Goal: Task Accomplishment & Management: Manage account settings

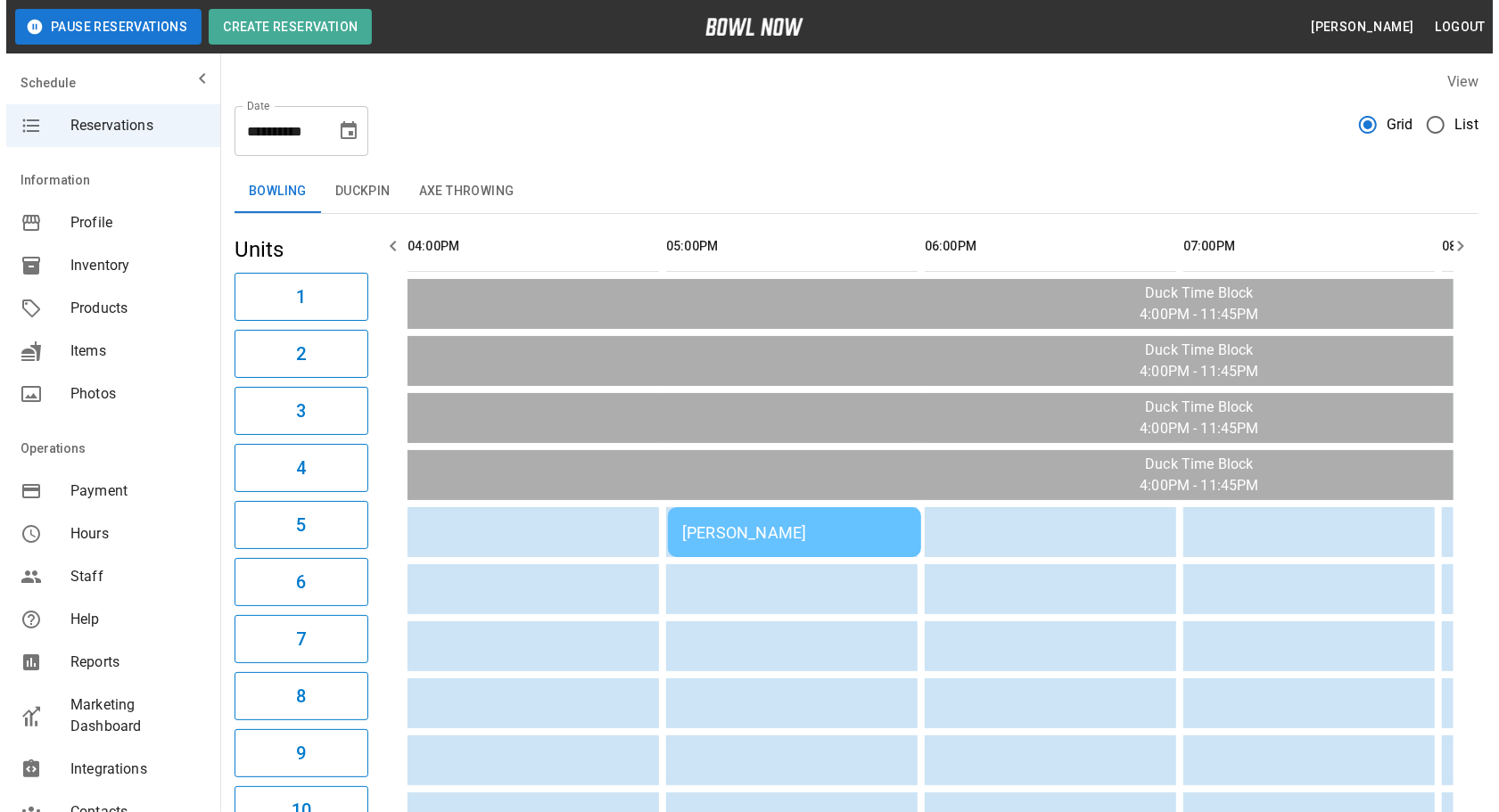
scroll to position [80, 0]
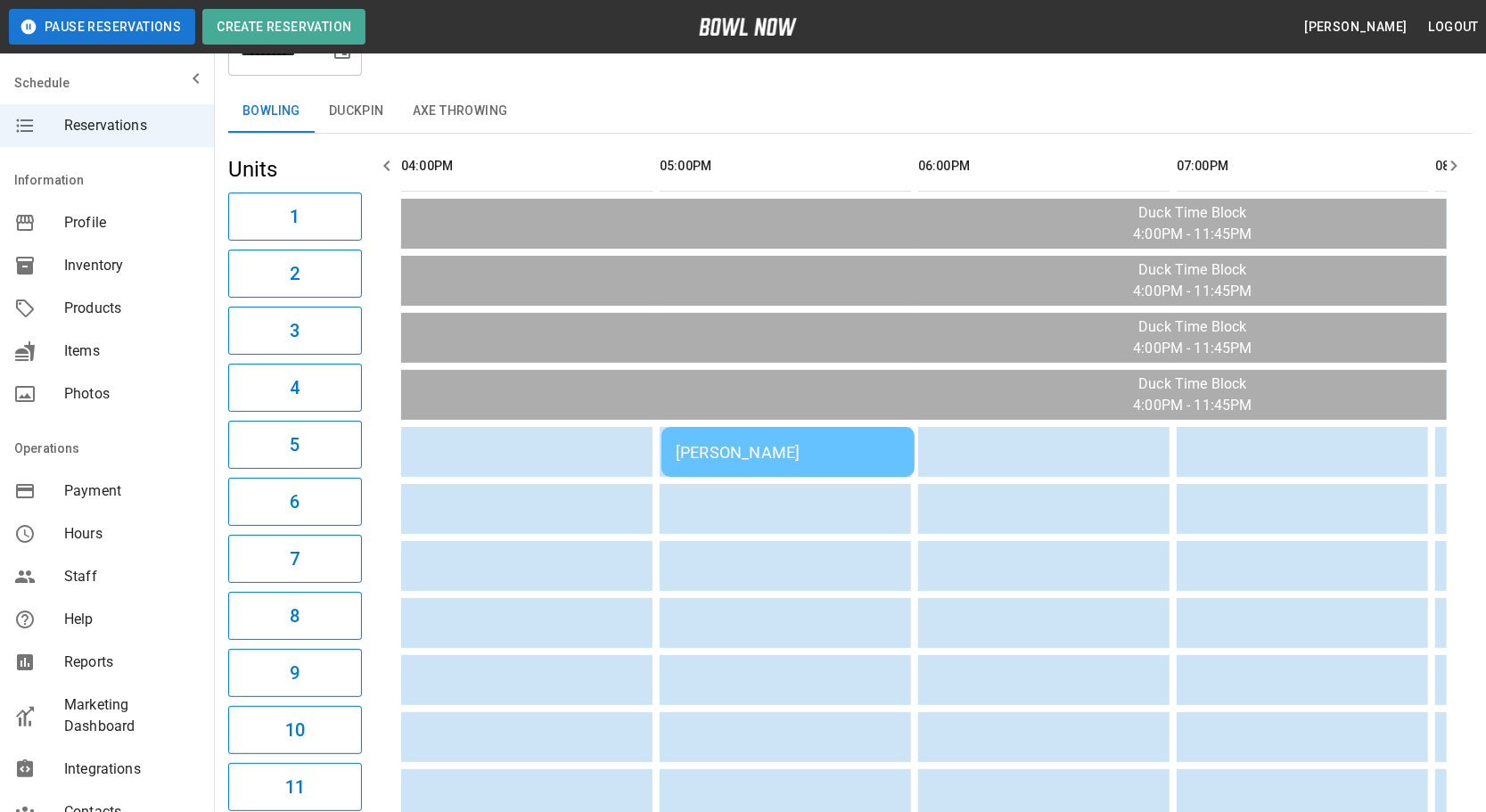
click at [724, 443] on div "[PERSON_NAME]" at bounding box center [788, 453] width 225 height 19
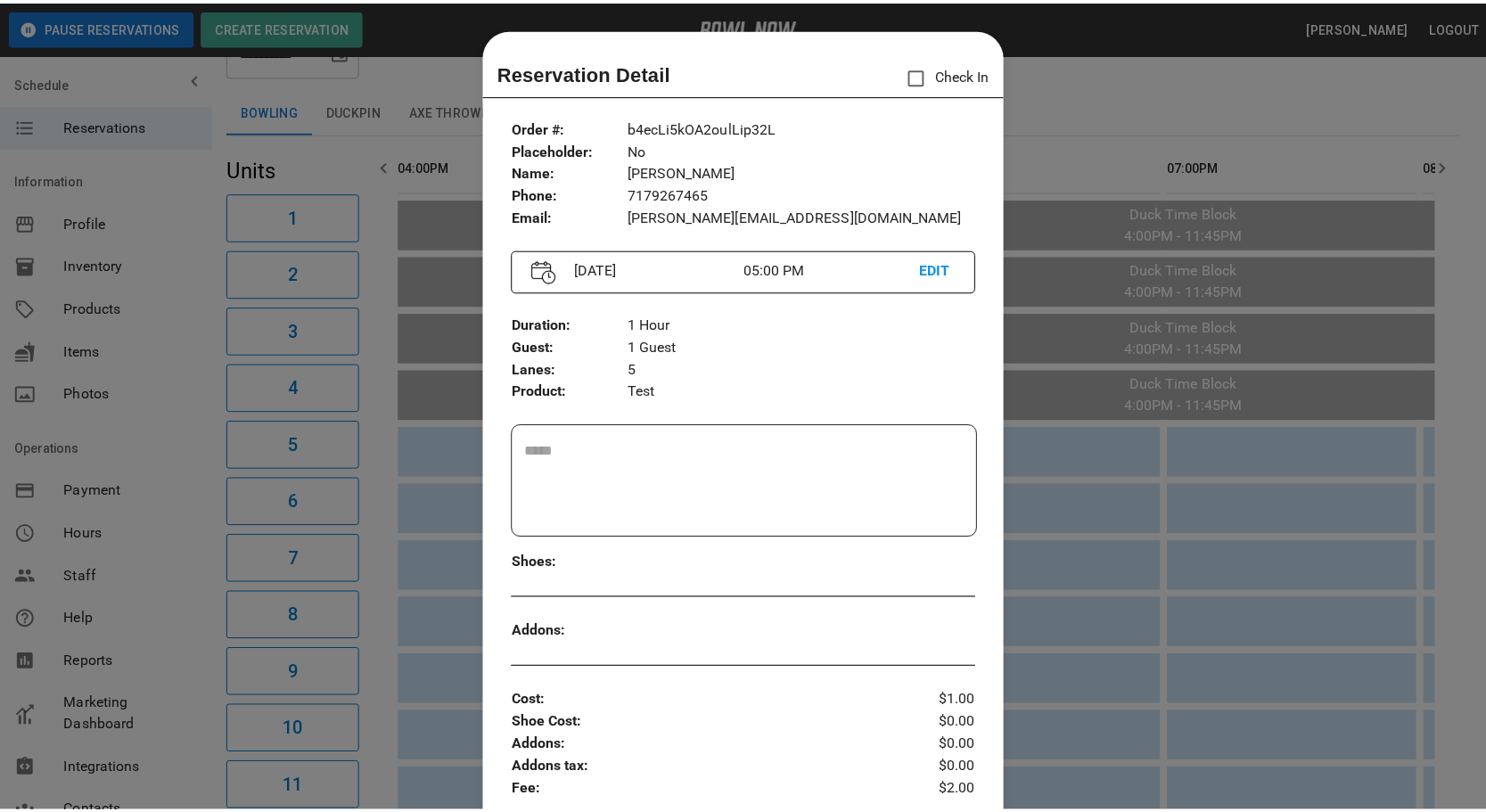
scroll to position [27, 0]
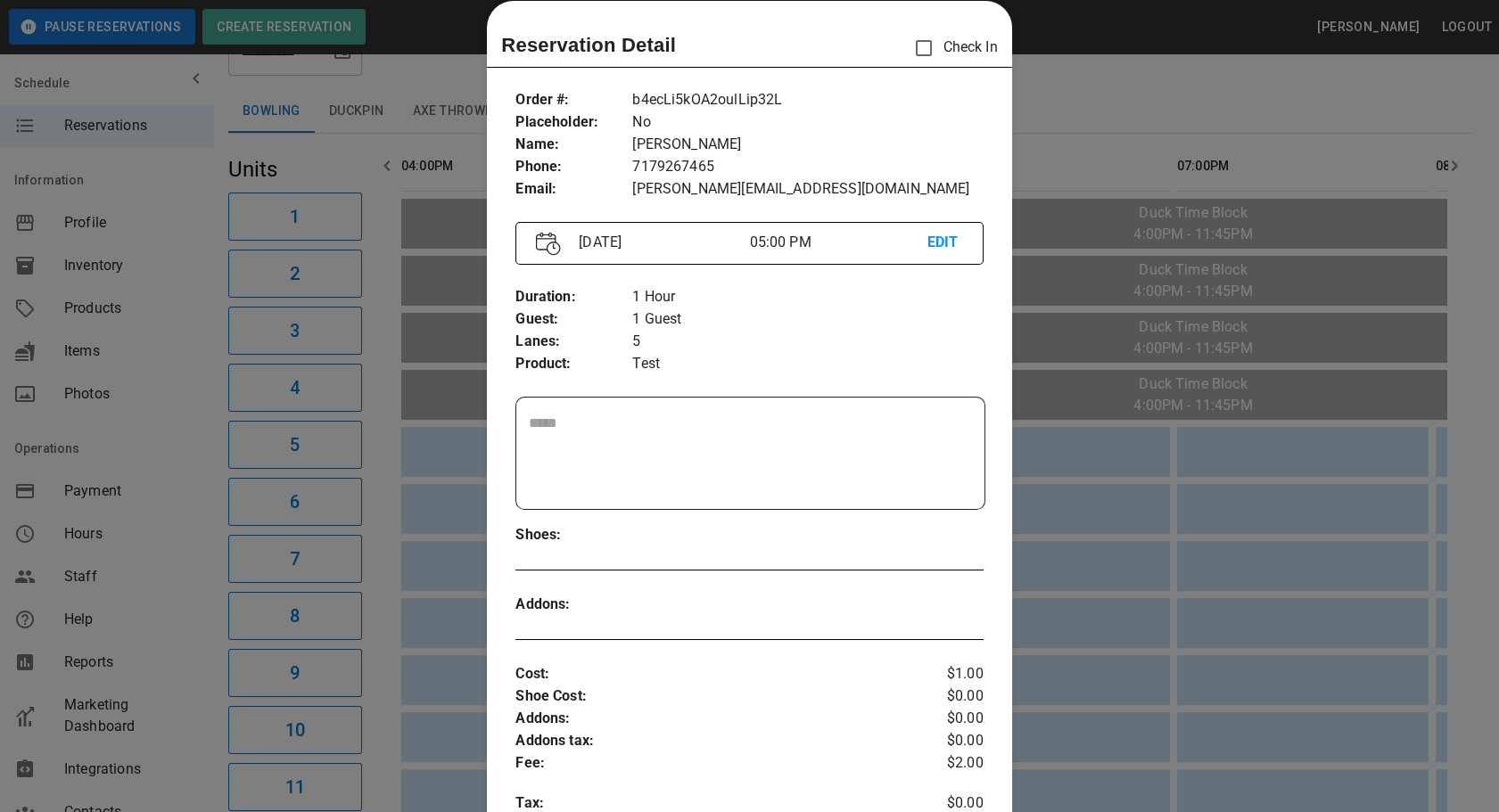
click at [445, 551] on div at bounding box center [749, 406] width 1499 height 812
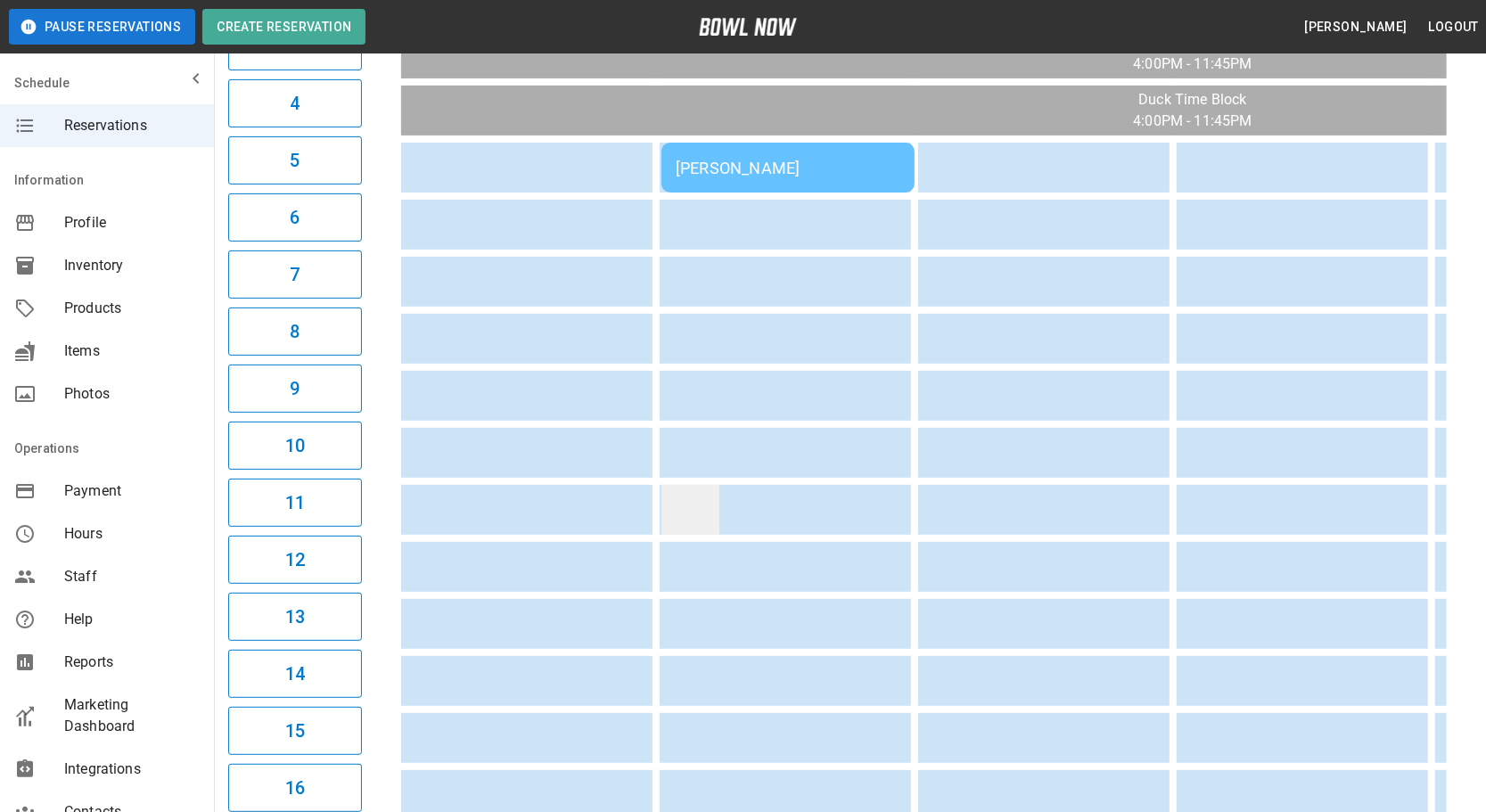
scroll to position [323, 0]
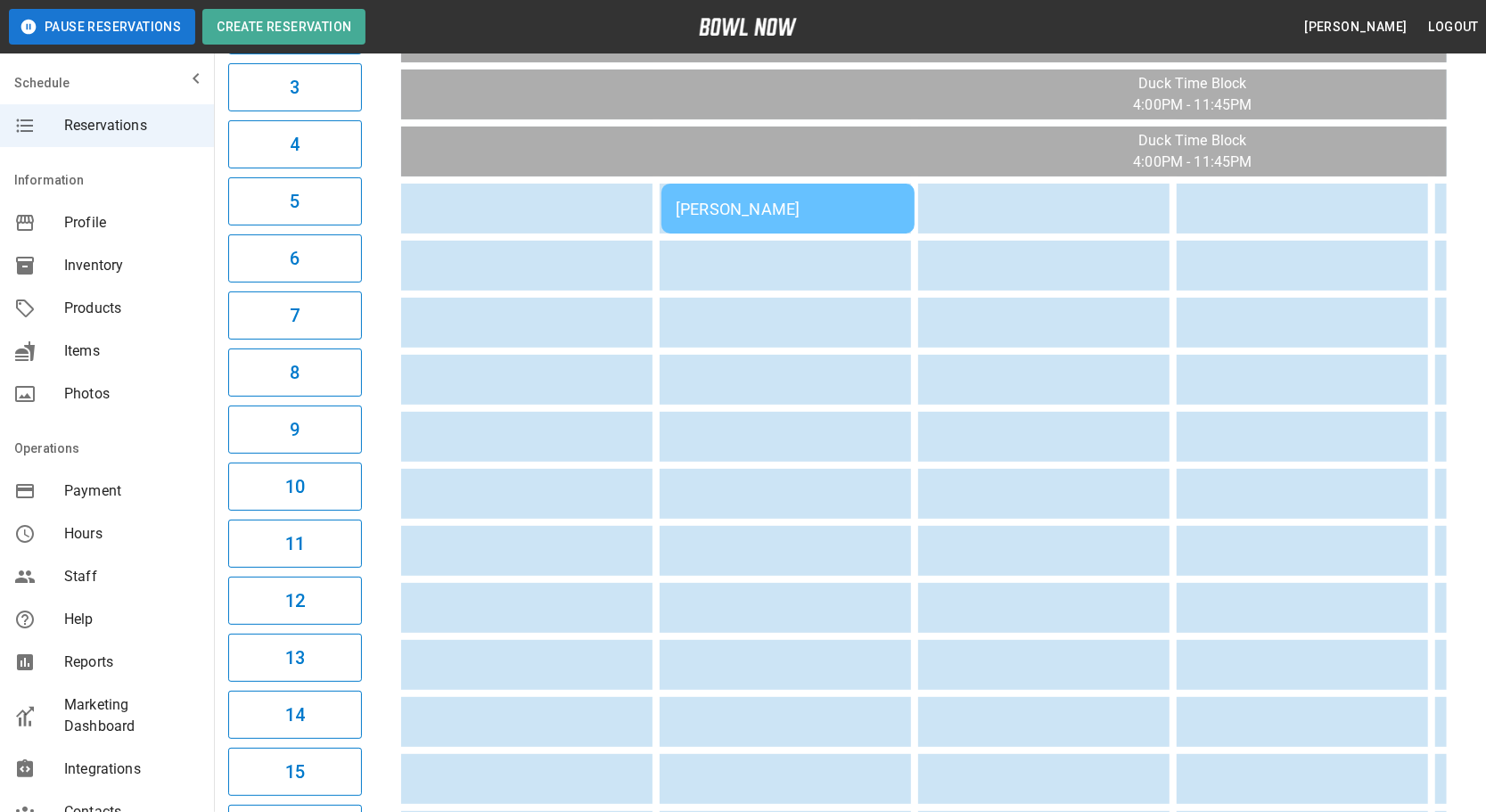
drag, startPoint x: 891, startPoint y: 579, endPoint x: 654, endPoint y: 597, distance: 237.7
click at [654, 606] on table "[PERSON_NAME]" at bounding box center [1178, 721] width 1568 height 1662
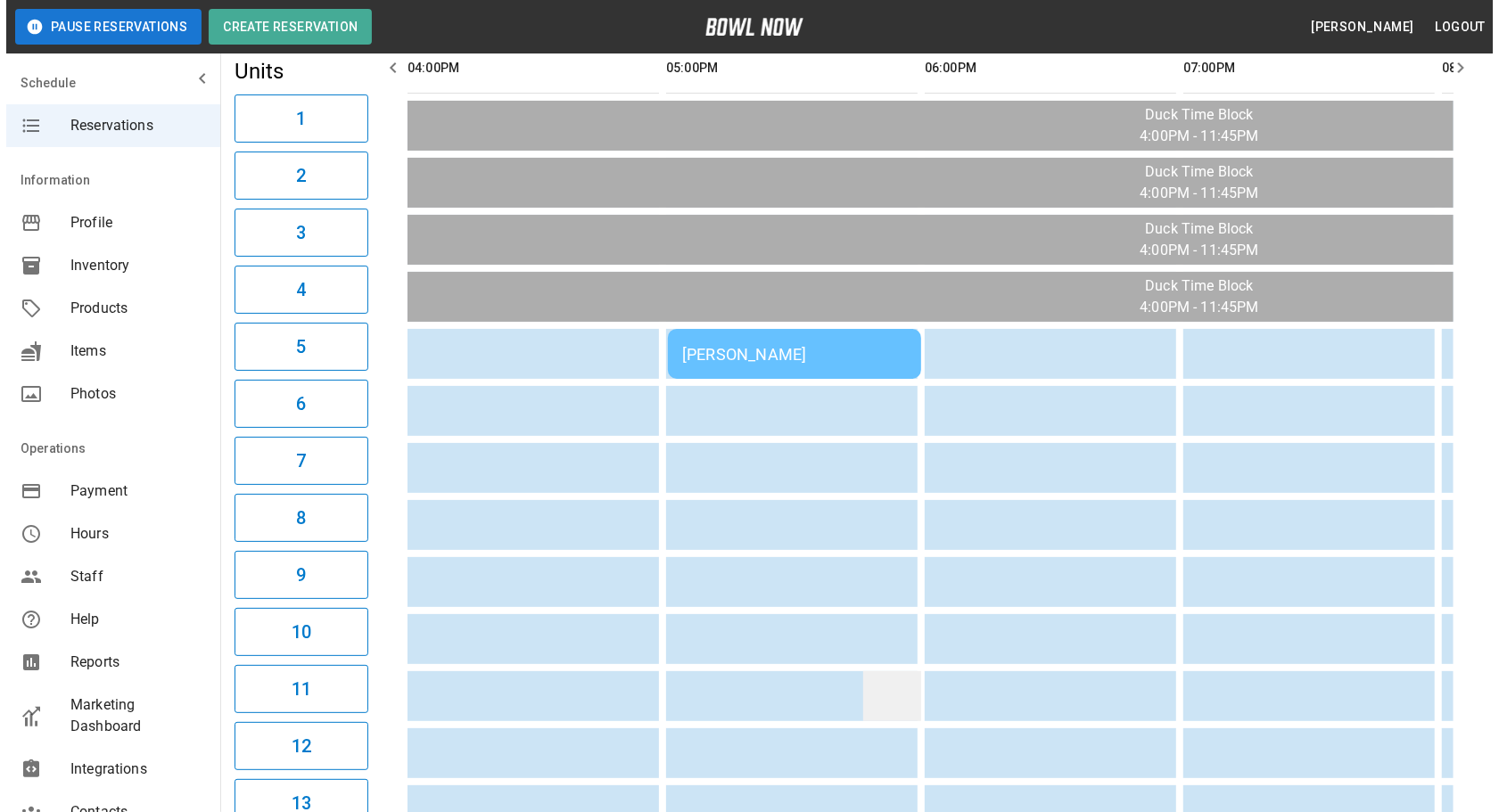
scroll to position [0, 0]
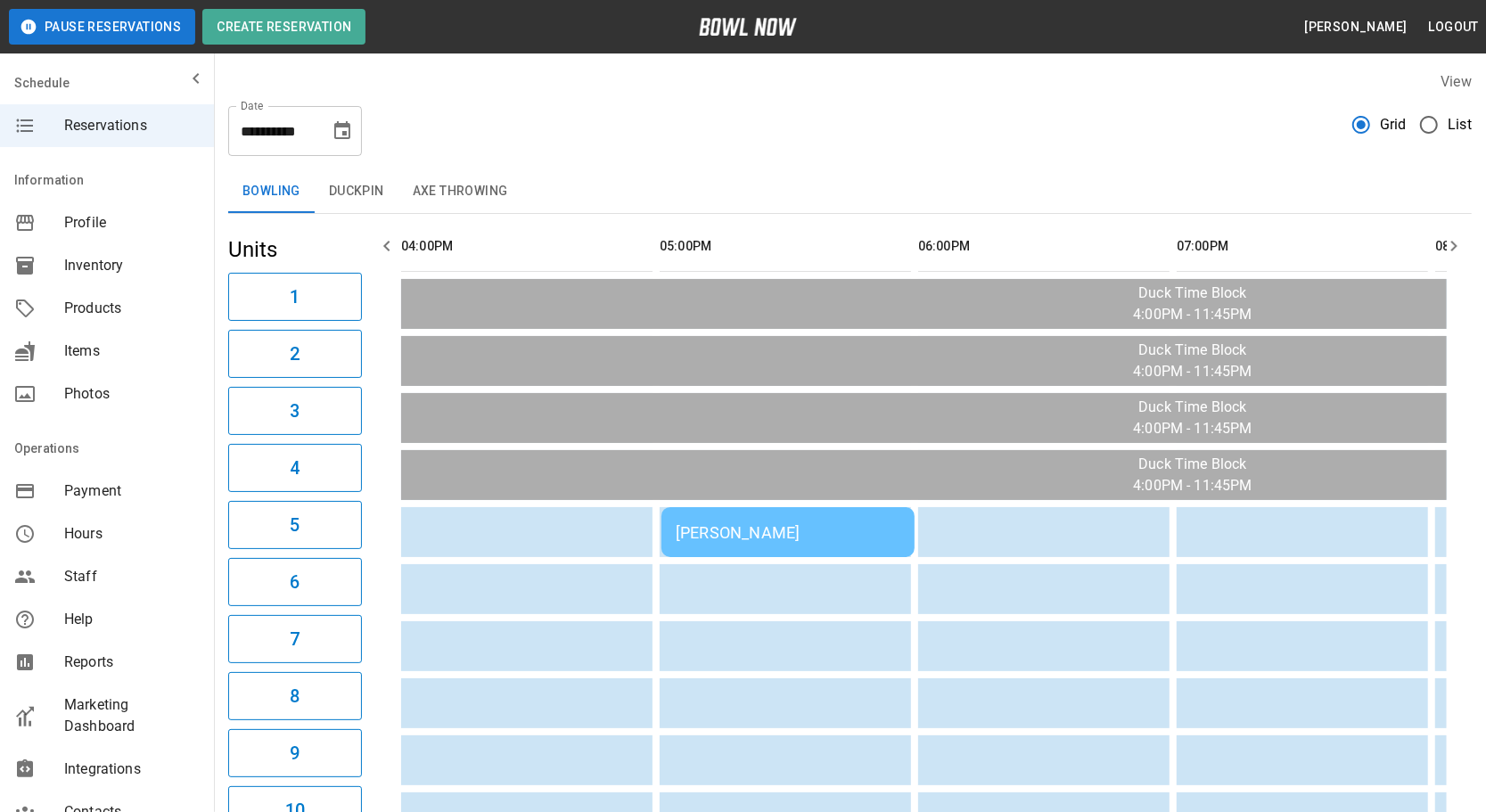
click at [357, 192] on button "Duckpin" at bounding box center [356, 191] width 84 height 43
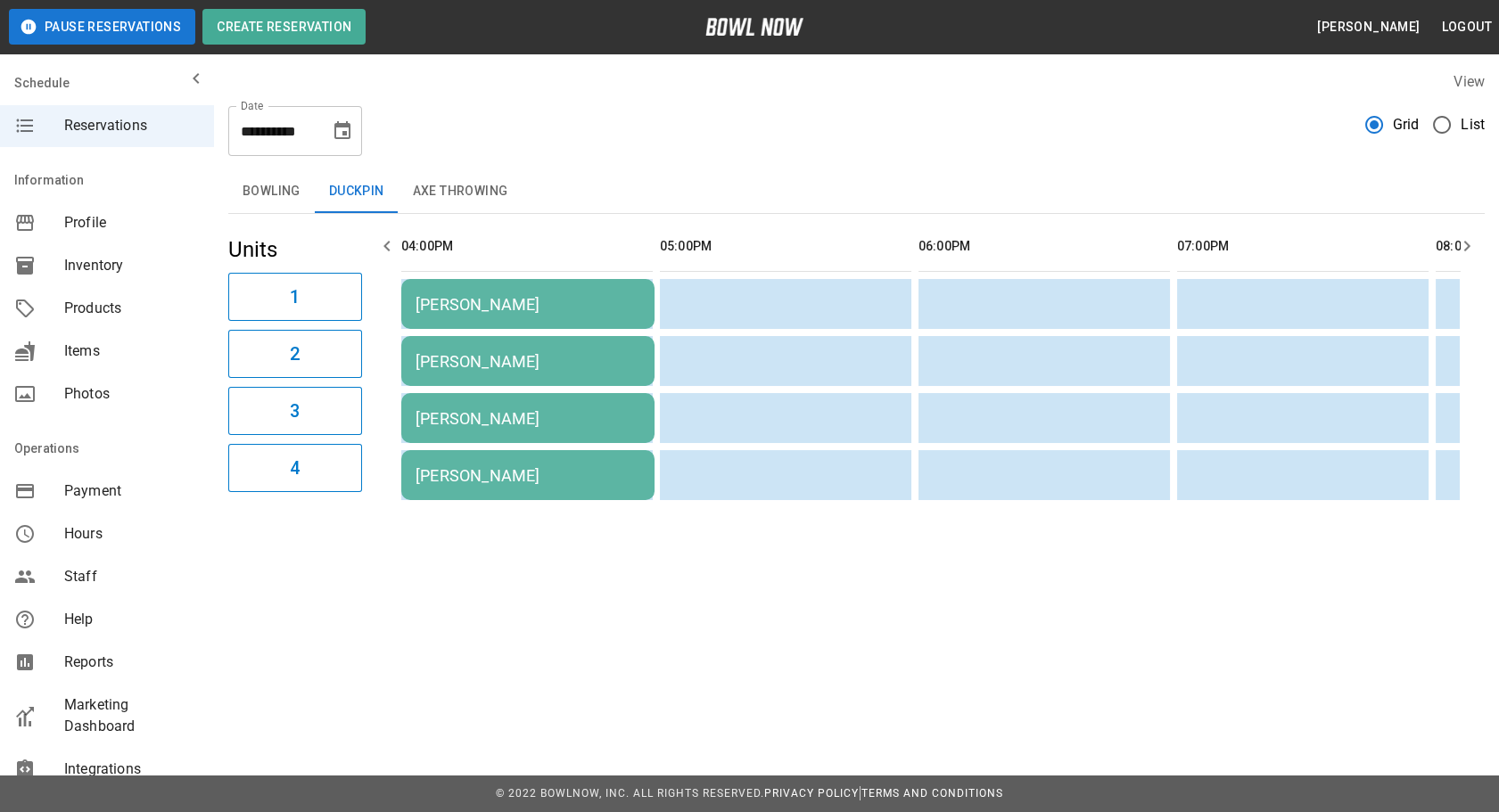
click at [580, 314] on div "[PERSON_NAME]" at bounding box center [528, 304] width 225 height 19
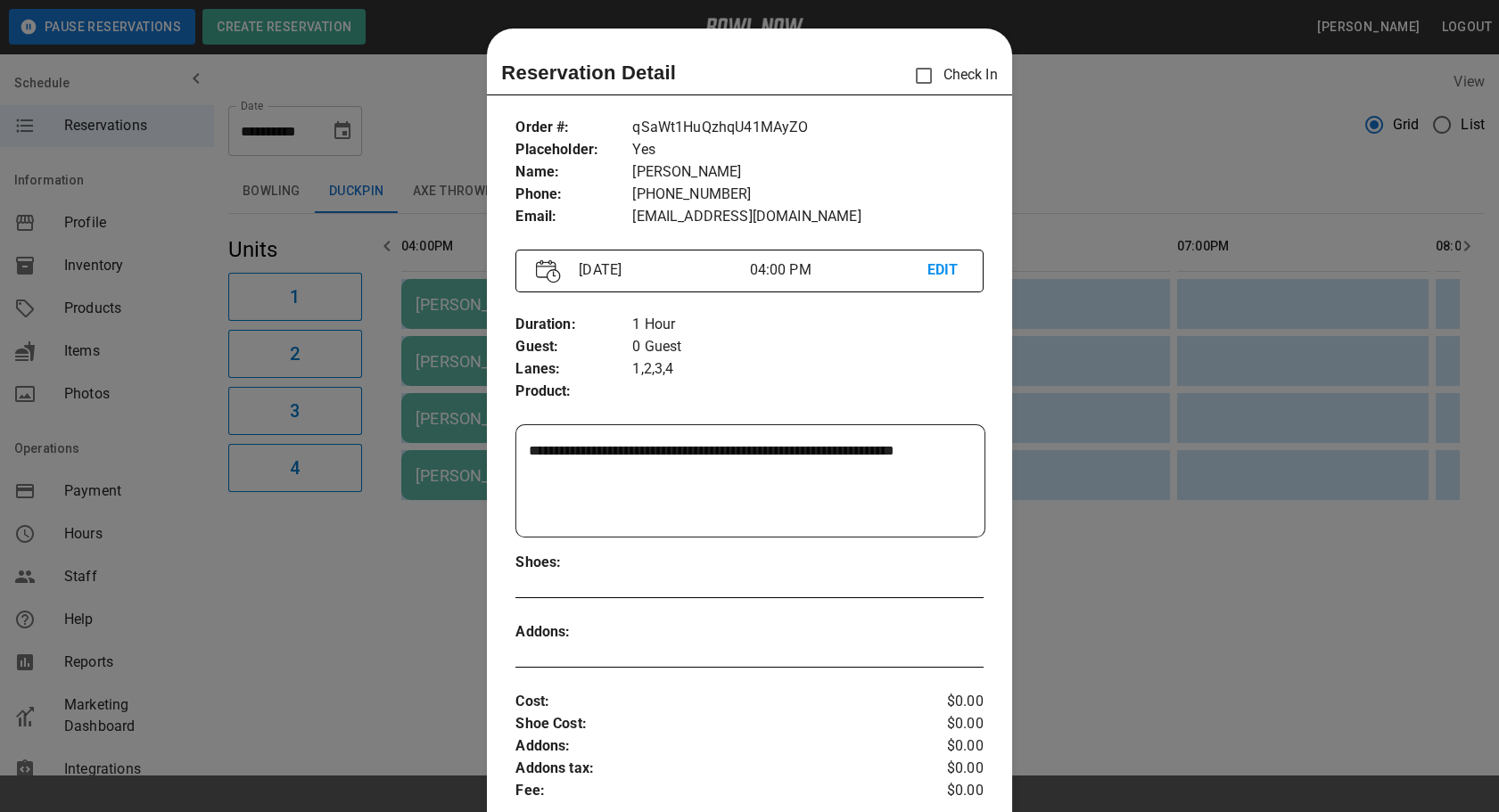
scroll to position [27, 0]
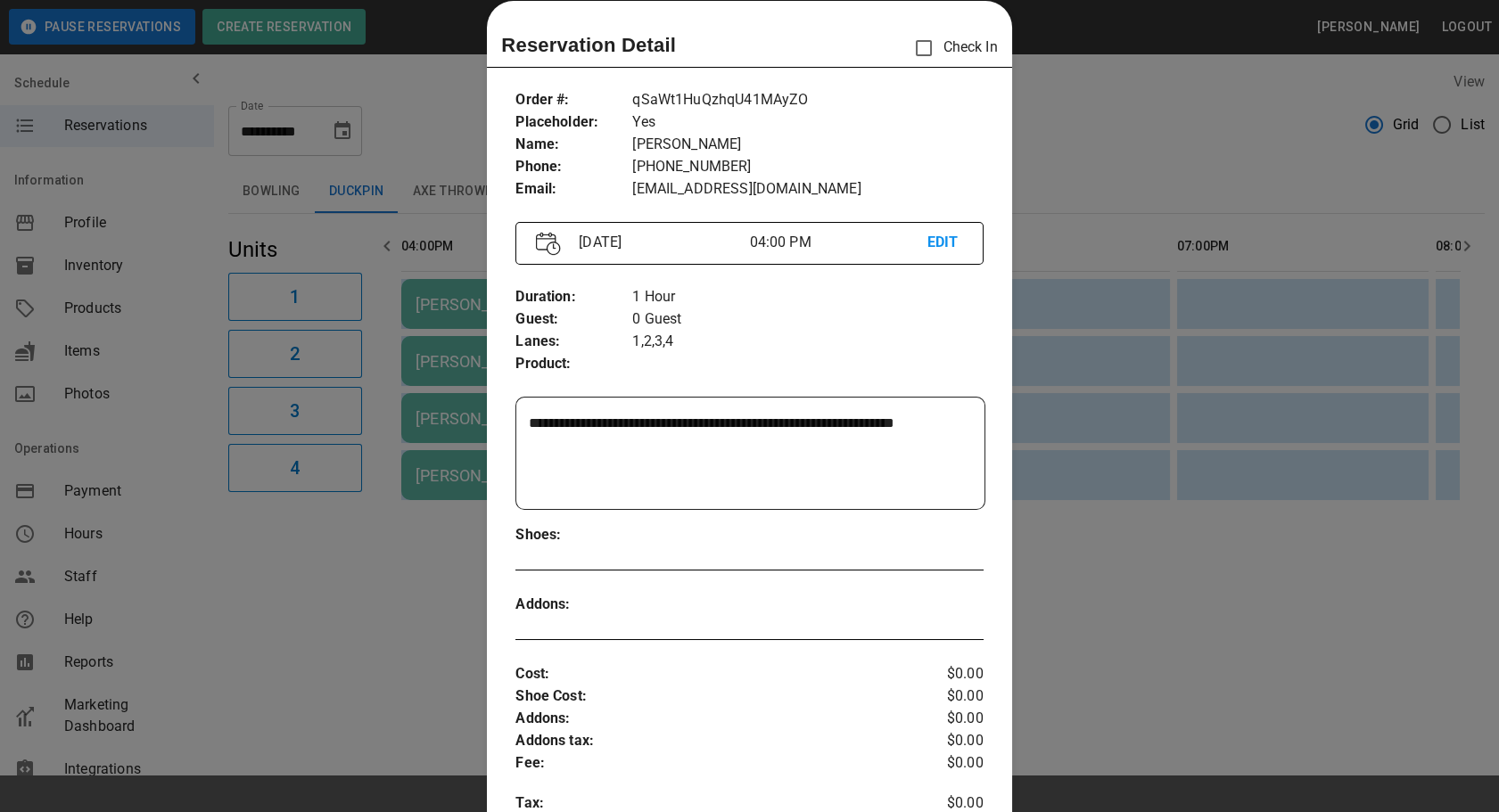
click at [1151, 430] on div at bounding box center [749, 406] width 1499 height 812
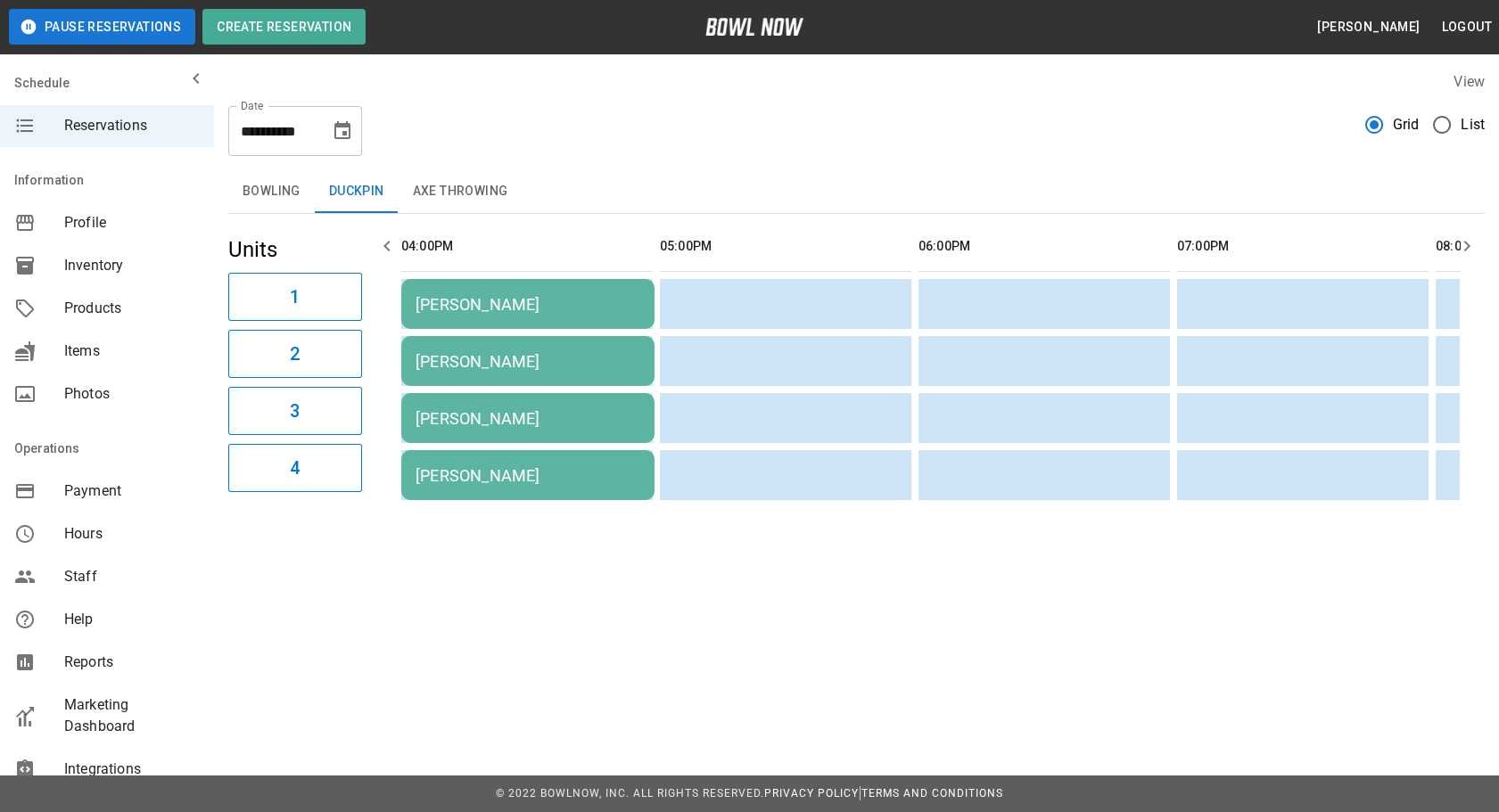
click at [466, 202] on button "Axe Throwing" at bounding box center [460, 191] width 124 height 43
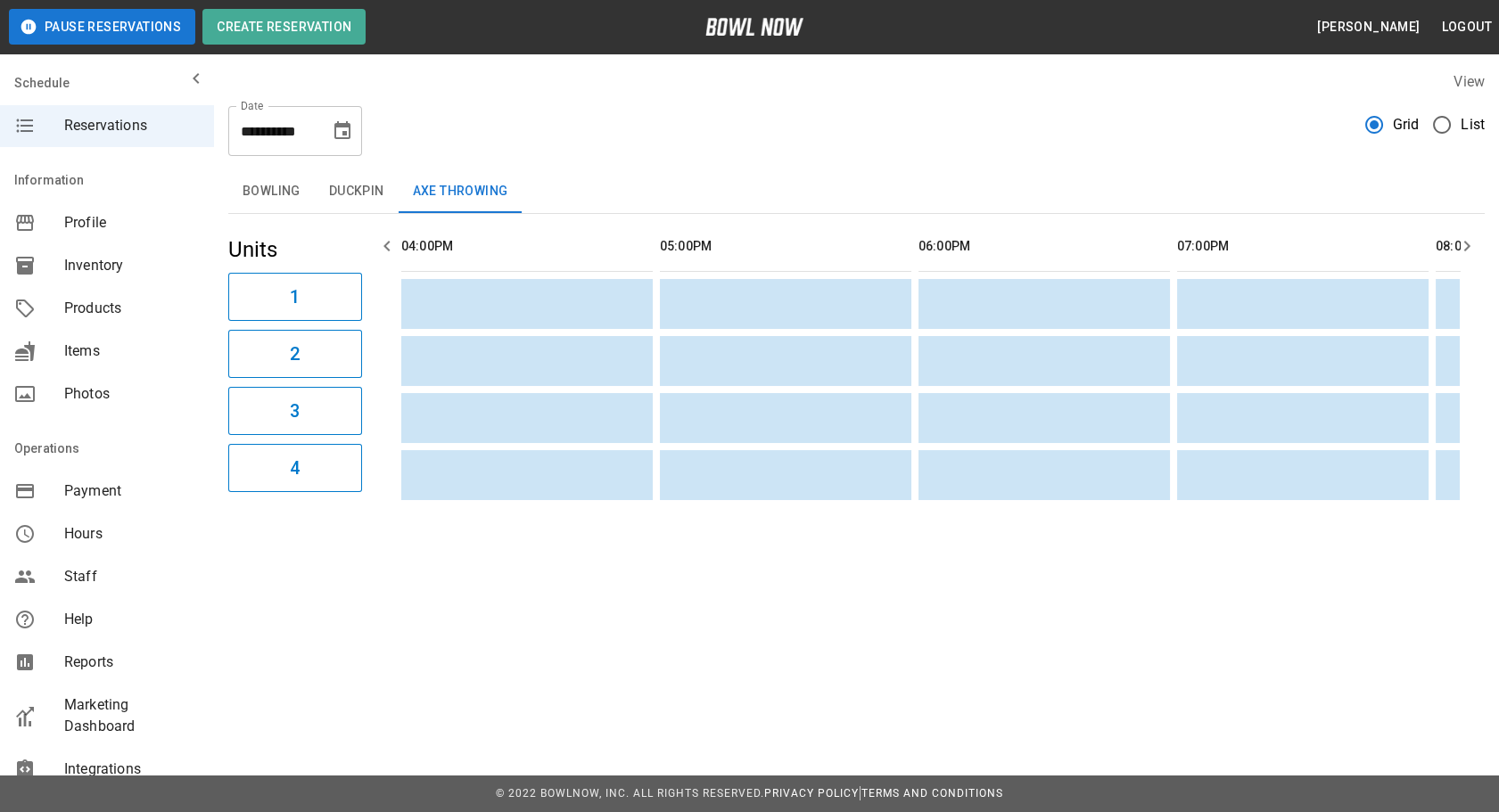
click at [357, 204] on button "Duckpin" at bounding box center [357, 191] width 84 height 43
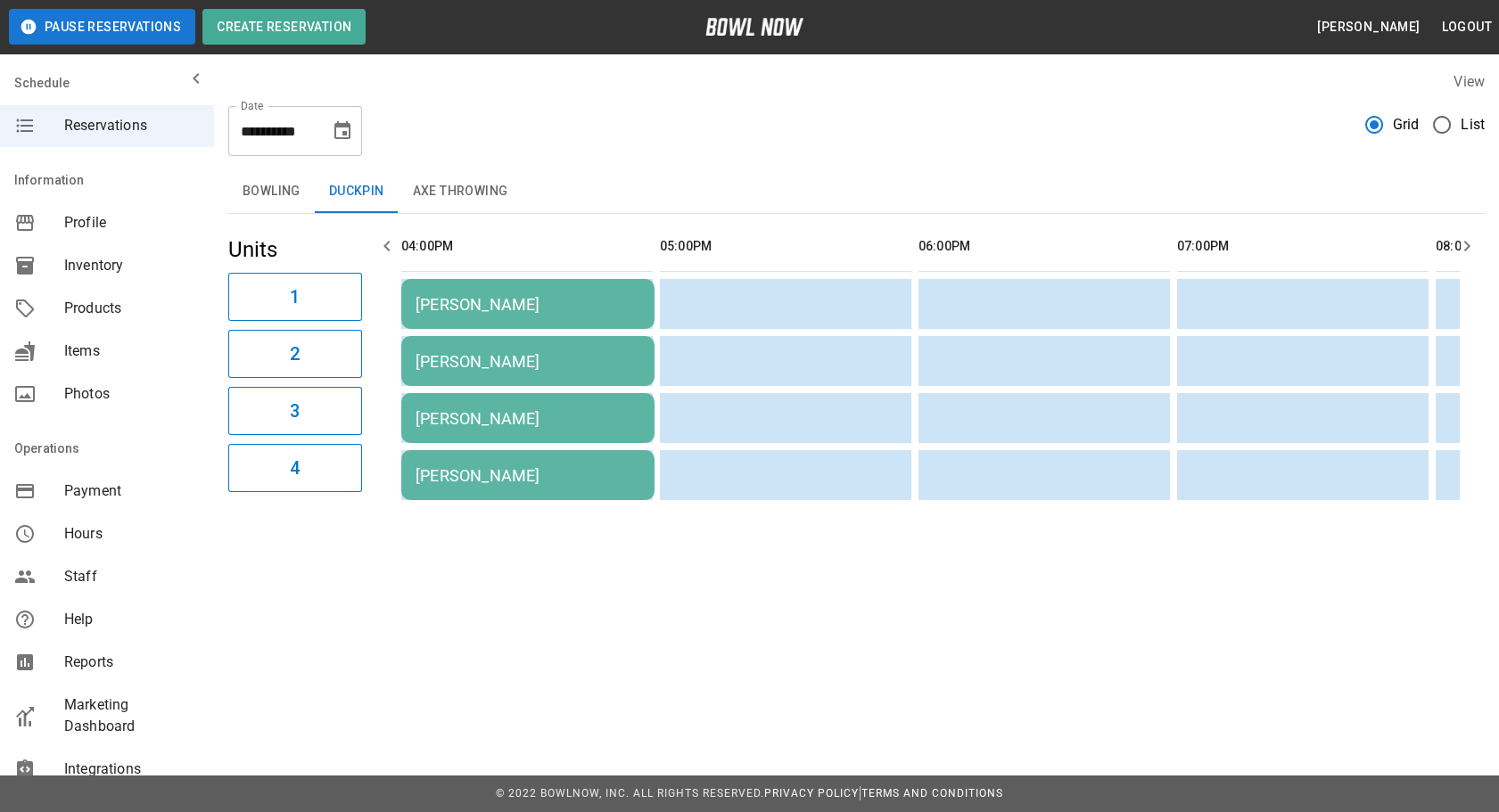
click at [541, 310] on div "[PERSON_NAME]" at bounding box center [528, 304] width 225 height 19
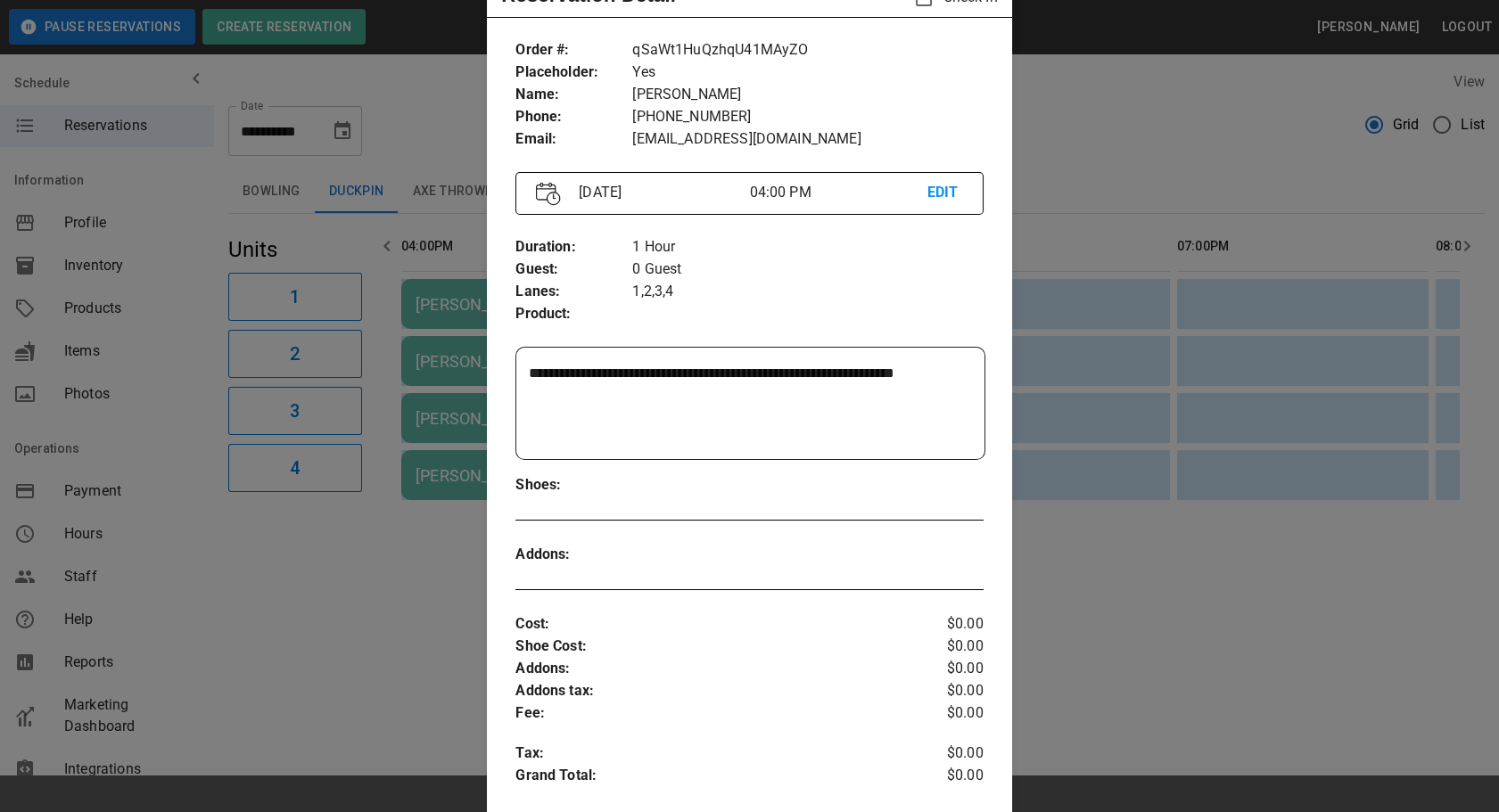
scroll to position [76, 0]
click at [1084, 464] on div at bounding box center [749, 406] width 1499 height 812
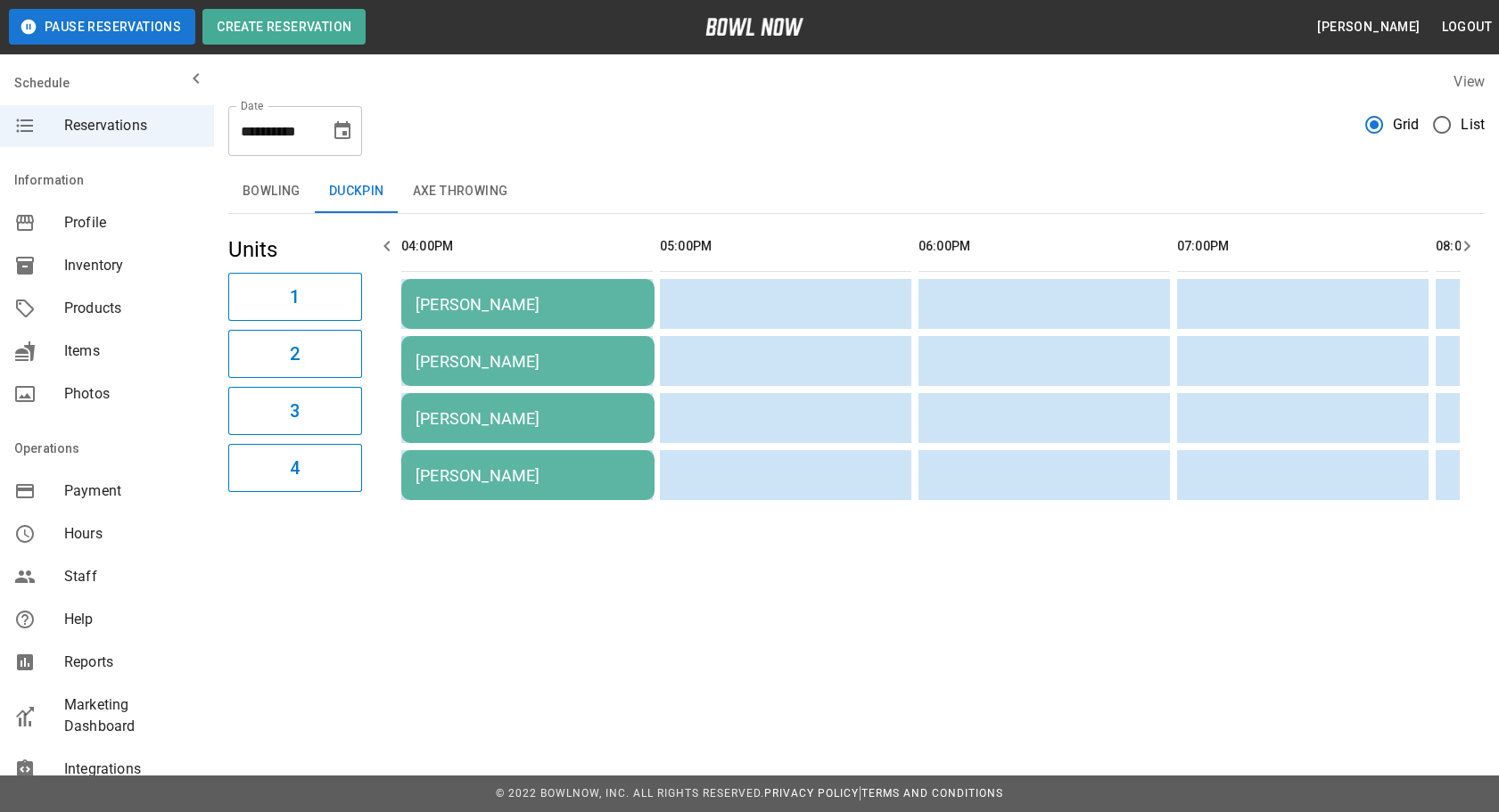
click at [261, 195] on button "Bowling" at bounding box center [270, 191] width 86 height 43
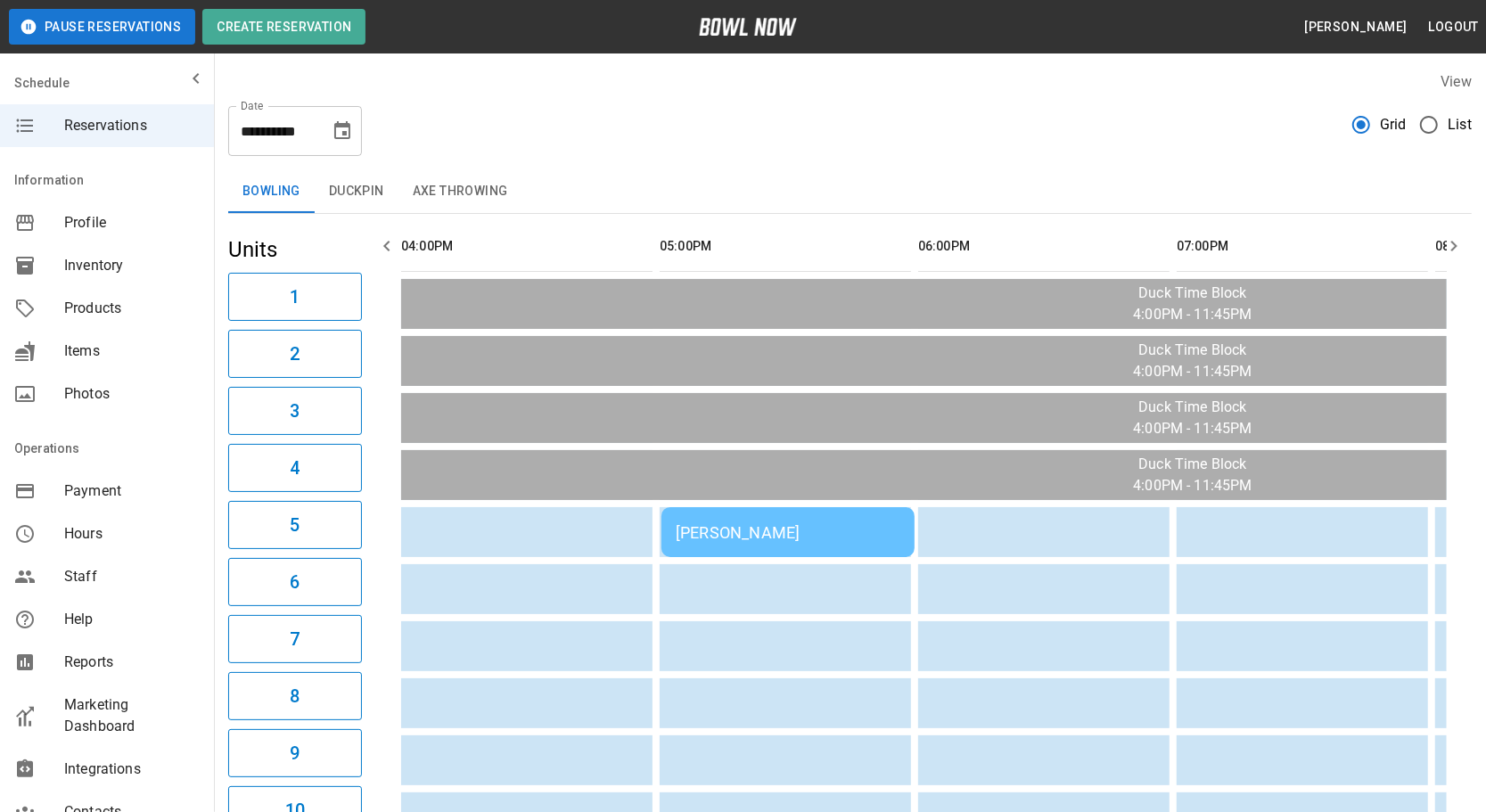
click at [380, 185] on button "Duckpin" at bounding box center [356, 191] width 84 height 43
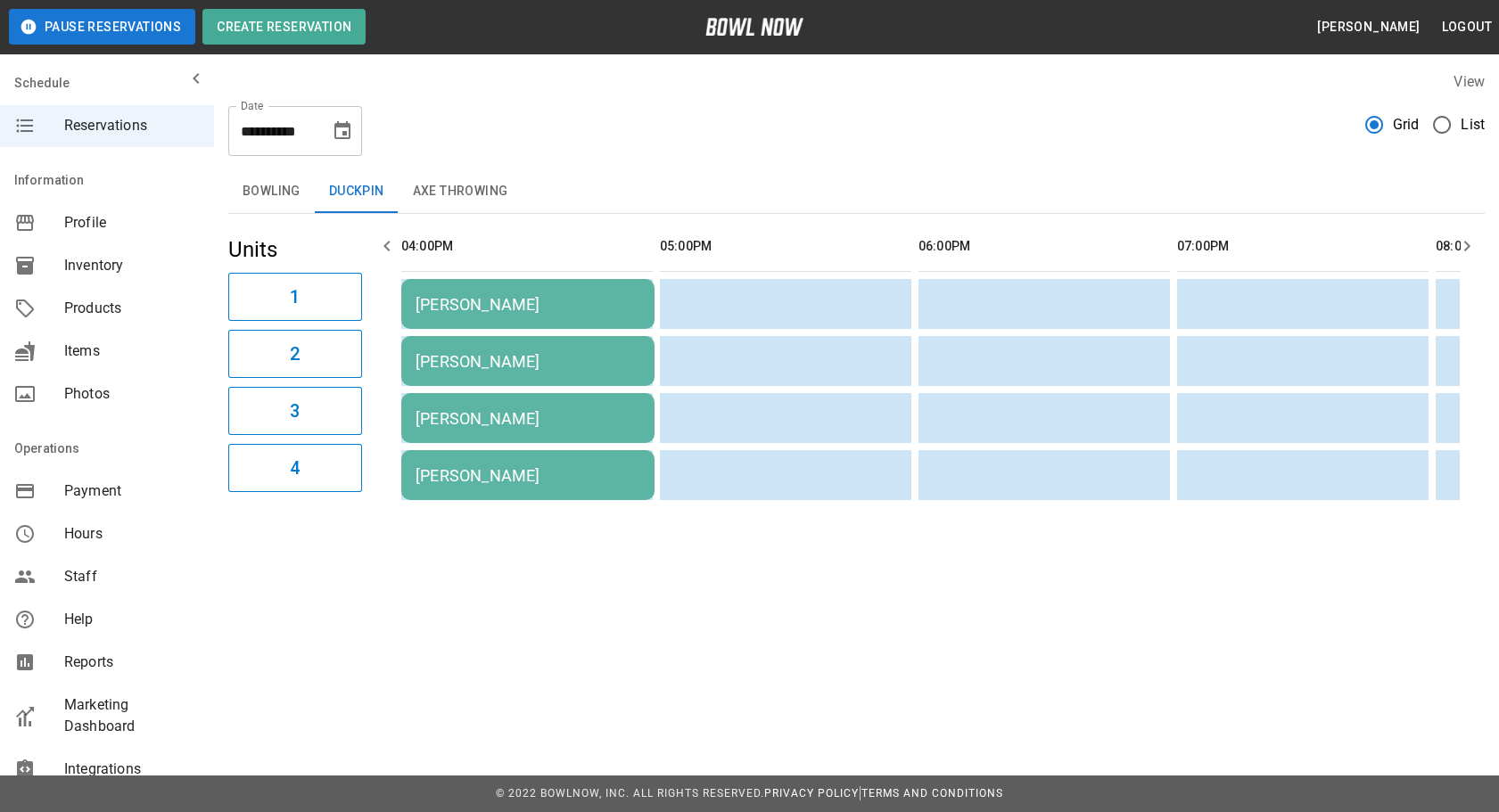
click at [514, 320] on td "[PERSON_NAME]" at bounding box center [528, 303] width 253 height 50
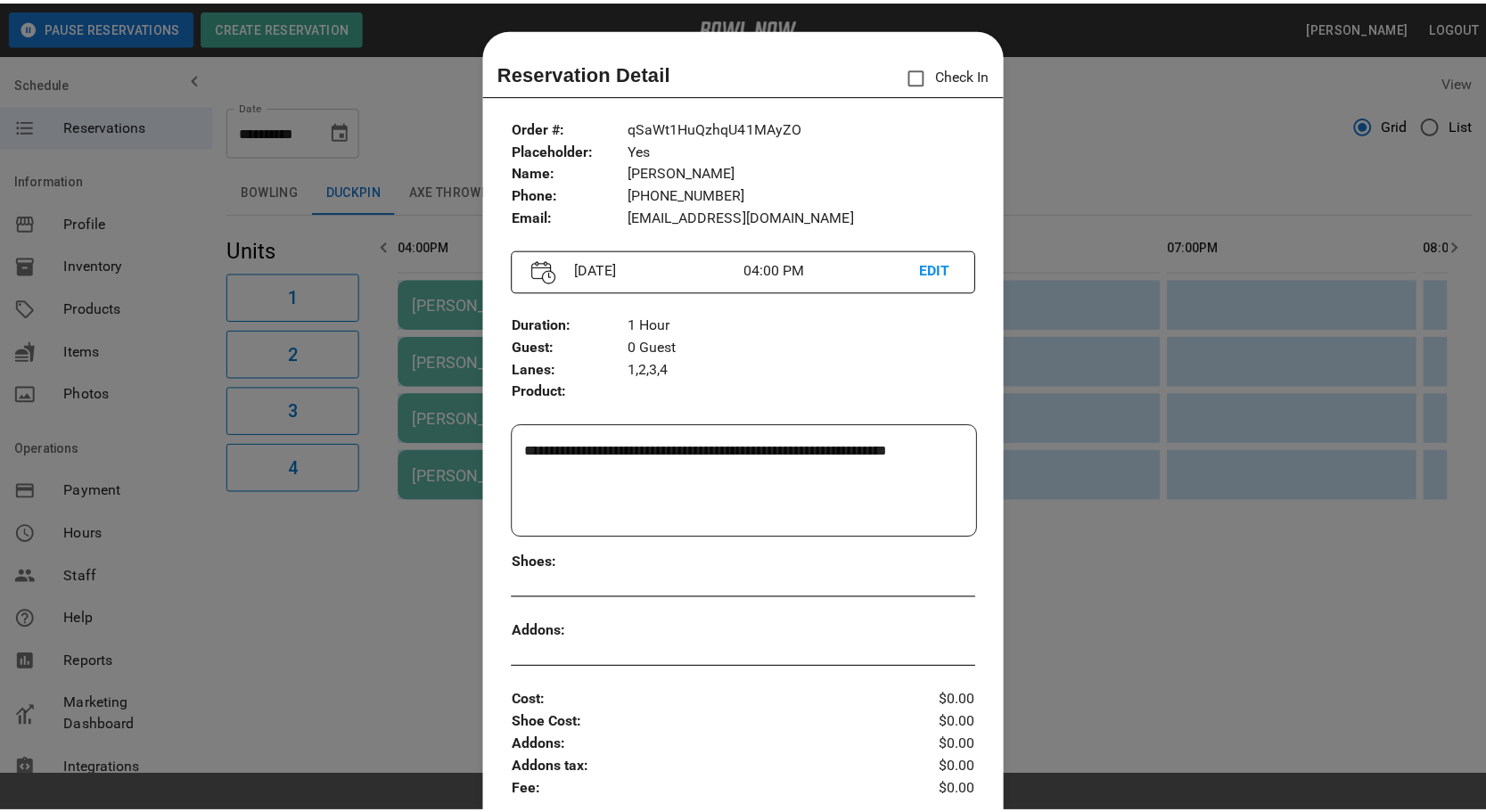
scroll to position [27, 0]
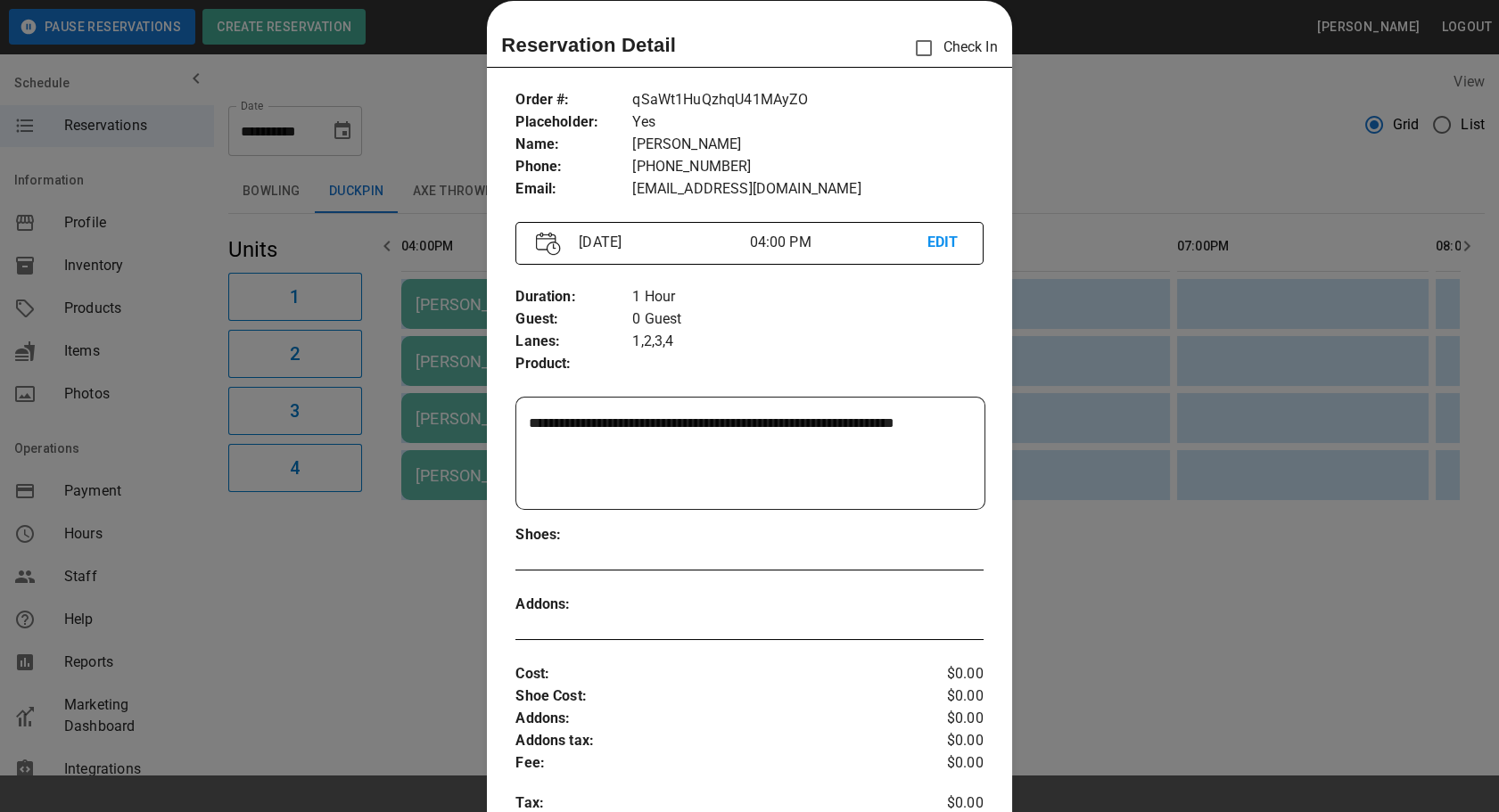
click at [1055, 213] on div at bounding box center [749, 406] width 1499 height 812
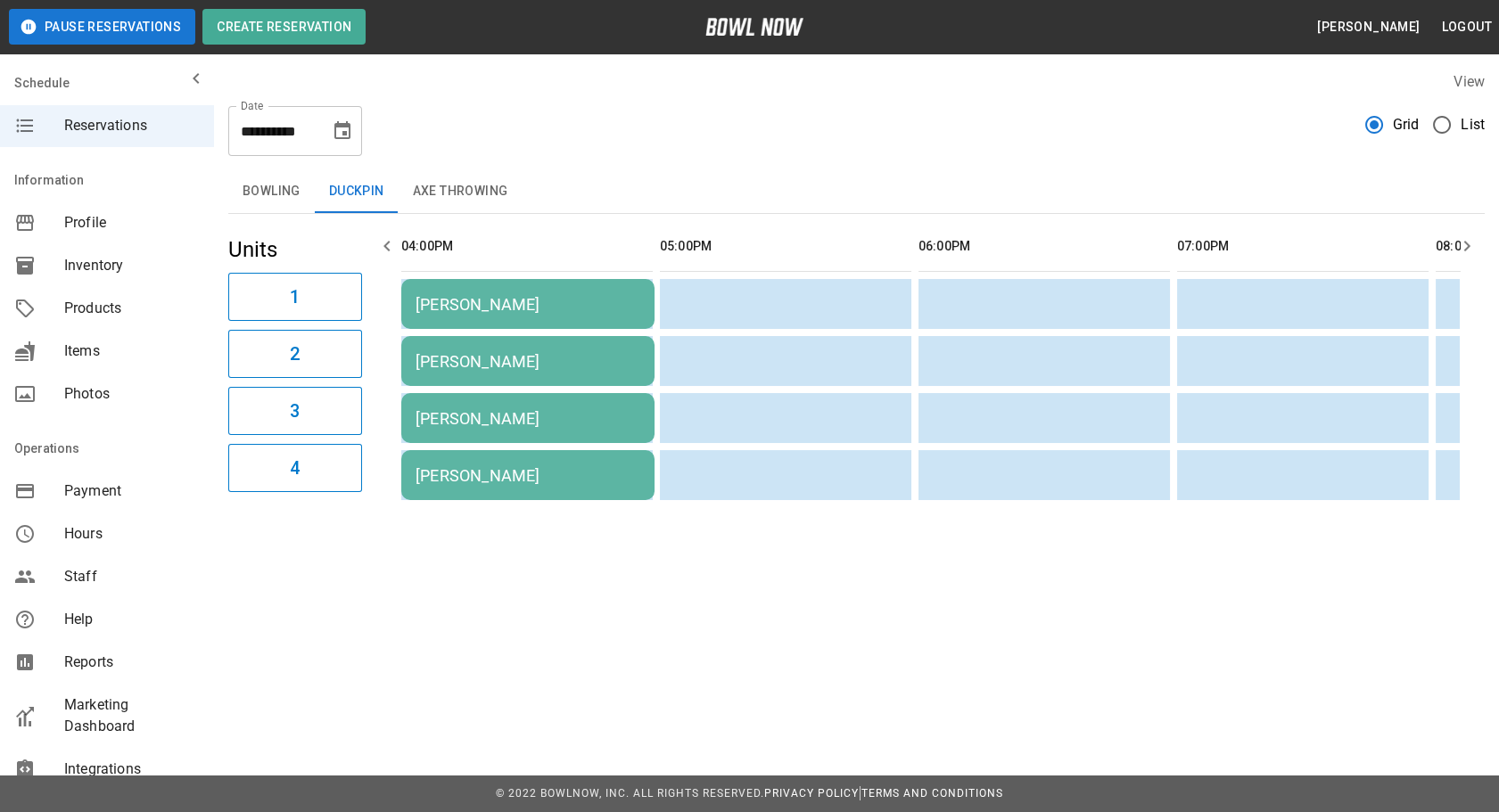
click at [288, 182] on button "Bowling" at bounding box center [270, 191] width 86 height 43
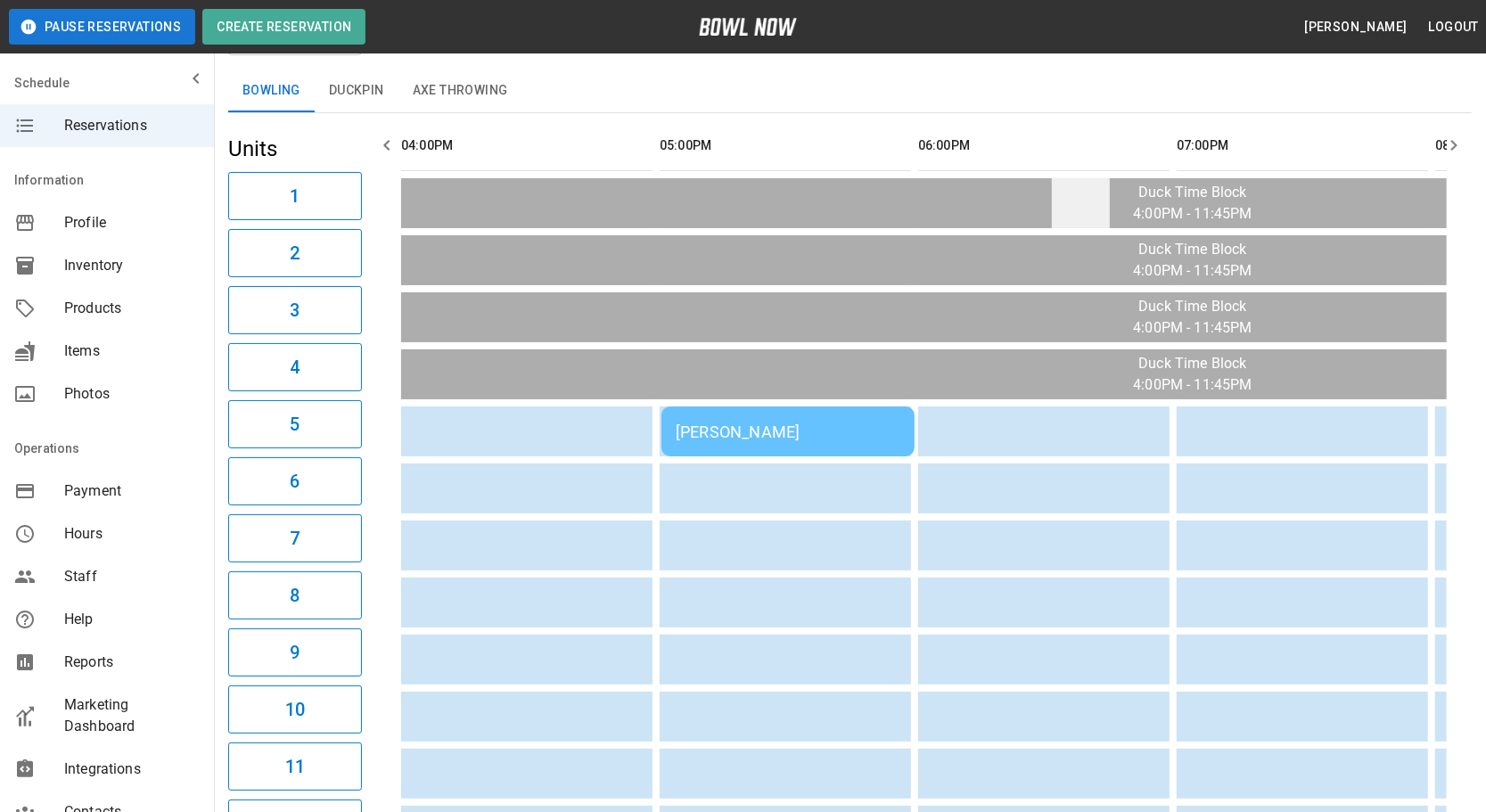
scroll to position [0, 0]
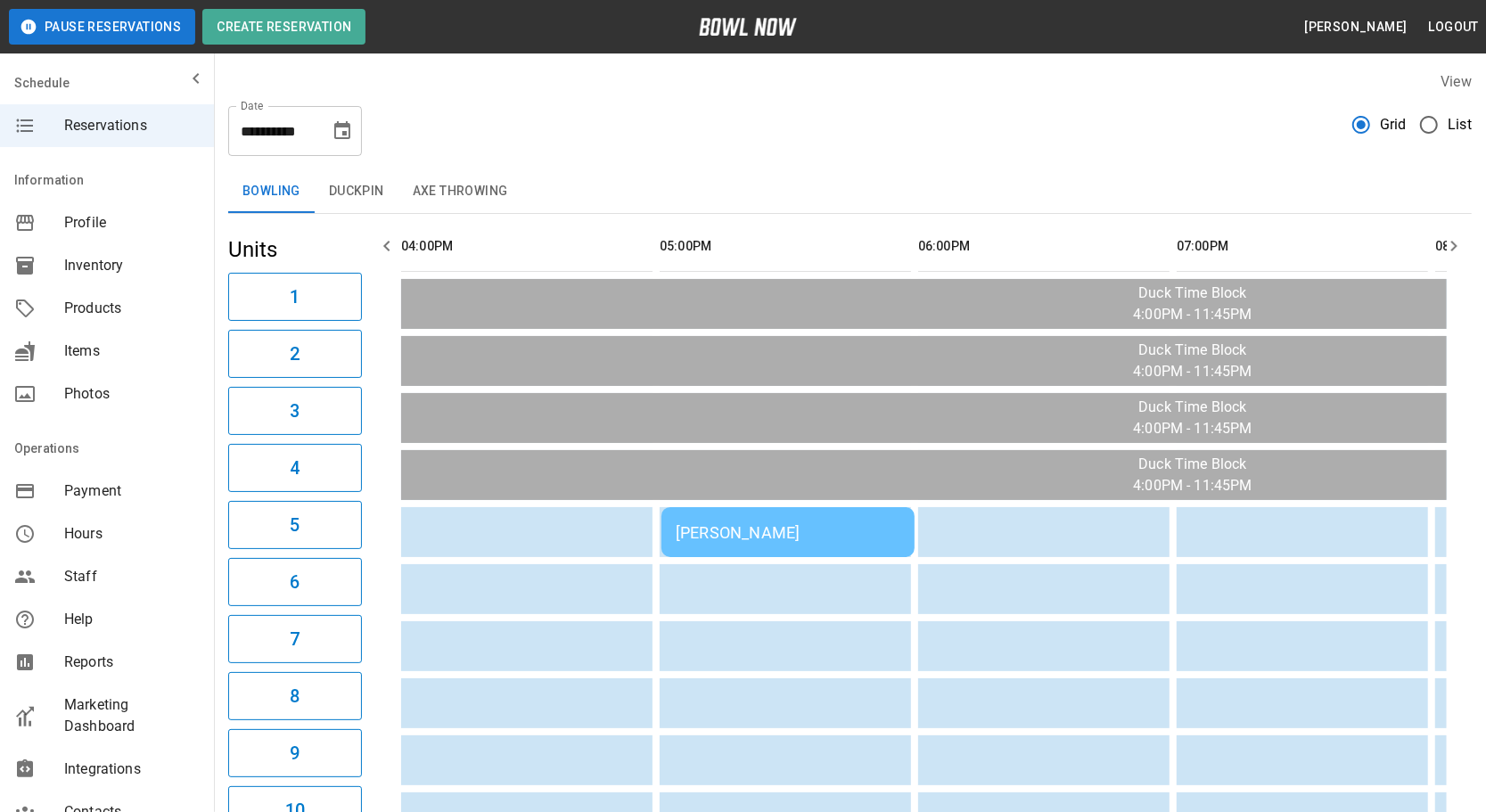
click at [1453, 237] on icon "button" at bounding box center [1453, 246] width 22 height 22
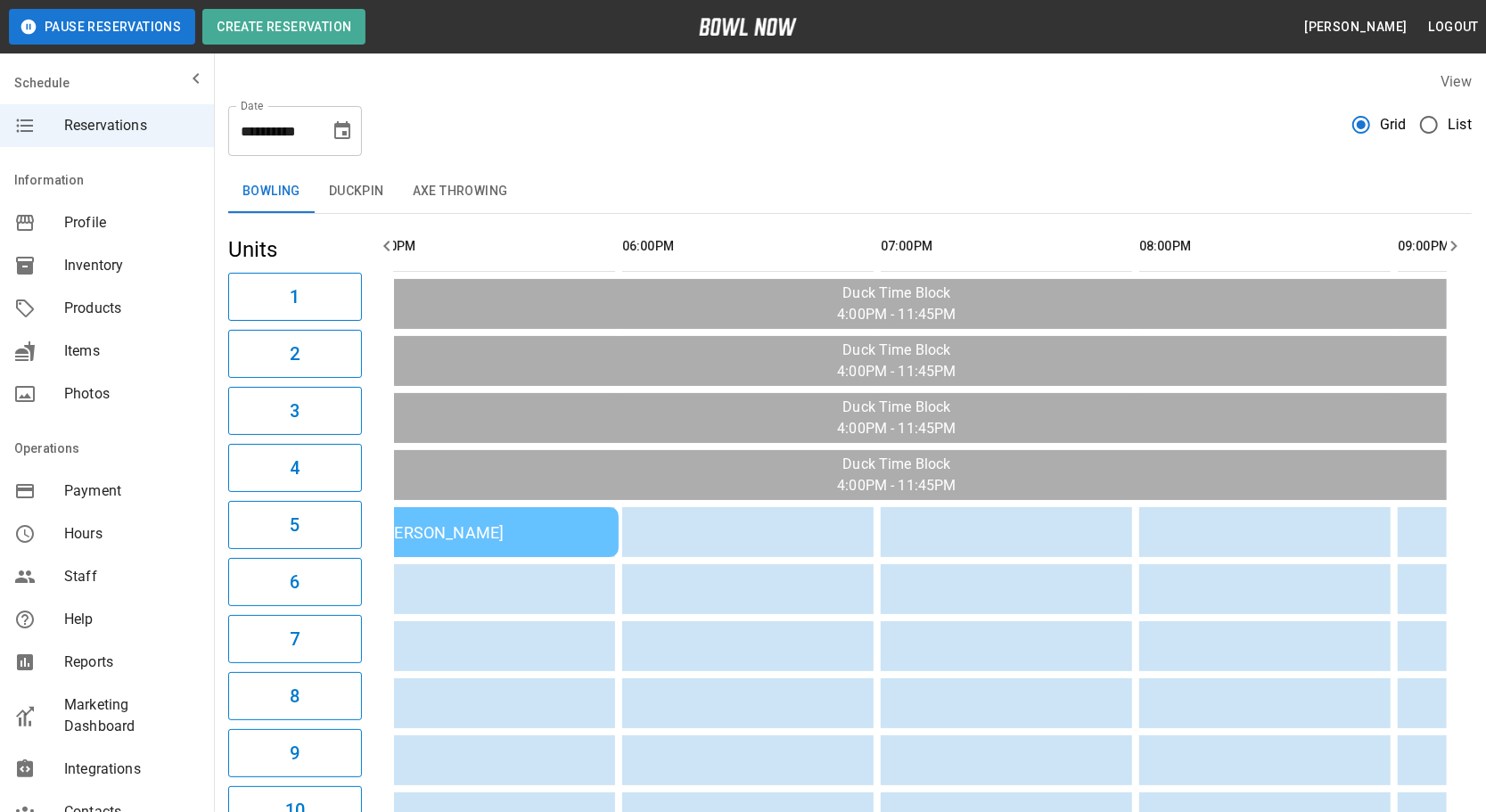
click at [1453, 237] on icon "button" at bounding box center [1453, 246] width 22 height 22
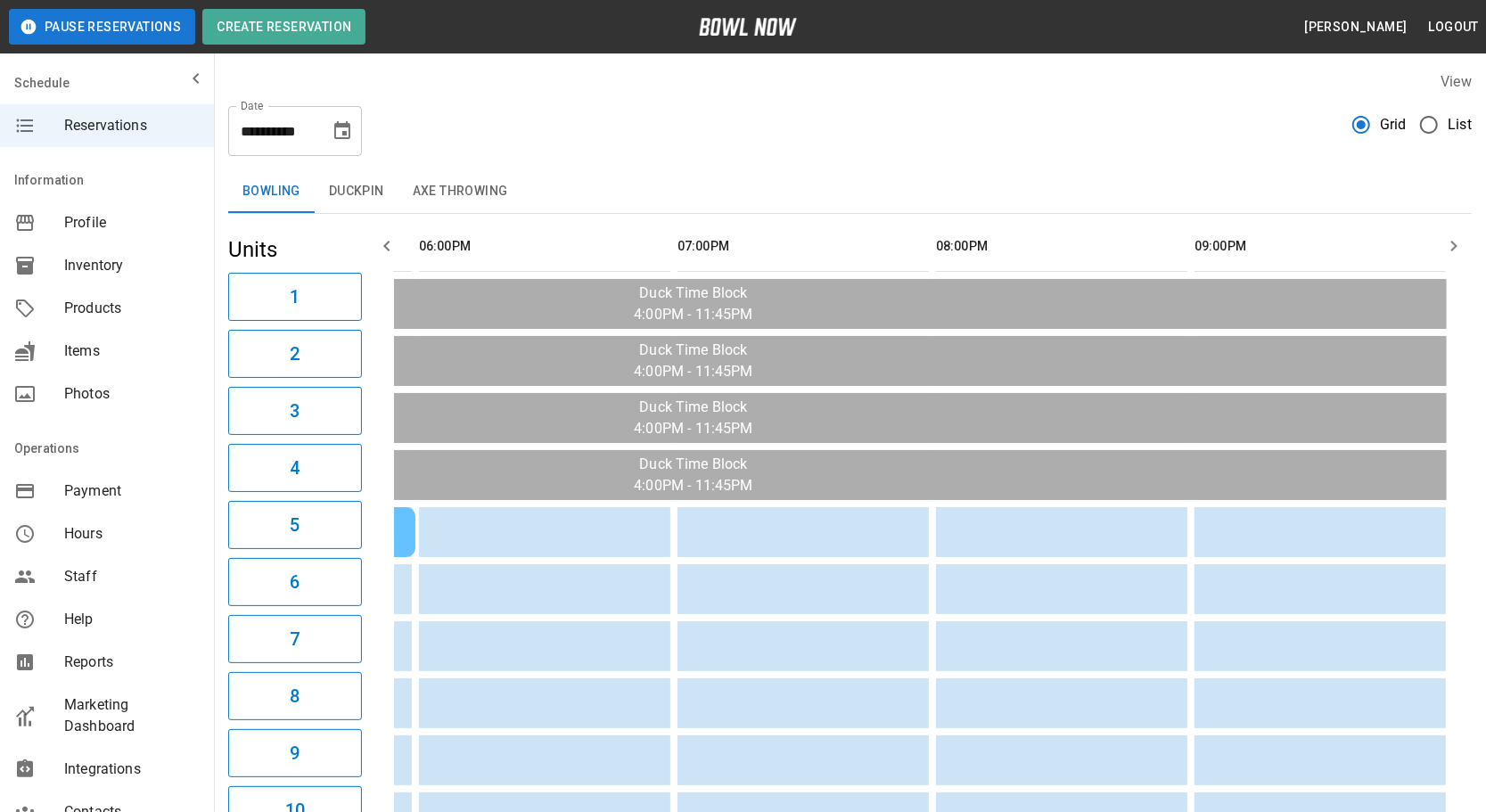
click at [1453, 237] on icon "button" at bounding box center [1453, 246] width 22 height 22
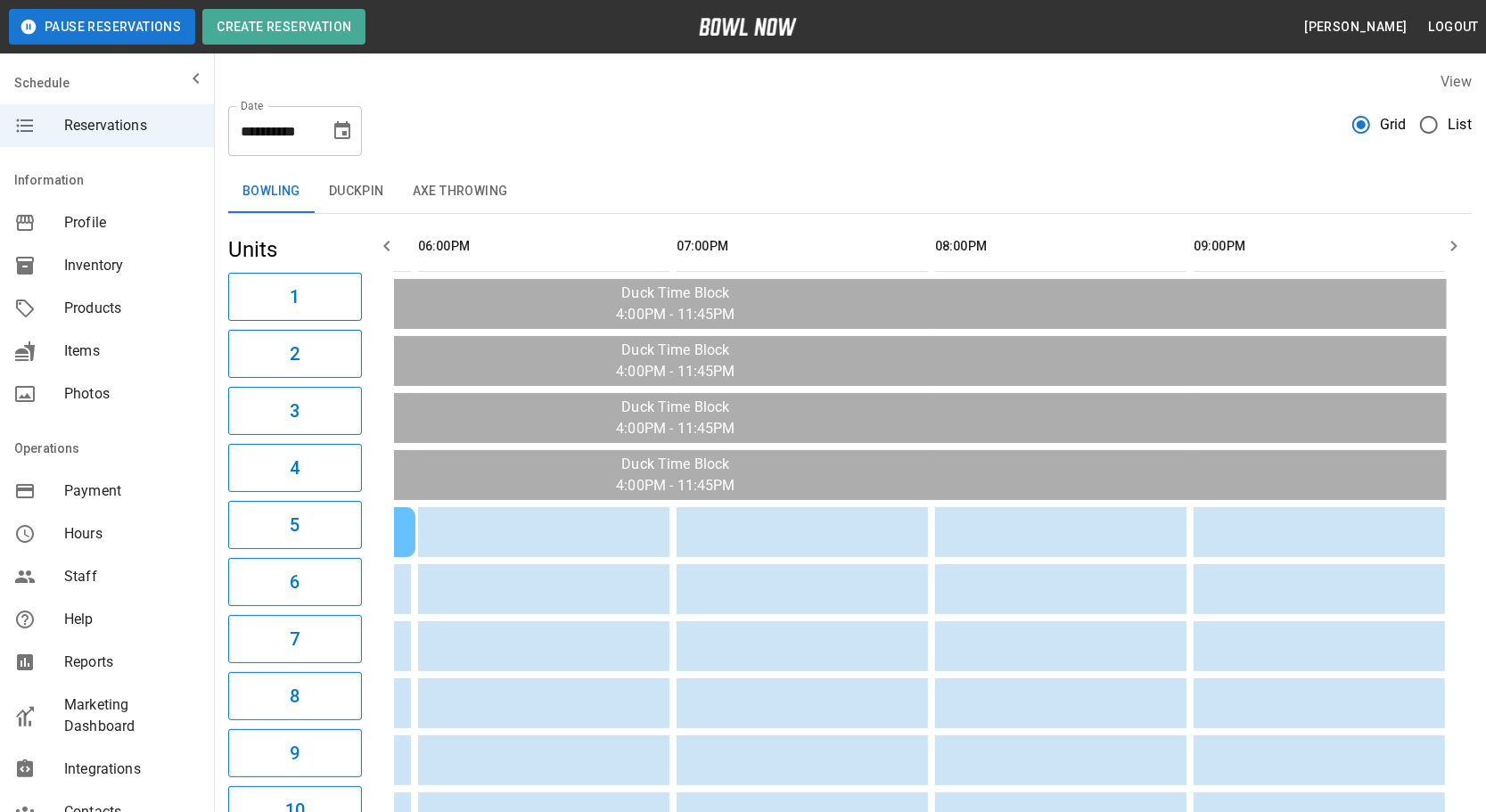
click at [395, 250] on icon "button" at bounding box center [387, 246] width 22 height 22
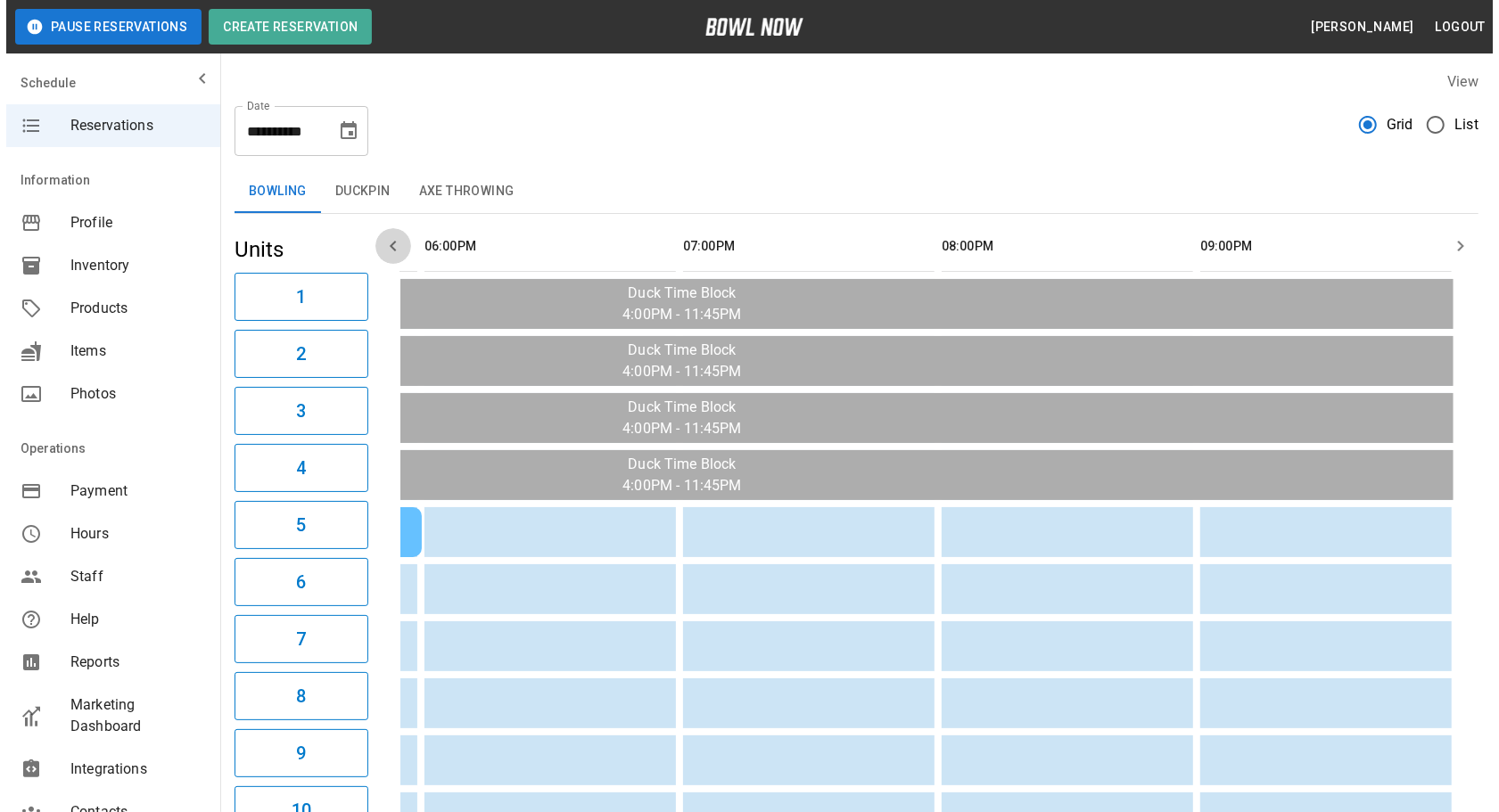
scroll to position [0, 0]
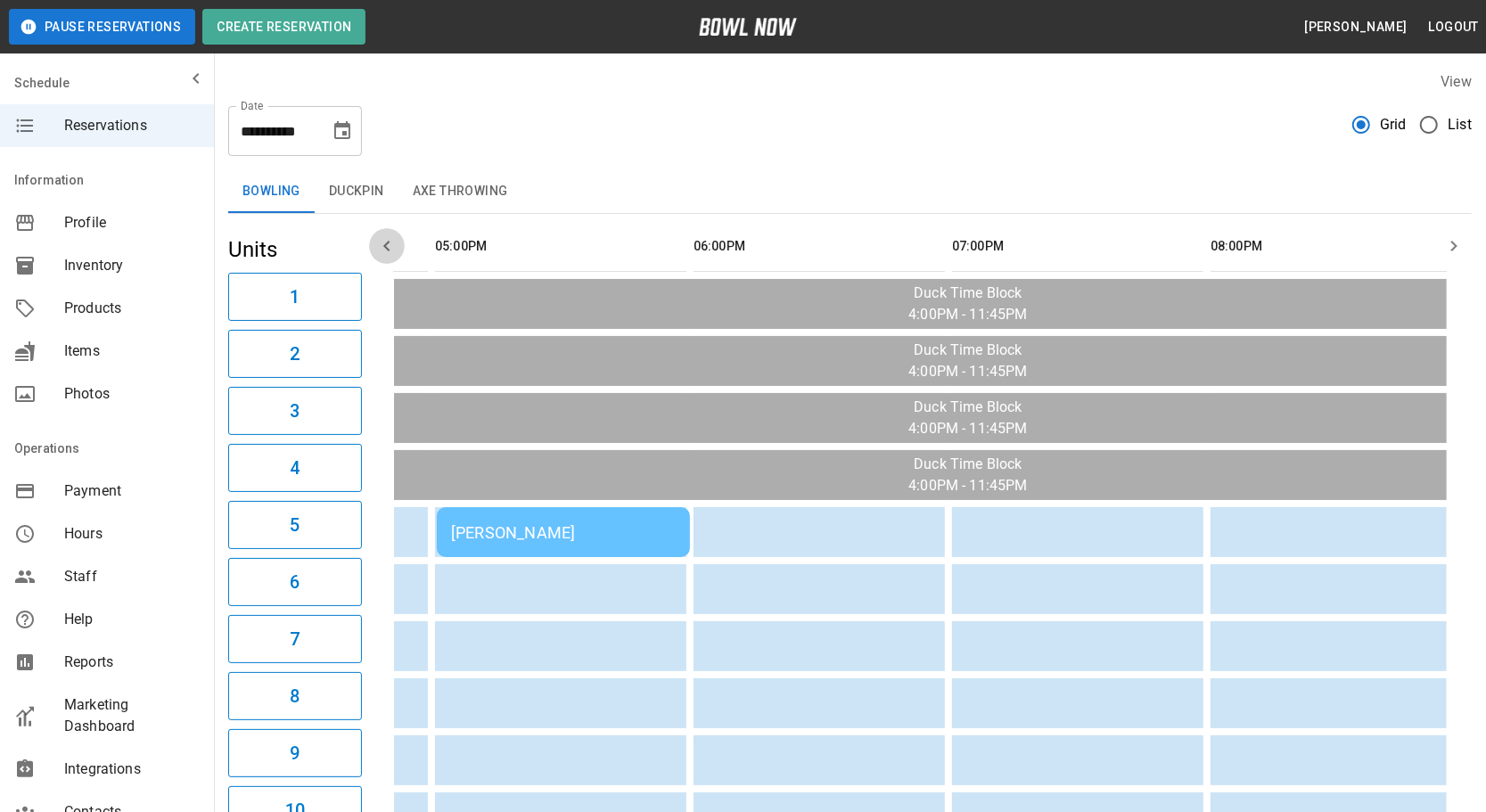
click at [395, 250] on icon "button" at bounding box center [387, 246] width 22 height 22
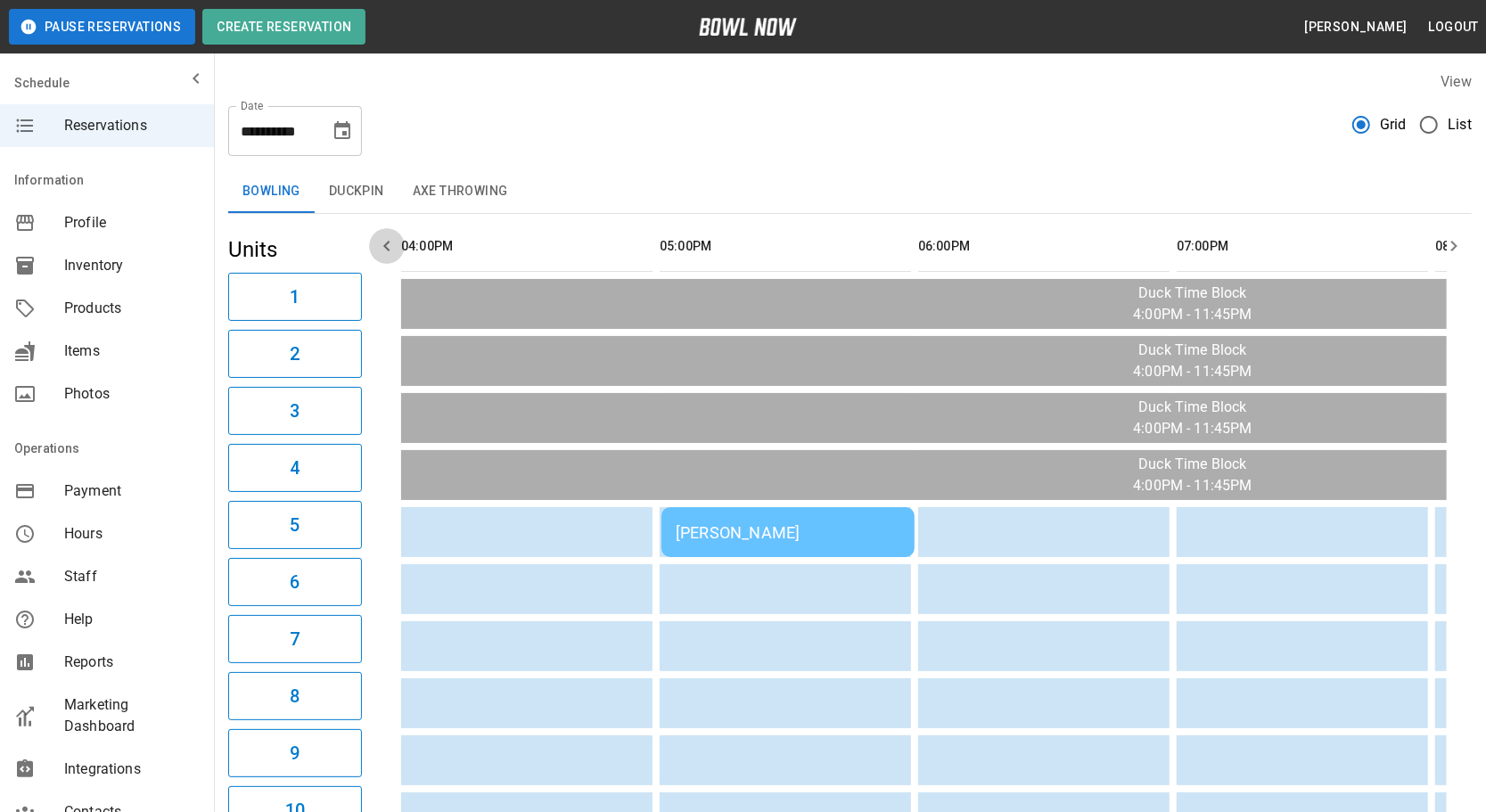
click at [395, 250] on icon "button" at bounding box center [387, 246] width 22 height 22
click at [396, 249] on icon "button" at bounding box center [387, 246] width 22 height 22
click at [458, 188] on button "Axe Throwing" at bounding box center [459, 191] width 124 height 43
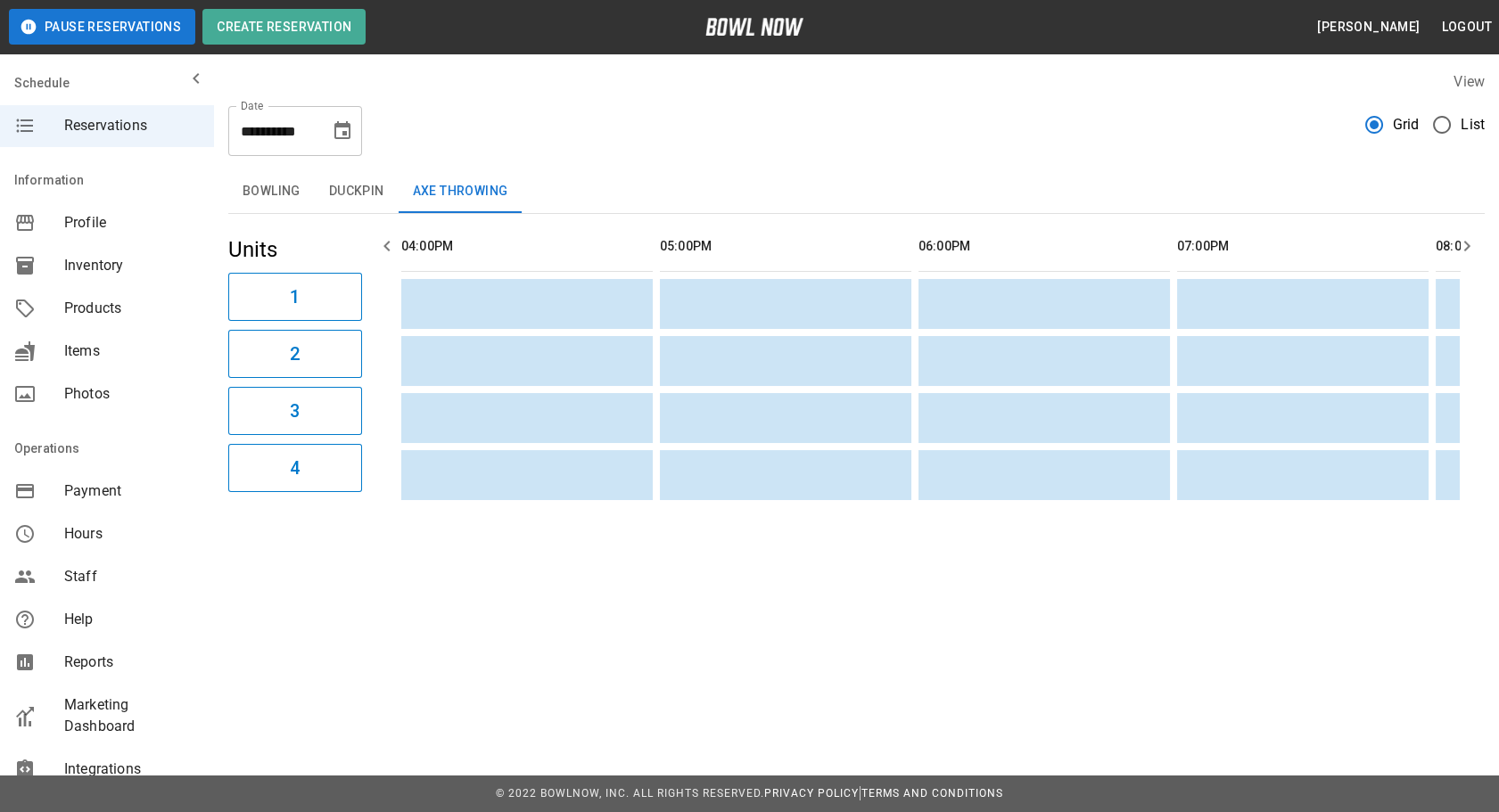
click at [381, 193] on button "Duckpin" at bounding box center [357, 191] width 84 height 43
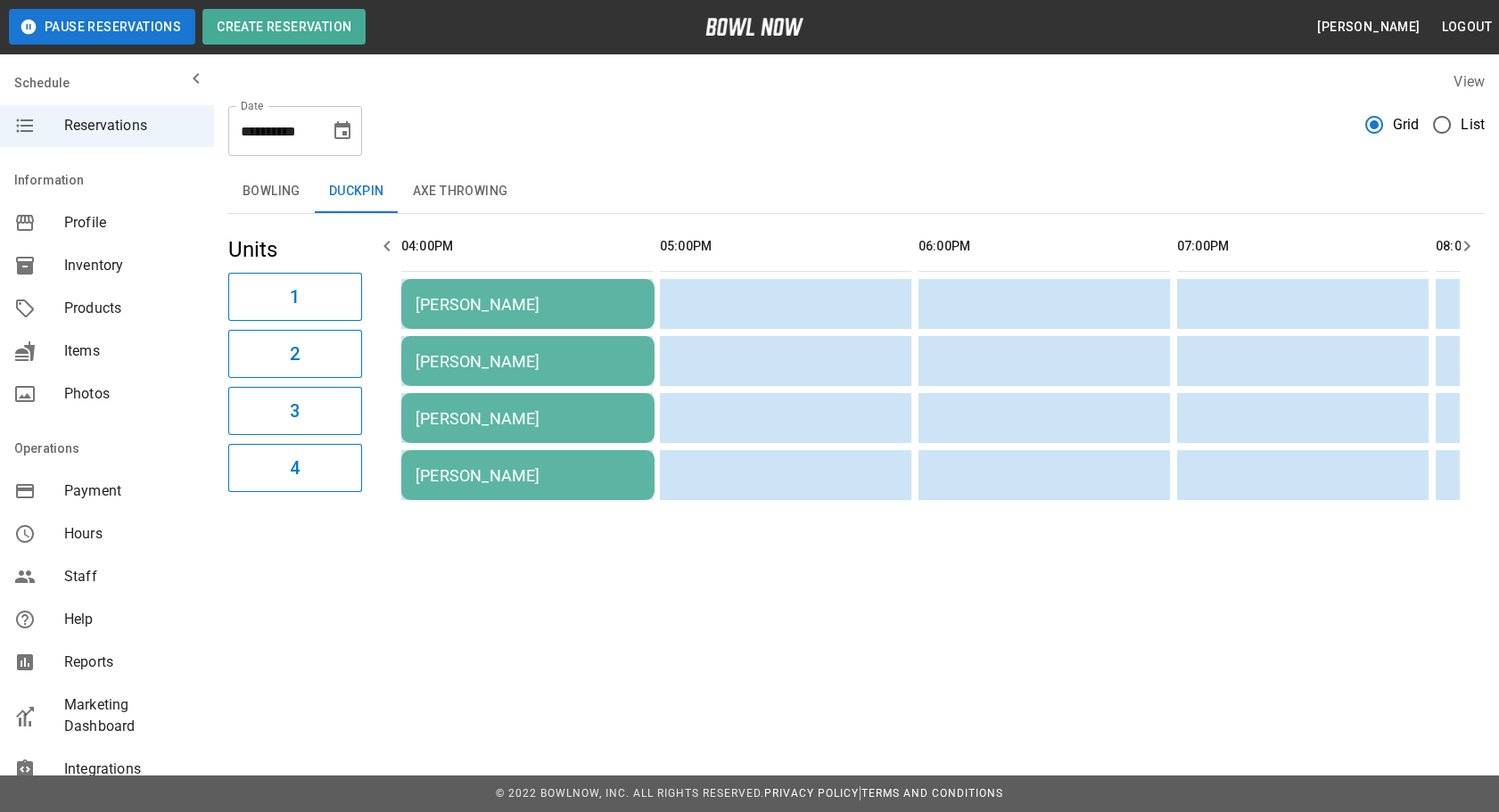
click at [456, 206] on button "Axe Throwing" at bounding box center [460, 191] width 124 height 43
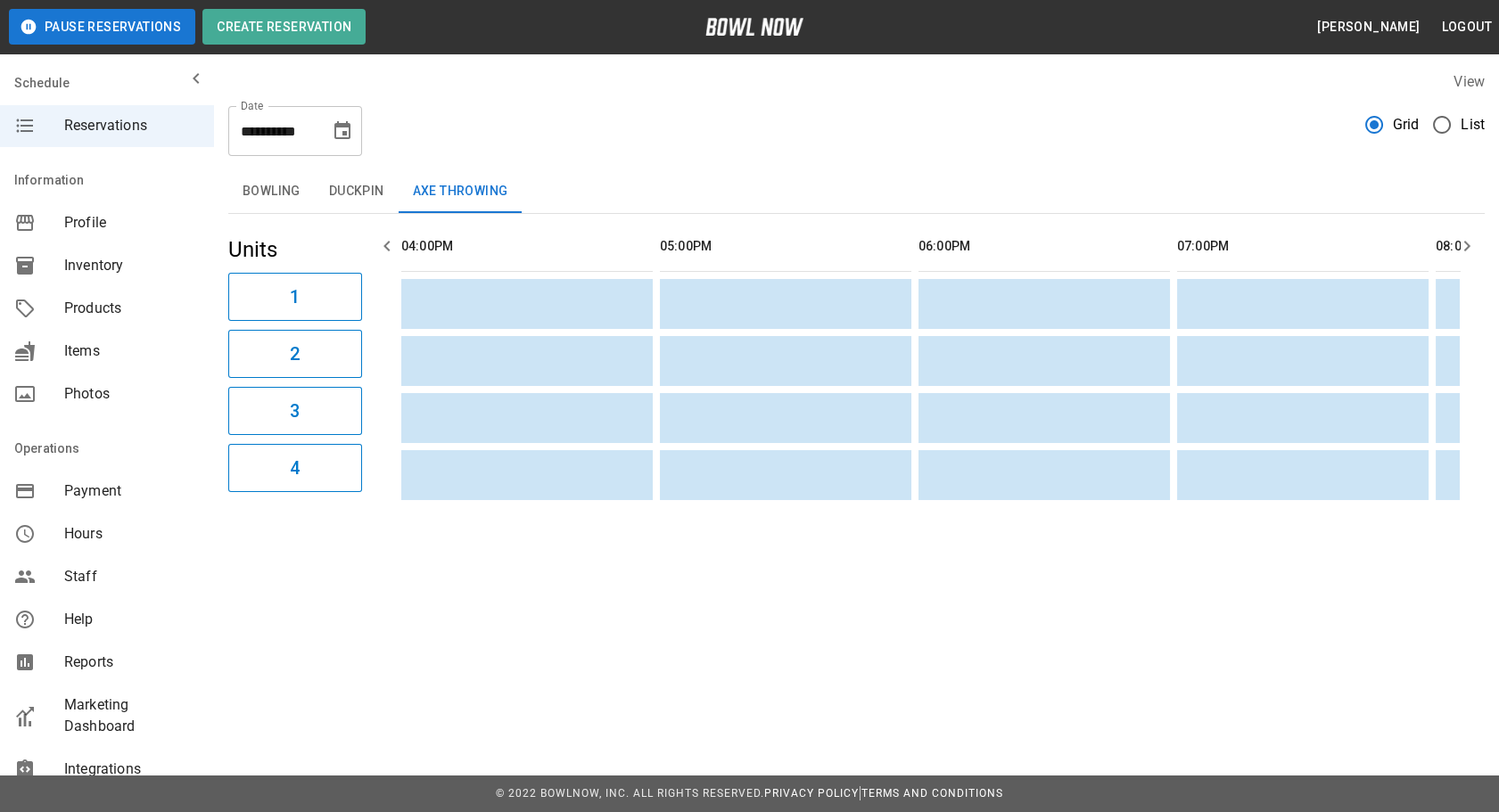
click at [305, 188] on button "Bowling" at bounding box center [270, 191] width 86 height 43
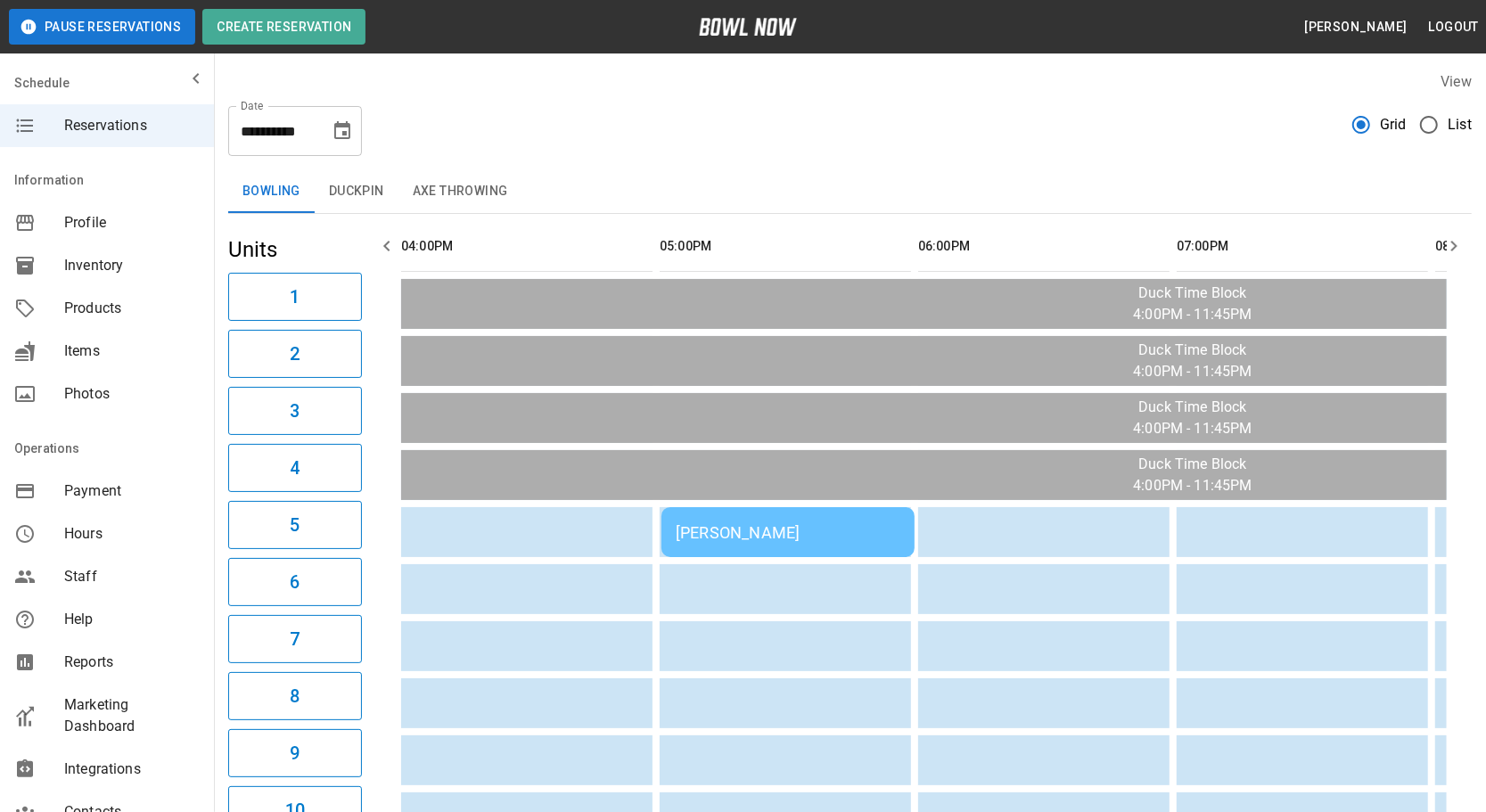
click at [687, 529] on div "[PERSON_NAME]" at bounding box center [788, 532] width 225 height 19
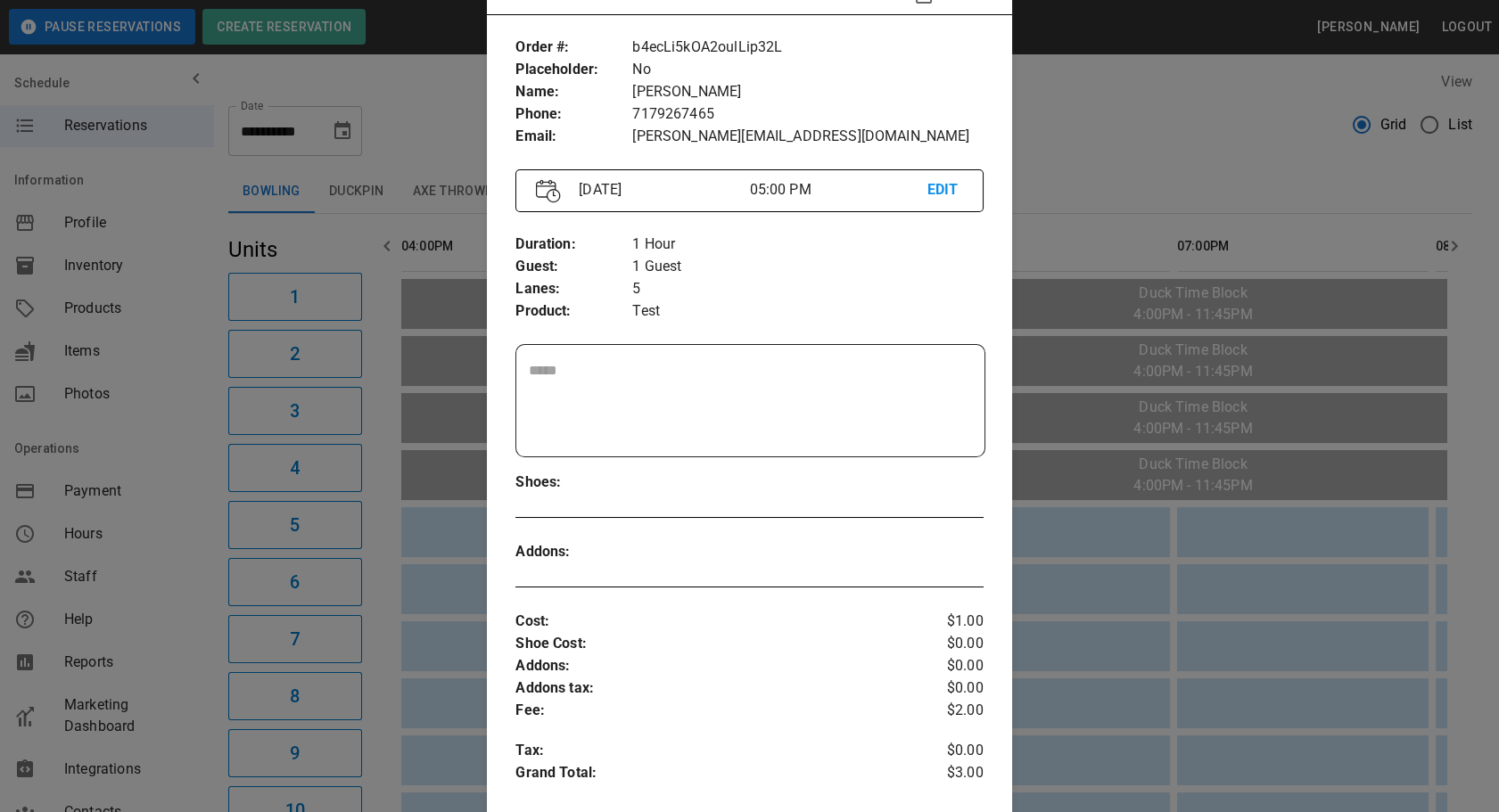
scroll to position [42, 0]
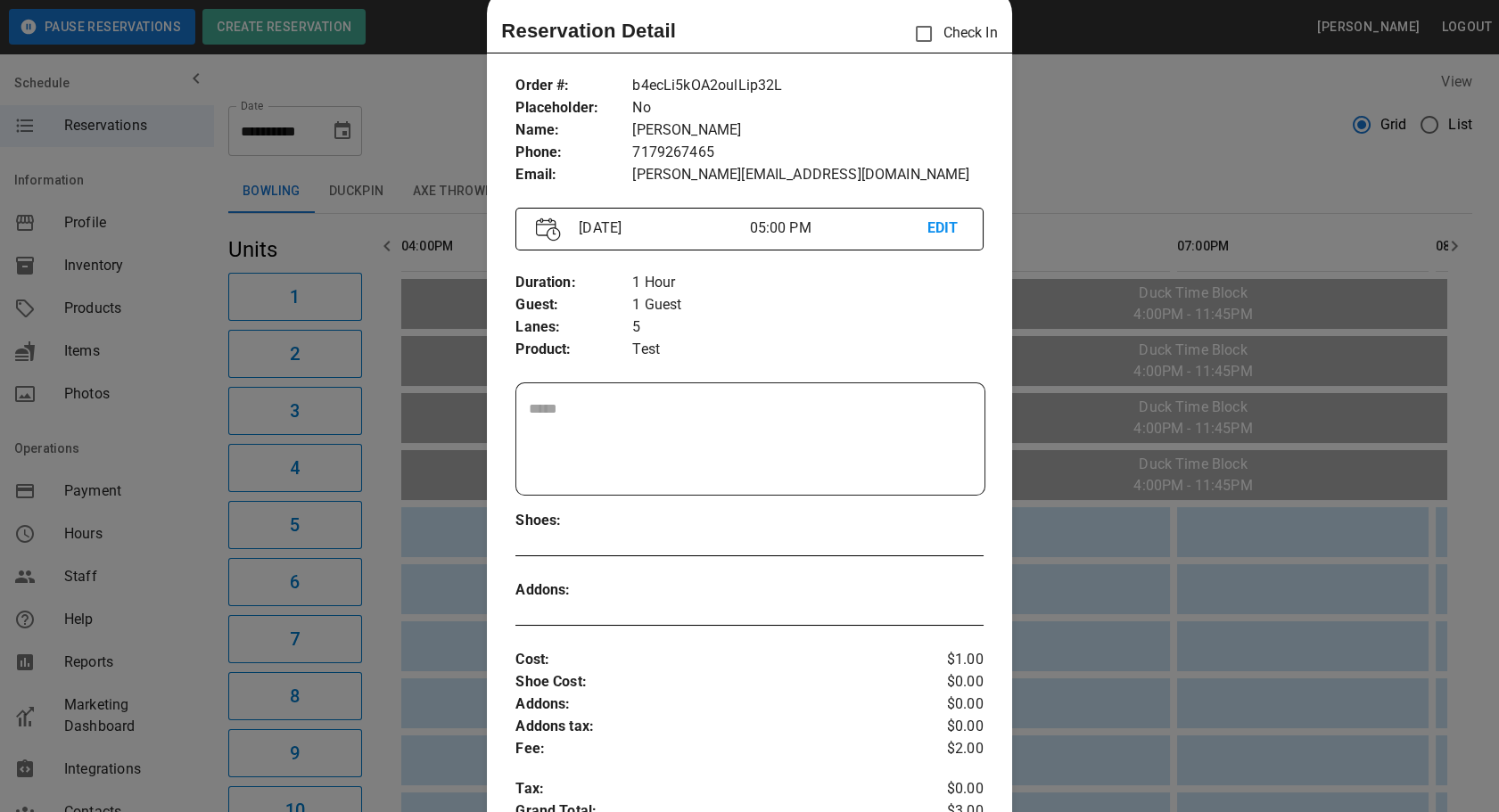
click at [1125, 685] on div at bounding box center [749, 406] width 1499 height 812
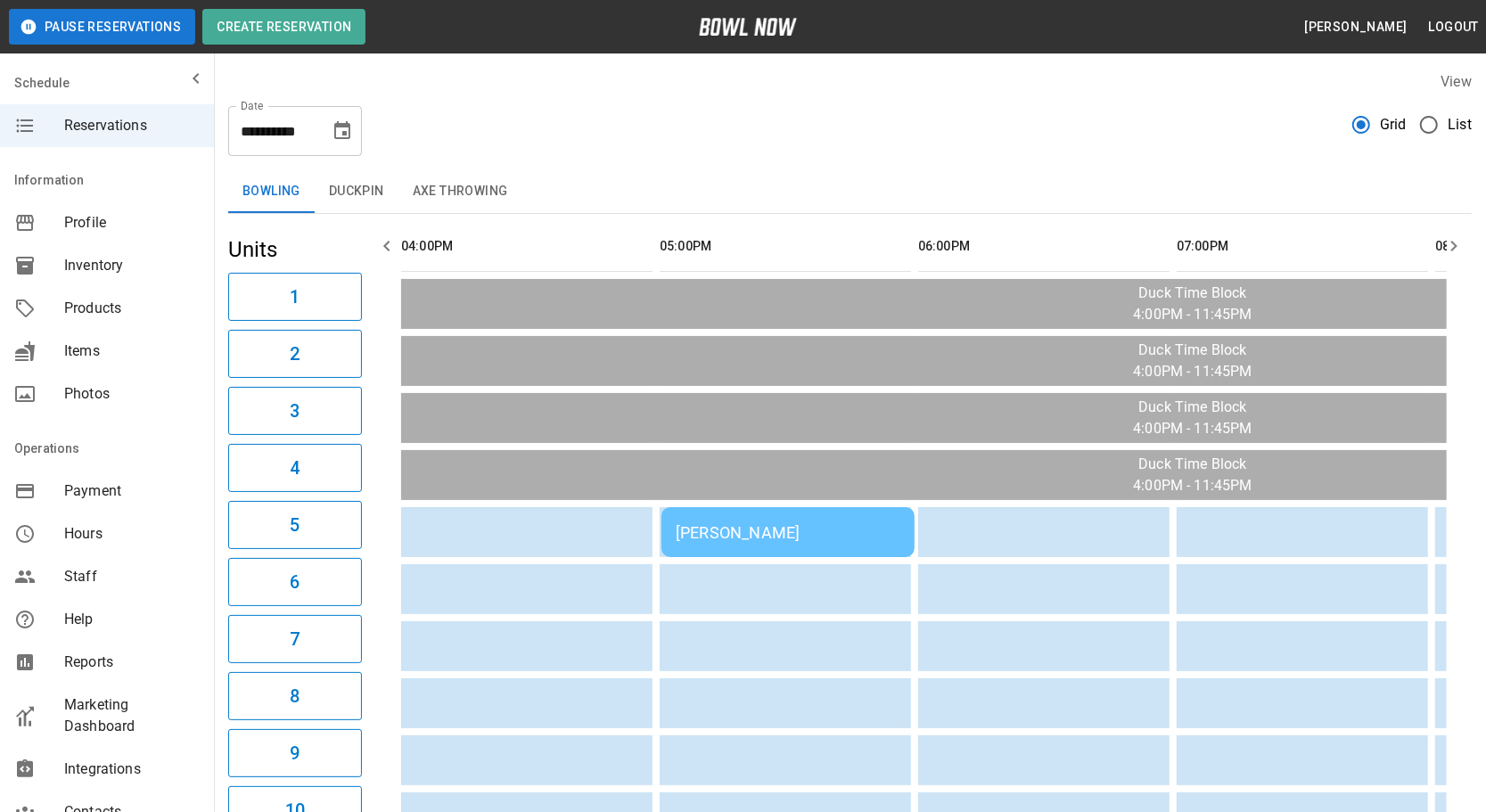
click at [334, 195] on button "Duckpin" at bounding box center [356, 191] width 84 height 43
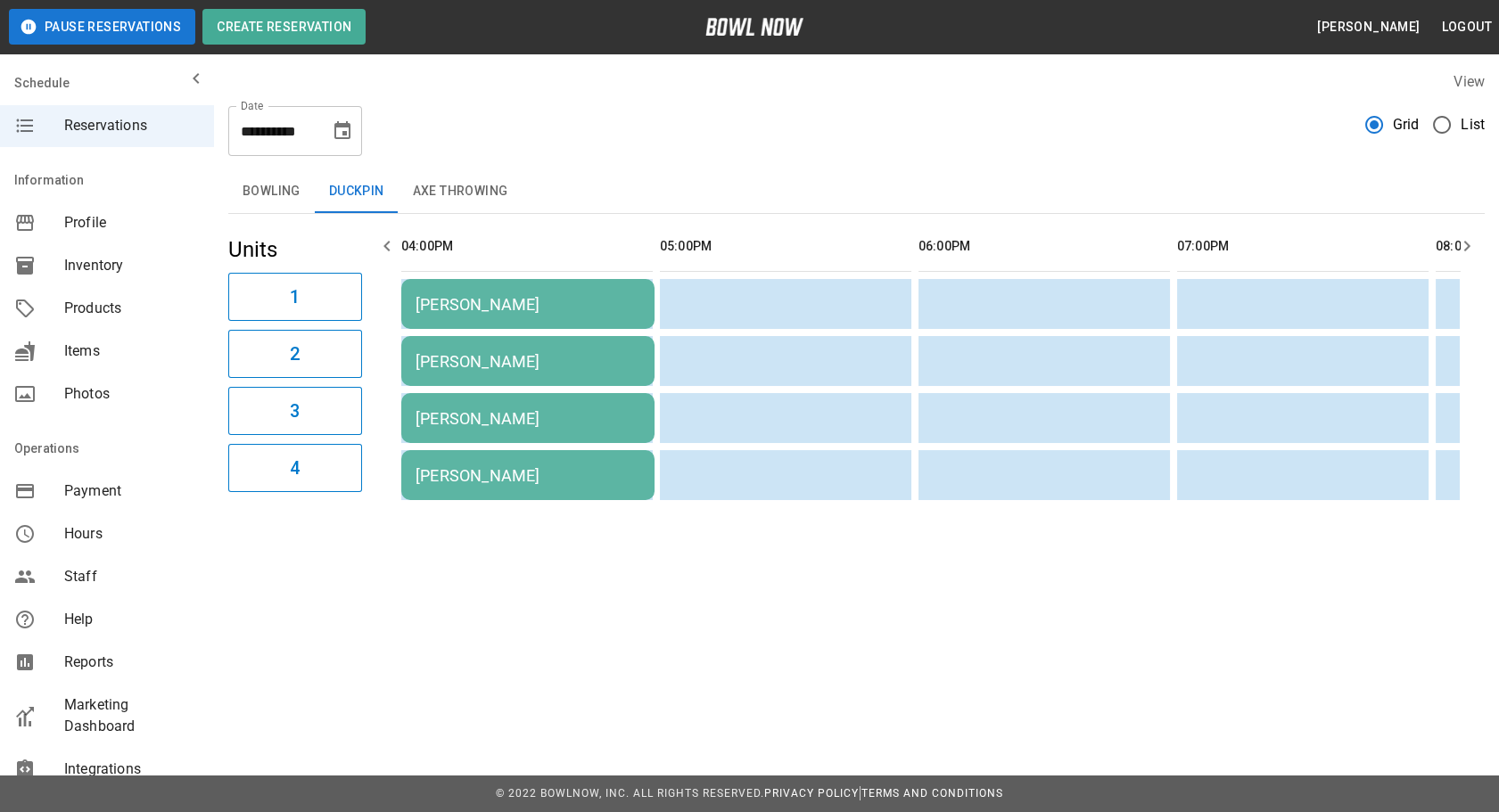
scroll to position [0, 75]
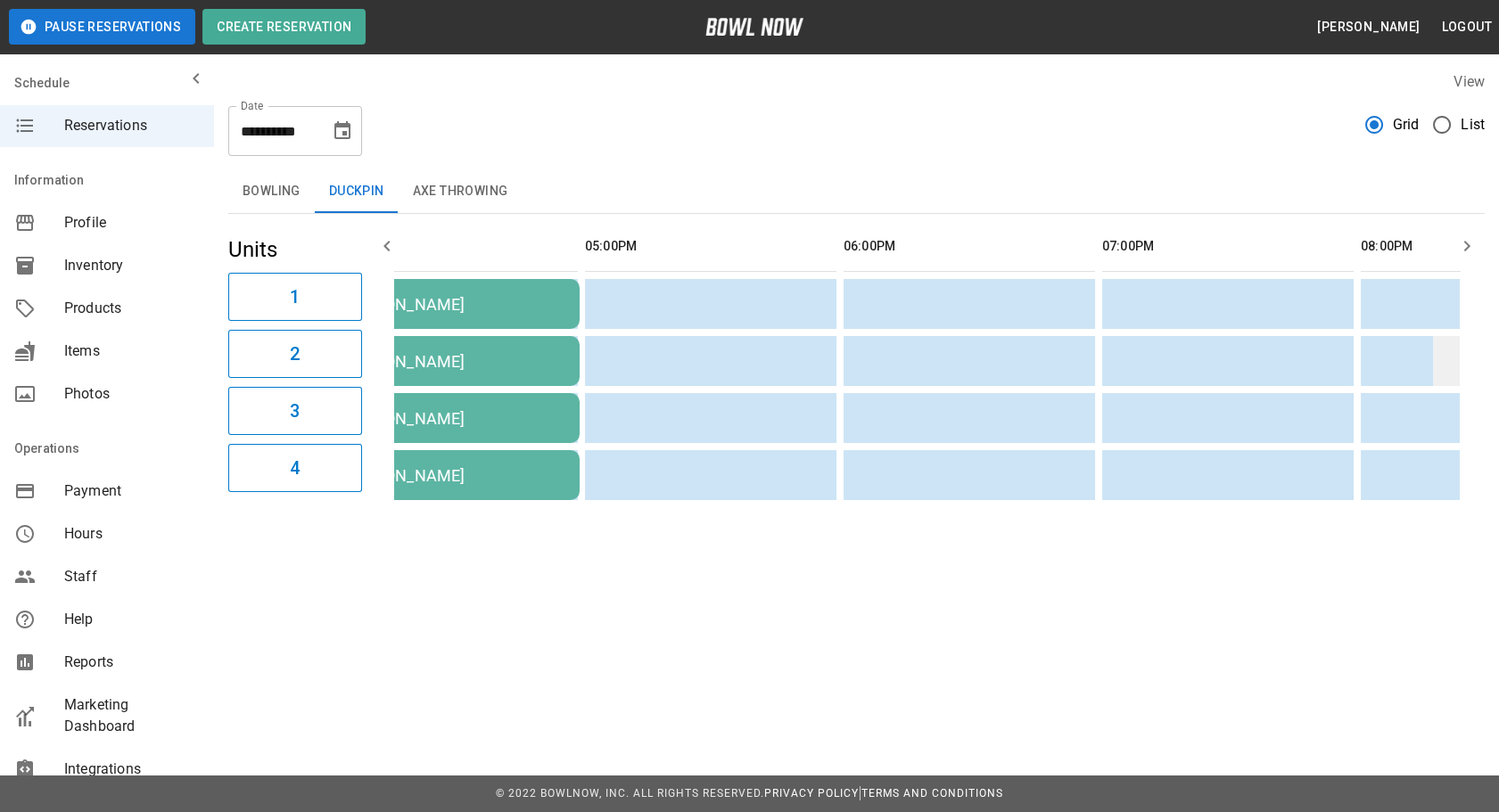
drag, startPoint x: 875, startPoint y: 379, endPoint x: 1055, endPoint y: 366, distance: 180.5
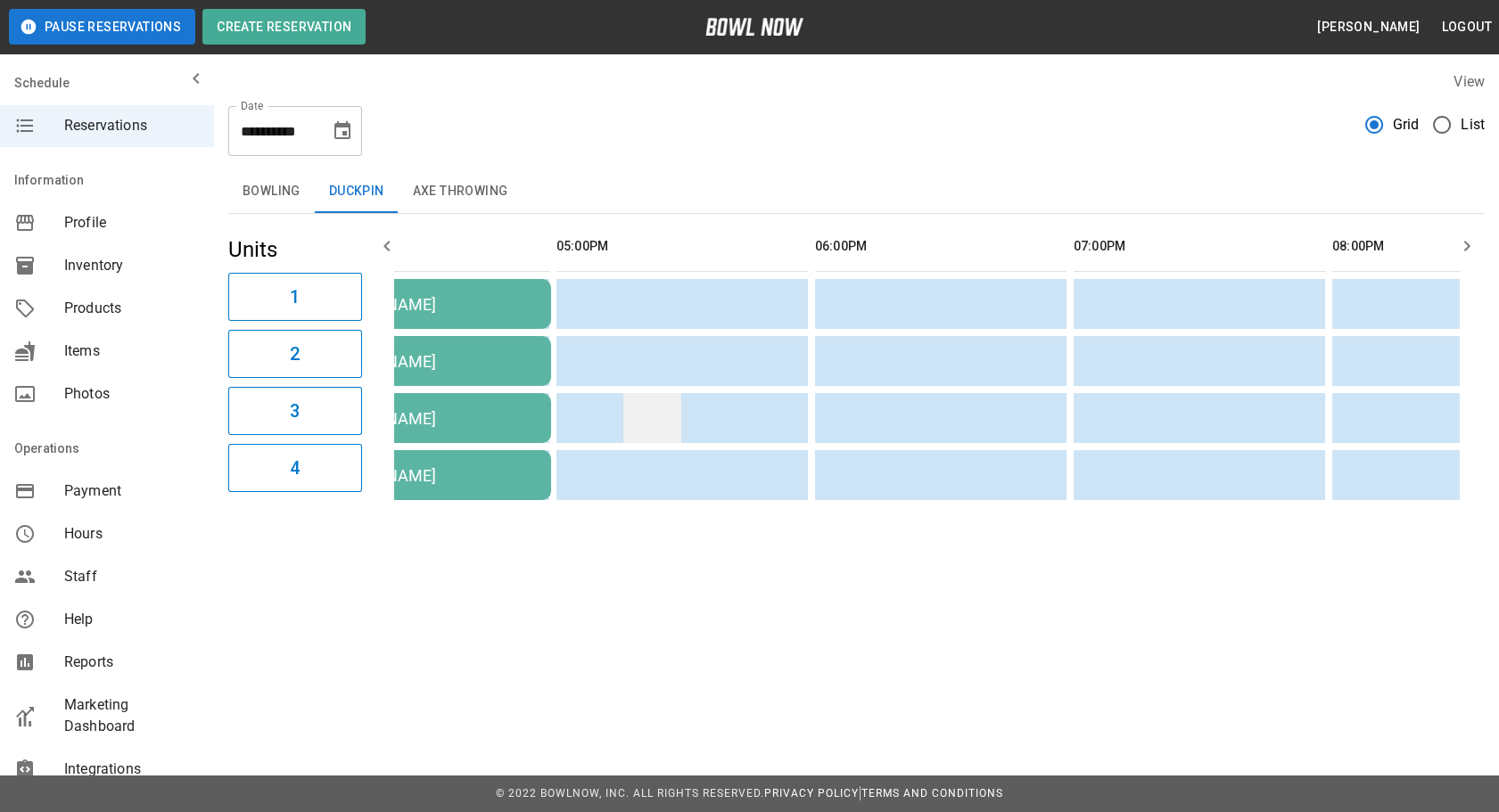
scroll to position [0, 0]
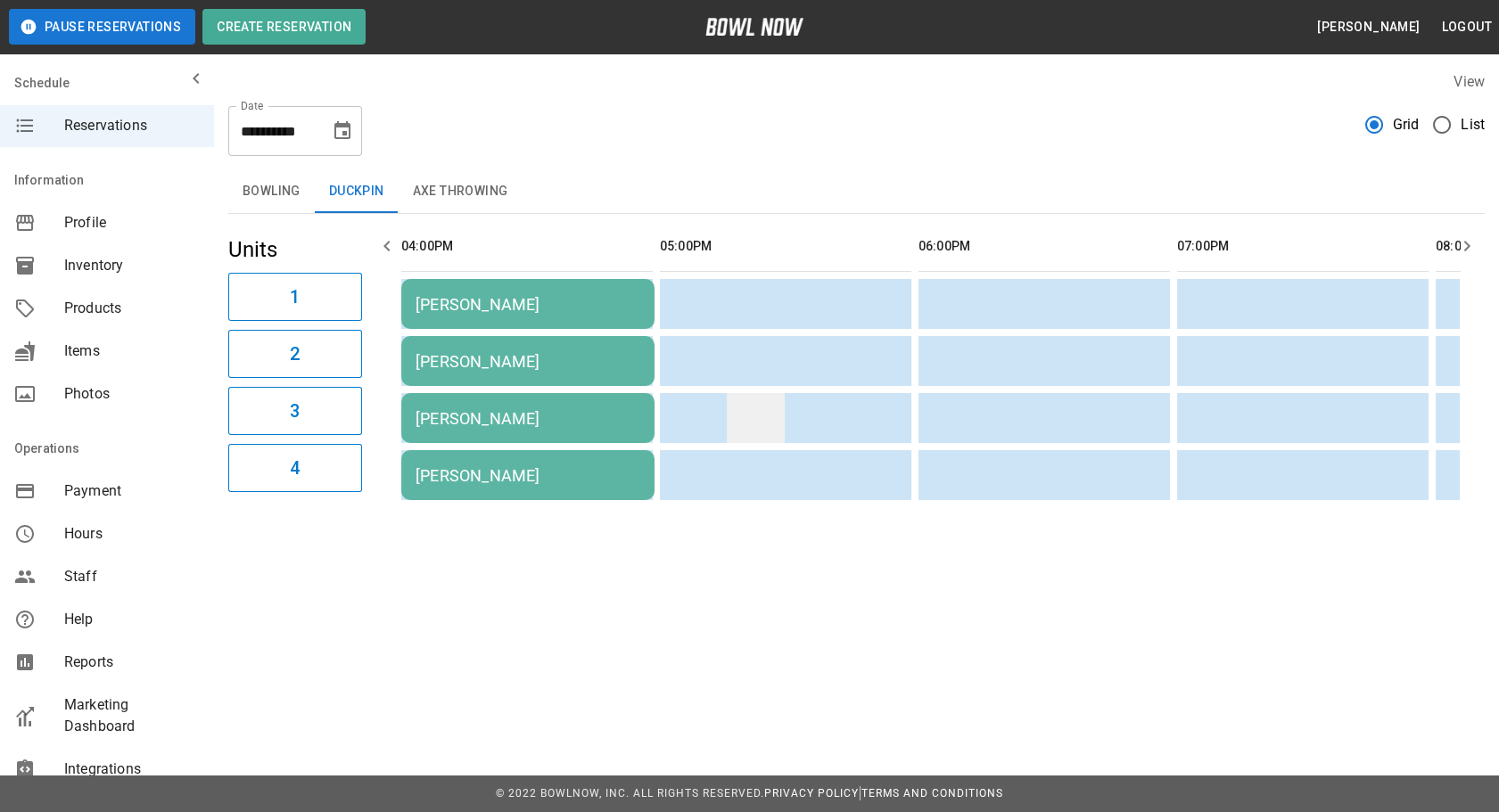
drag, startPoint x: 1037, startPoint y: 367, endPoint x: 758, endPoint y: 423, distance: 284.6
click at [274, 199] on button "Bowling" at bounding box center [270, 191] width 86 height 43
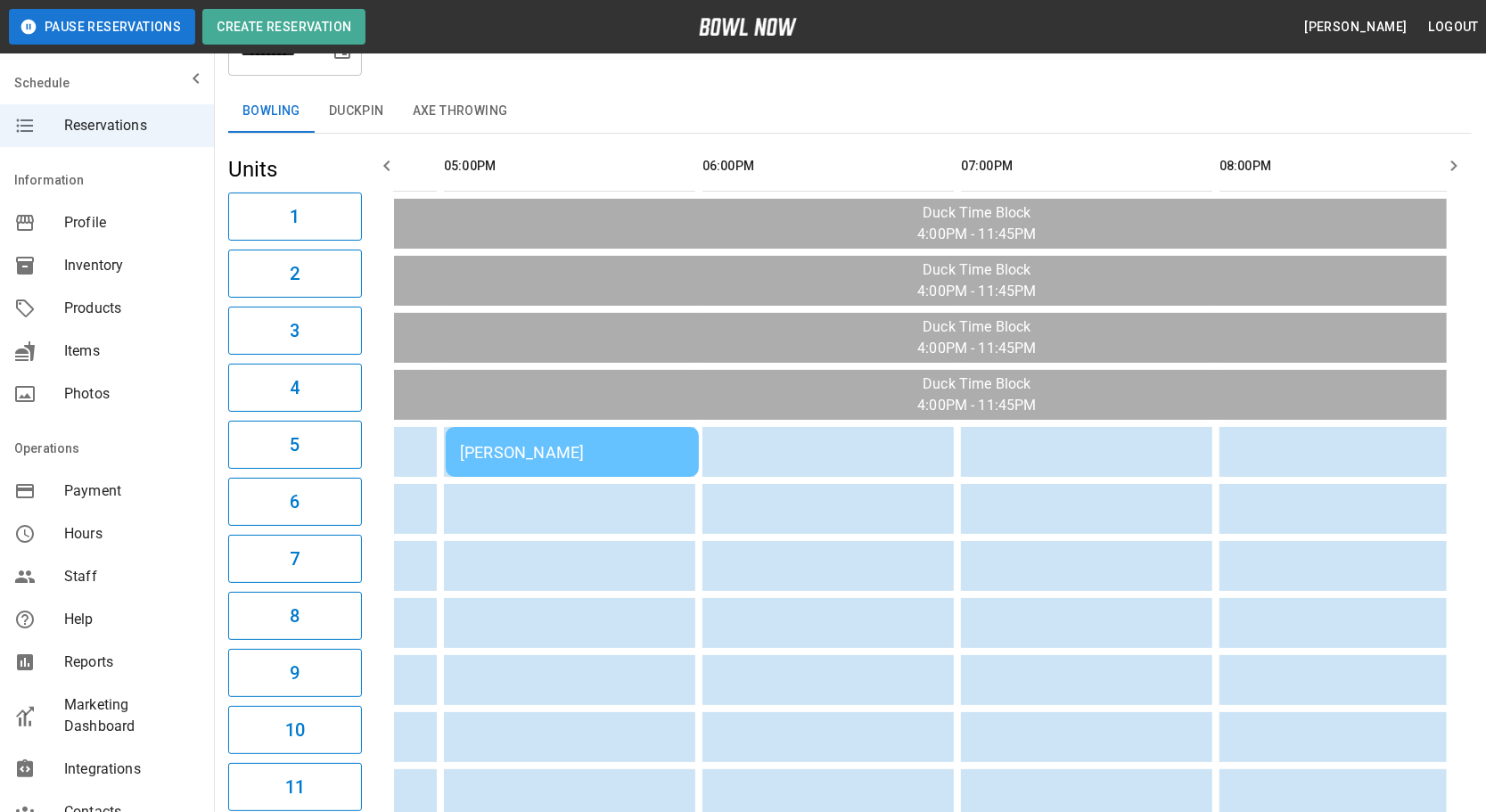
scroll to position [0, 499]
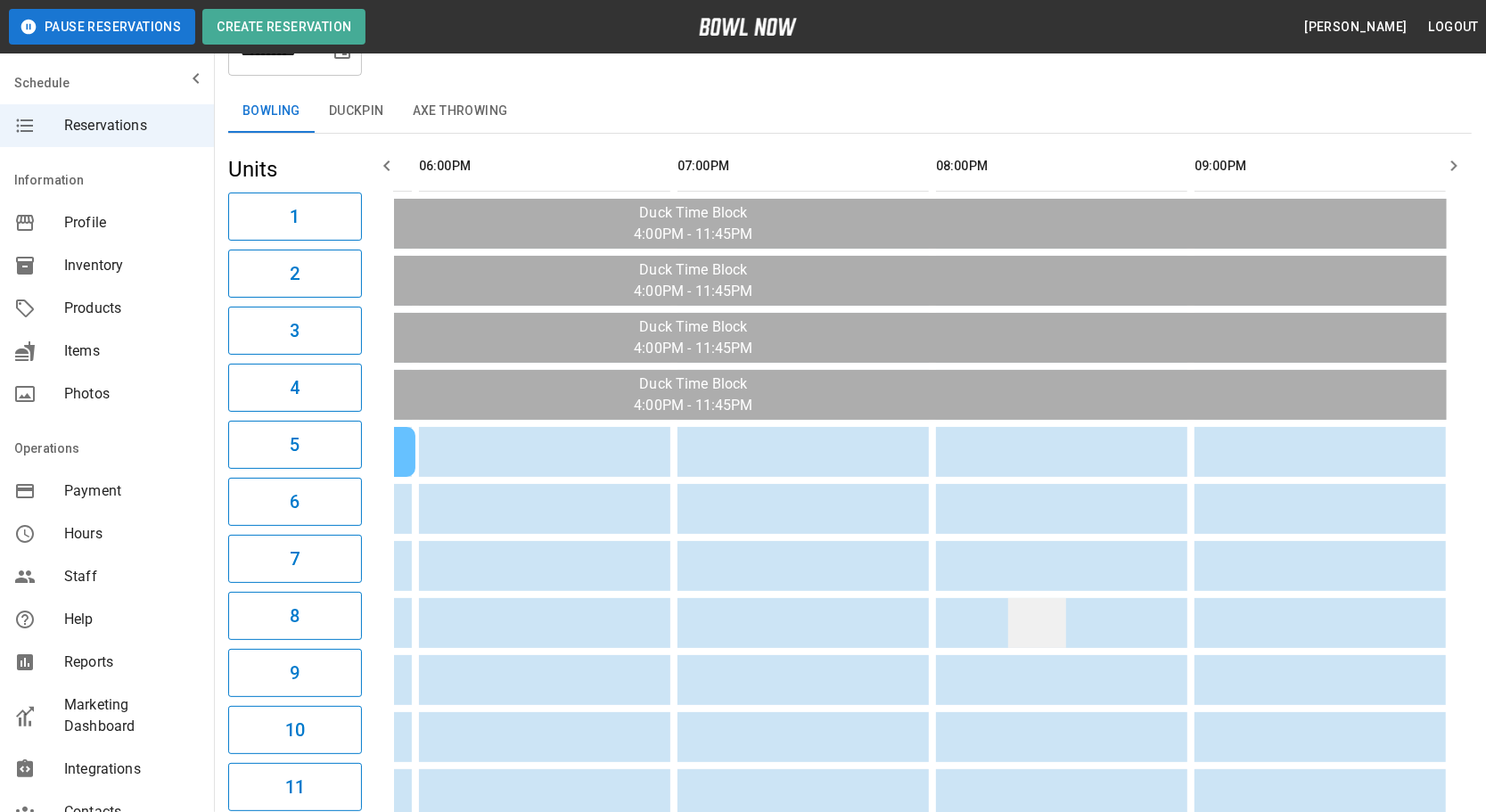
drag, startPoint x: 906, startPoint y: 664, endPoint x: 1051, endPoint y: 634, distance: 148.1
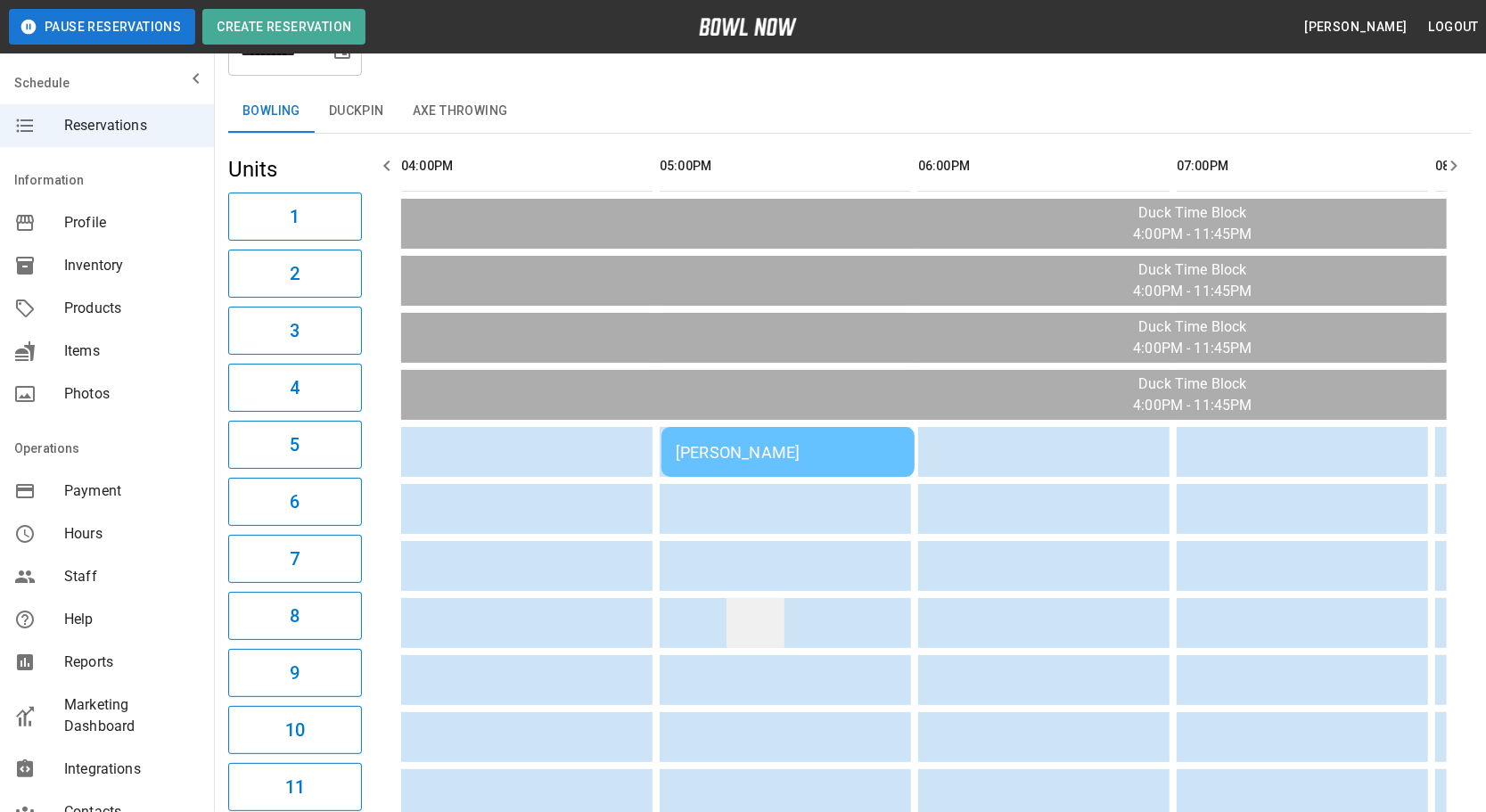
drag, startPoint x: 973, startPoint y: 624, endPoint x: 755, endPoint y: 639, distance: 218.5
click at [333, 123] on button "Duckpin" at bounding box center [356, 111] width 84 height 43
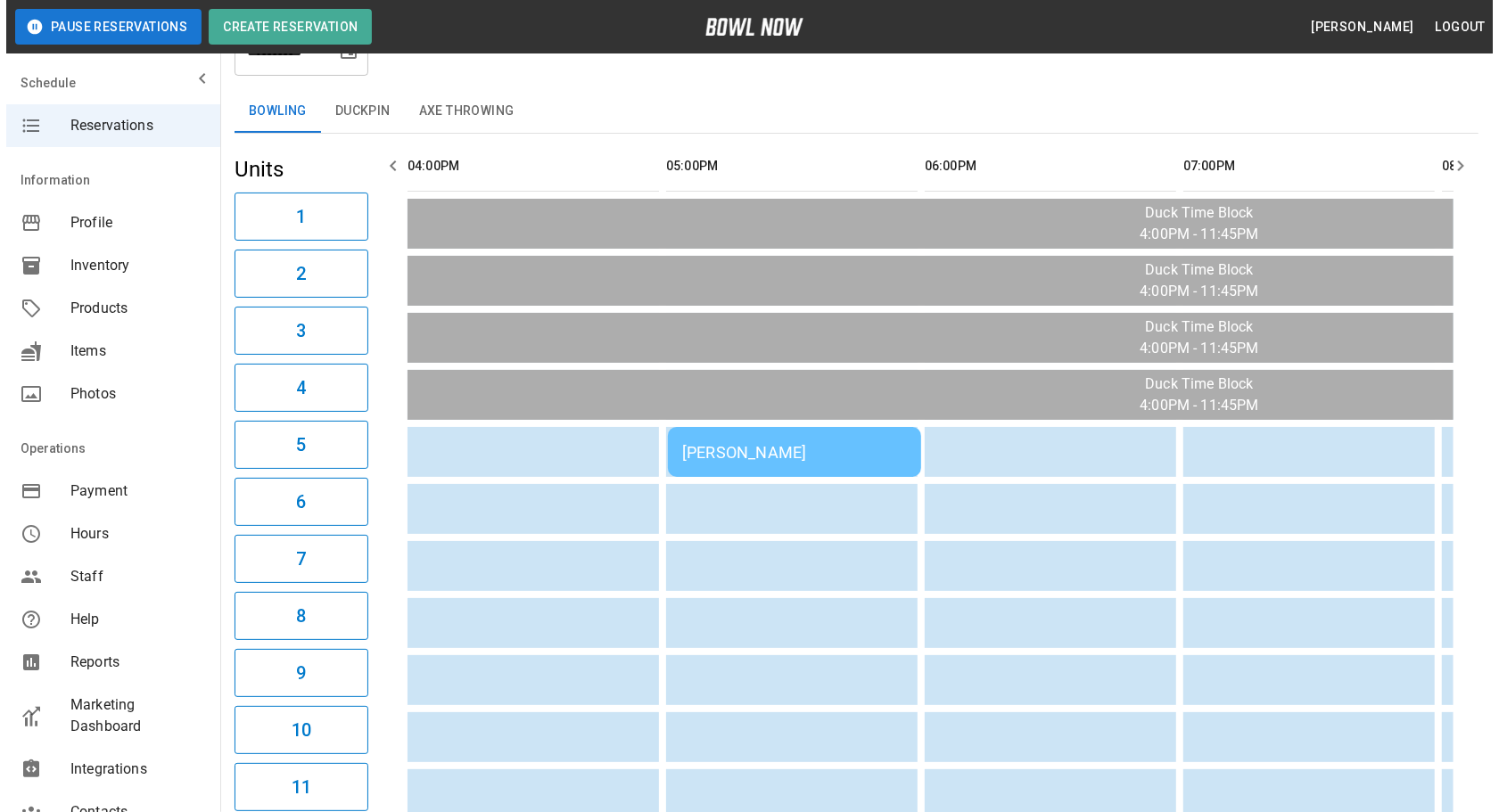
scroll to position [0, 0]
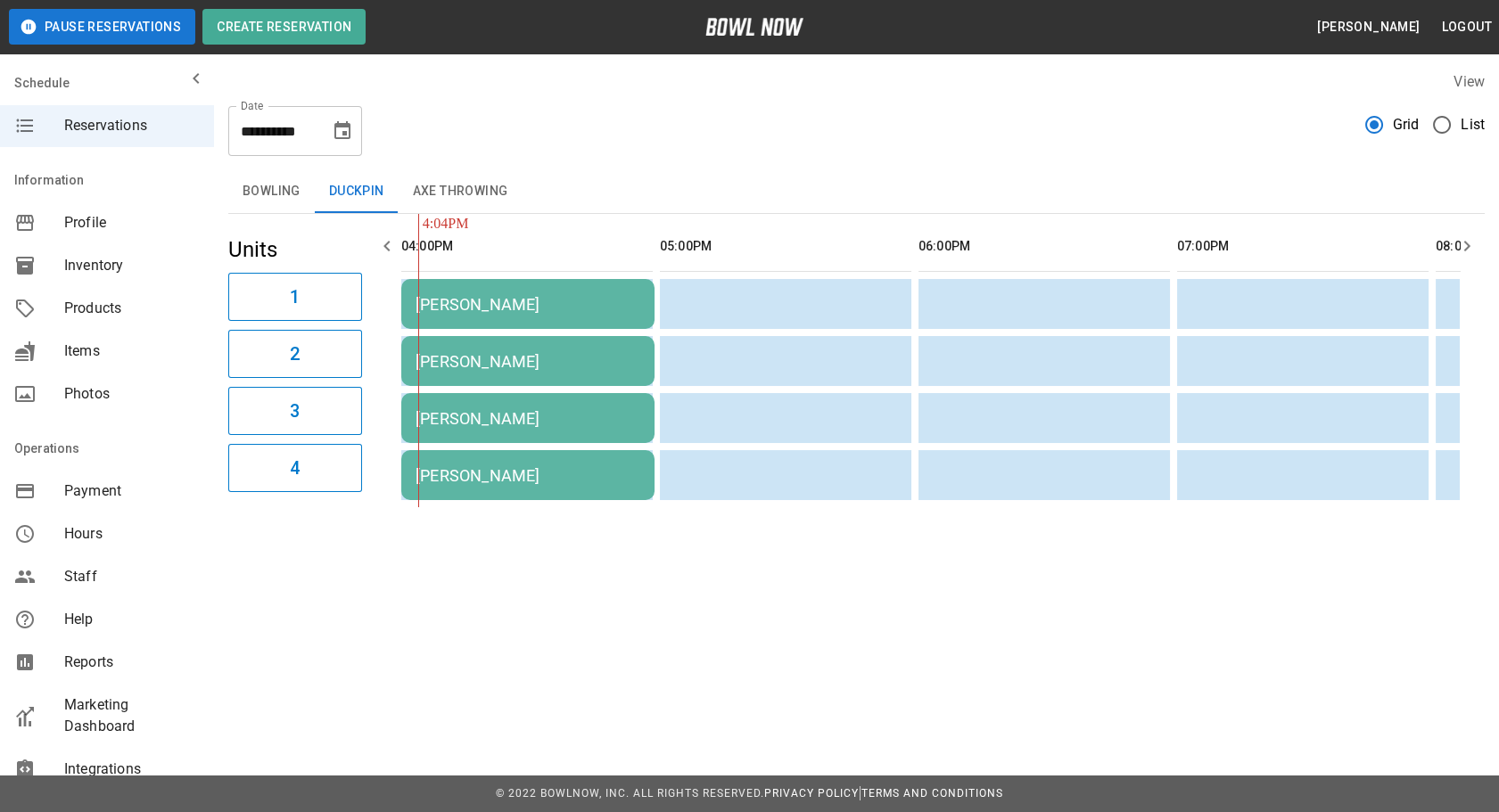
click at [458, 305] on div "[PERSON_NAME]" at bounding box center [528, 304] width 225 height 19
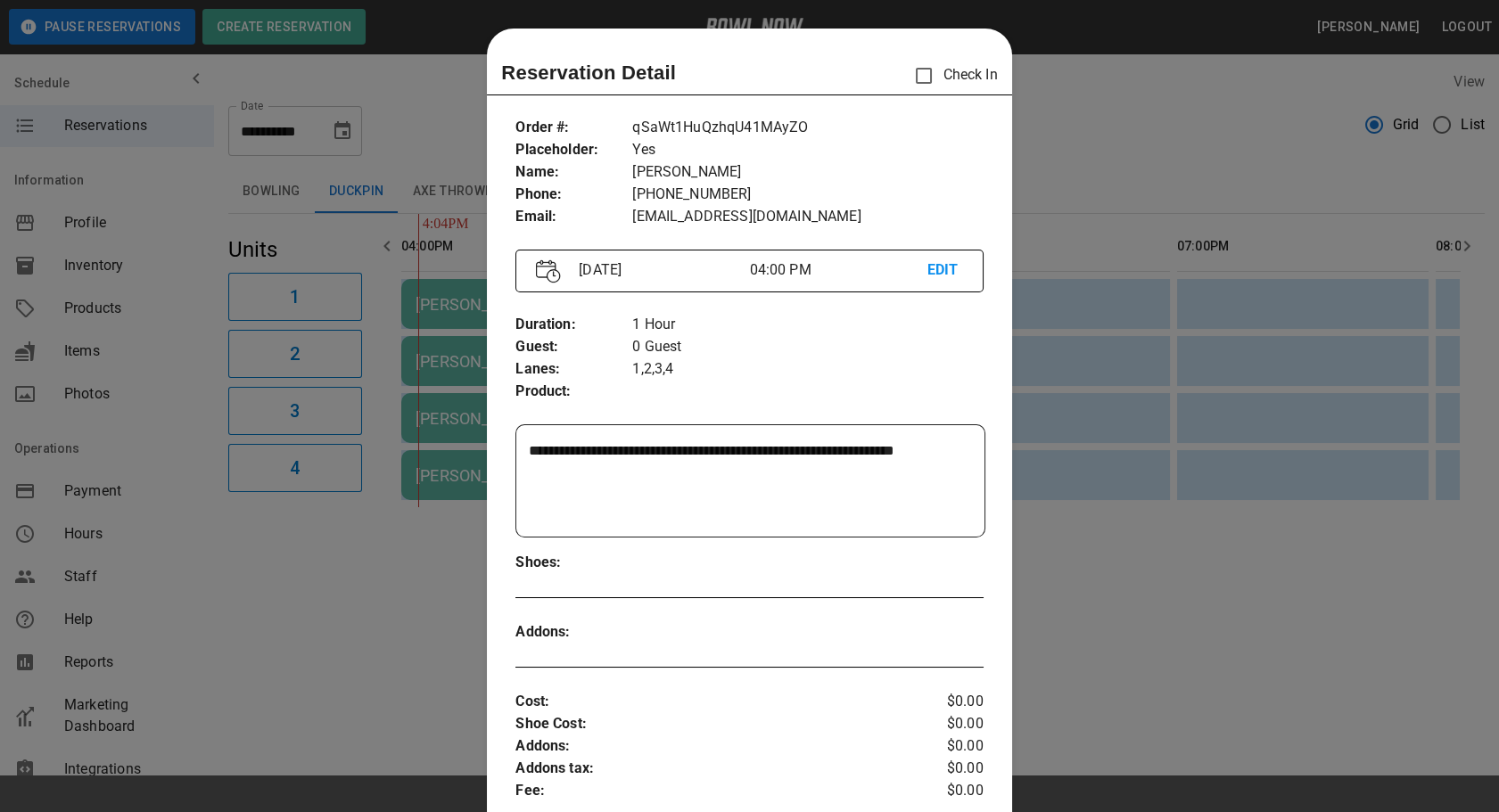
scroll to position [27, 0]
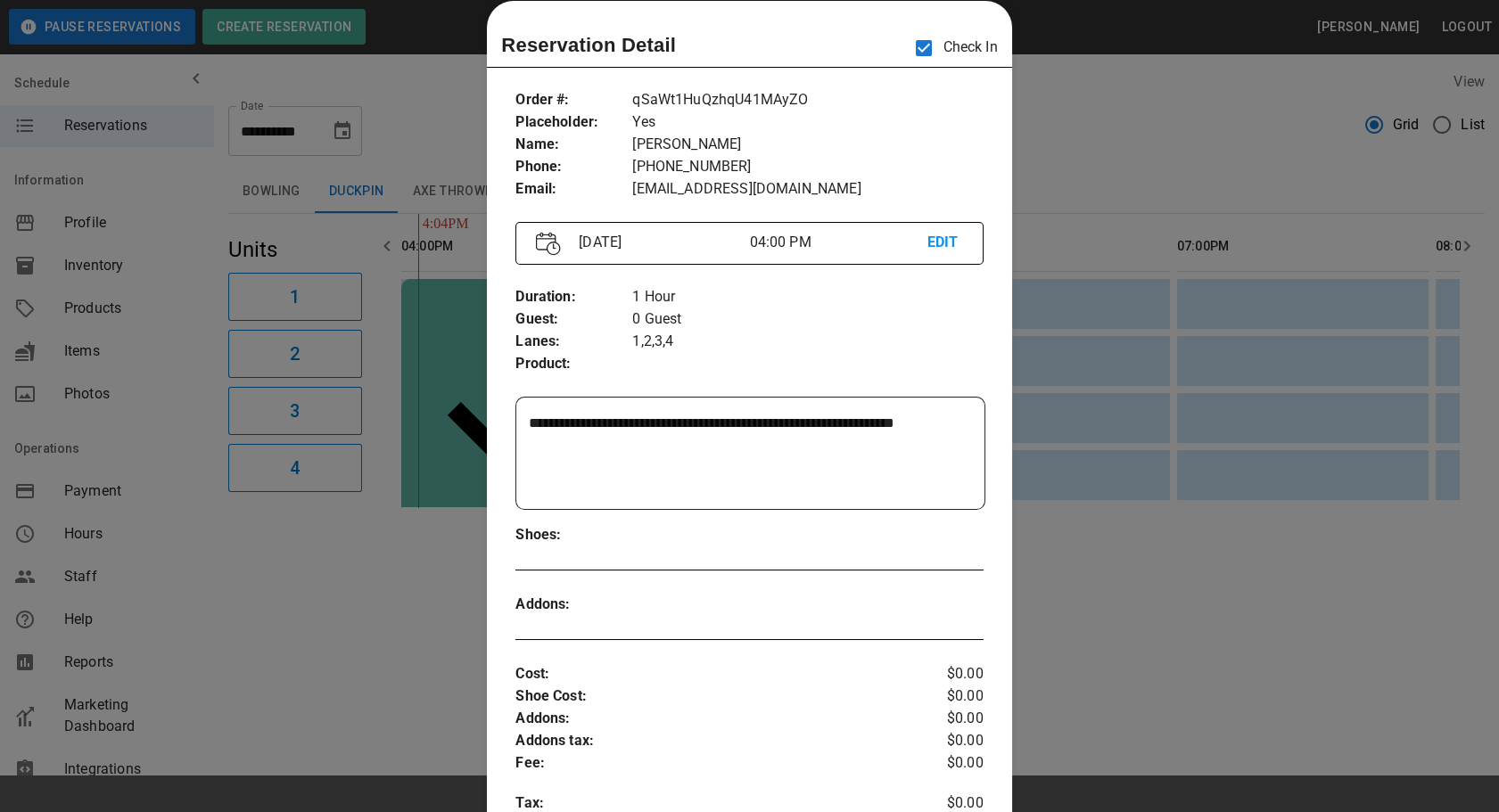
click at [1144, 116] on div at bounding box center [749, 406] width 1499 height 812
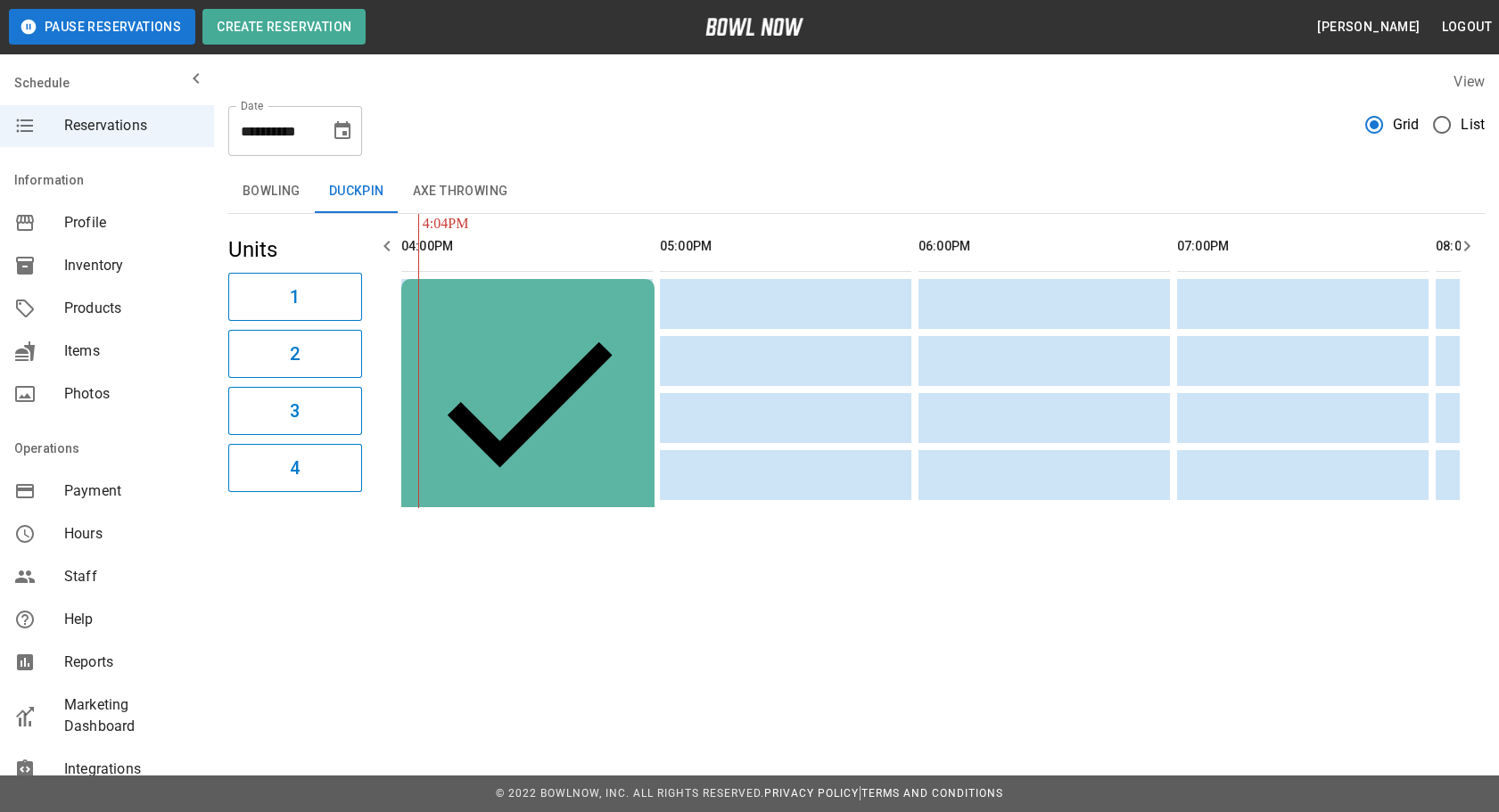
click at [539, 289] on td "[PERSON_NAME]" at bounding box center [528, 406] width 253 height 253
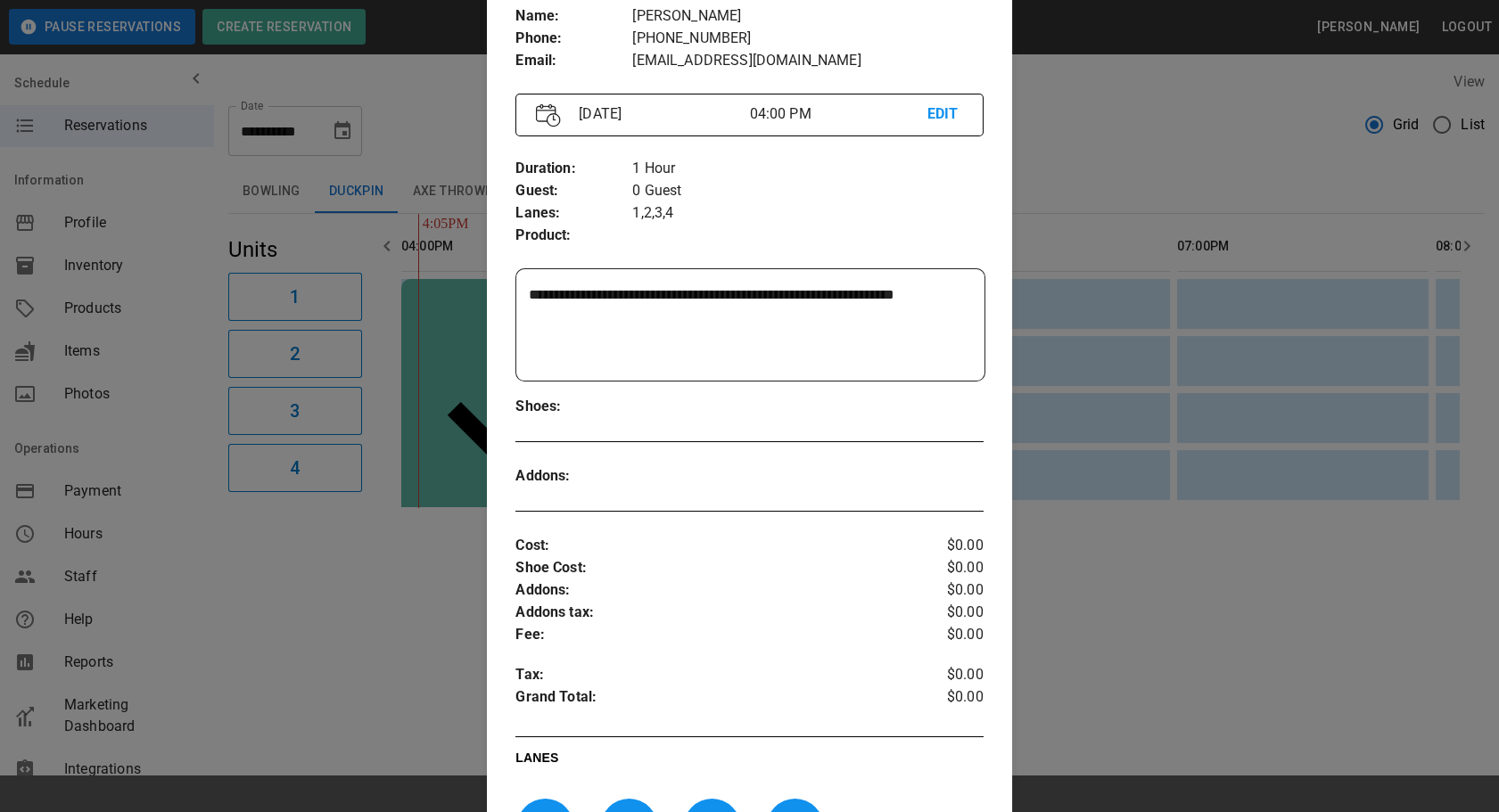
scroll to position [159, 0]
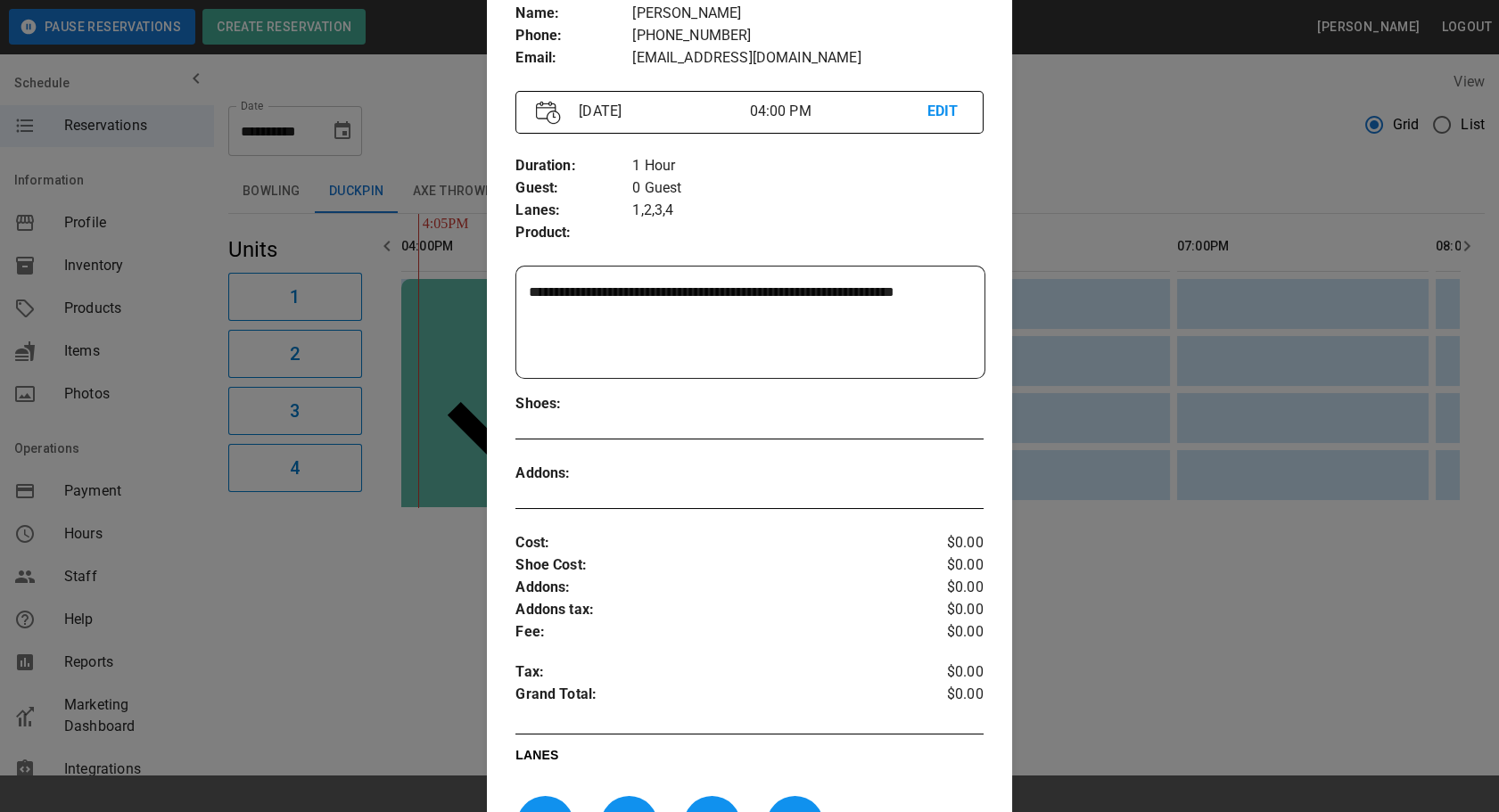
click at [427, 625] on div at bounding box center [749, 406] width 1499 height 812
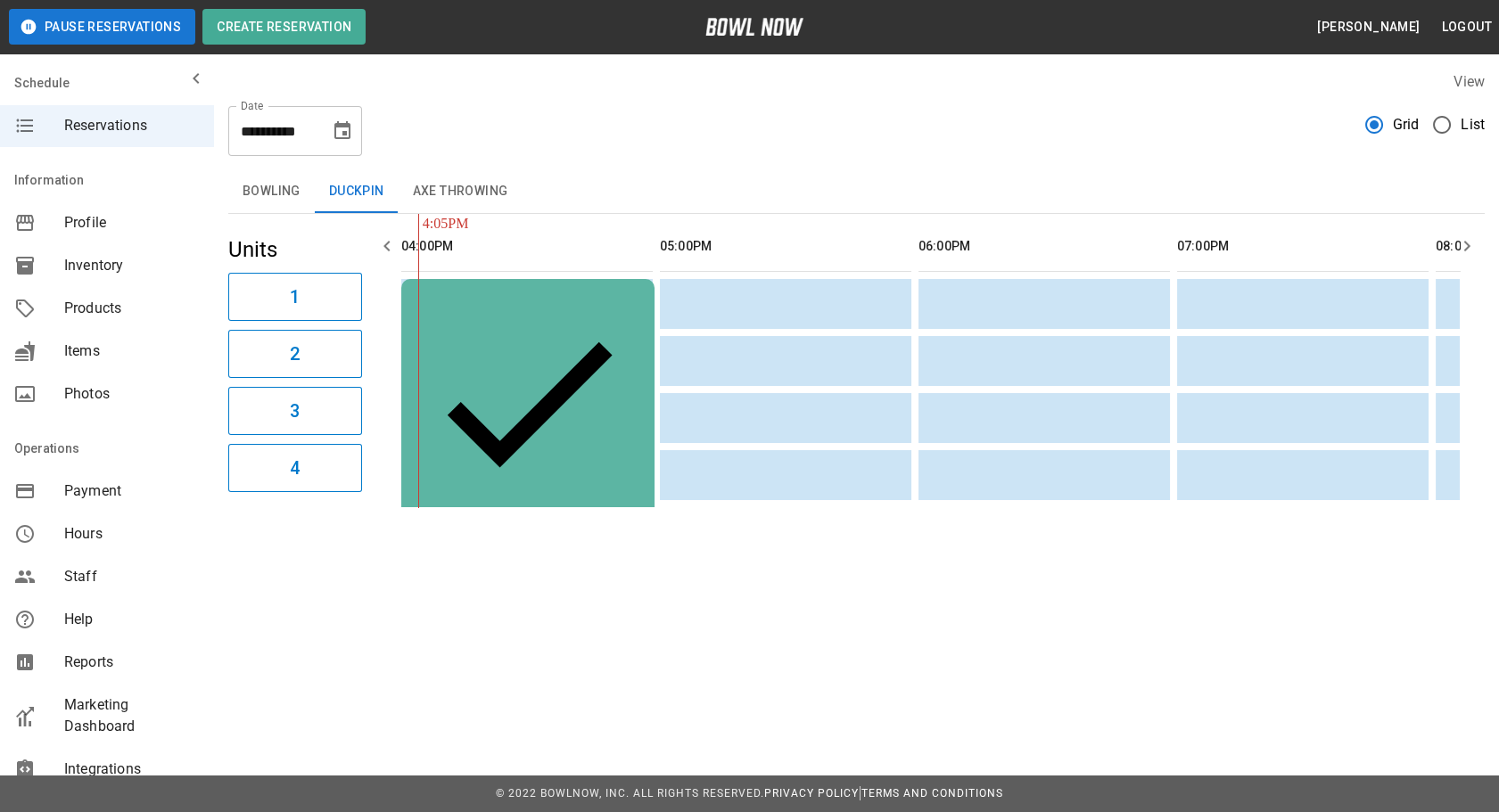
click at [344, 136] on icon "Choose date, selected date is Aug 28, 2025" at bounding box center [342, 130] width 22 height 22
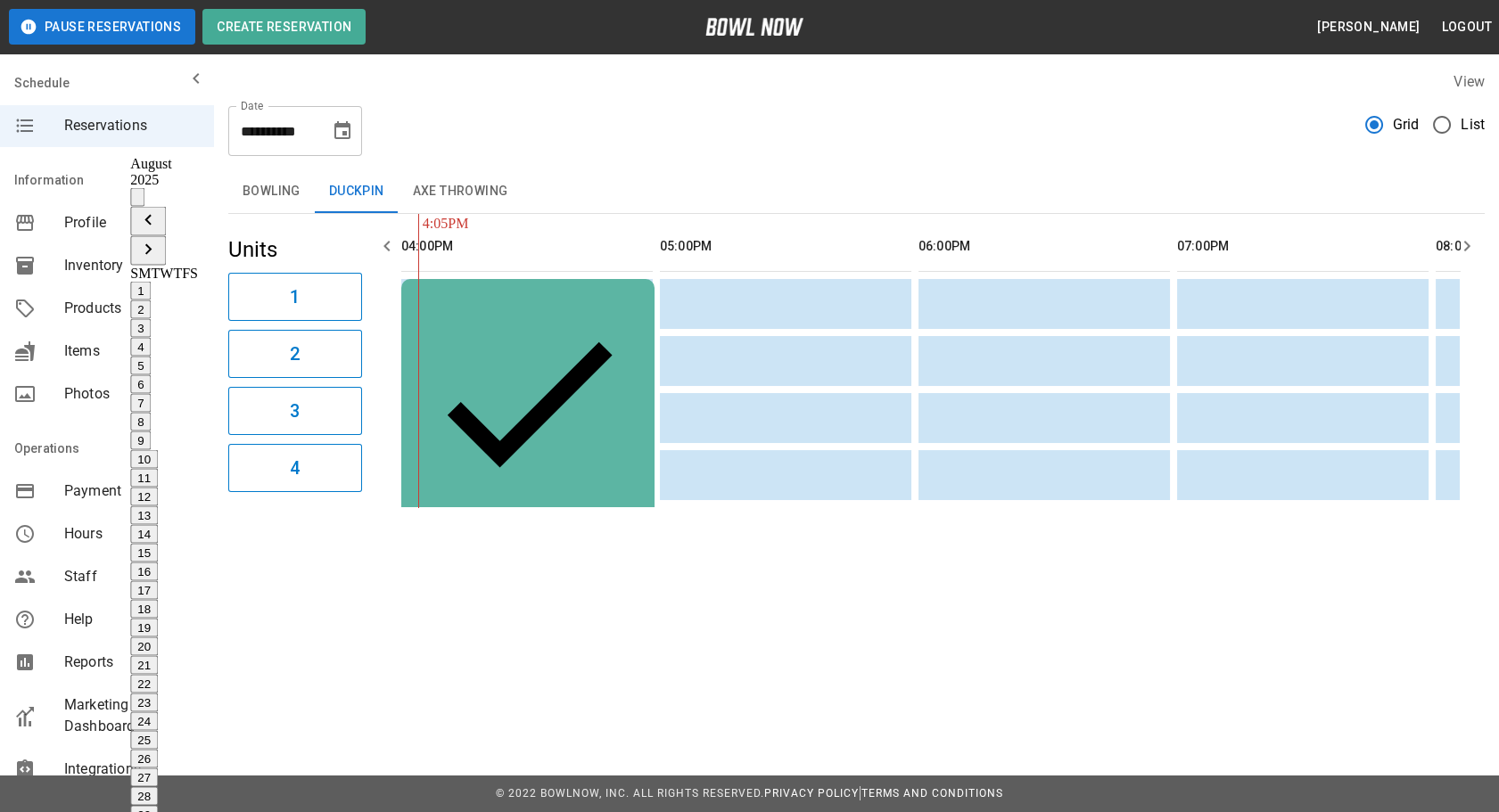
click at [159, 239] on icon "Next month" at bounding box center [148, 250] width 22 height 22
click at [460, 141] on div "**********" at bounding box center [856, 124] width 1256 height 64
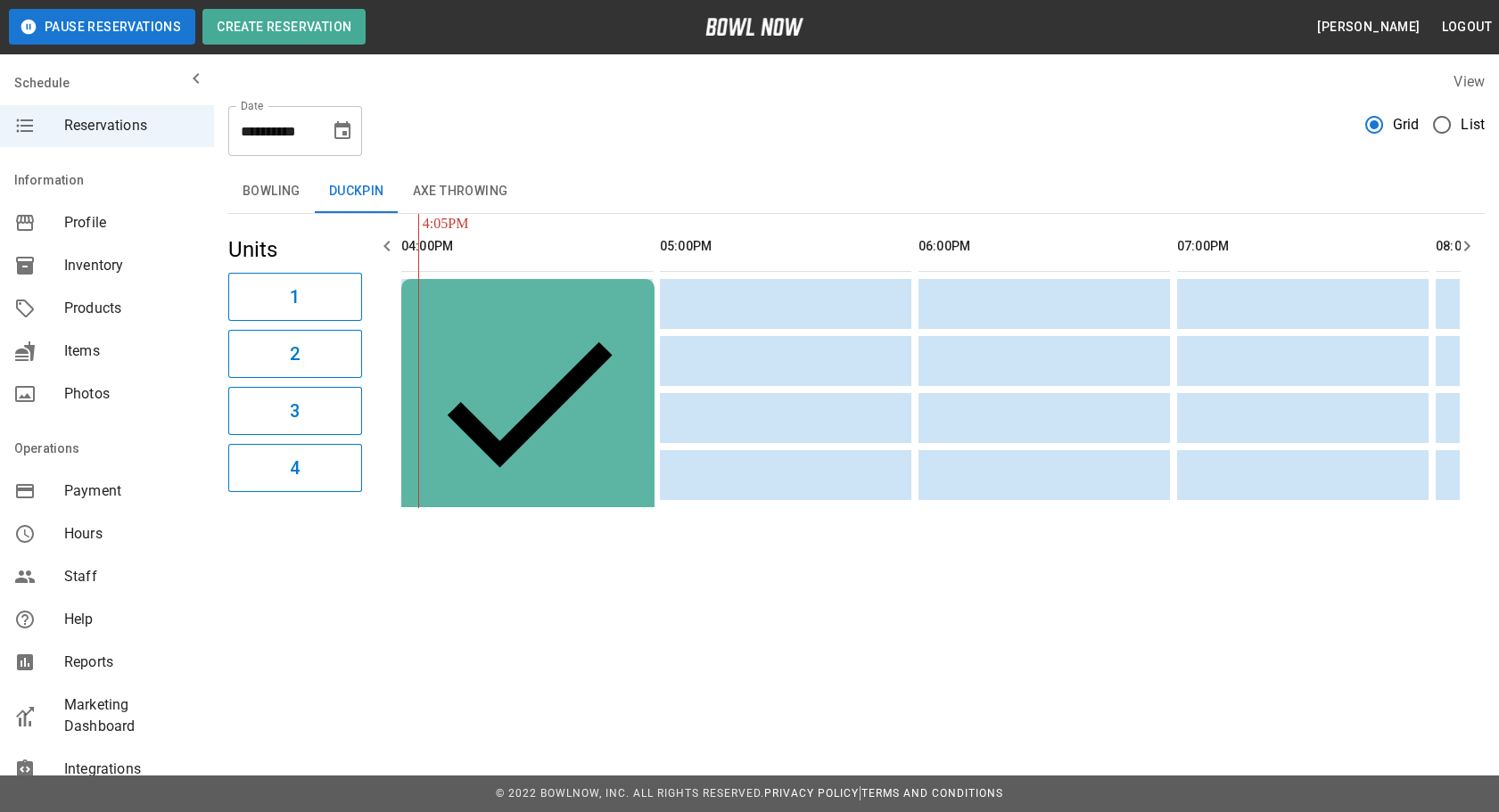
click at [334, 133] on icon "Choose date, selected date is Aug 28, 2025" at bounding box center [342, 130] width 22 height 22
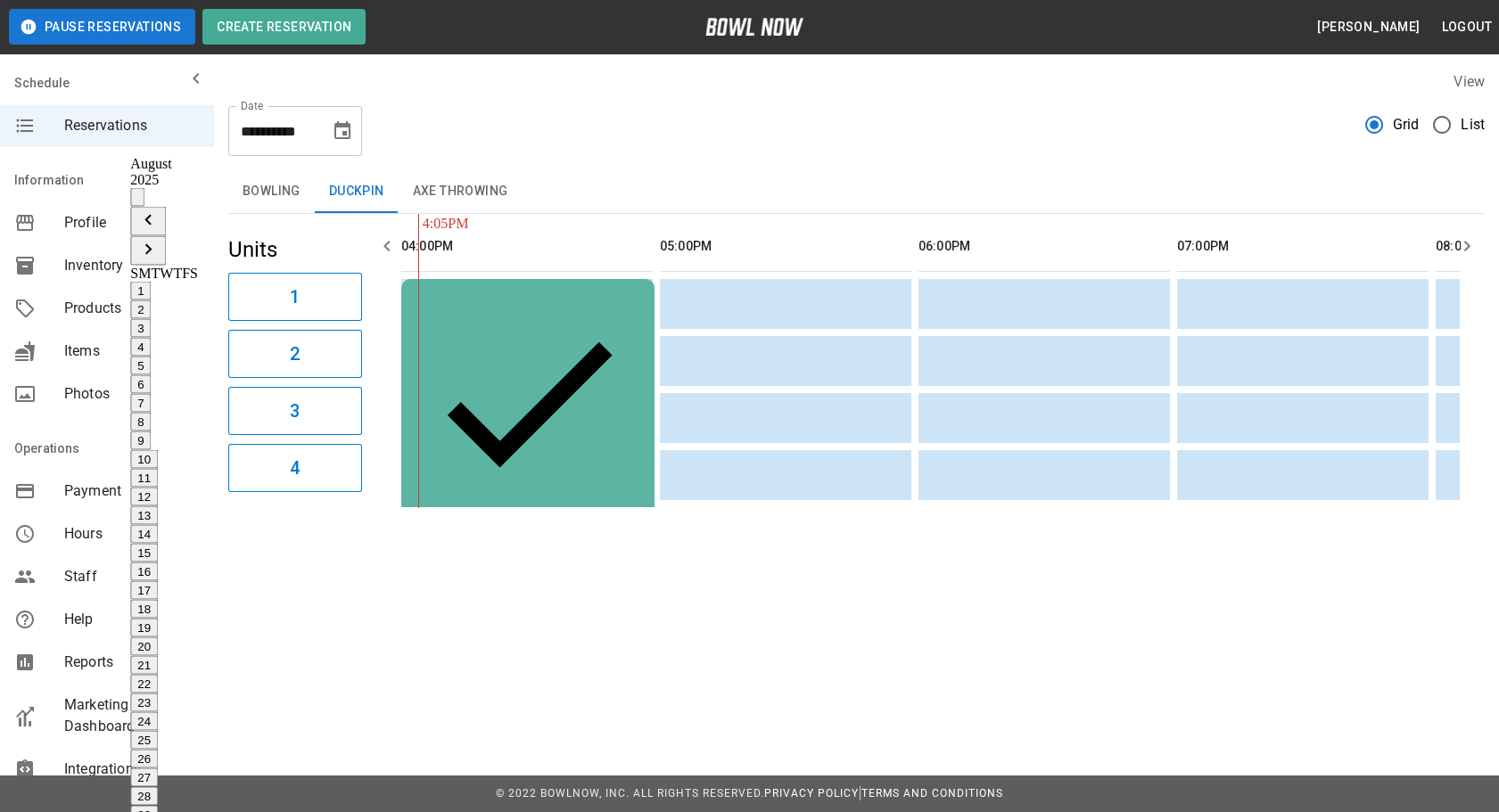
click at [159, 239] on icon "Next month" at bounding box center [148, 250] width 22 height 22
click at [150, 431] on button "9" at bounding box center [141, 441] width 21 height 19
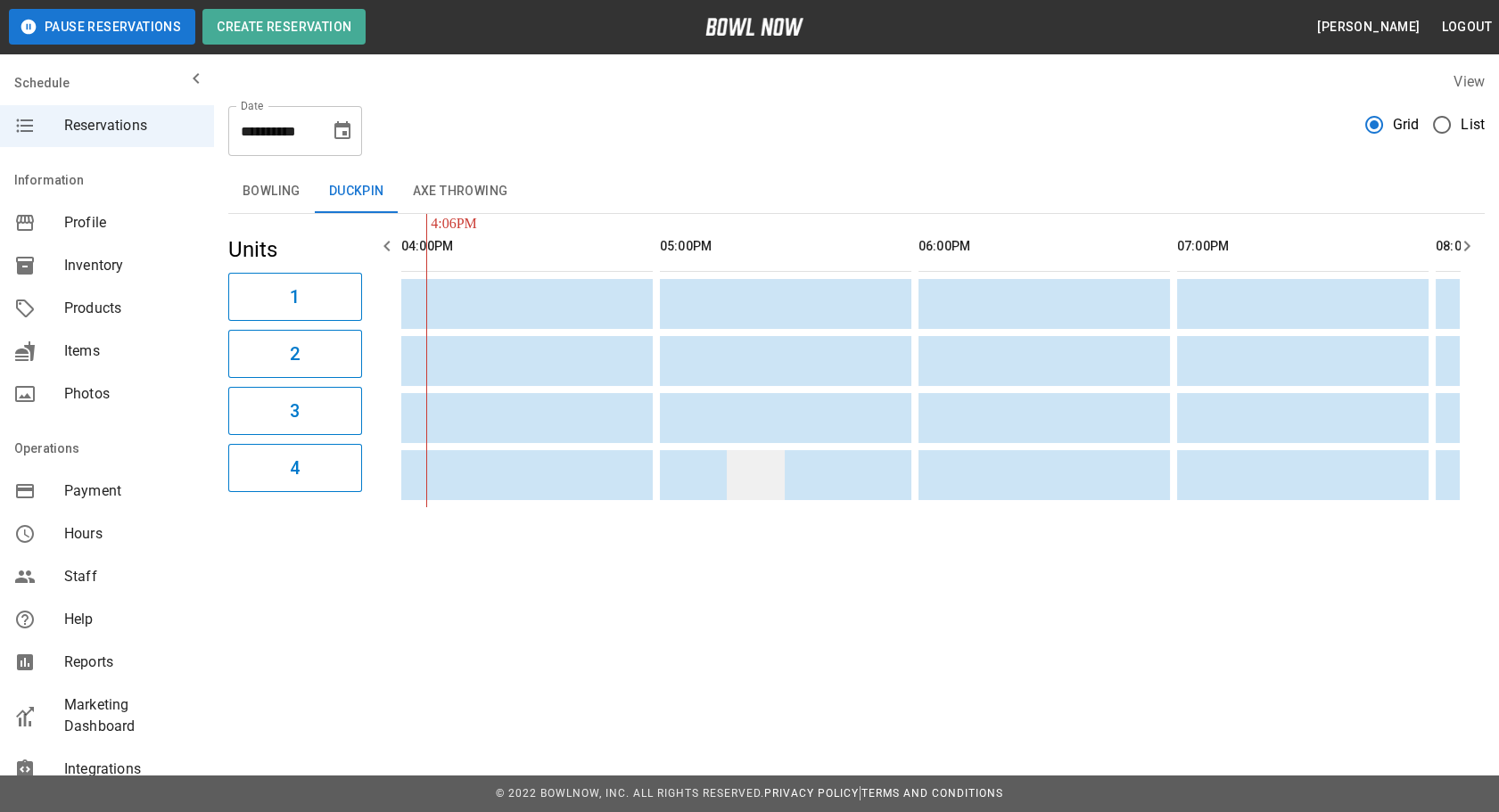
click at [277, 197] on button "Bowling" at bounding box center [270, 191] width 86 height 43
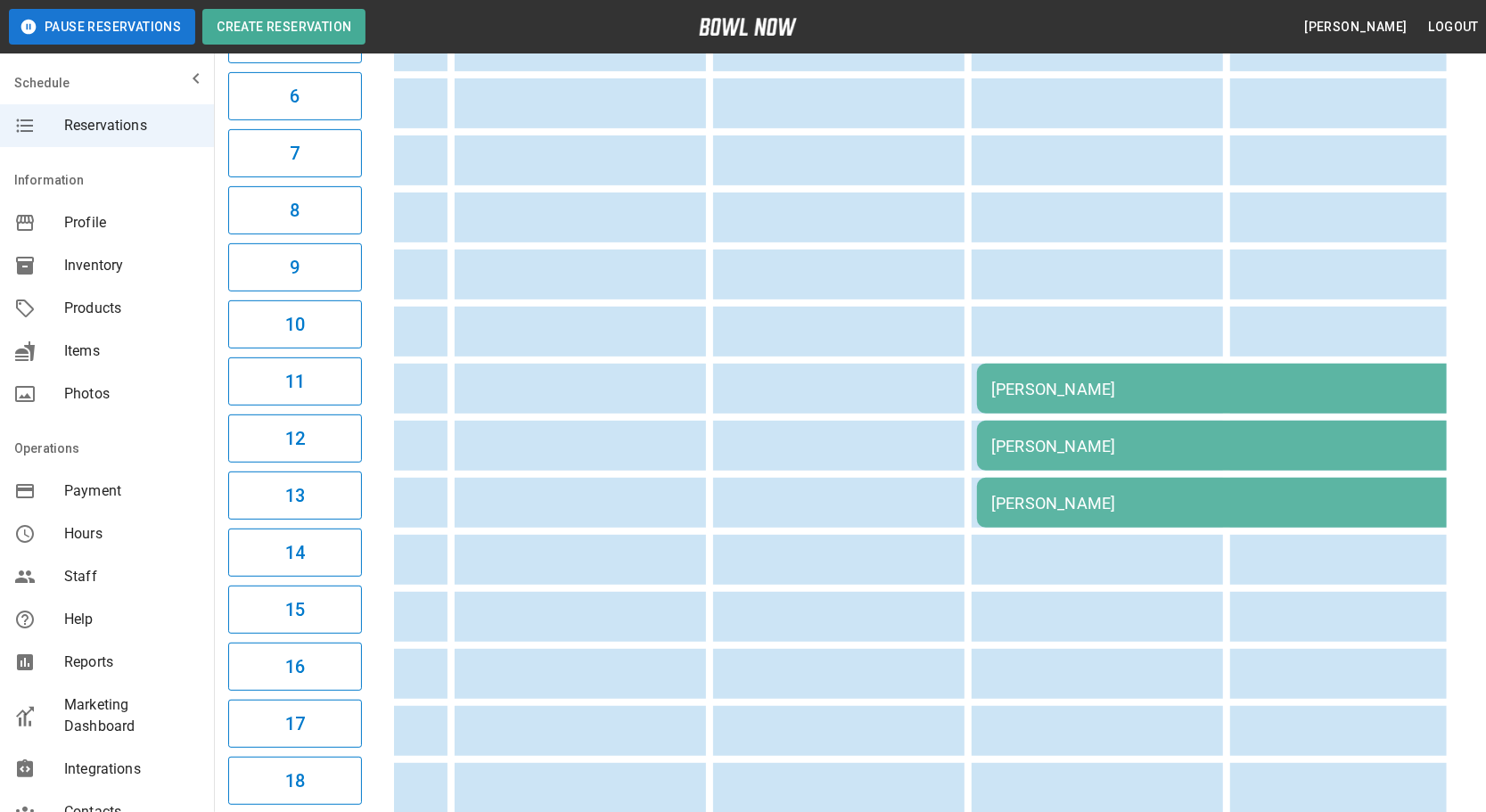
scroll to position [0, 983]
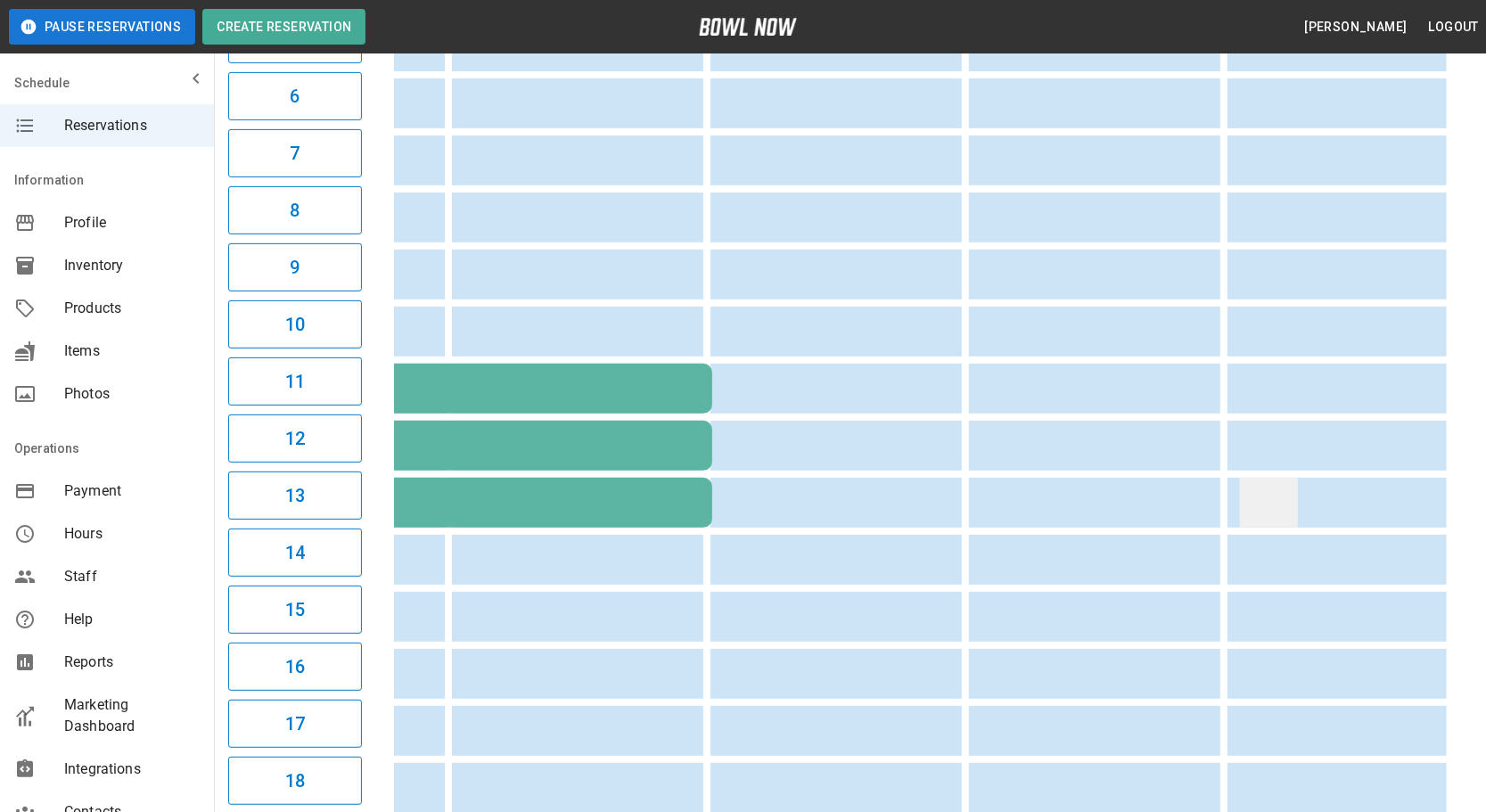
drag, startPoint x: 686, startPoint y: 487, endPoint x: 977, endPoint y: 504, distance: 291.5
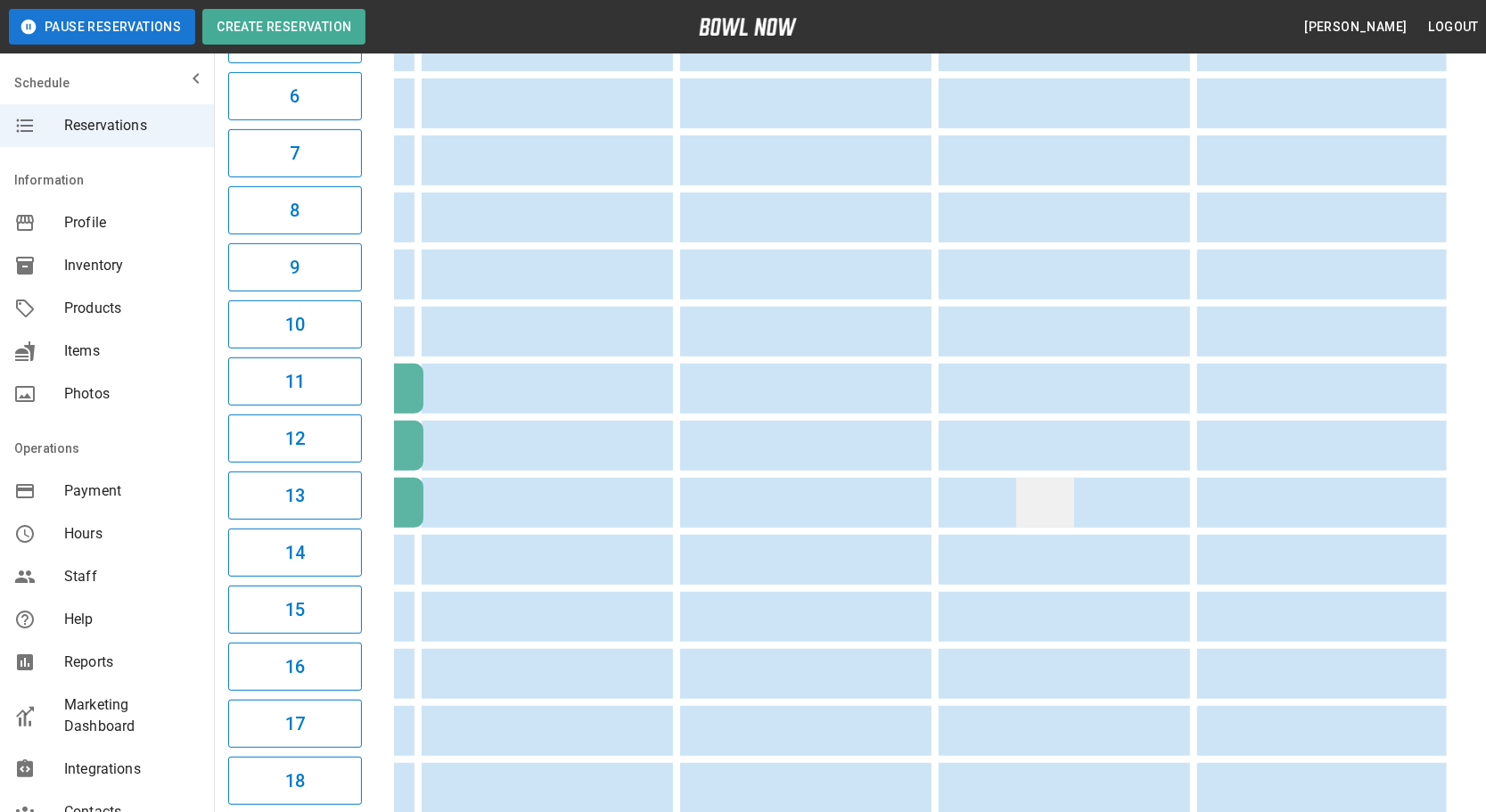
drag, startPoint x: 977, startPoint y: 504, endPoint x: 1006, endPoint y: 512, distance: 30.1
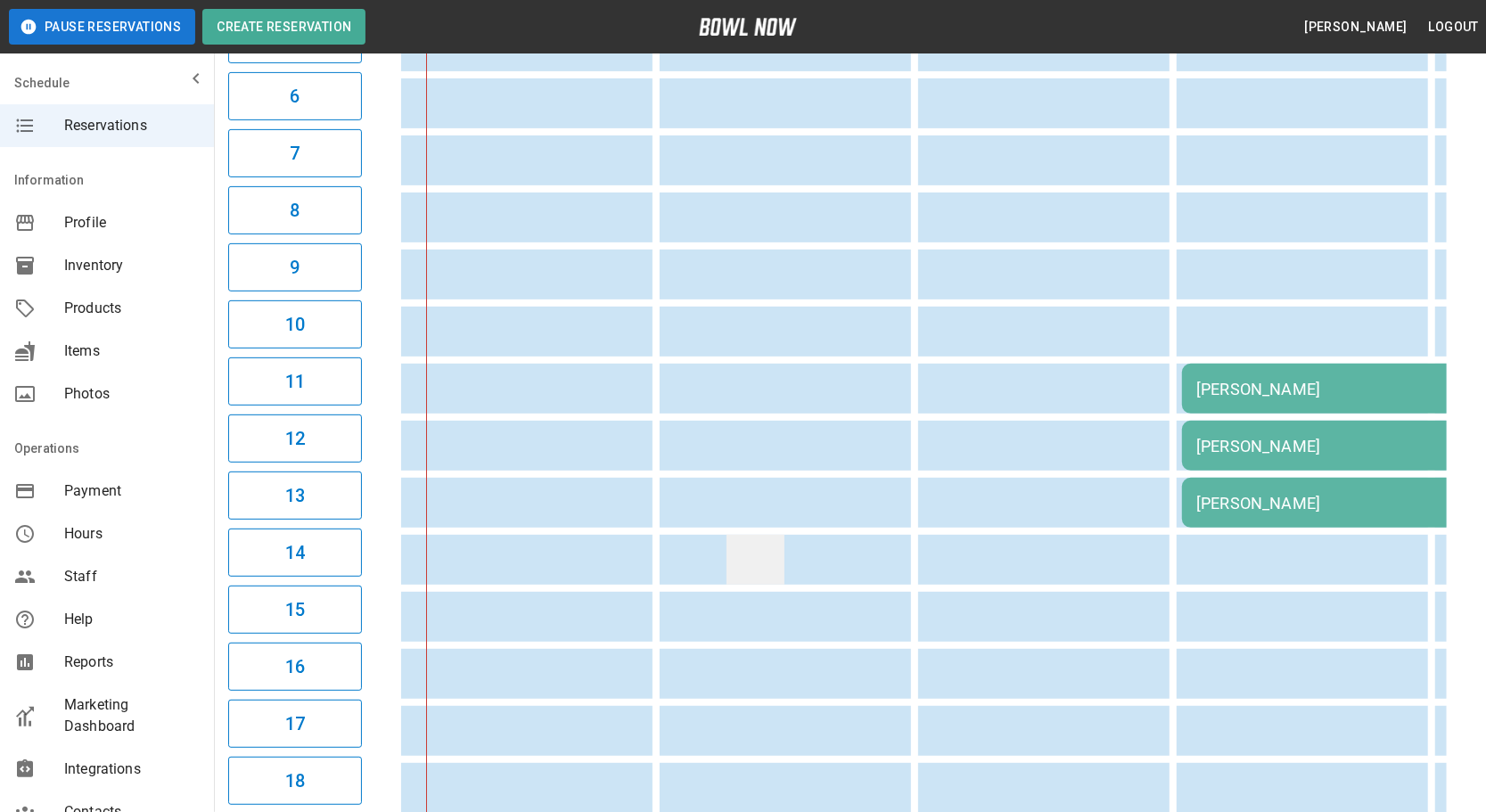
drag, startPoint x: 1185, startPoint y: 501, endPoint x: 758, endPoint y: 547, distance: 429.5
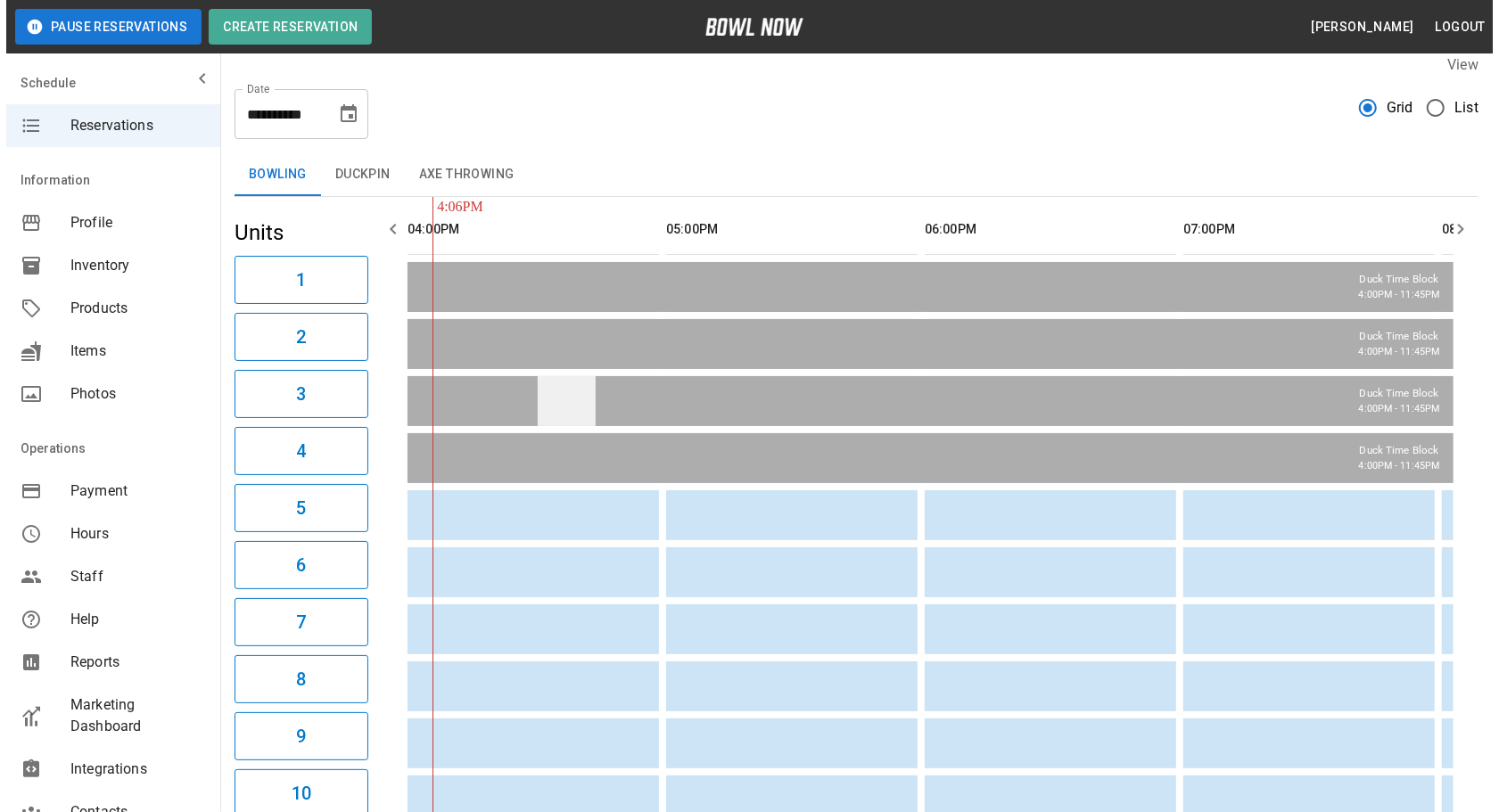
scroll to position [0, 0]
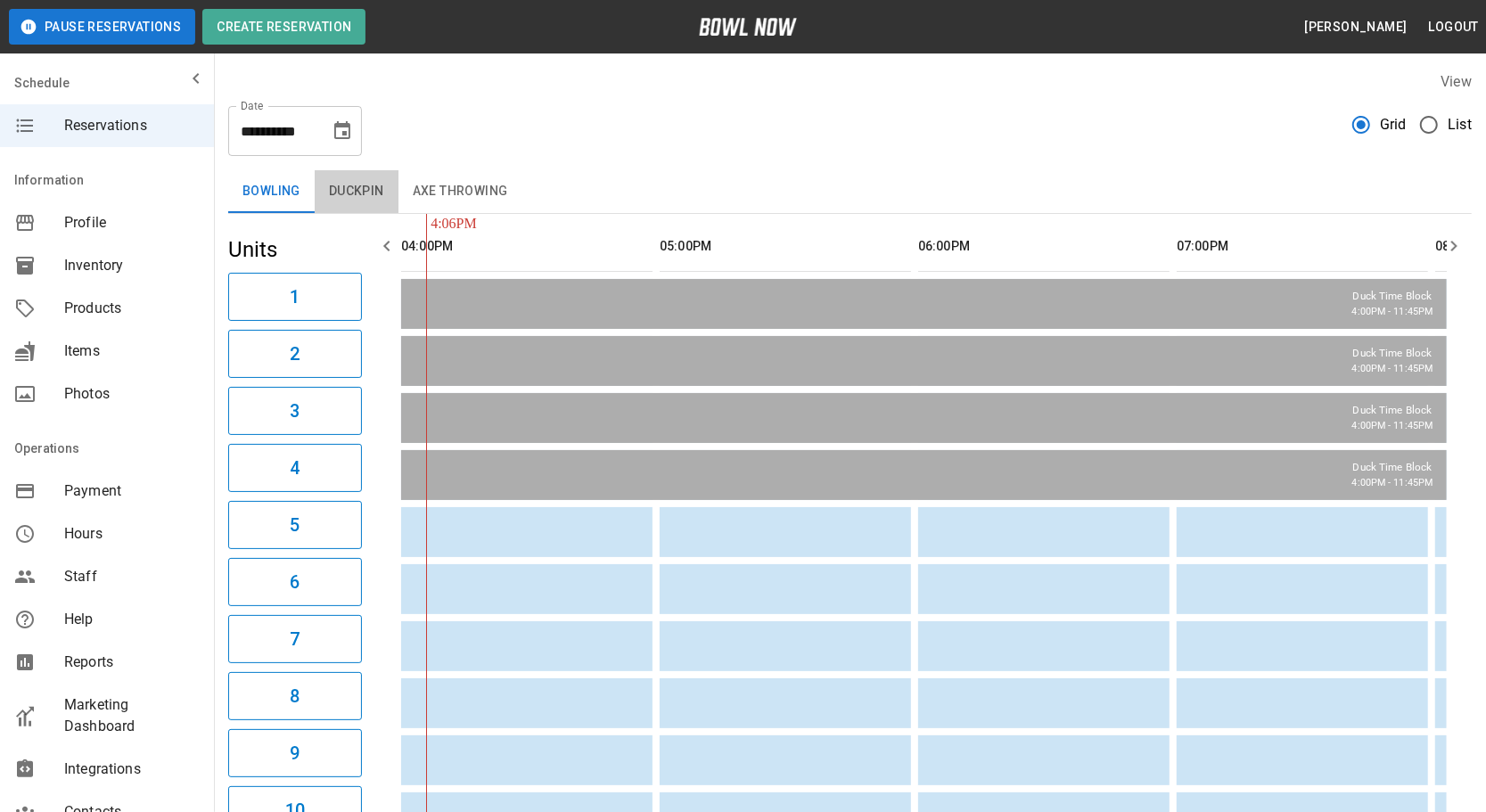
click at [345, 195] on button "Duckpin" at bounding box center [356, 191] width 84 height 43
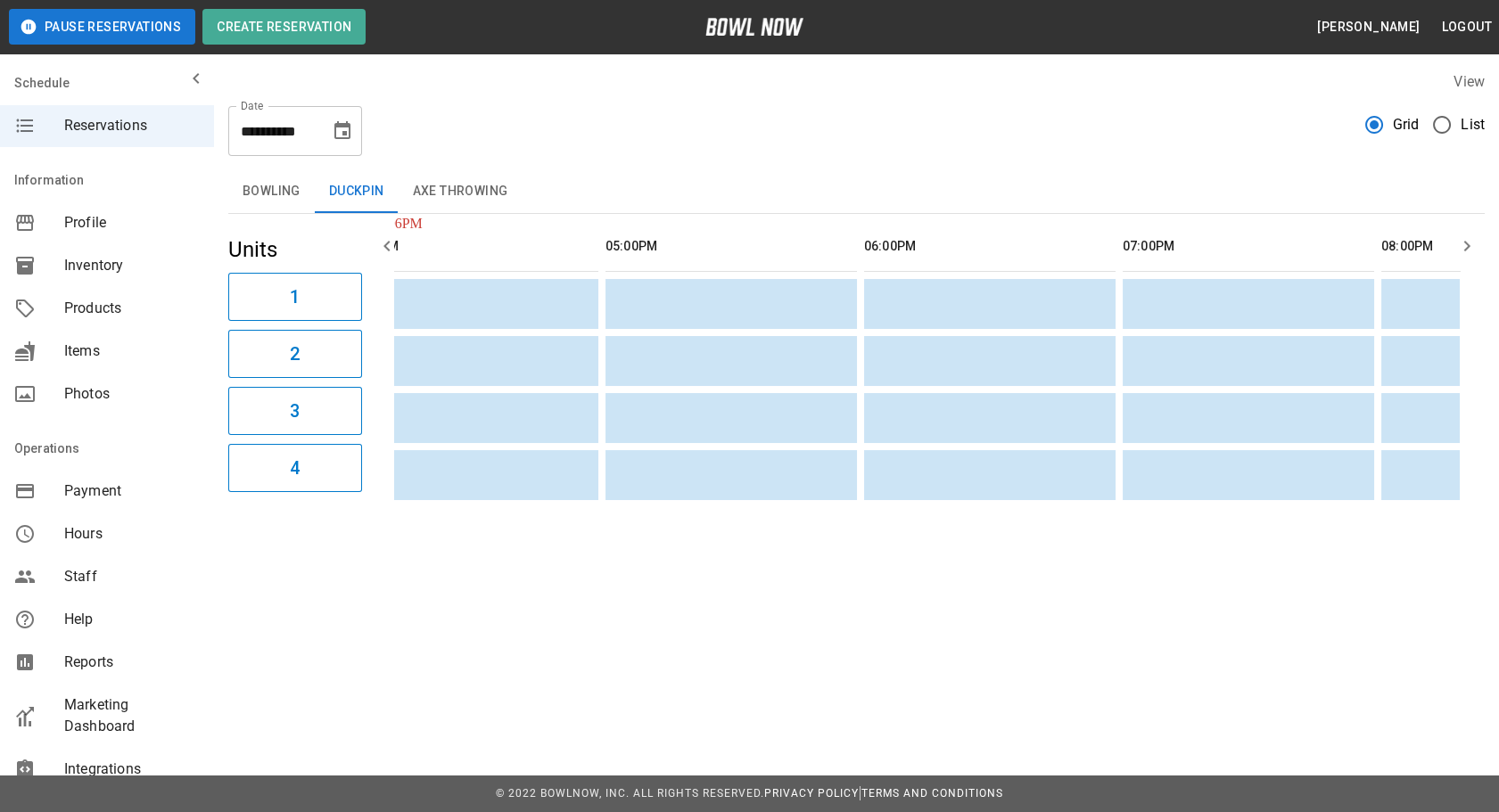
scroll to position [0, 755]
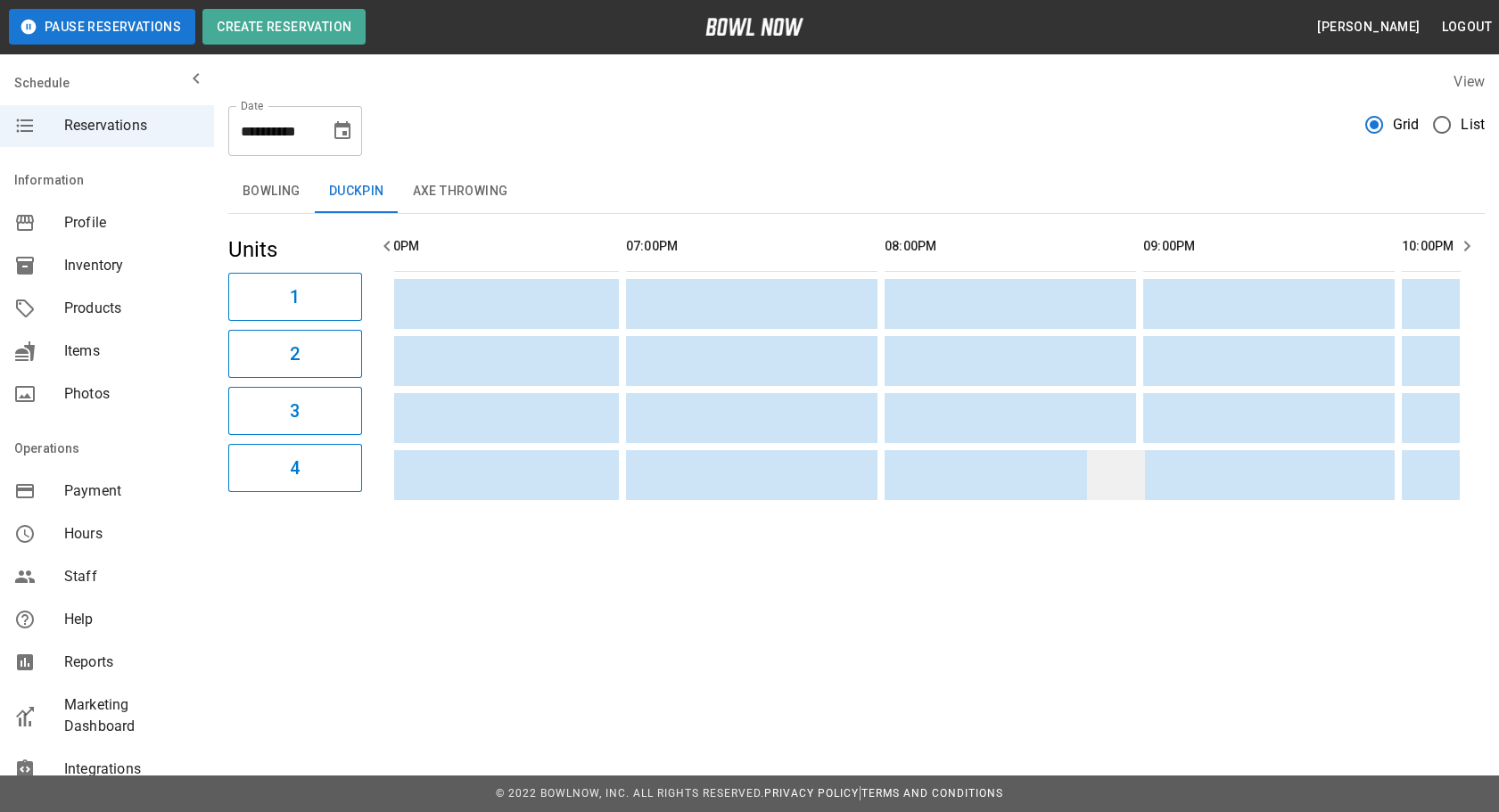
drag, startPoint x: 710, startPoint y: 373, endPoint x: 886, endPoint y: 450, distance: 192.1
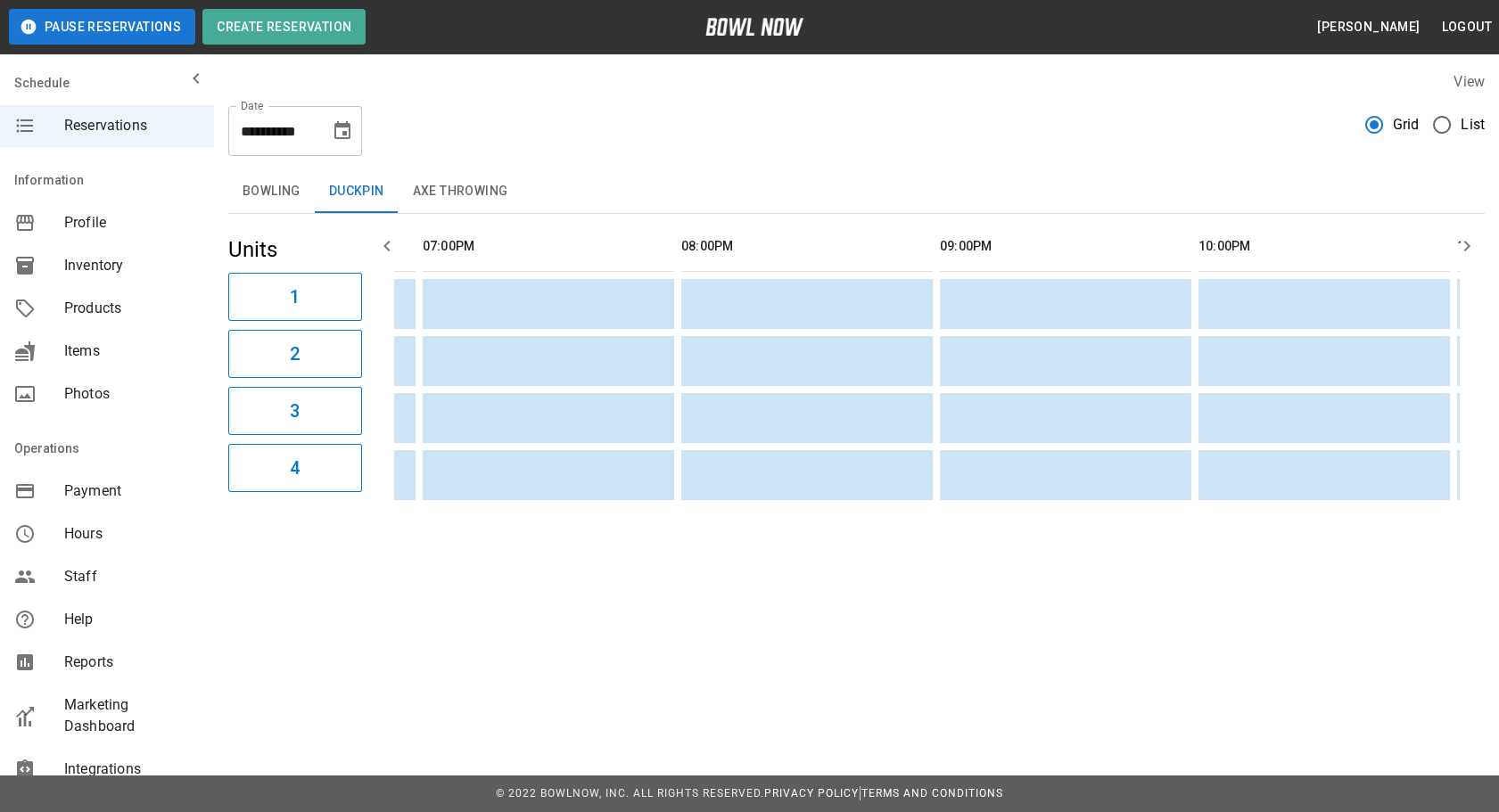
scroll to position [0, 1149]
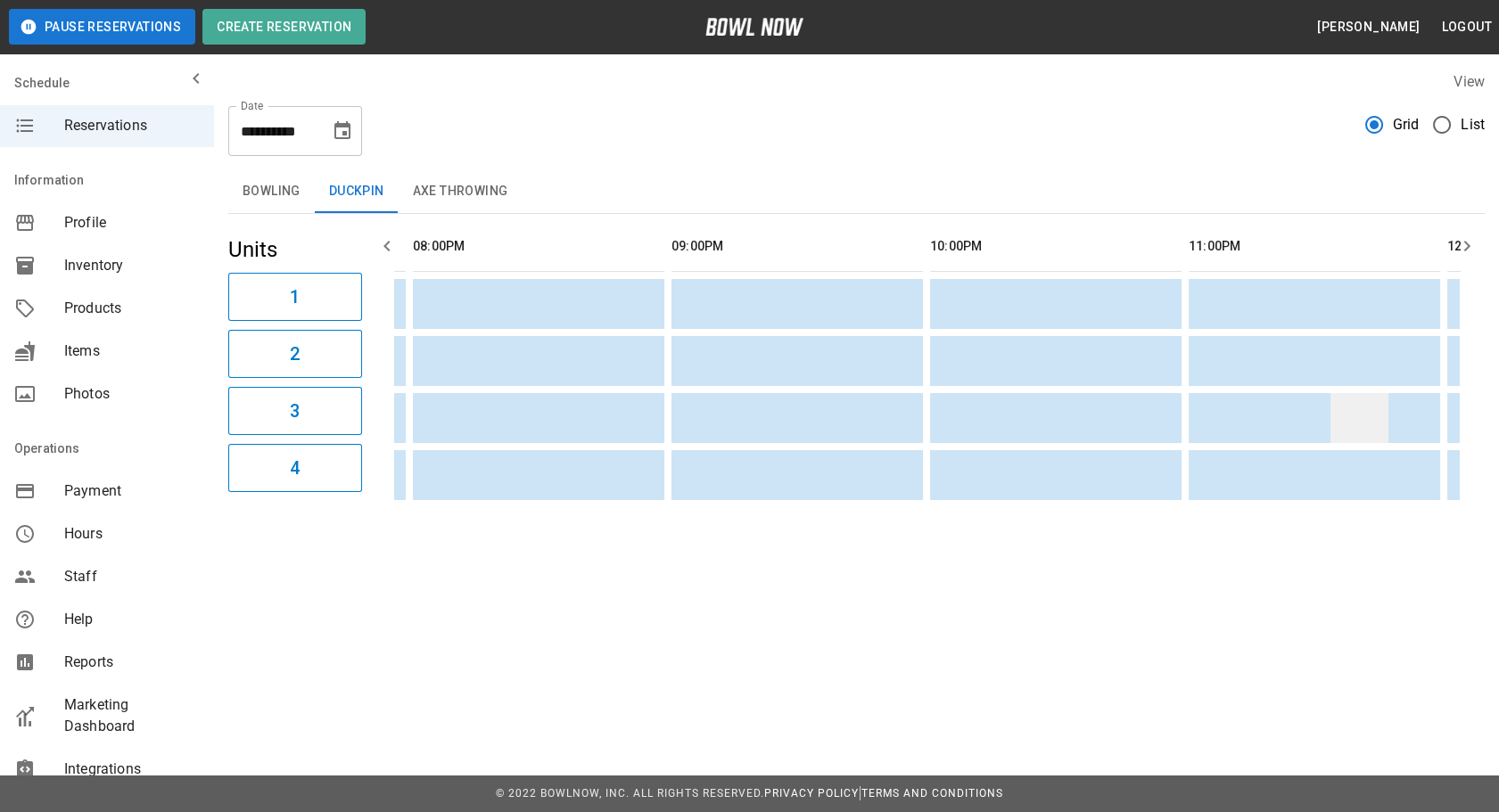
drag, startPoint x: 970, startPoint y: 427, endPoint x: 1233, endPoint y: 401, distance: 264.3
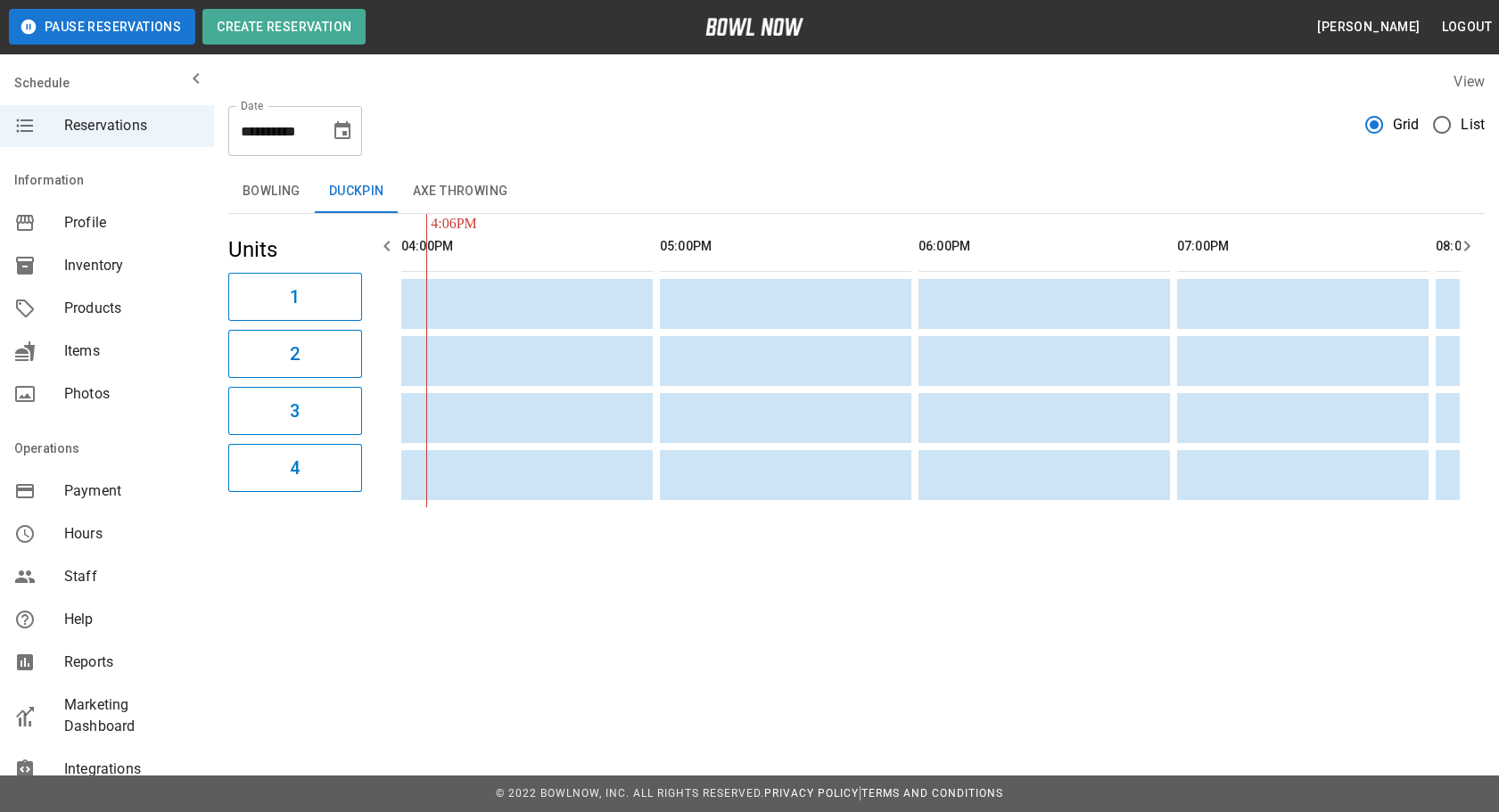
drag, startPoint x: 1174, startPoint y: 398, endPoint x: 436, endPoint y: 388, distance: 738.1
click at [346, 129] on icon "Choose date, selected date is Sep 9, 2025" at bounding box center [342, 130] width 22 height 22
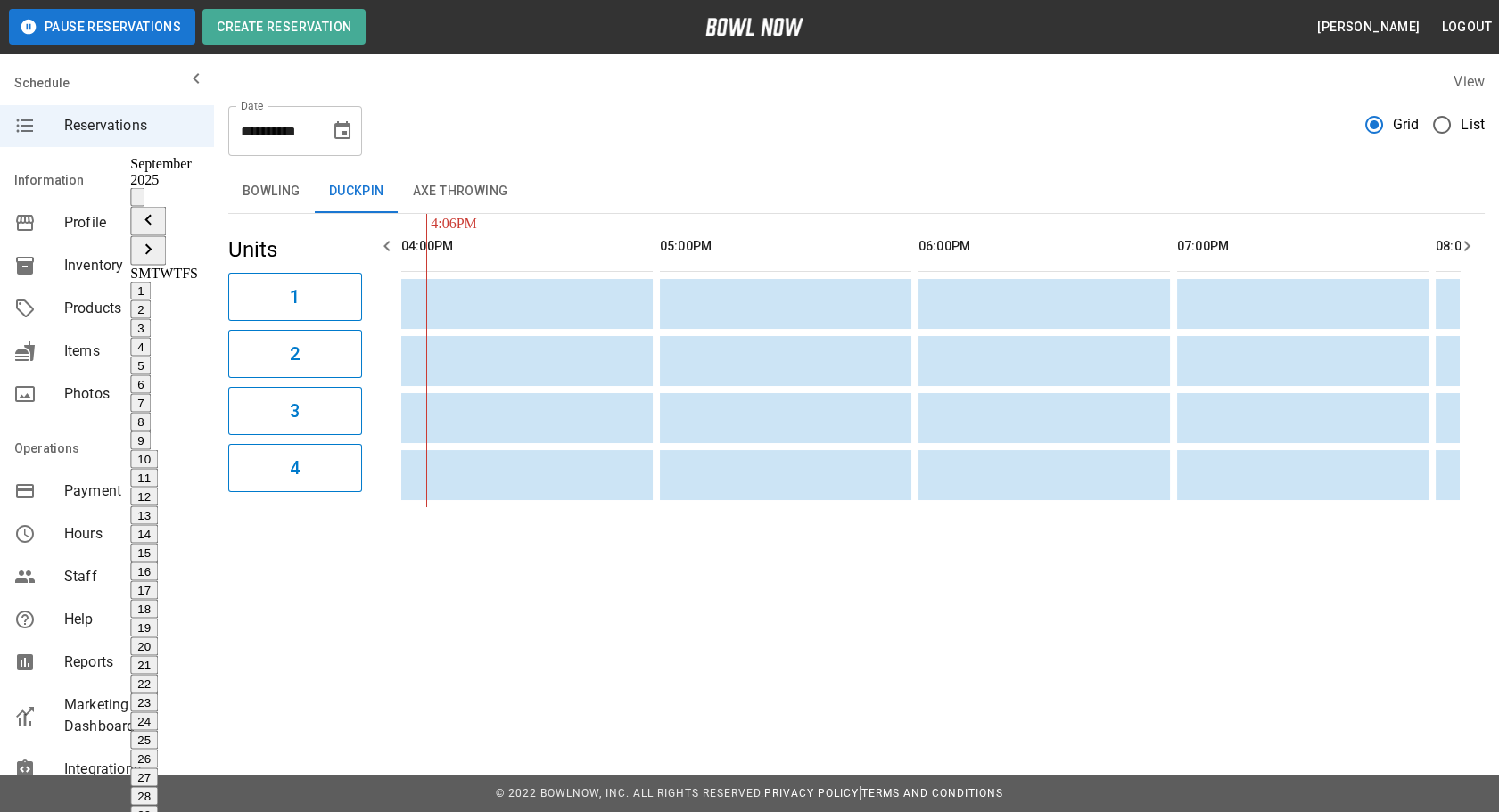
click at [150, 215] on icon "Previous month" at bounding box center [148, 219] width 7 height 10
click at [158, 786] on button "28" at bounding box center [144, 796] width 27 height 19
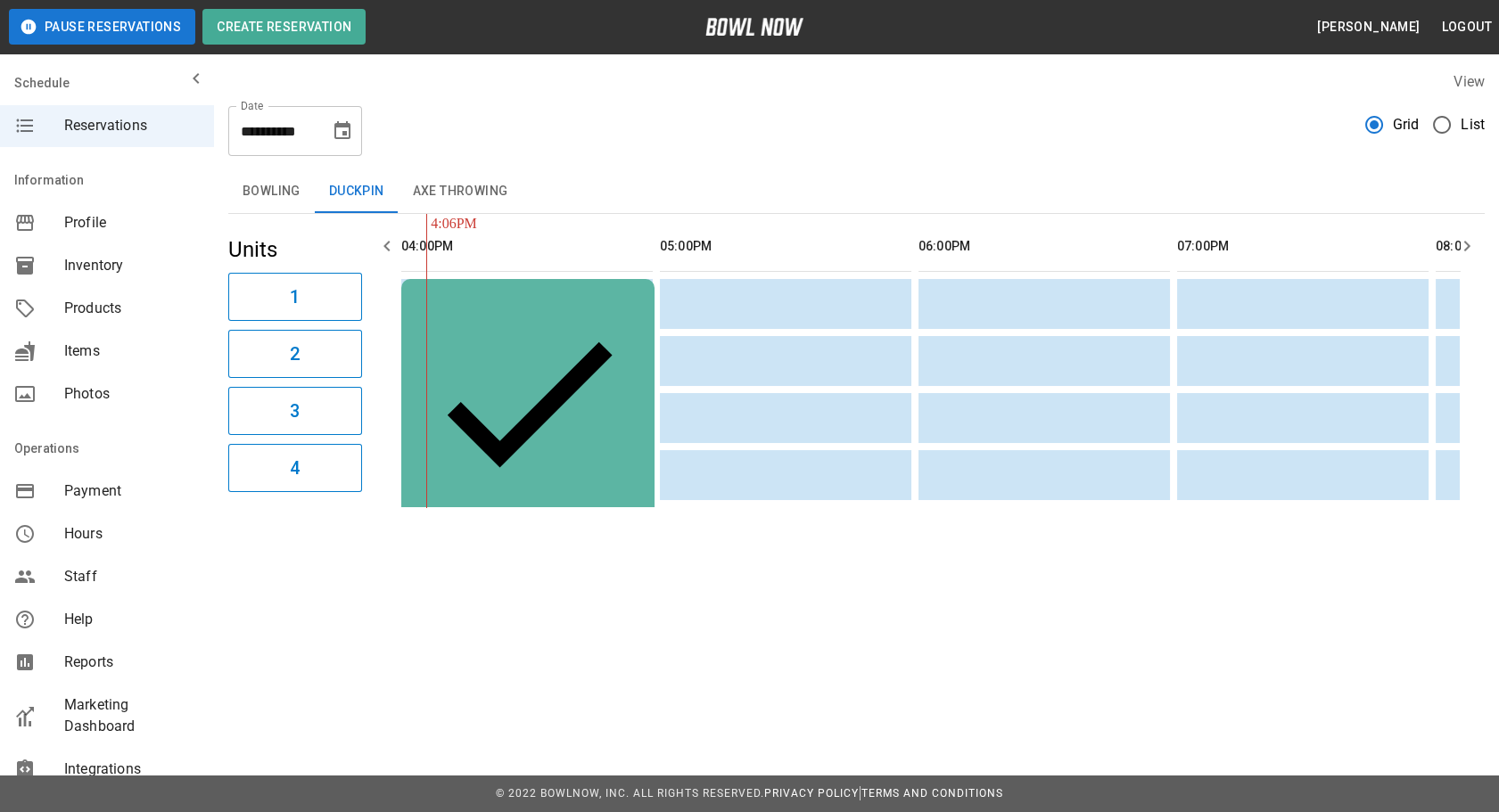
click at [595, 307] on div "[PERSON_NAME]" at bounding box center [528, 406] width 225 height 225
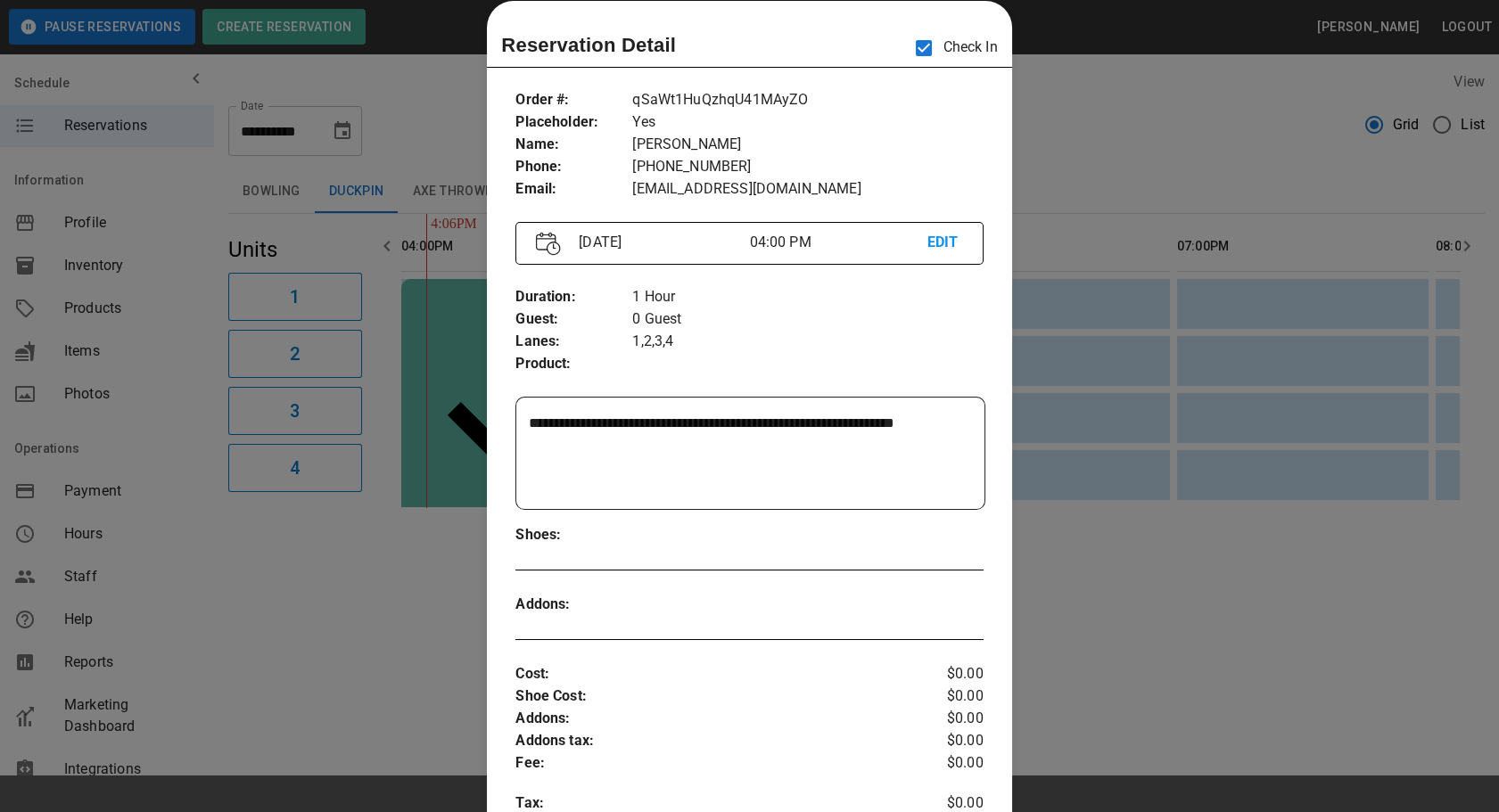
click at [1277, 576] on div at bounding box center [749, 406] width 1499 height 812
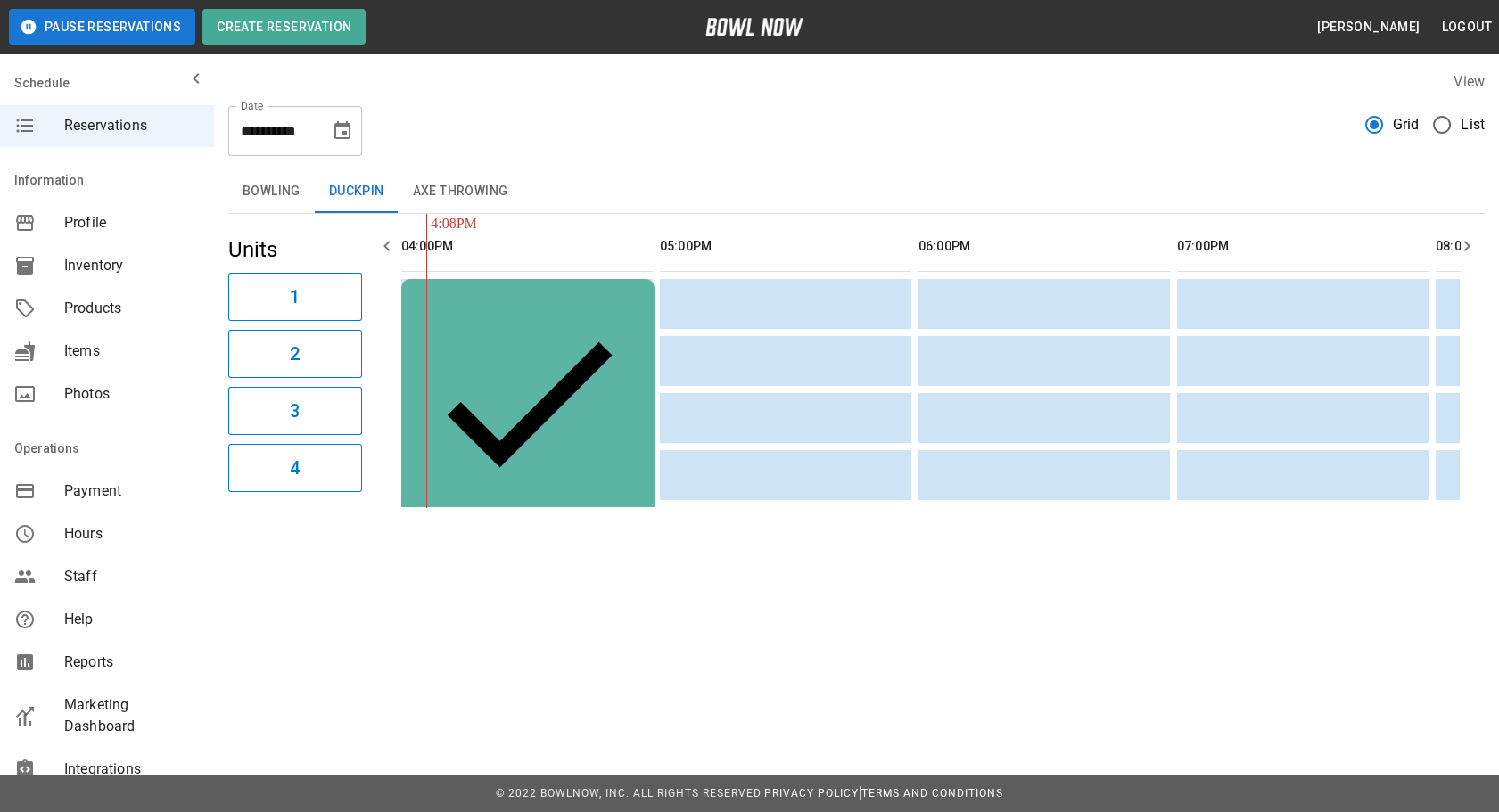
click at [339, 132] on icon "Choose date, selected date is Aug 28, 2025" at bounding box center [342, 130] width 22 height 22
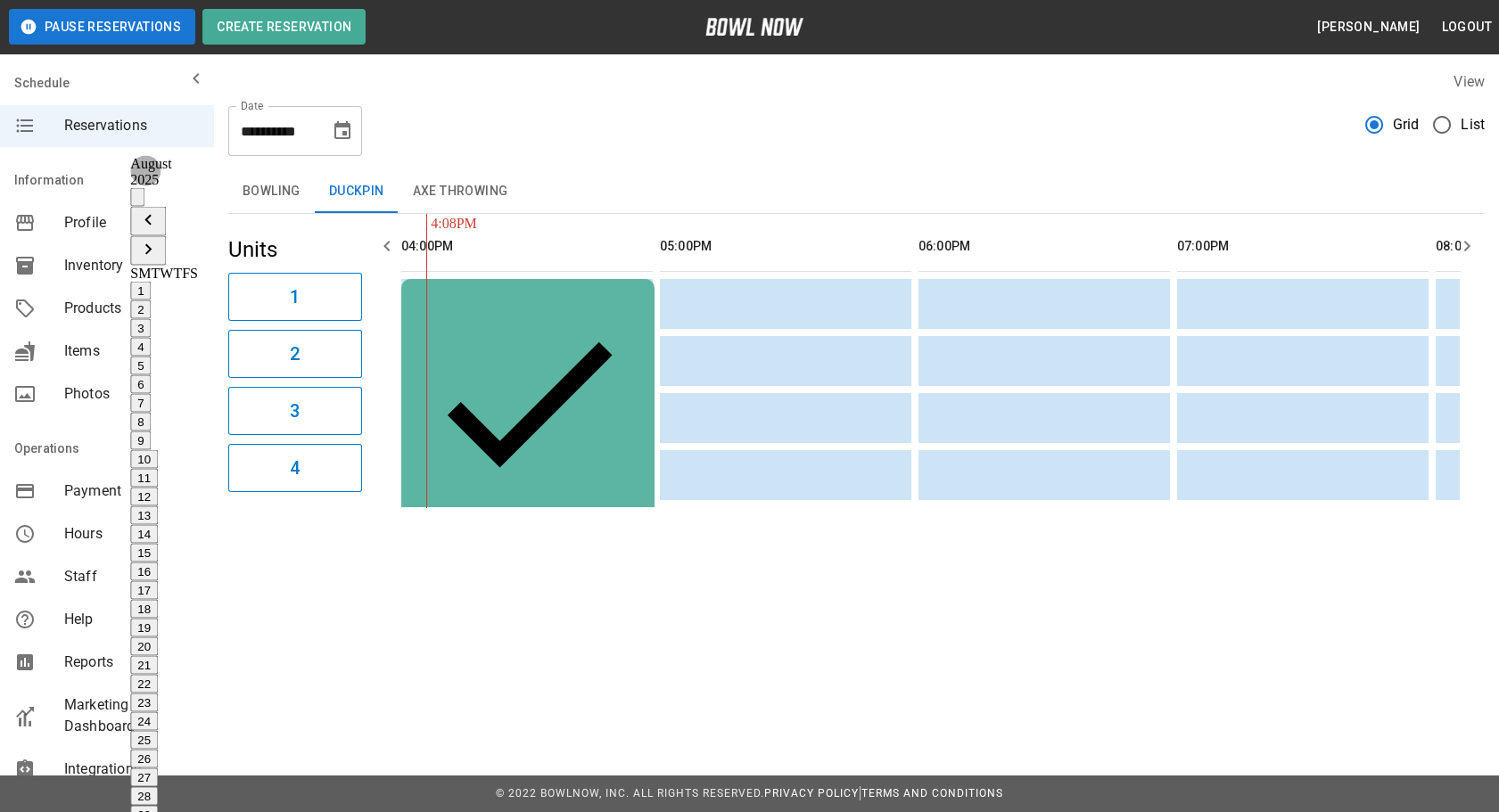
click at [166, 236] on button "Next month" at bounding box center [148, 251] width 36 height 29
click at [150, 431] on button "9" at bounding box center [141, 441] width 21 height 19
type input "**********"
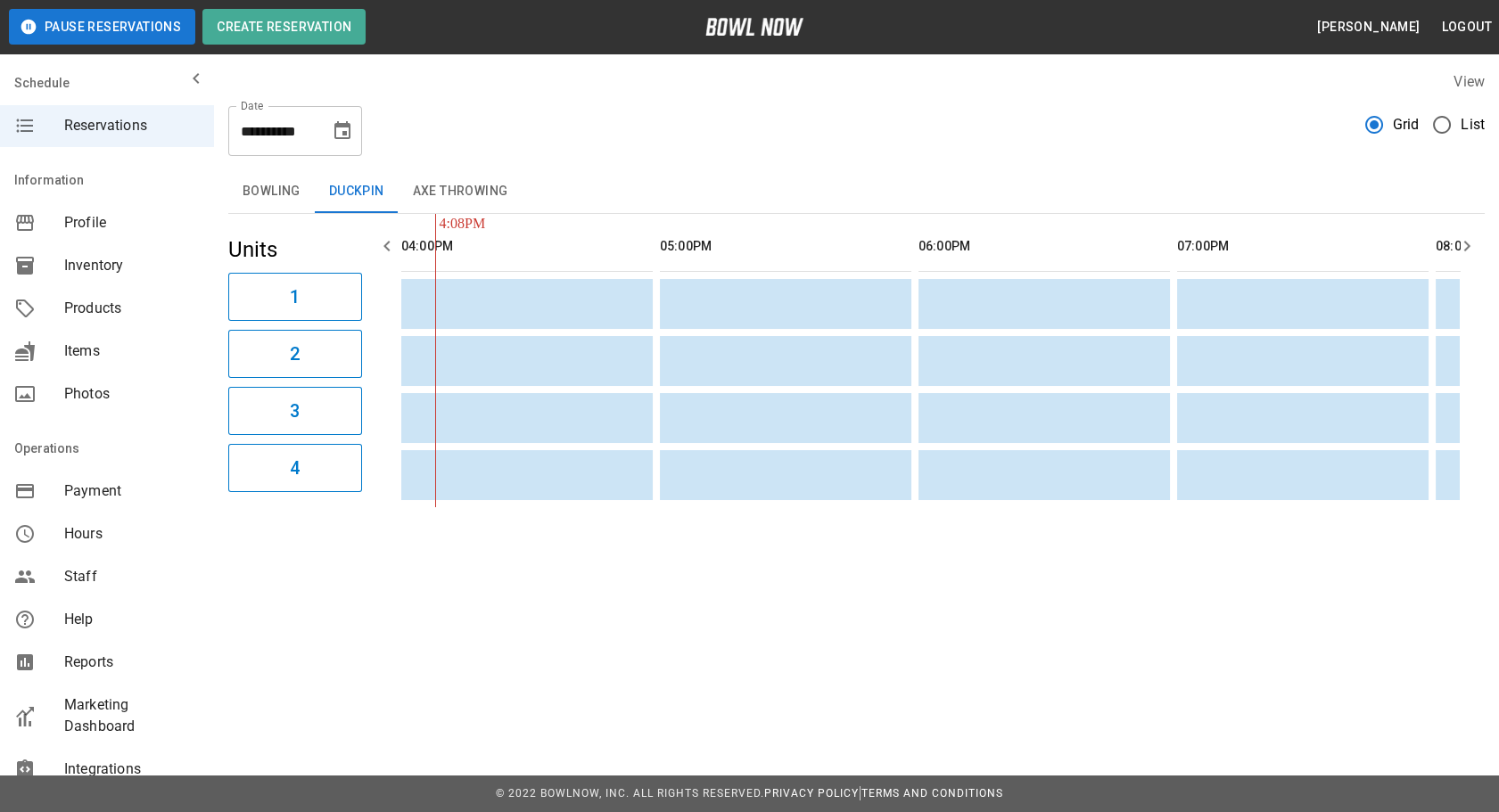
click at [272, 196] on button "Bowling" at bounding box center [270, 191] width 86 height 43
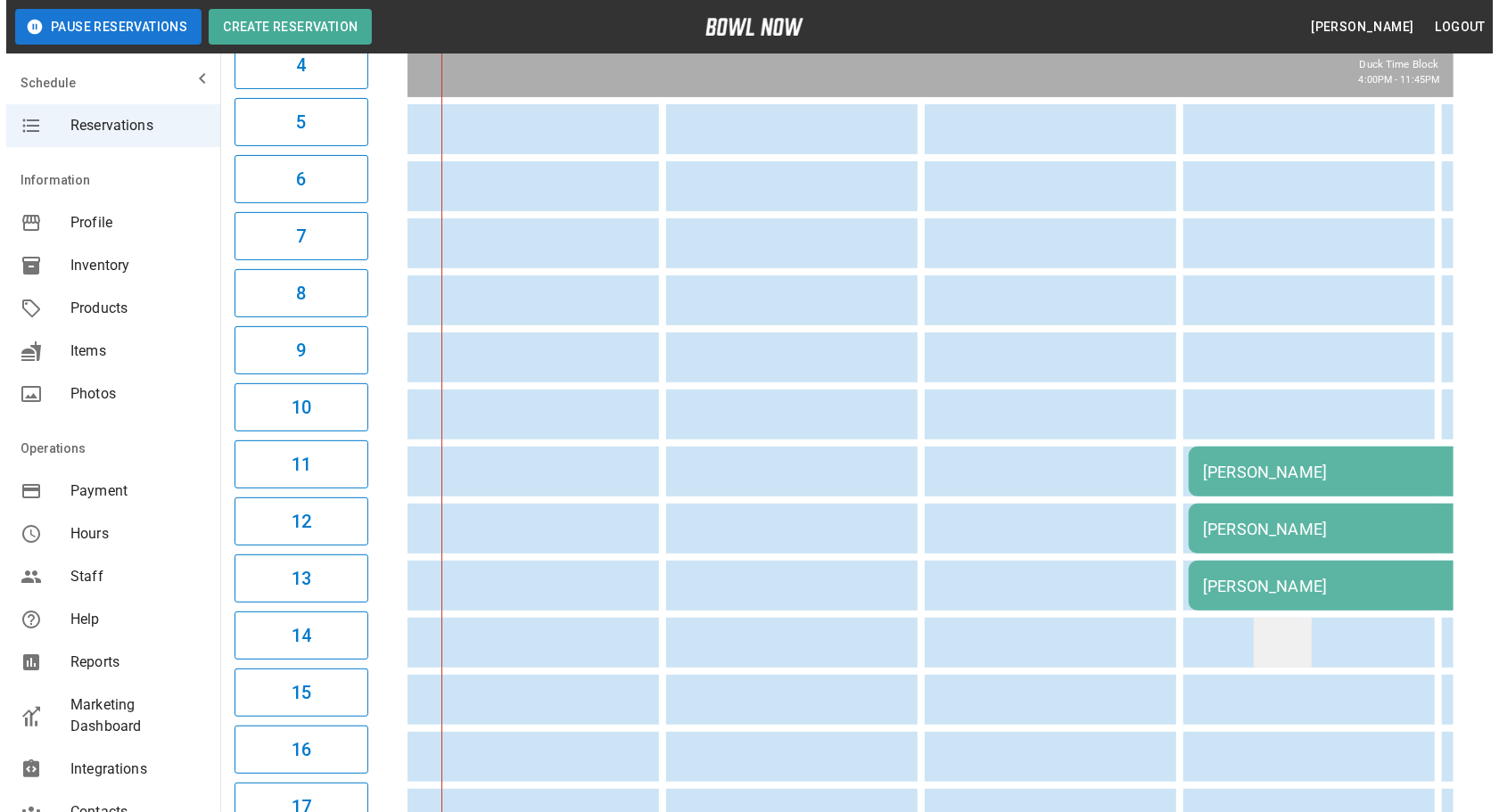
scroll to position [405, 0]
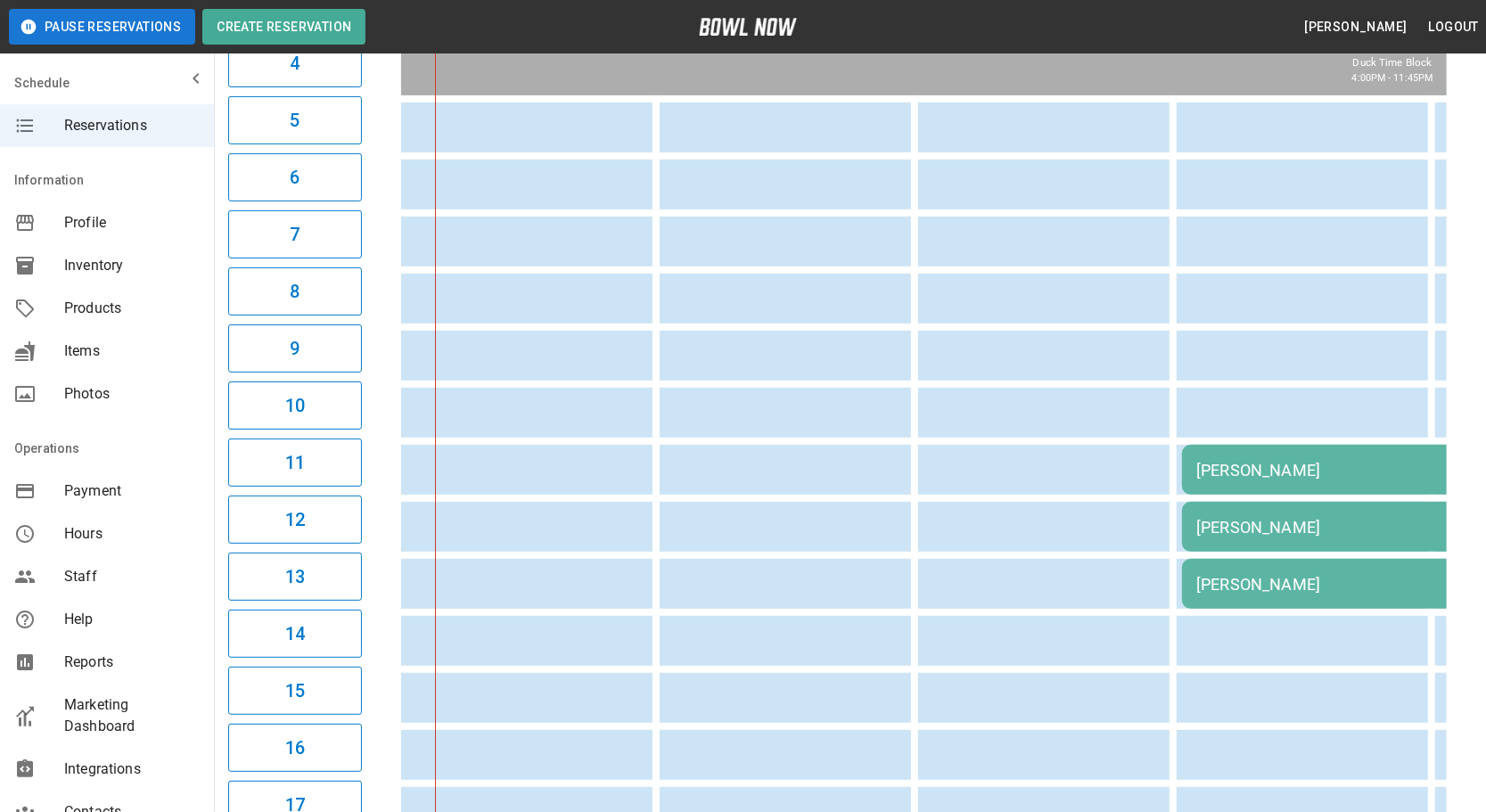
click at [1328, 470] on div "[PERSON_NAME]" at bounding box center [1438, 470] width 485 height 19
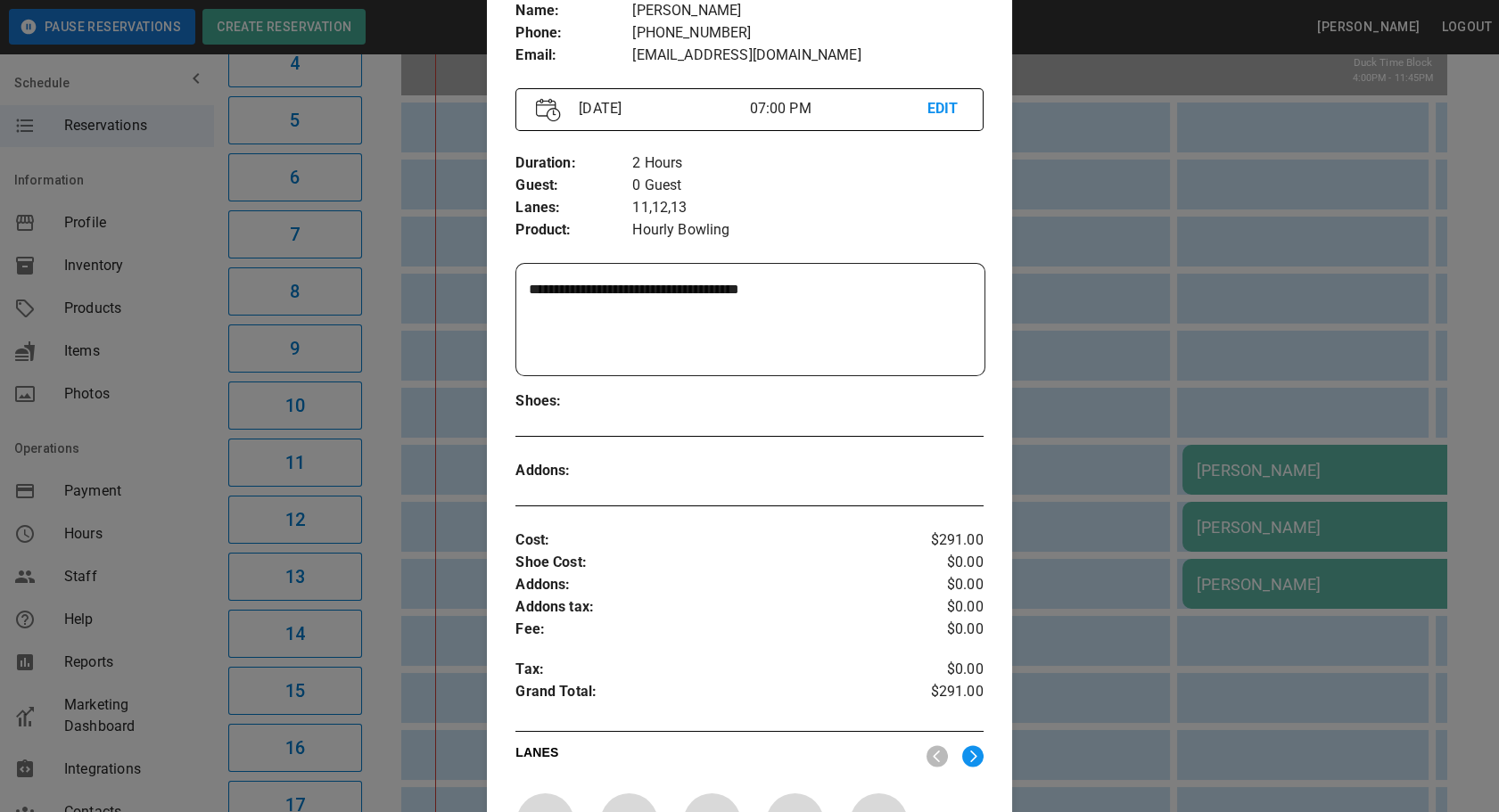
scroll to position [242, 0]
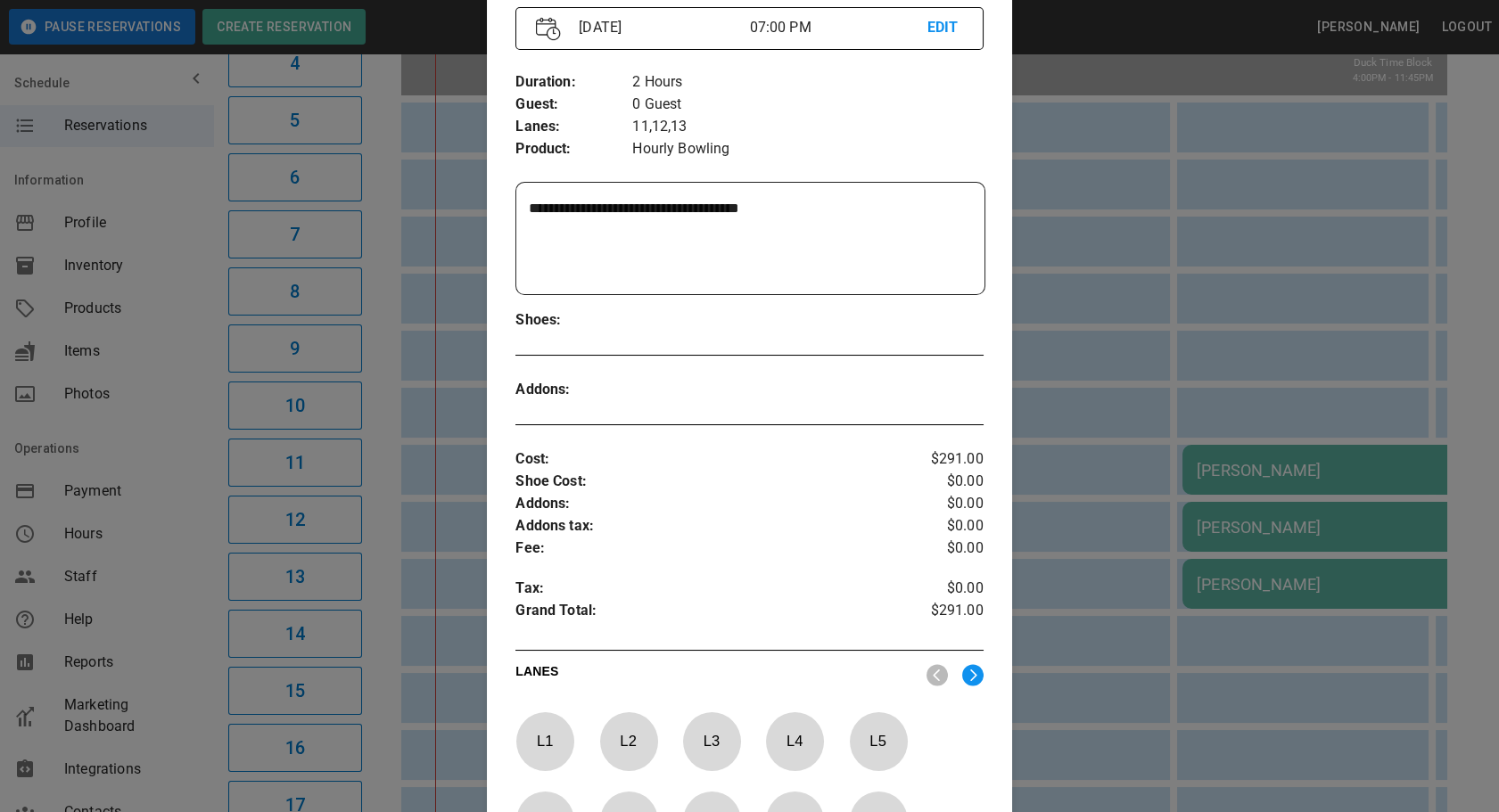
click at [1070, 346] on div at bounding box center [749, 406] width 1499 height 812
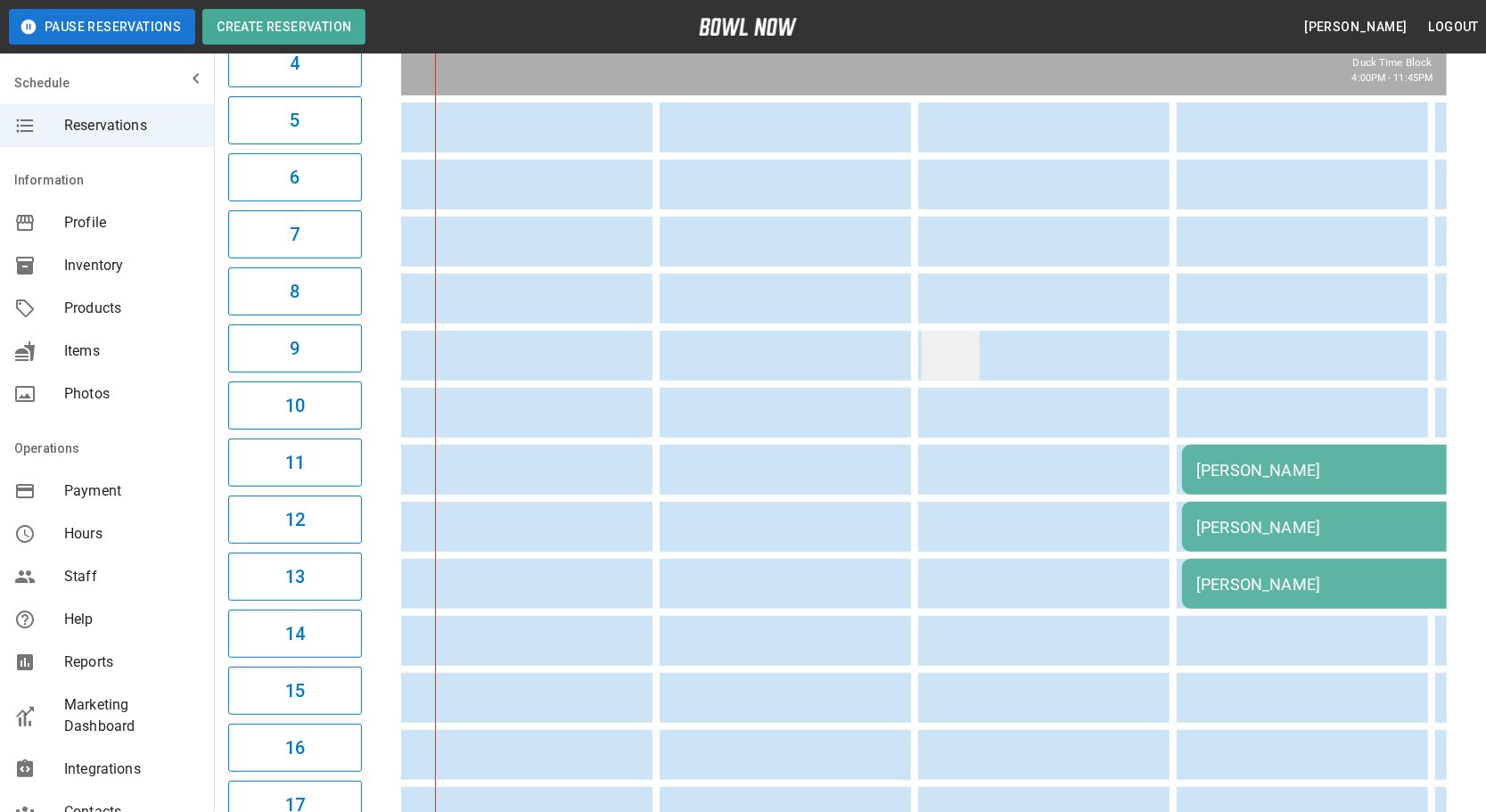
click at [941, 337] on td "sticky table" at bounding box center [950, 355] width 58 height 50
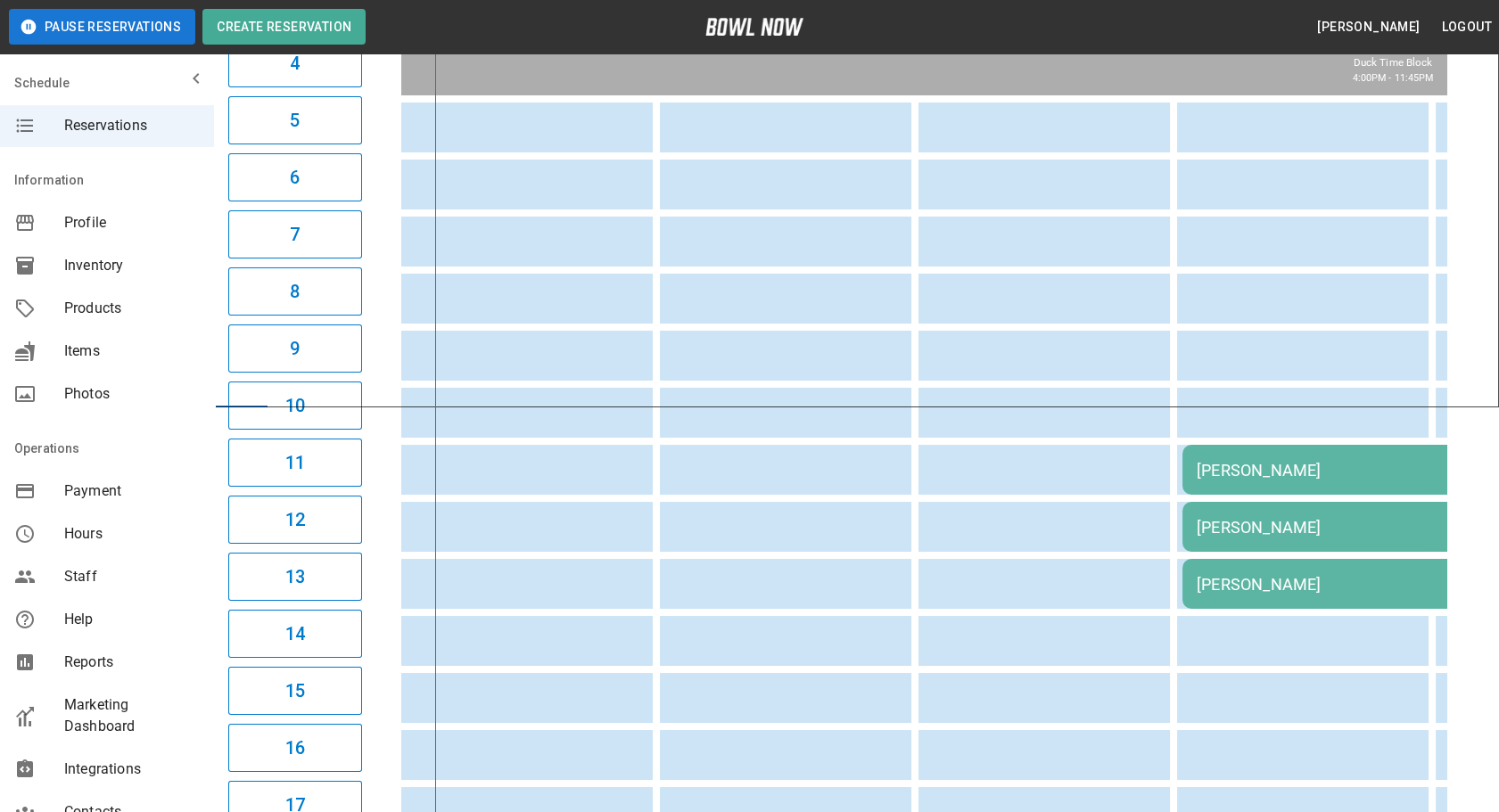
drag, startPoint x: 807, startPoint y: 381, endPoint x: 775, endPoint y: 346, distance: 47.4
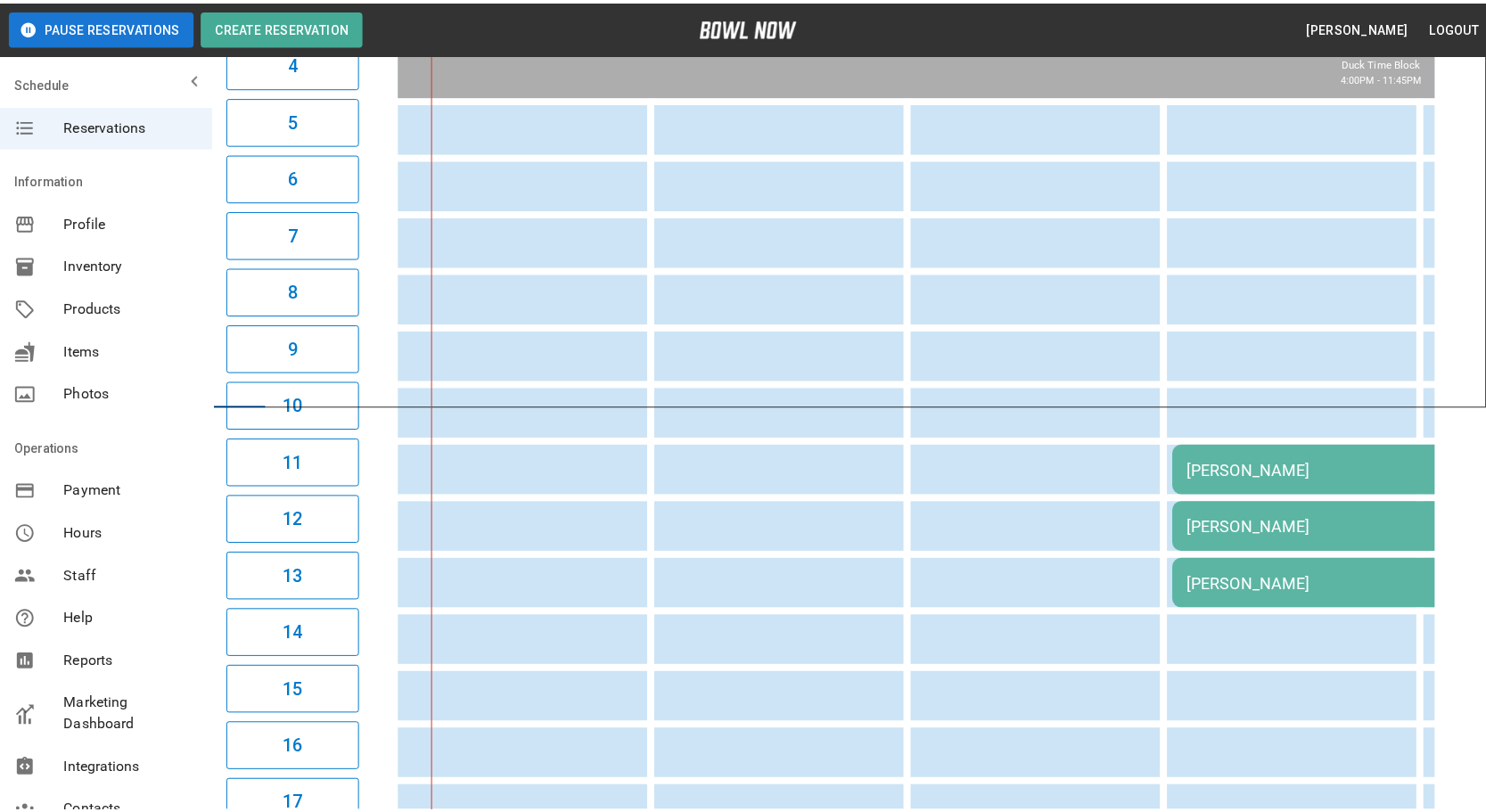
scroll to position [0, 0]
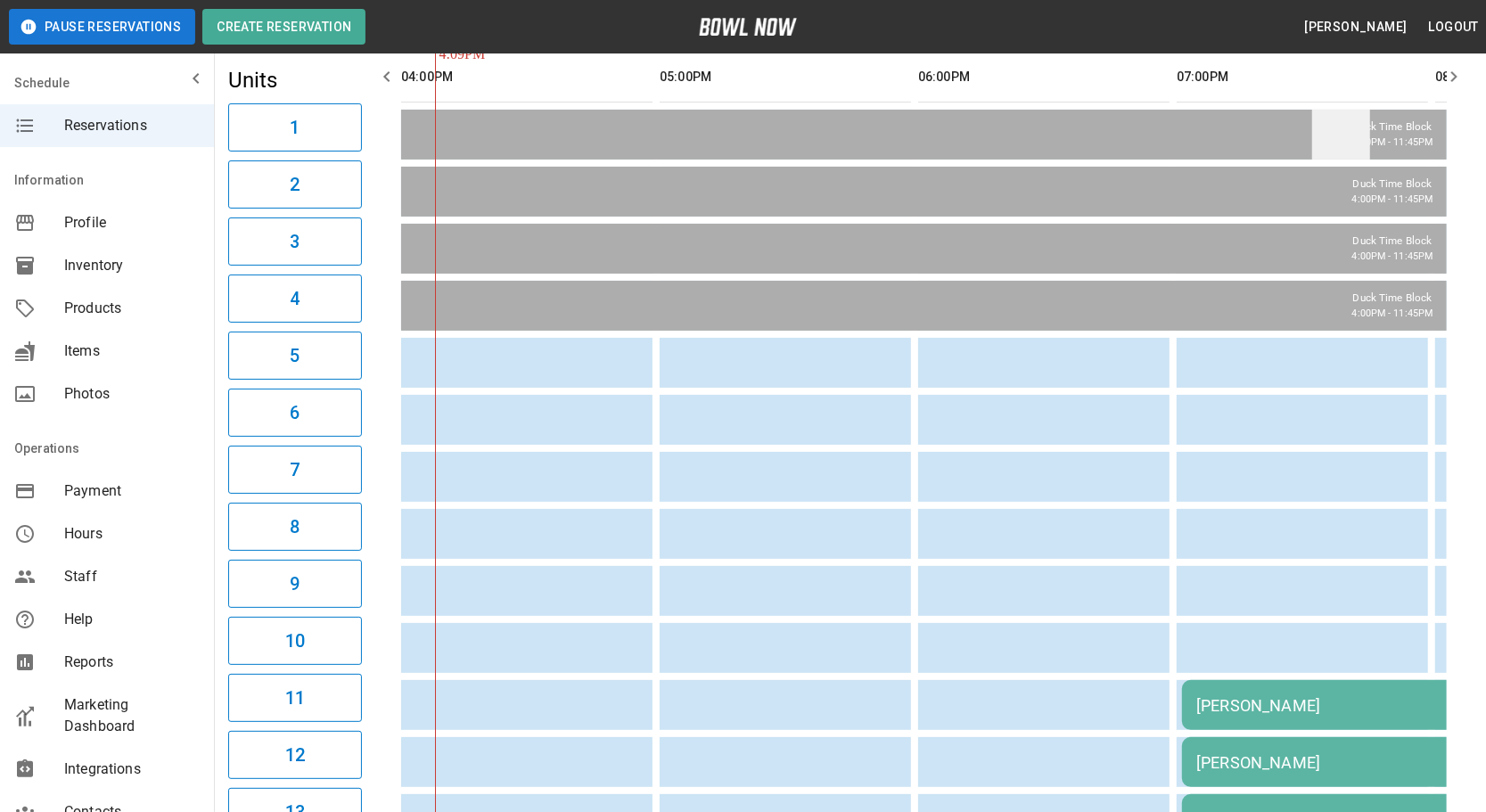
scroll to position [162, 0]
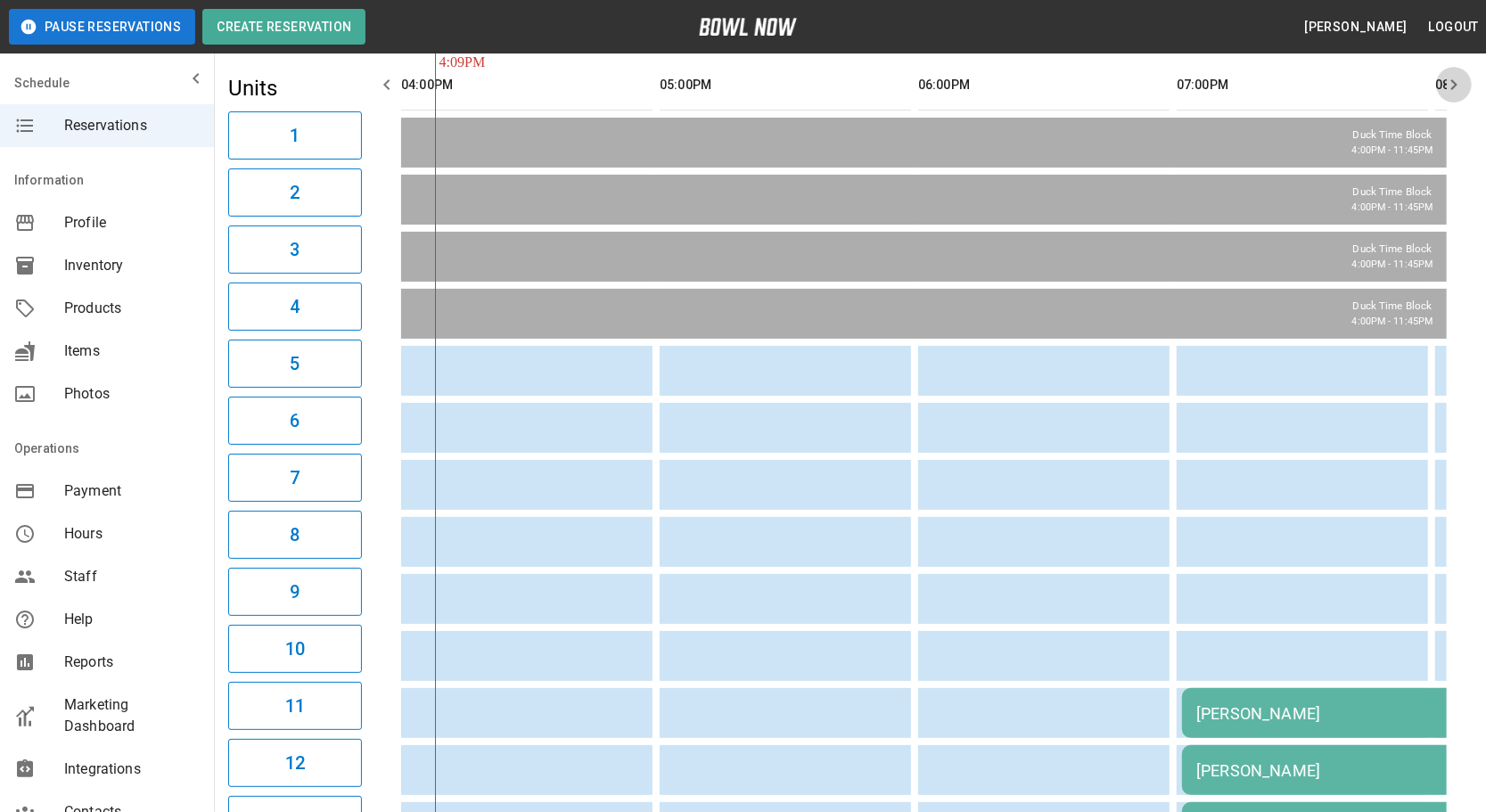
click at [1454, 86] on icon "button" at bounding box center [1454, 84] width 7 height 10
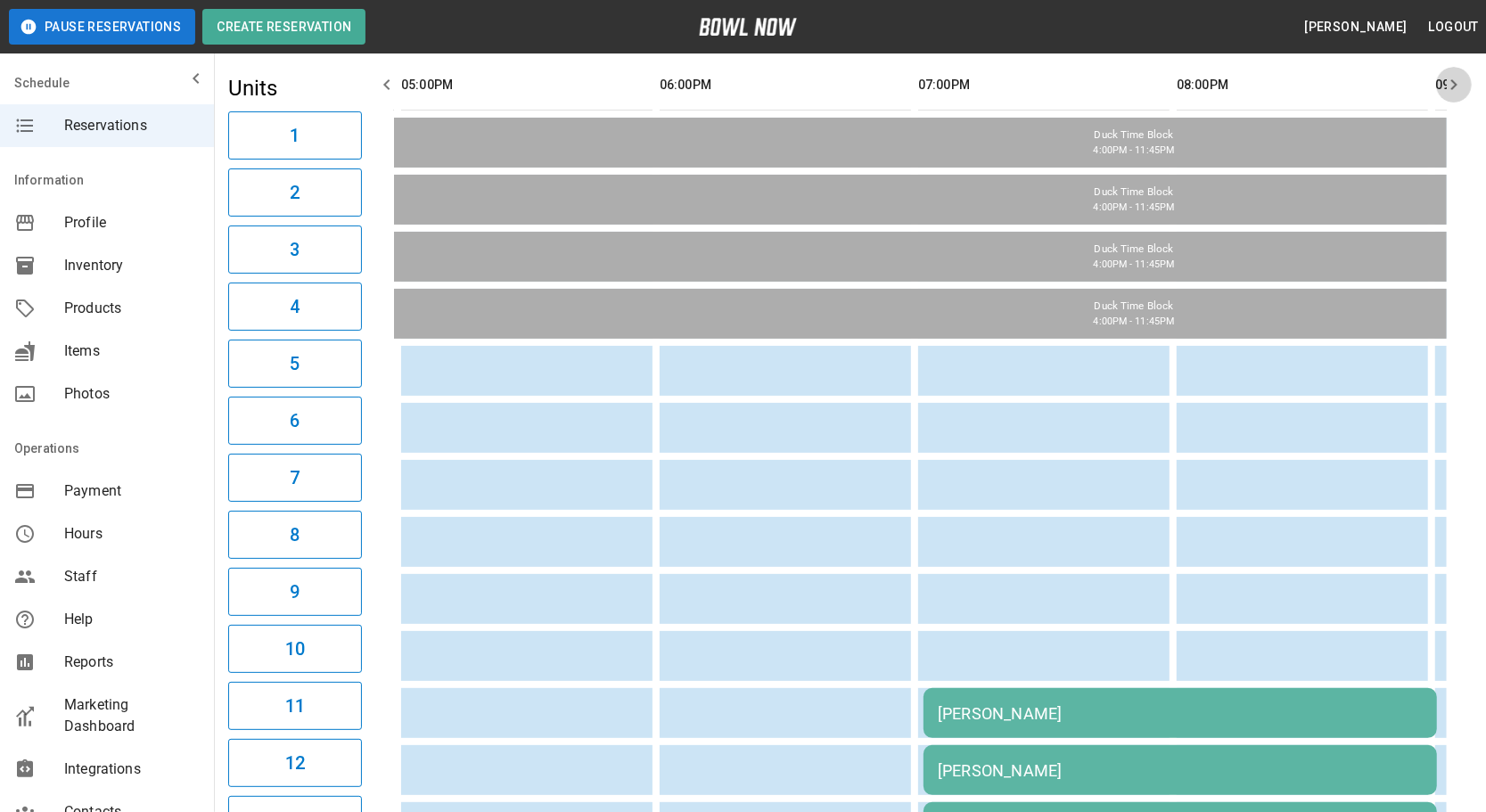
click at [1454, 86] on icon "button" at bounding box center [1454, 84] width 7 height 10
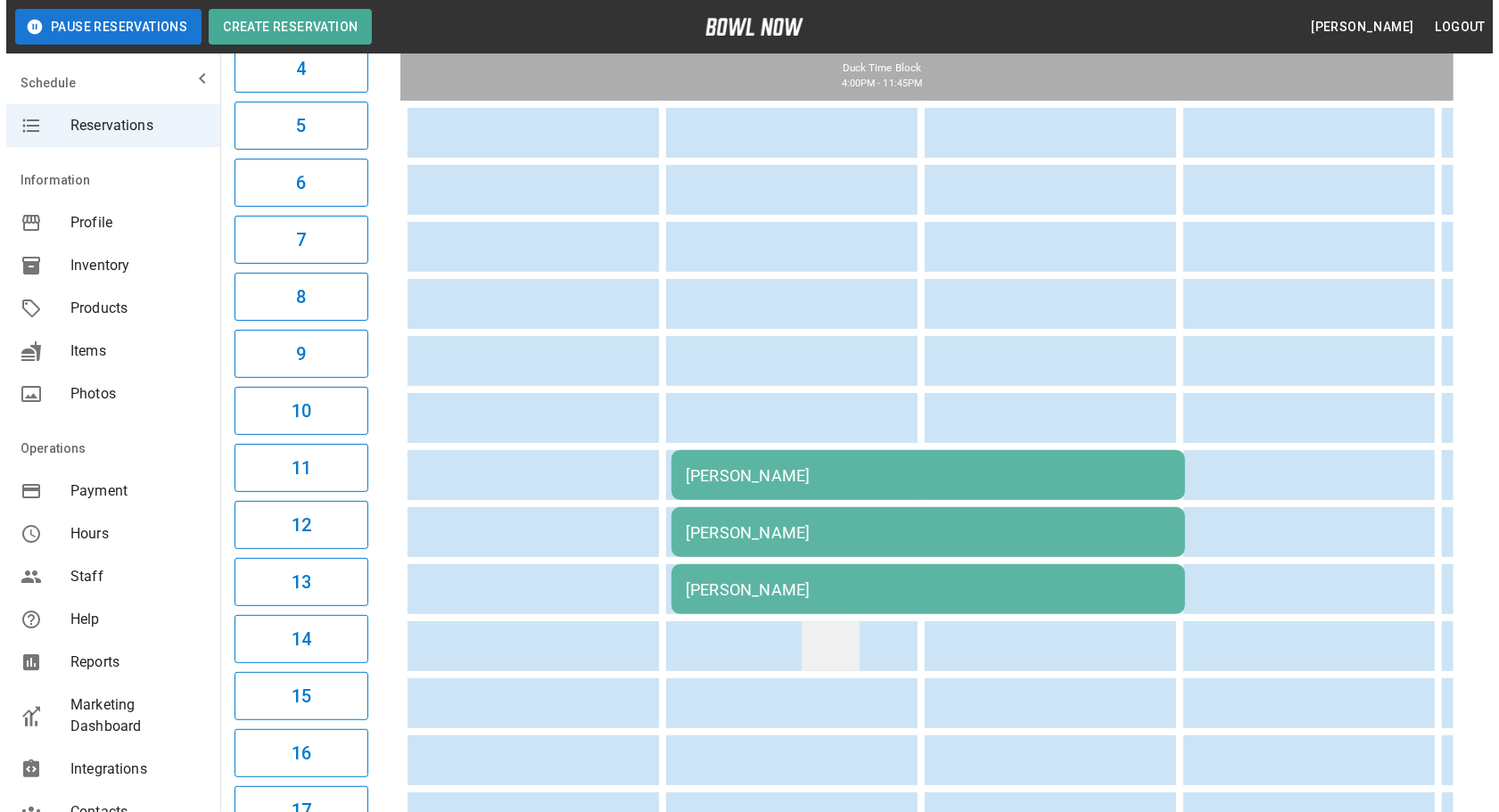
scroll to position [405, 0]
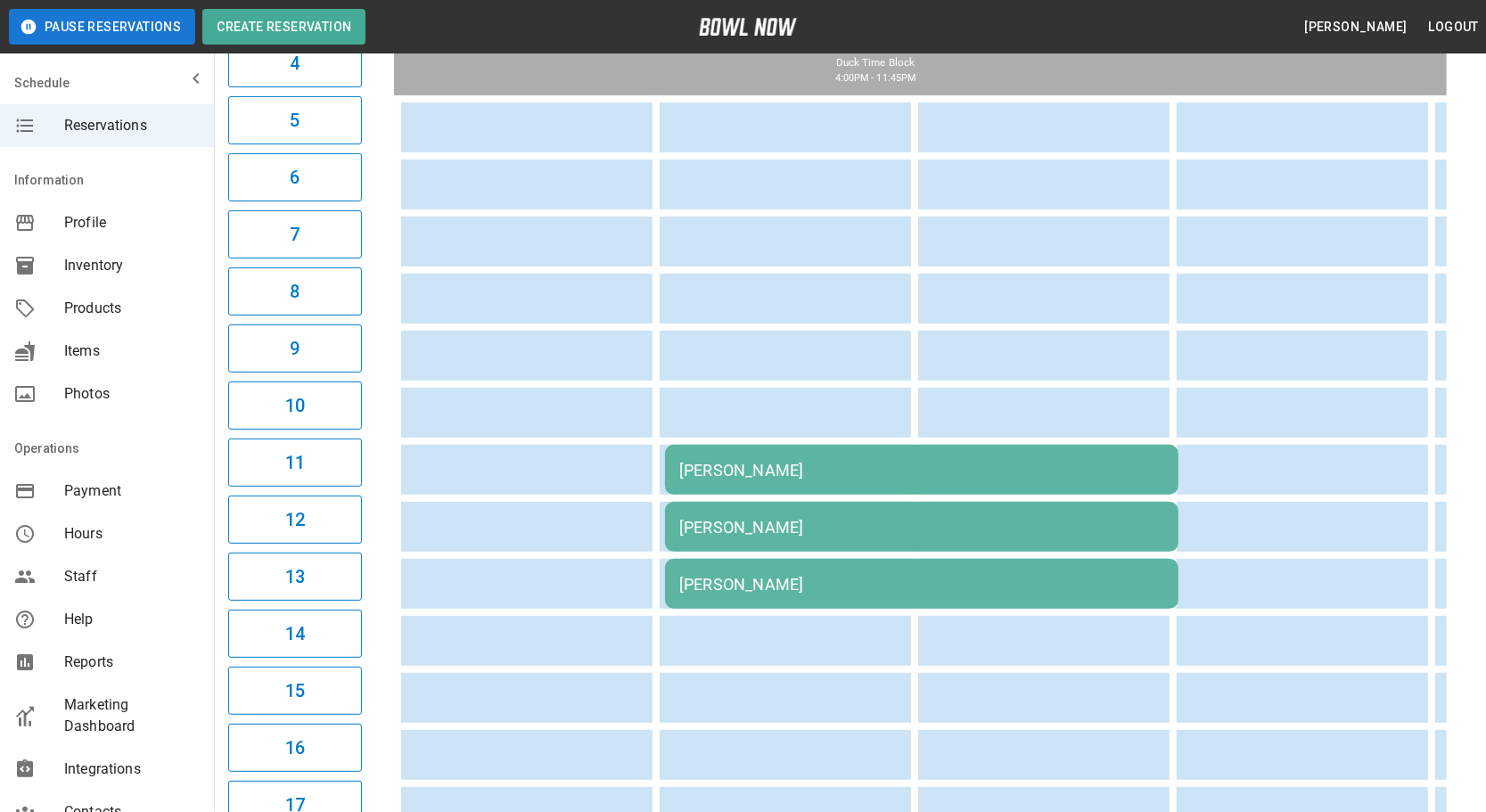
click at [802, 494] on td "[PERSON_NAME]" at bounding box center [921, 469] width 513 height 50
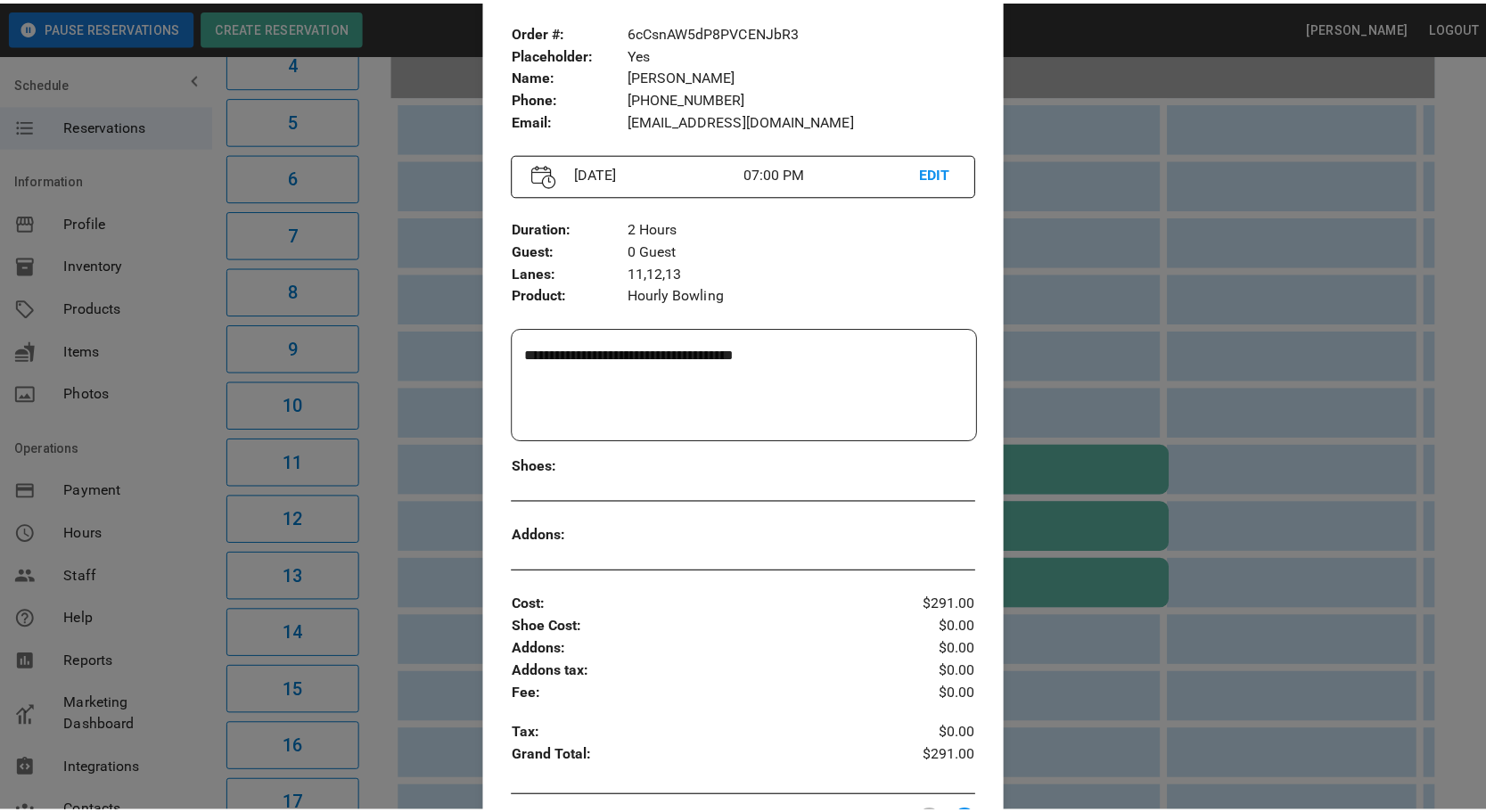
scroll to position [190, 0]
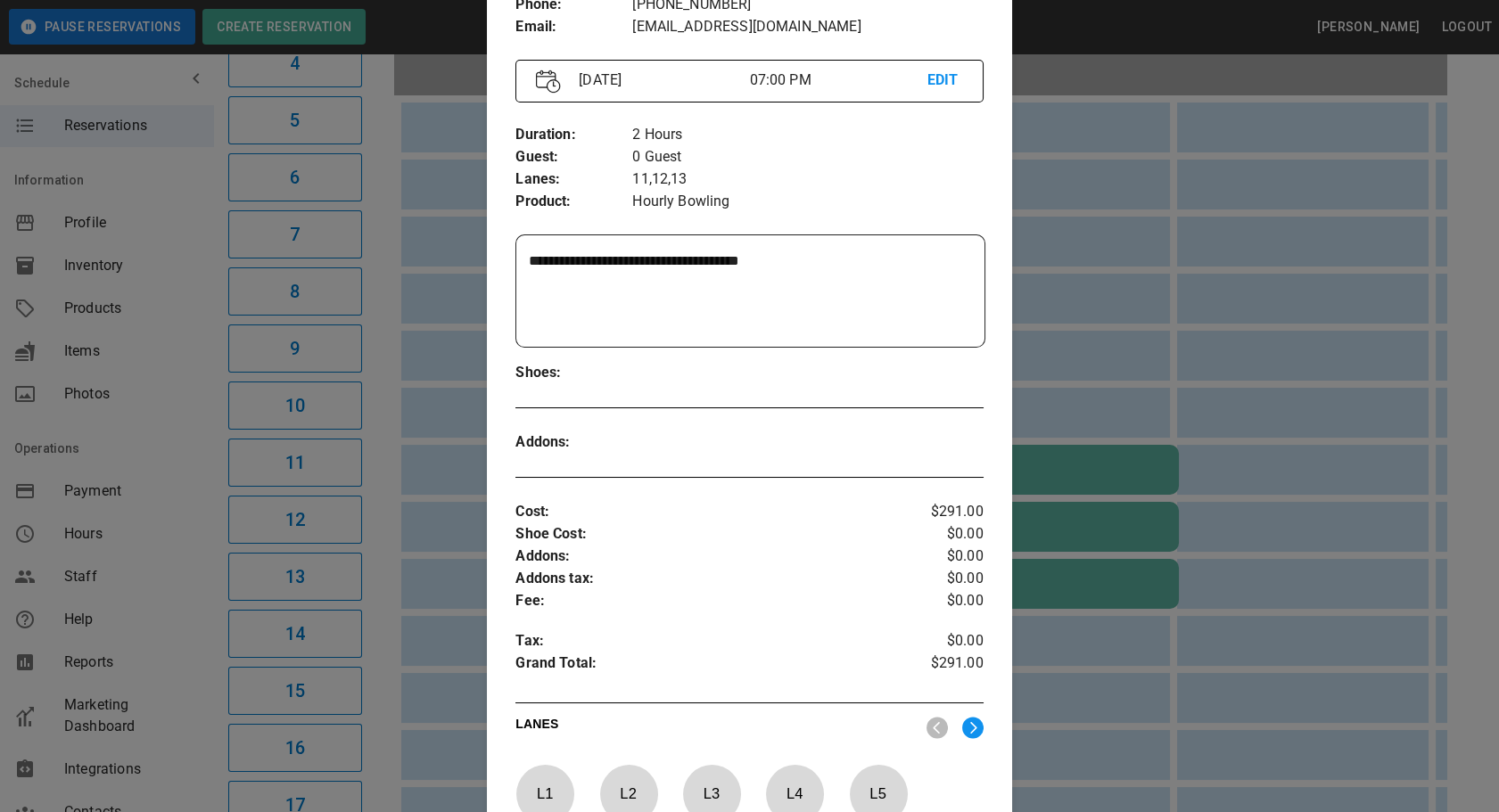
click at [1125, 320] on div at bounding box center [749, 406] width 1499 height 812
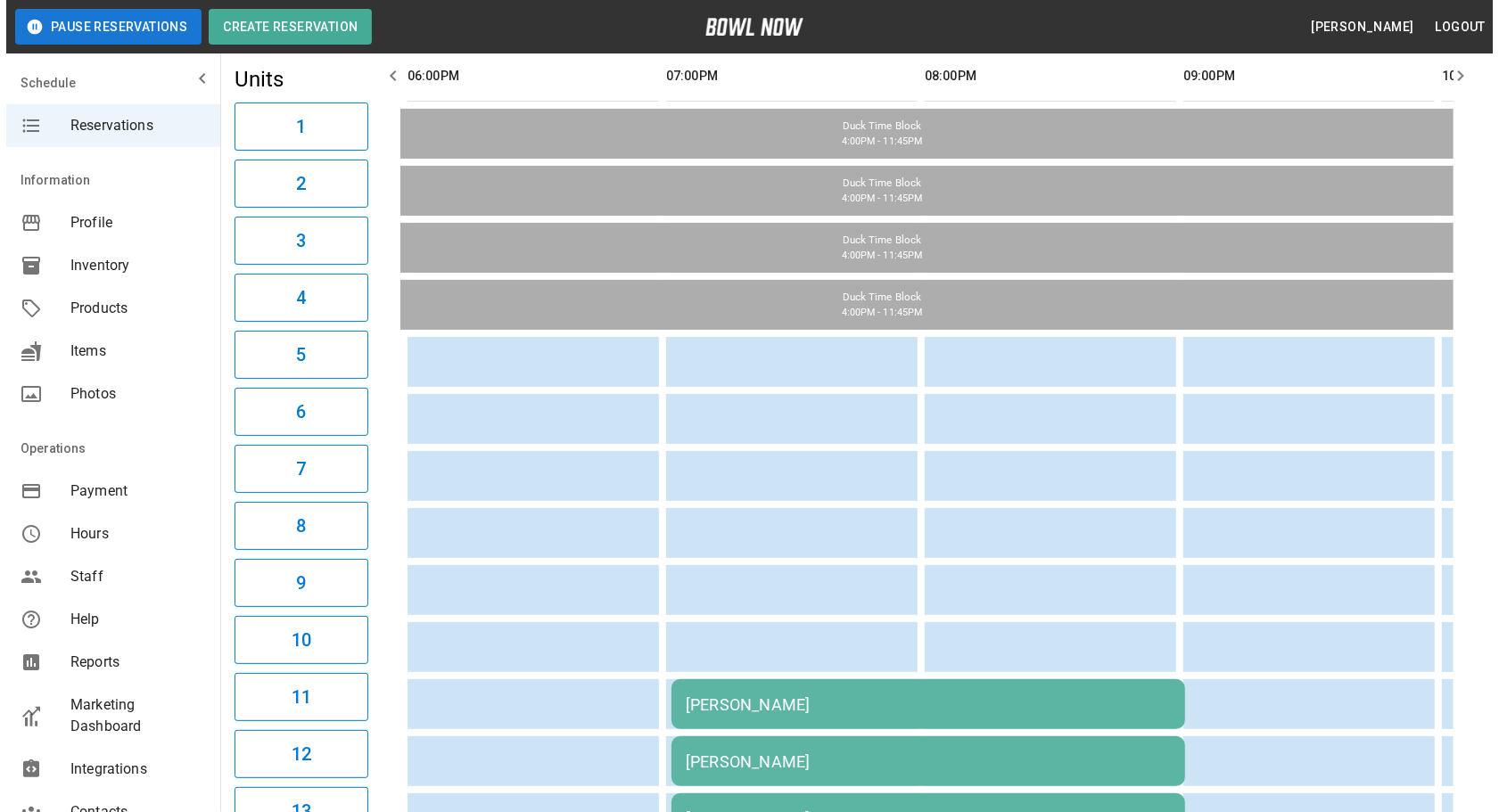
scroll to position [0, 0]
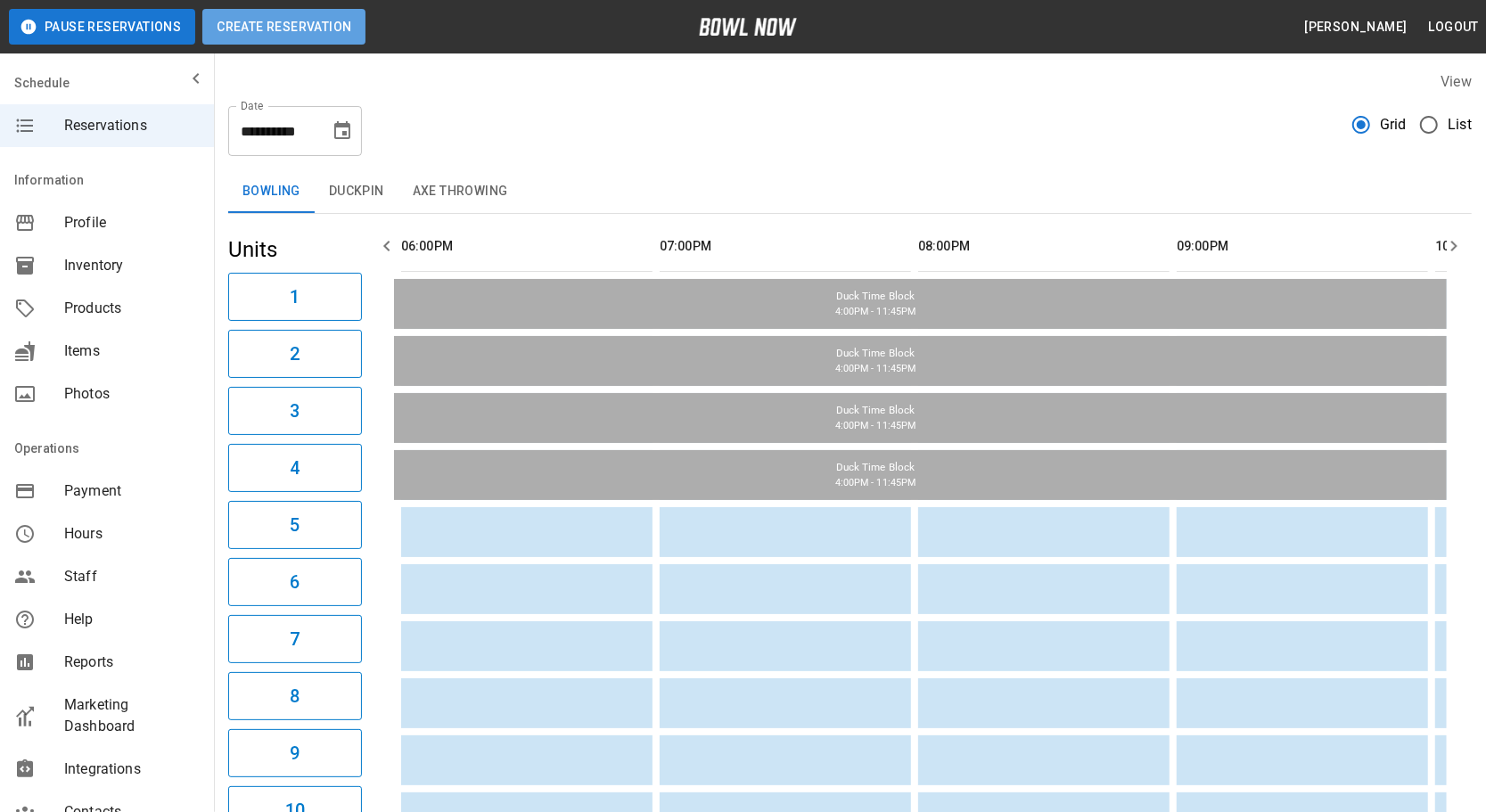
click at [328, 39] on button "Create Reservation" at bounding box center [284, 26] width 164 height 36
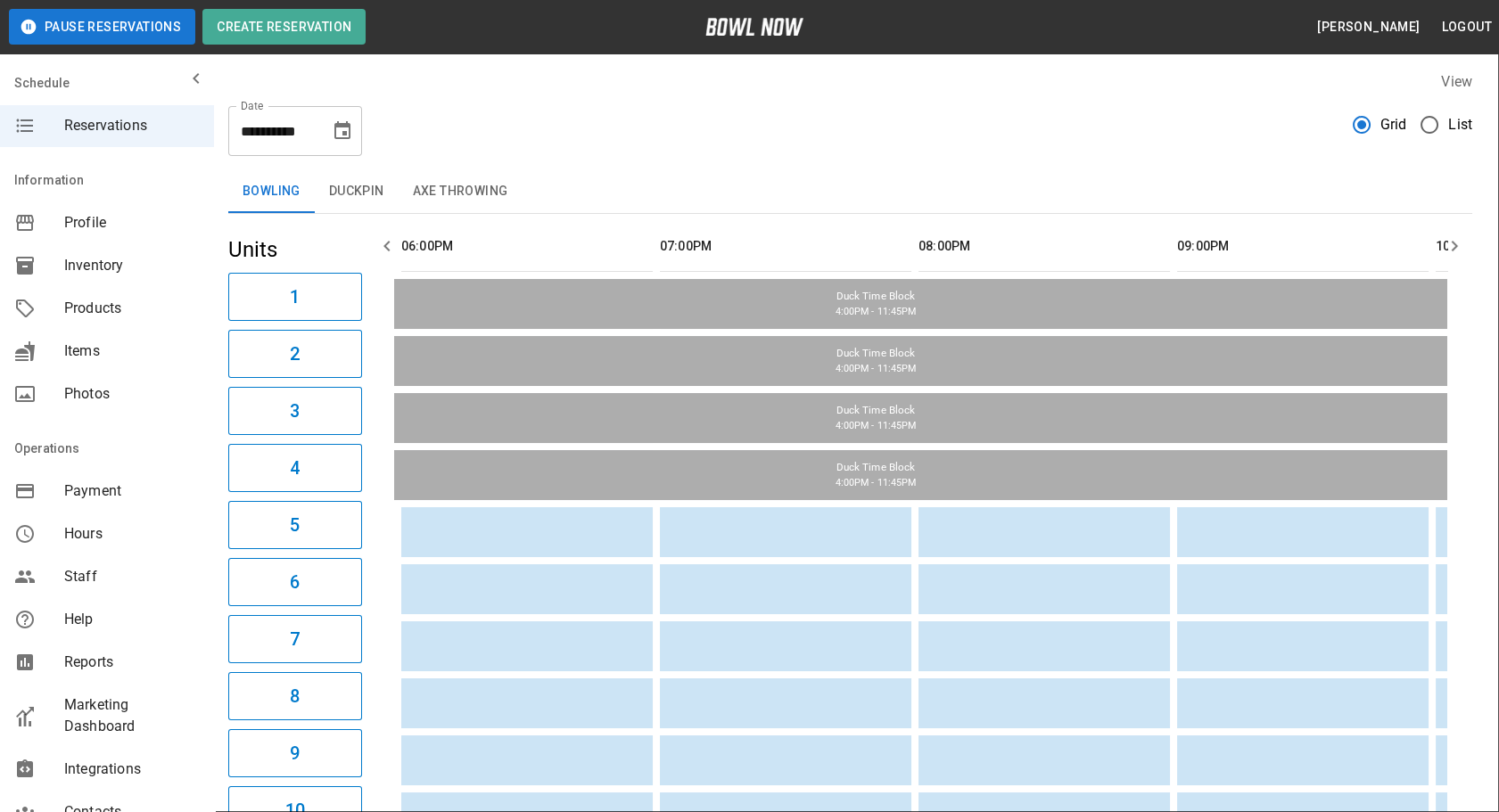
type input "*****"
type input "*********"
type input "*"
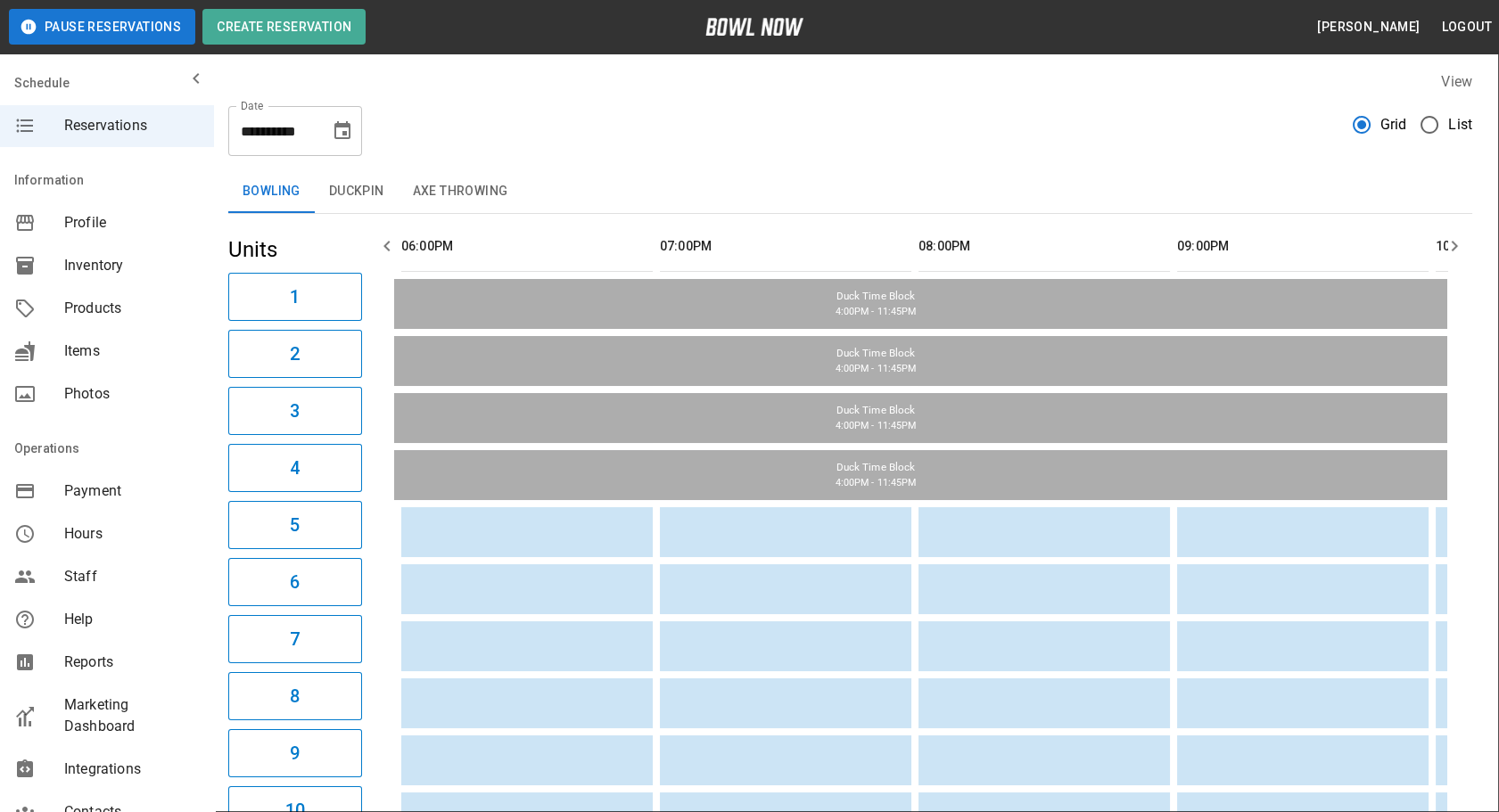
drag, startPoint x: 636, startPoint y: 277, endPoint x: 633, endPoint y: 286, distance: 9.5
type input "*"
drag, startPoint x: 498, startPoint y: 406, endPoint x: 526, endPoint y: 396, distance: 29.7
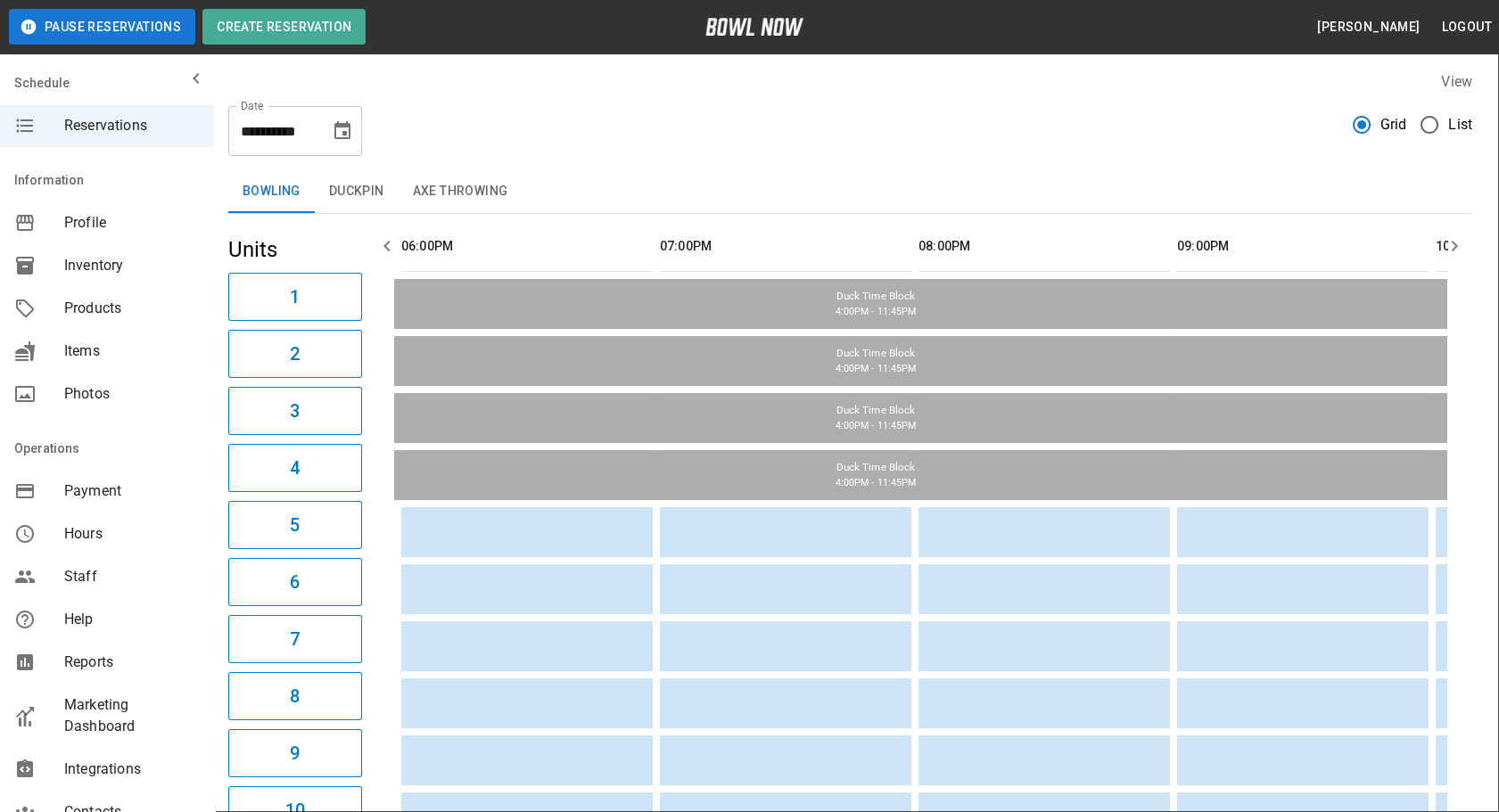
type input "**********"
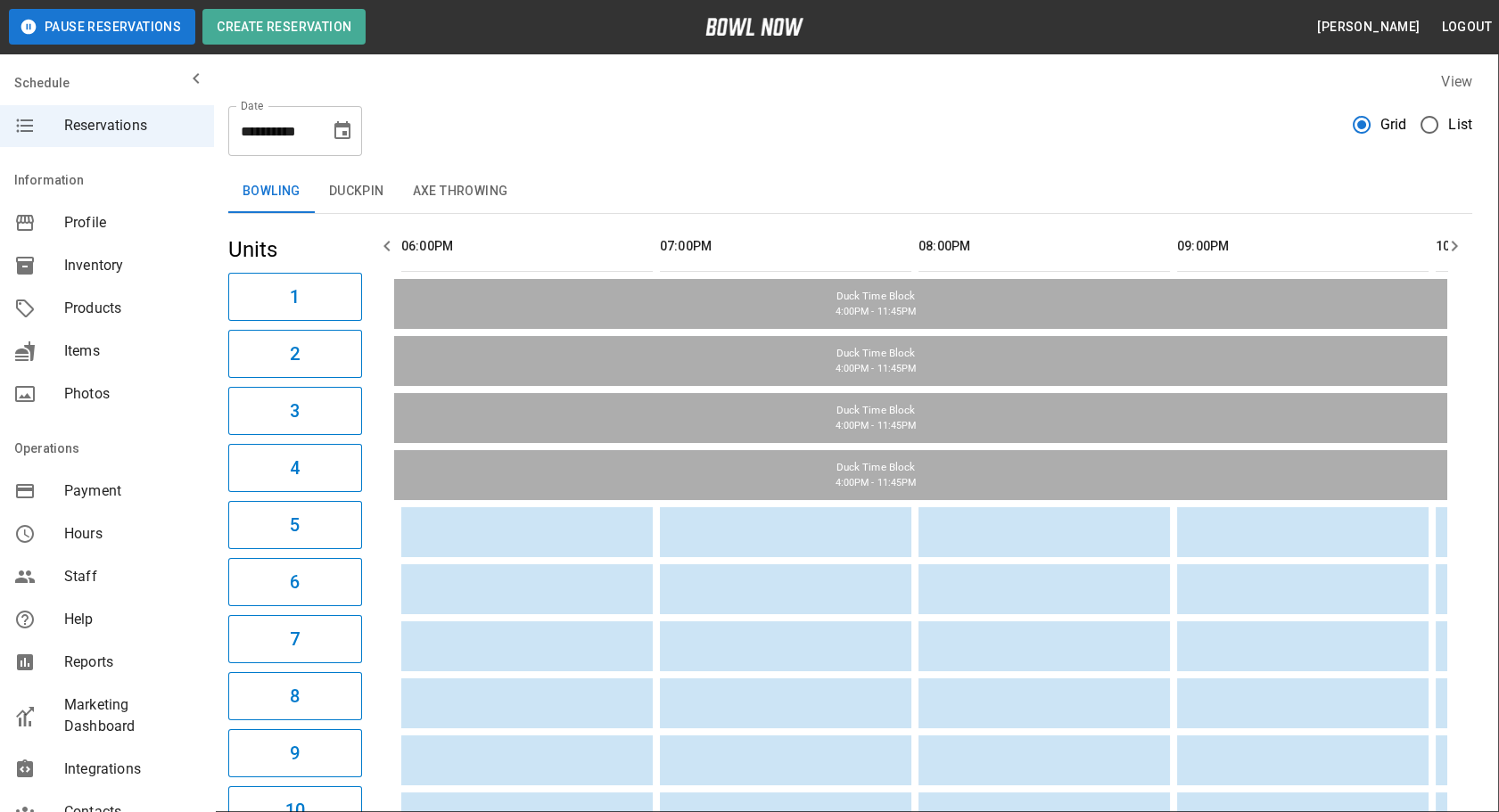
type input "**********"
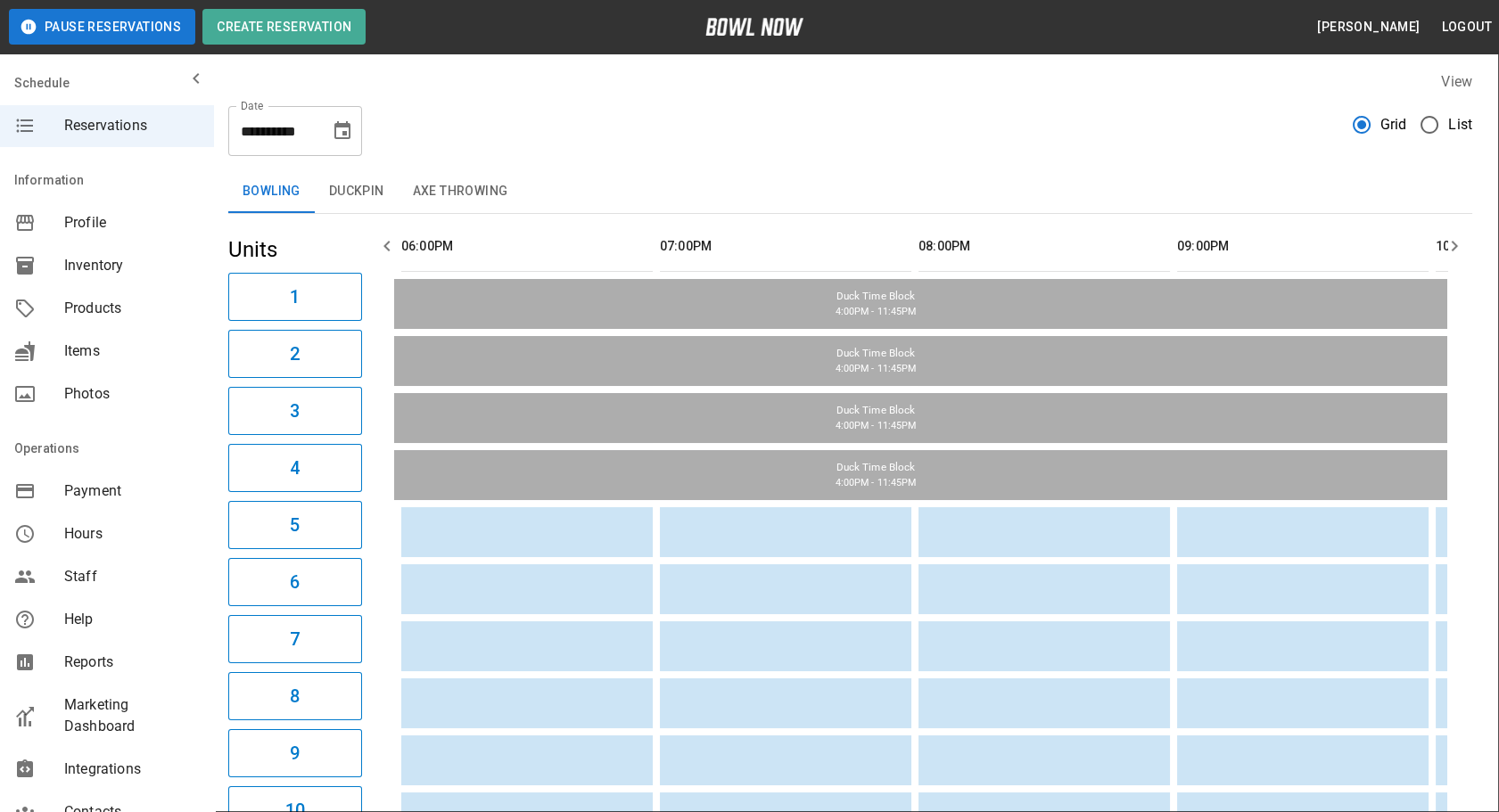
scroll to position [510, 0]
type input "**"
type input "**********"
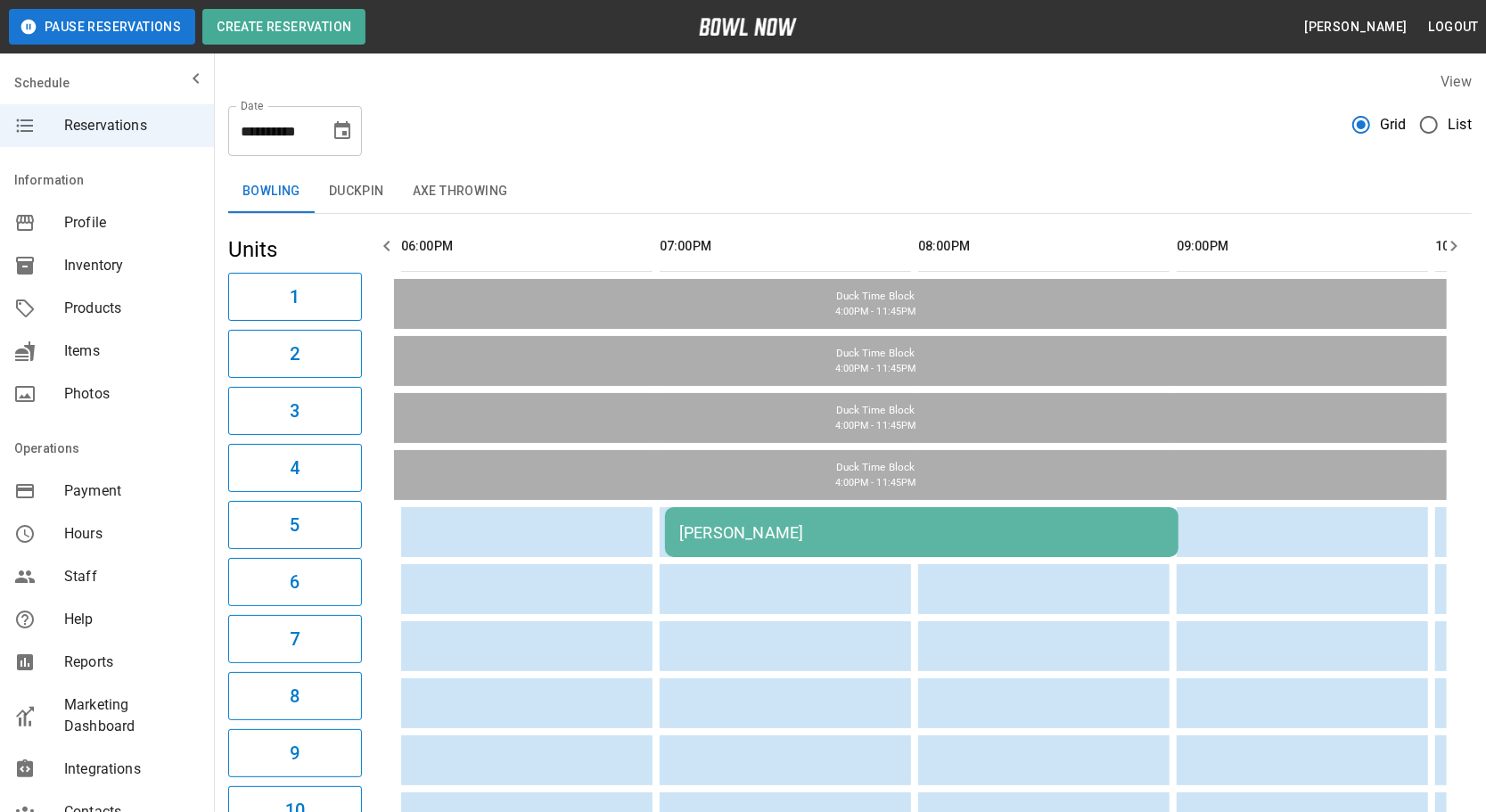
click at [847, 523] on div "[PERSON_NAME]" at bounding box center [921, 532] width 485 height 19
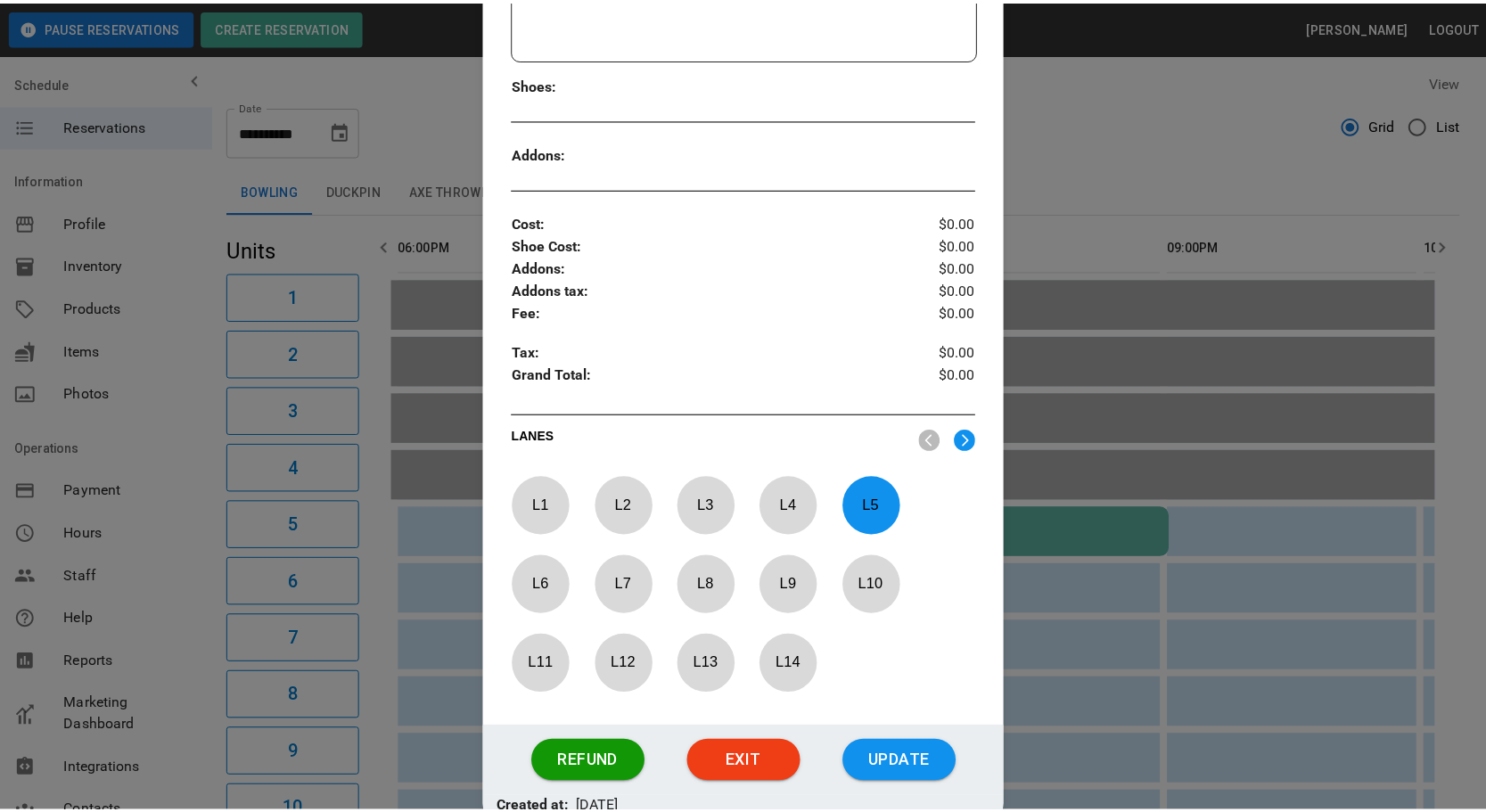
scroll to position [588, 0]
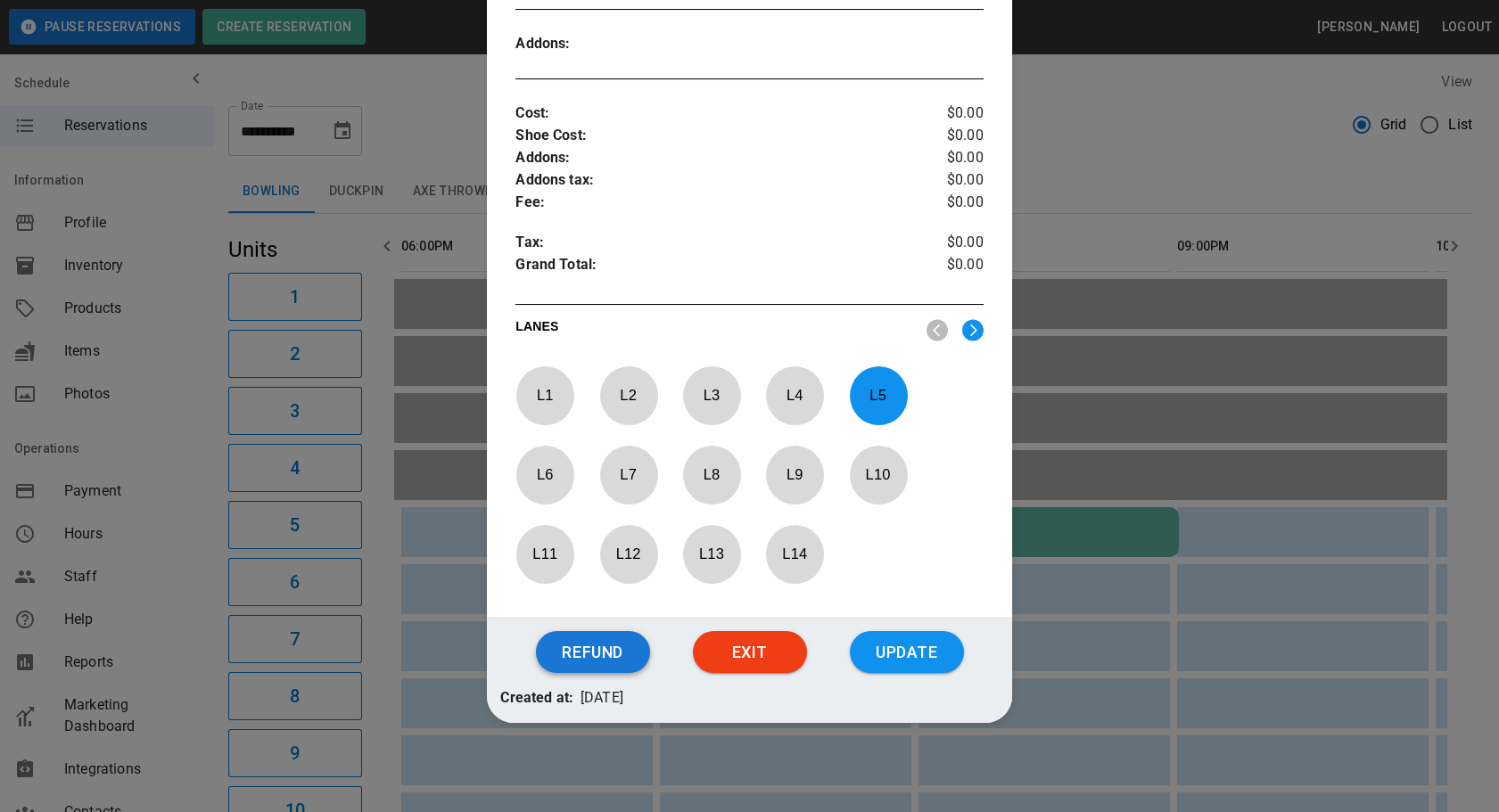
click at [603, 648] on button "Refund" at bounding box center [593, 651] width 114 height 43
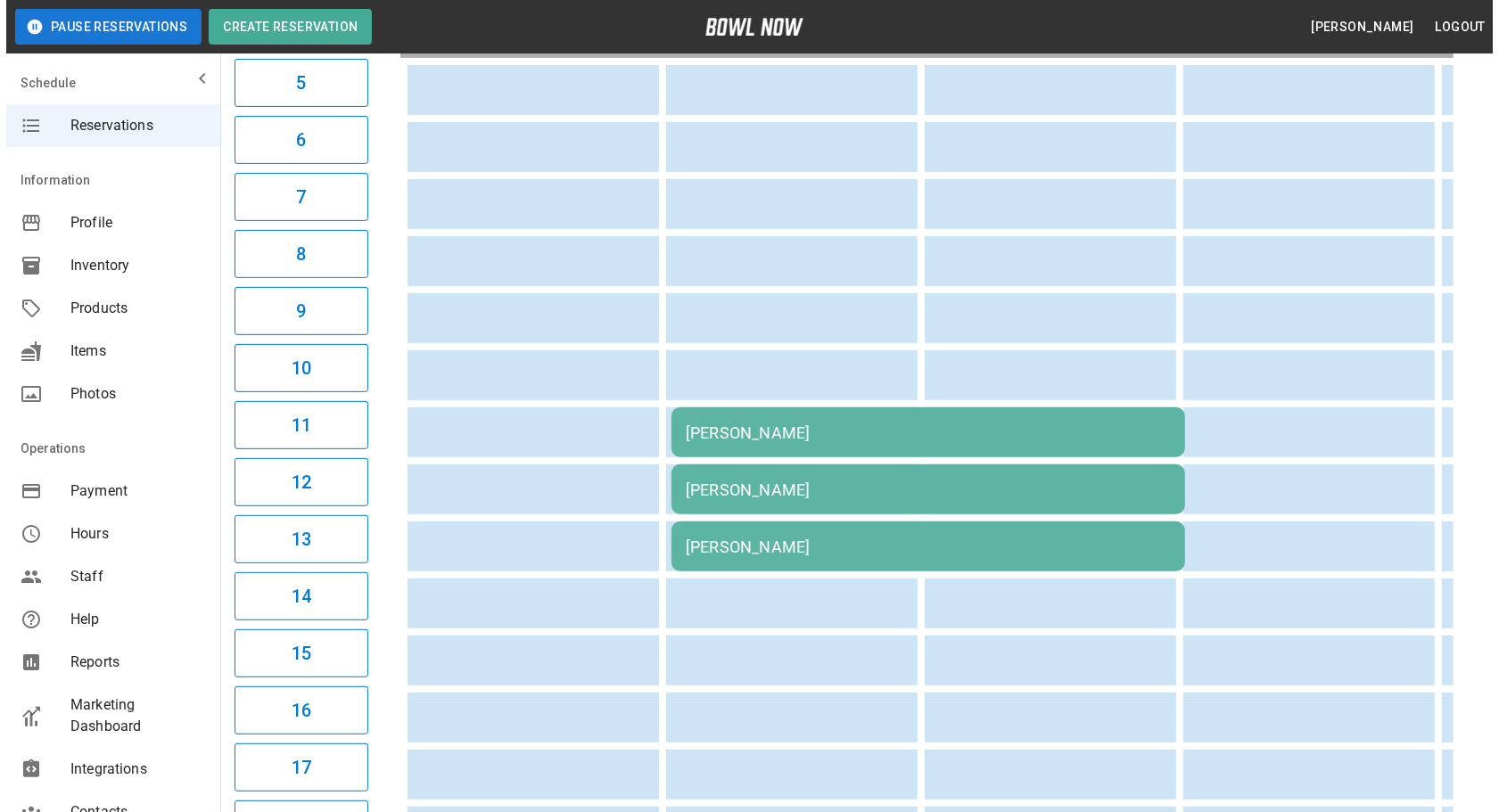
scroll to position [567, 0]
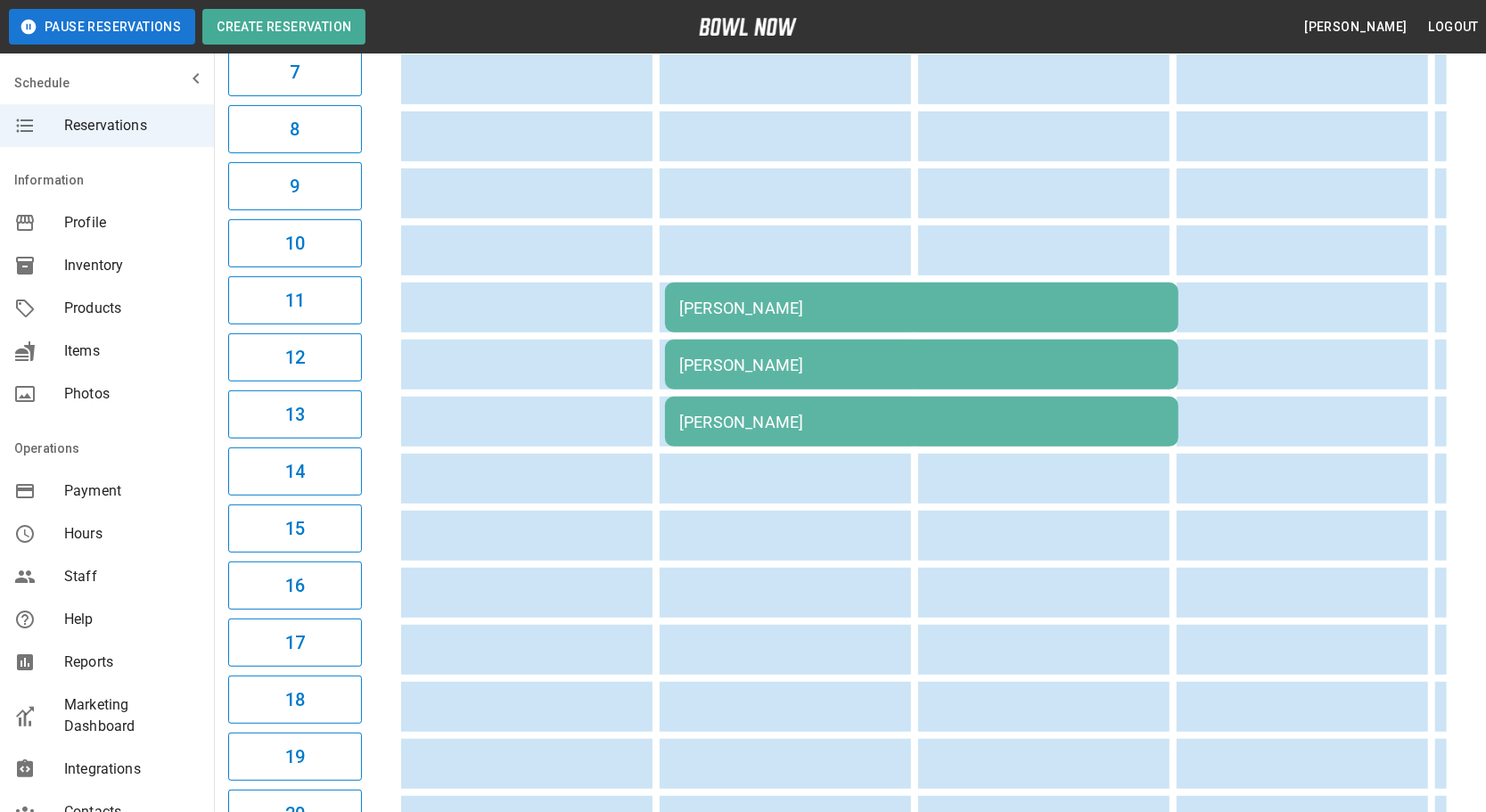
click at [852, 318] on div "[PERSON_NAME]" at bounding box center [921, 308] width 485 height 19
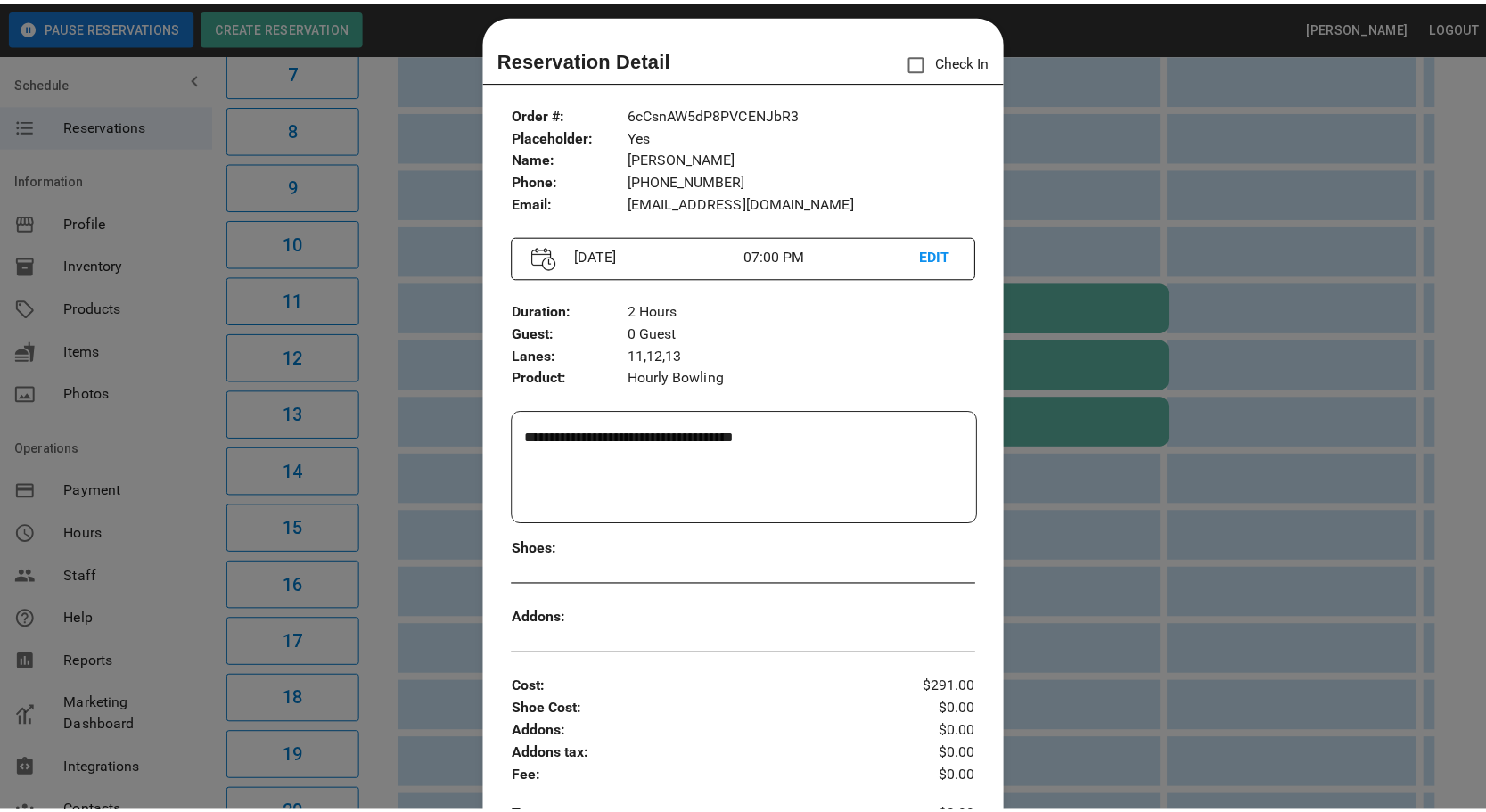
scroll to position [0, 0]
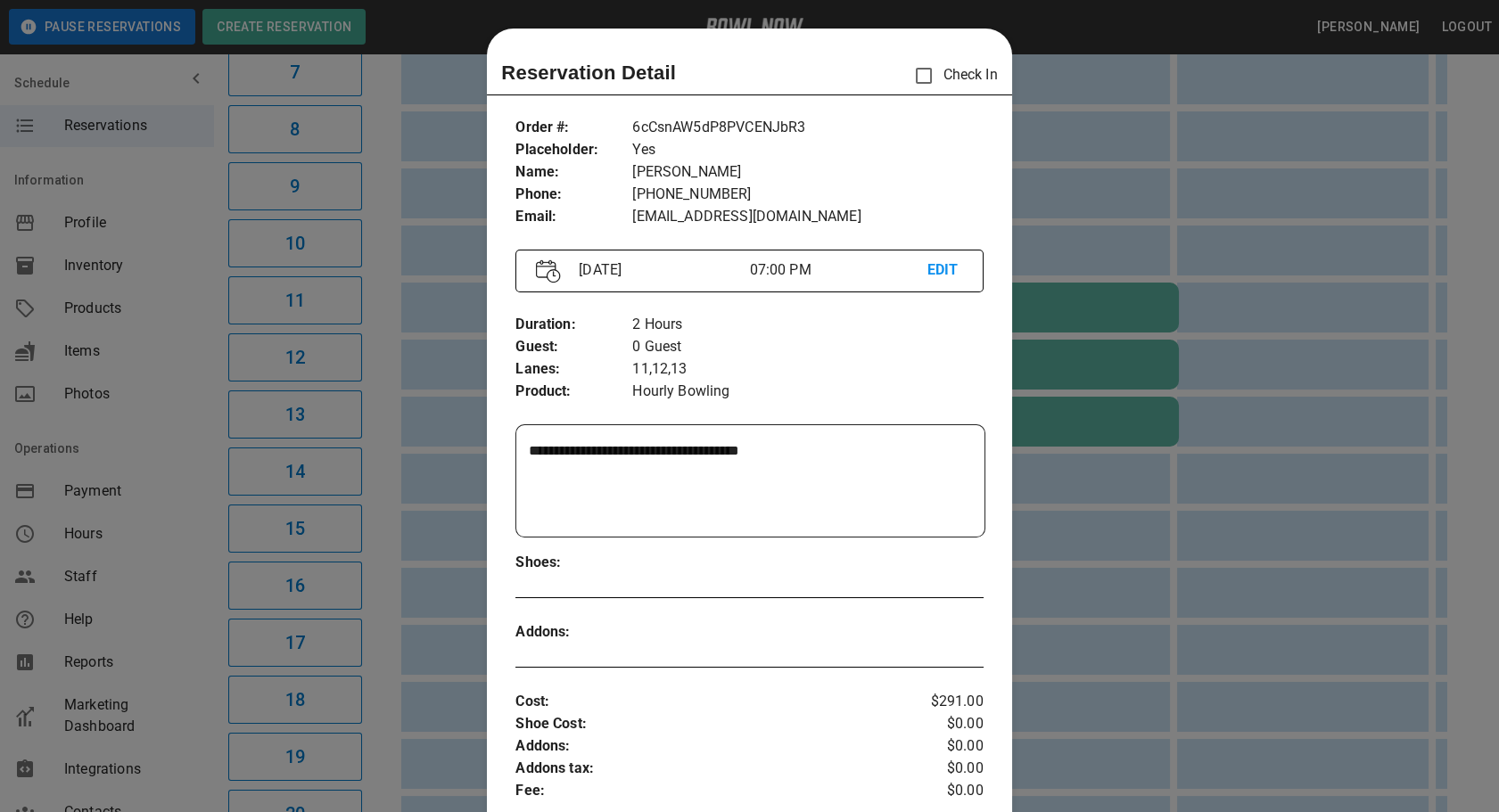
click at [369, 411] on div at bounding box center [749, 406] width 1499 height 812
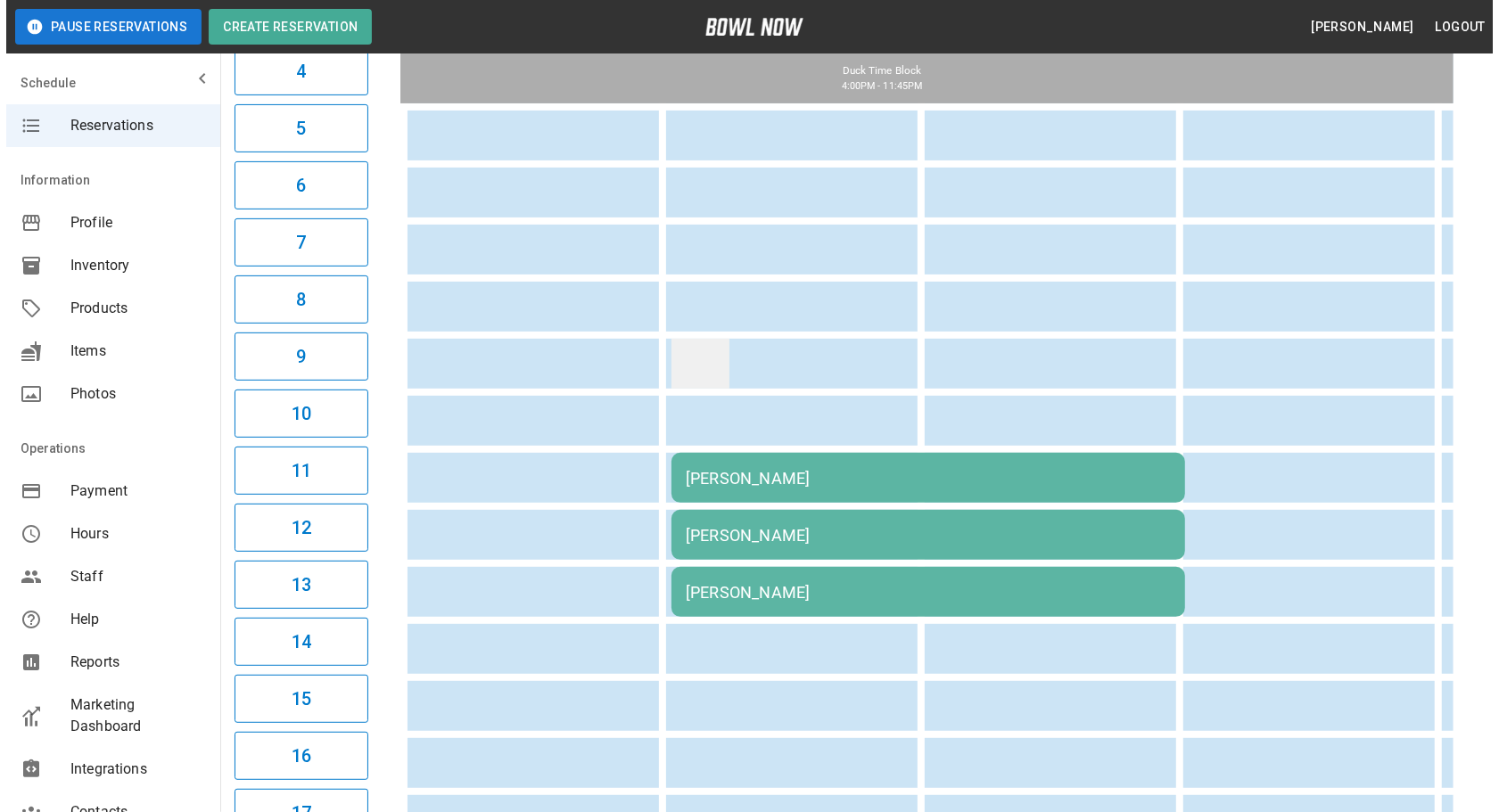
scroll to position [405, 0]
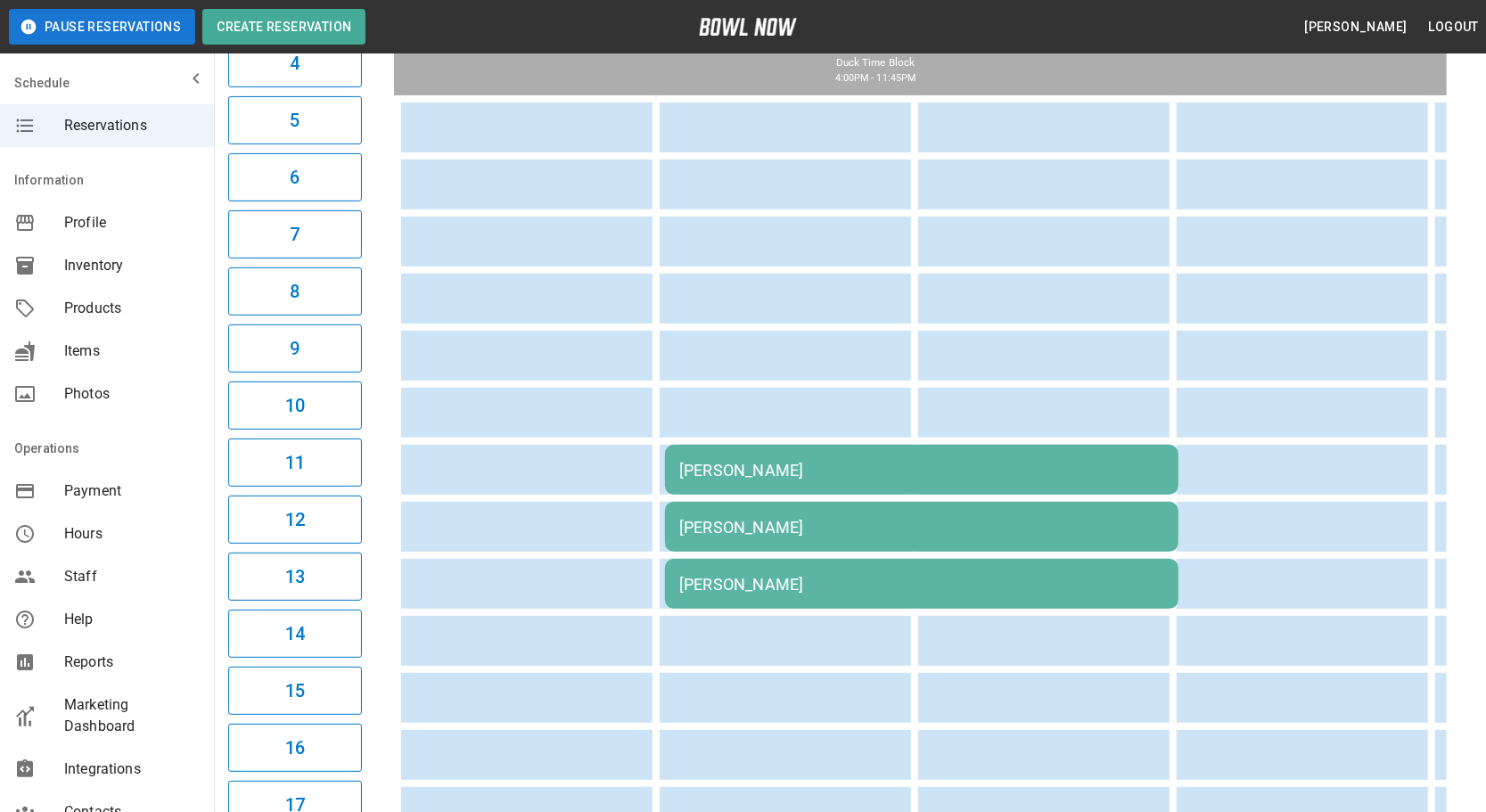
click at [818, 460] on div "[PERSON_NAME]" at bounding box center [921, 470] width 485 height 19
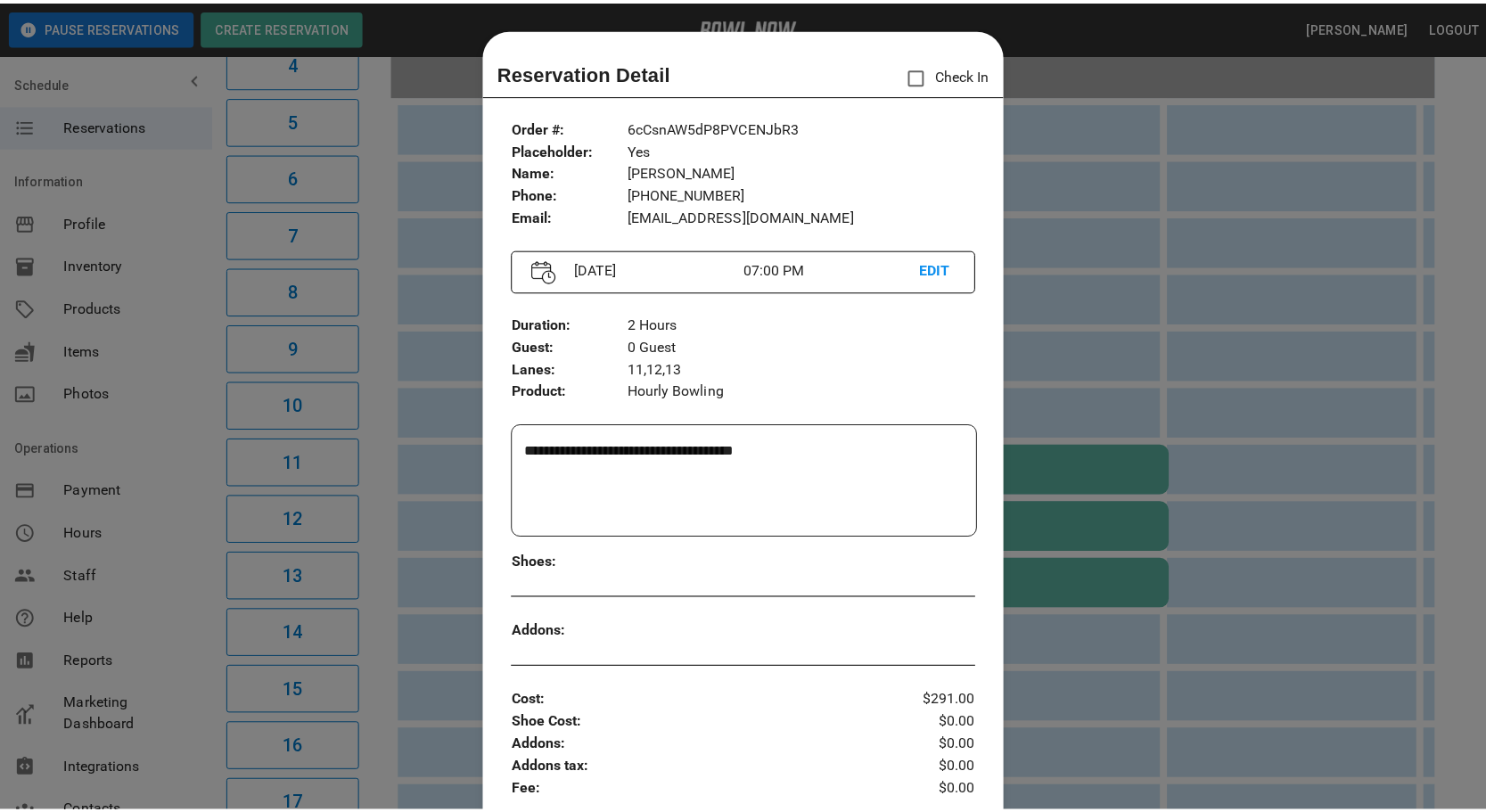
scroll to position [27, 0]
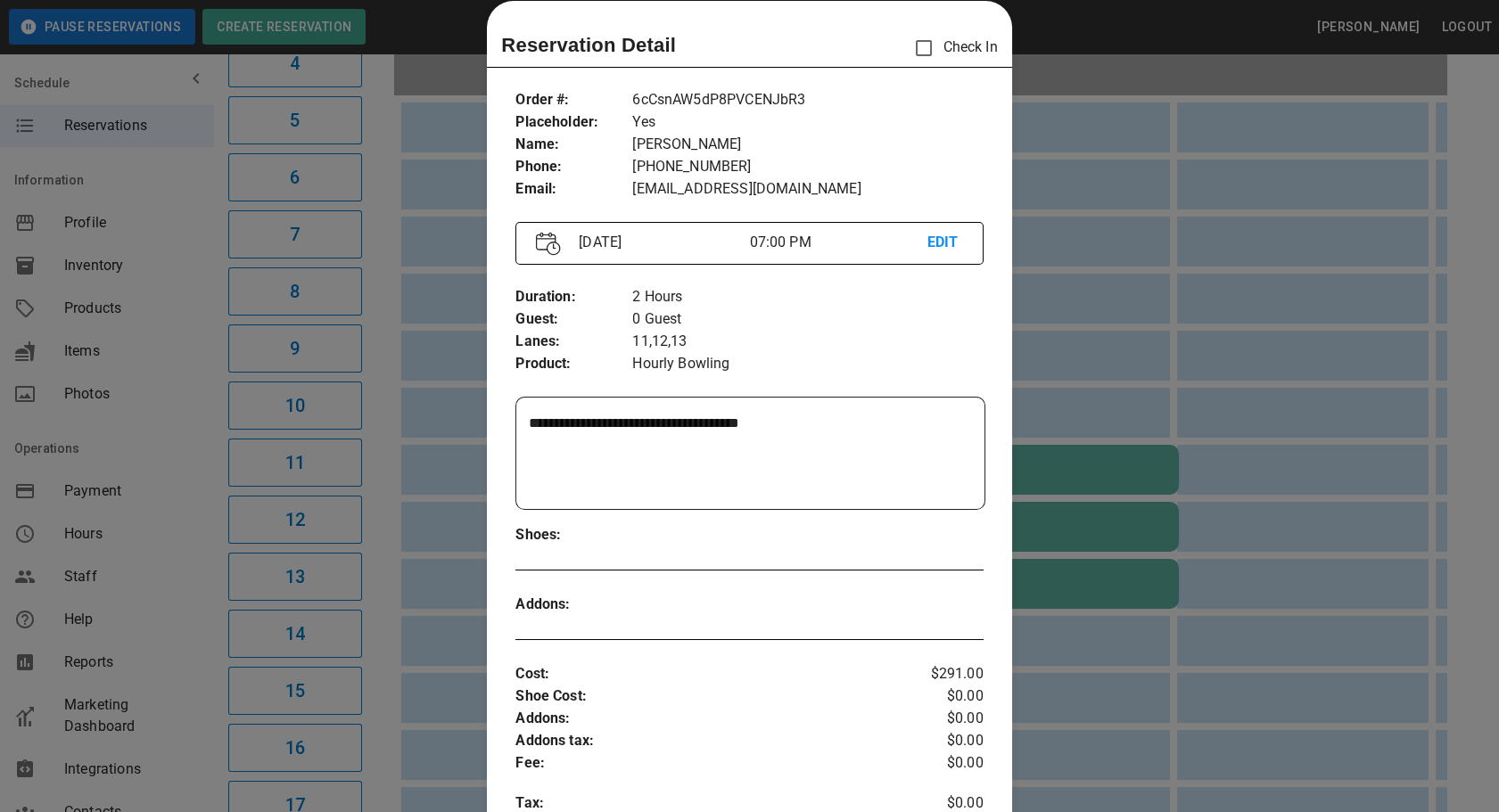
click at [386, 507] on div at bounding box center [749, 406] width 1499 height 812
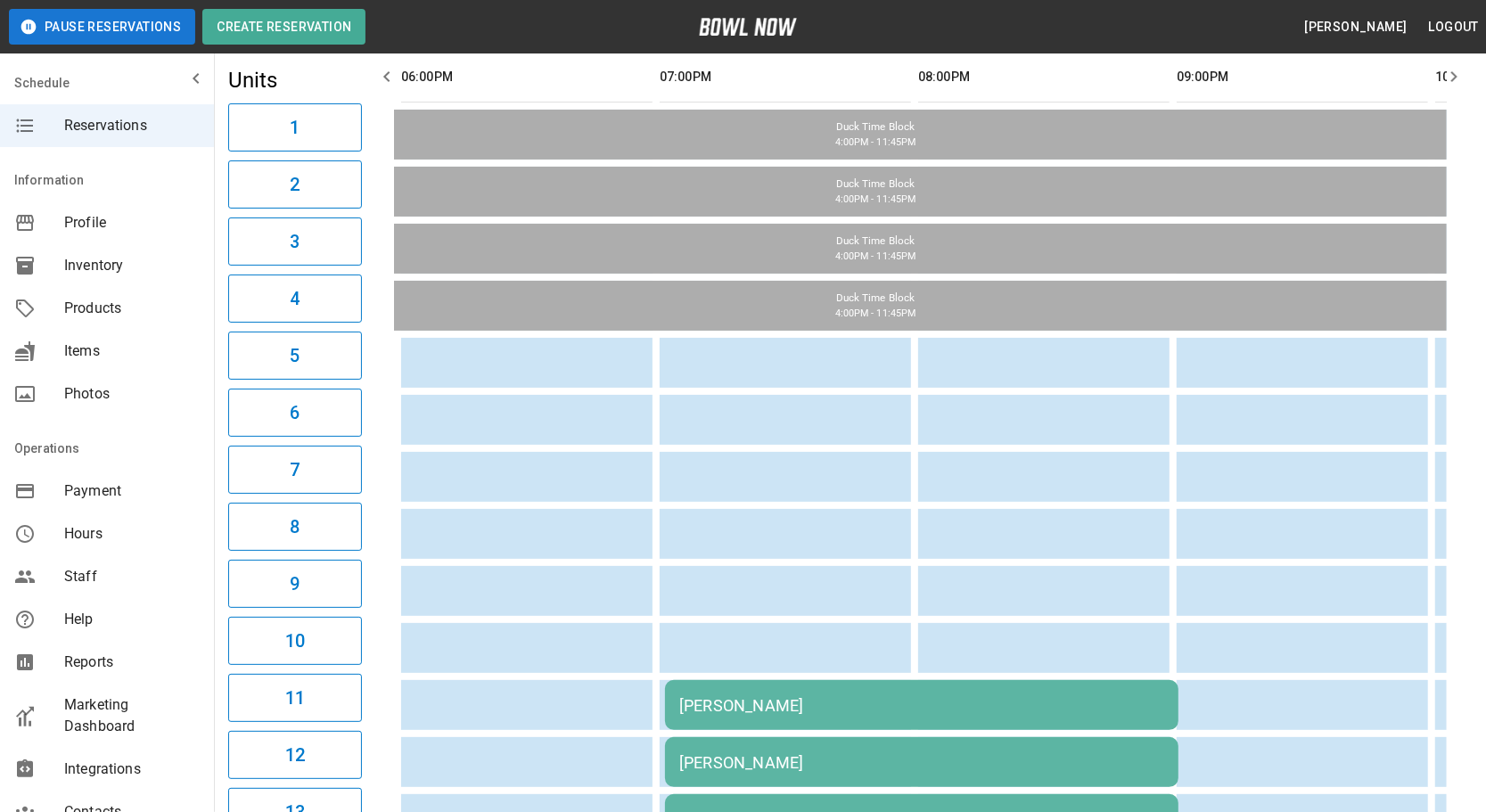
scroll to position [0, 0]
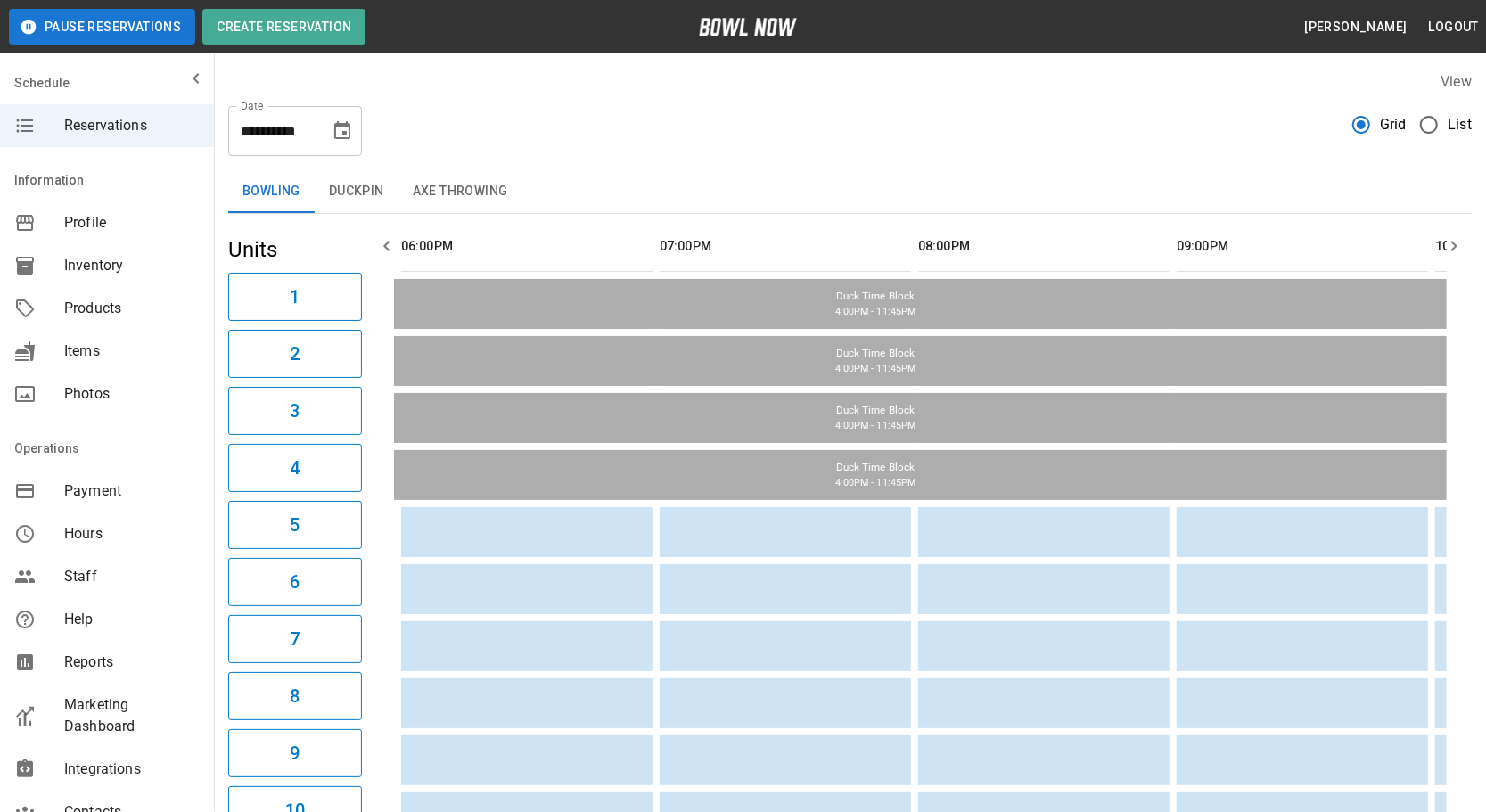
click at [339, 122] on icon "Choose date, selected date is Sep 9, 2025" at bounding box center [342, 130] width 22 height 22
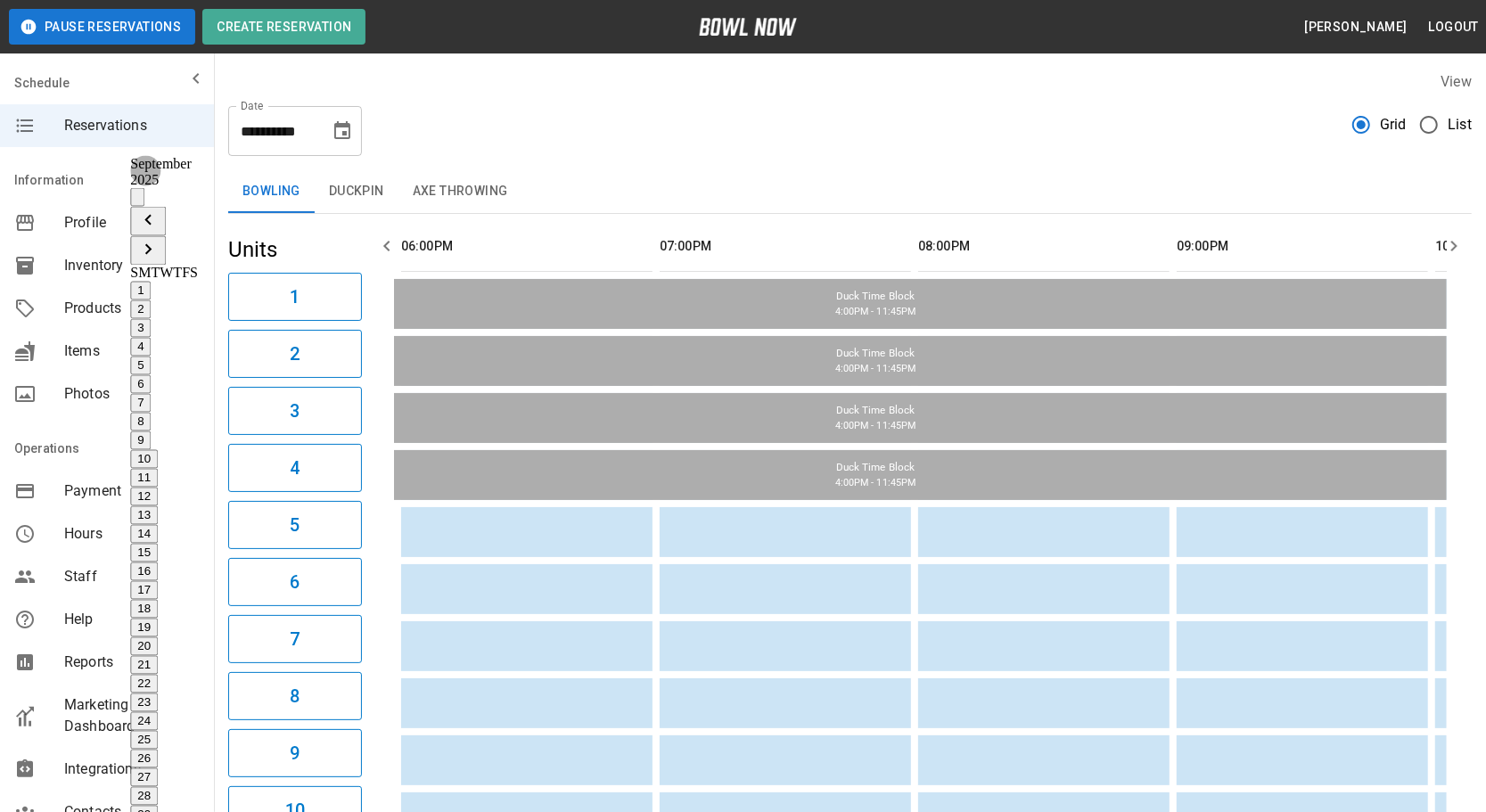
click at [159, 210] on icon "Previous month" at bounding box center [147, 220] width 22 height 22
click at [158, 786] on button "28" at bounding box center [144, 796] width 27 height 19
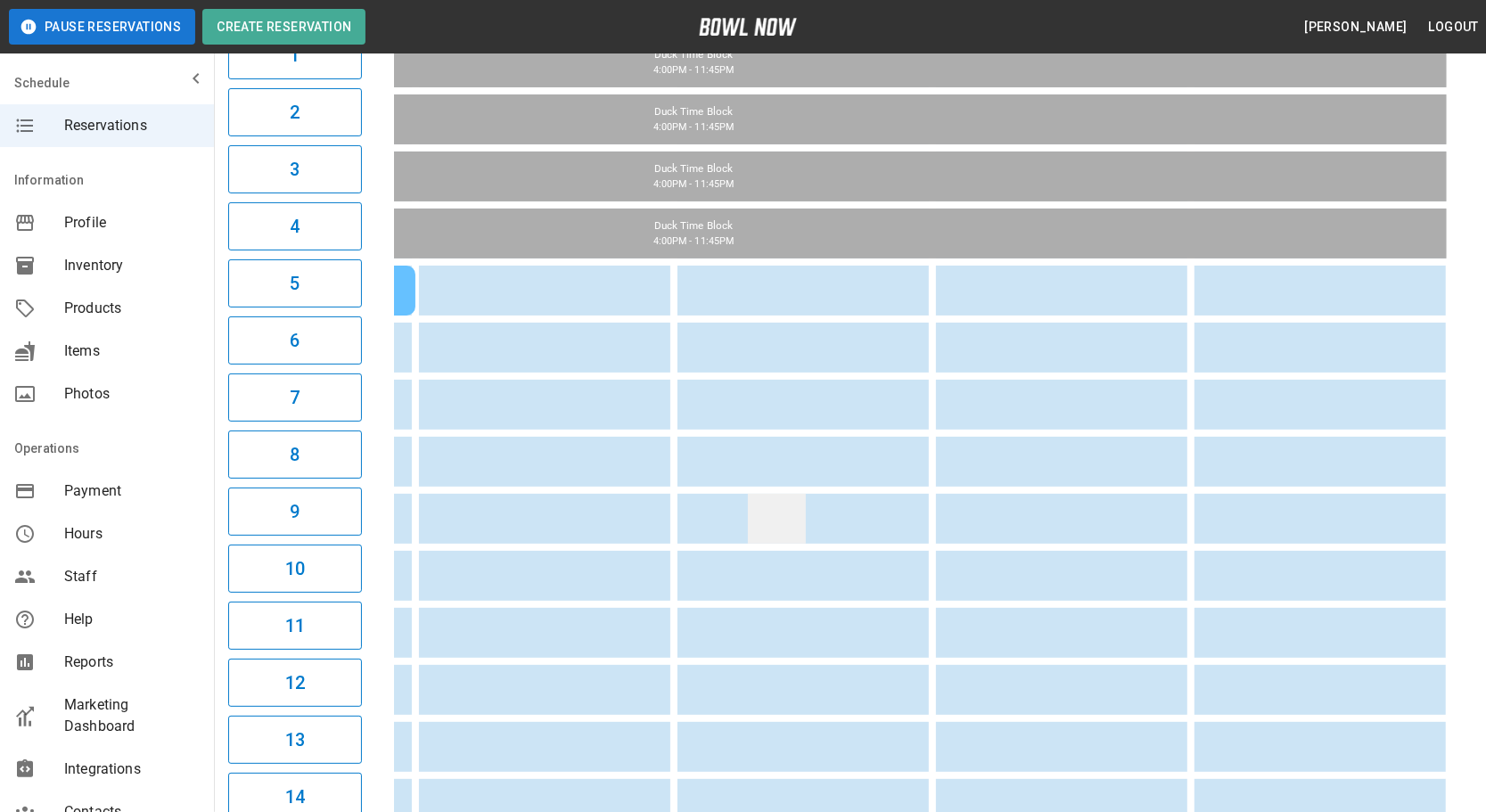
scroll to position [242, 0]
drag, startPoint x: 822, startPoint y: 528, endPoint x: 798, endPoint y: 527, distance: 24.0
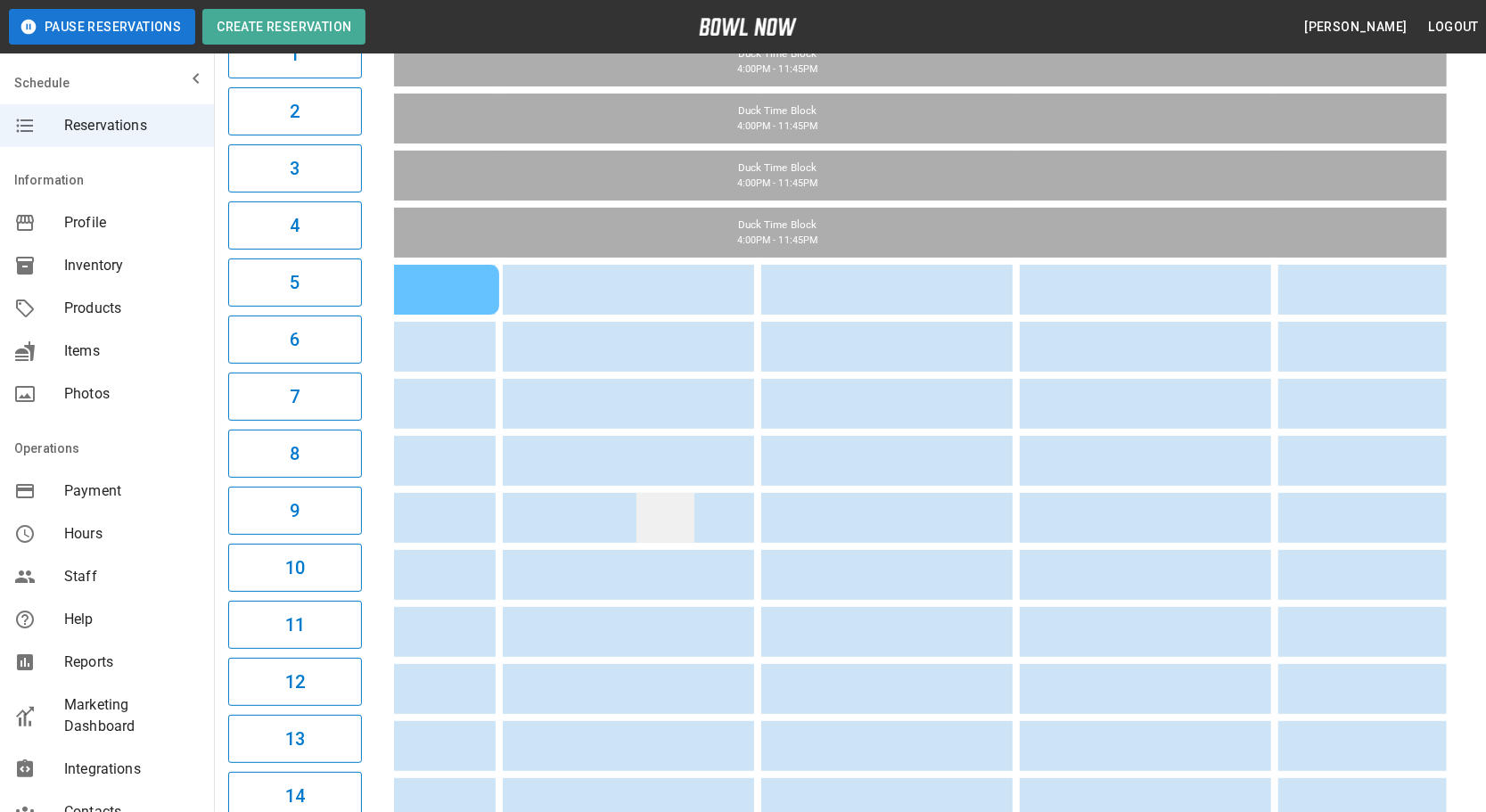
scroll to position [0, 294]
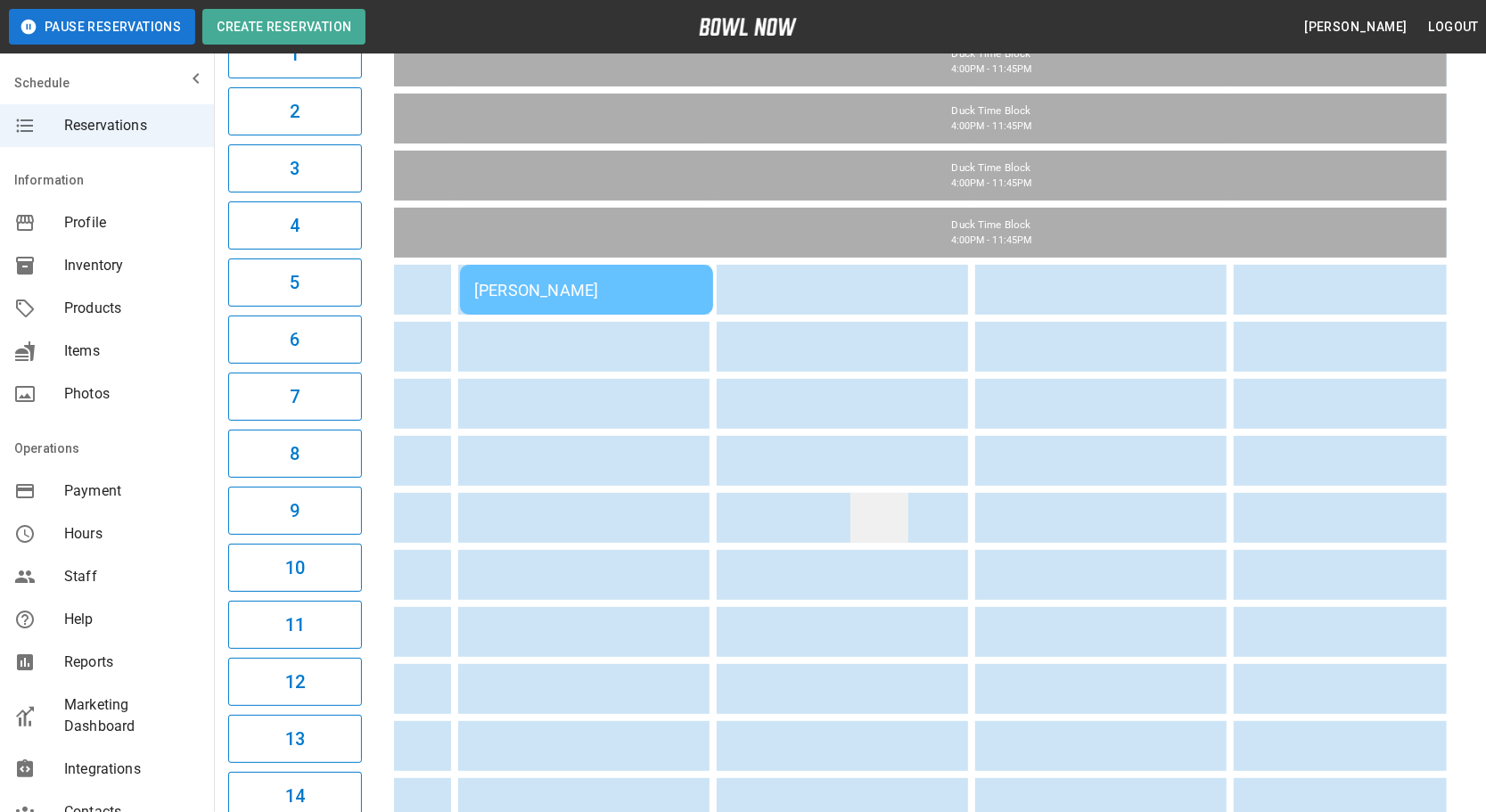
drag, startPoint x: 902, startPoint y: 517, endPoint x: 793, endPoint y: 526, distance: 109.4
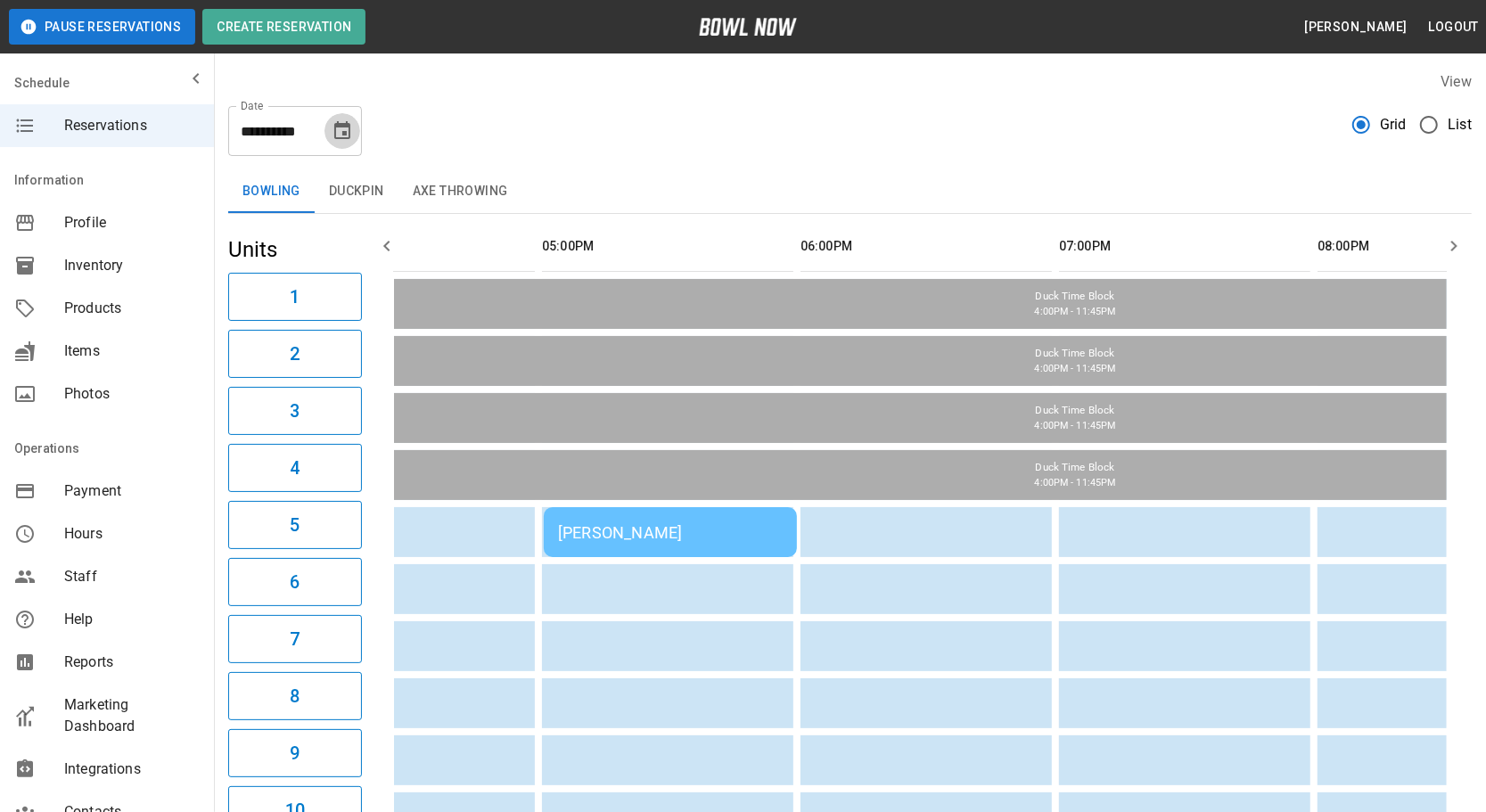
click at [342, 121] on icon "Choose date, selected date is Aug 28, 2025" at bounding box center [342, 130] width 22 height 22
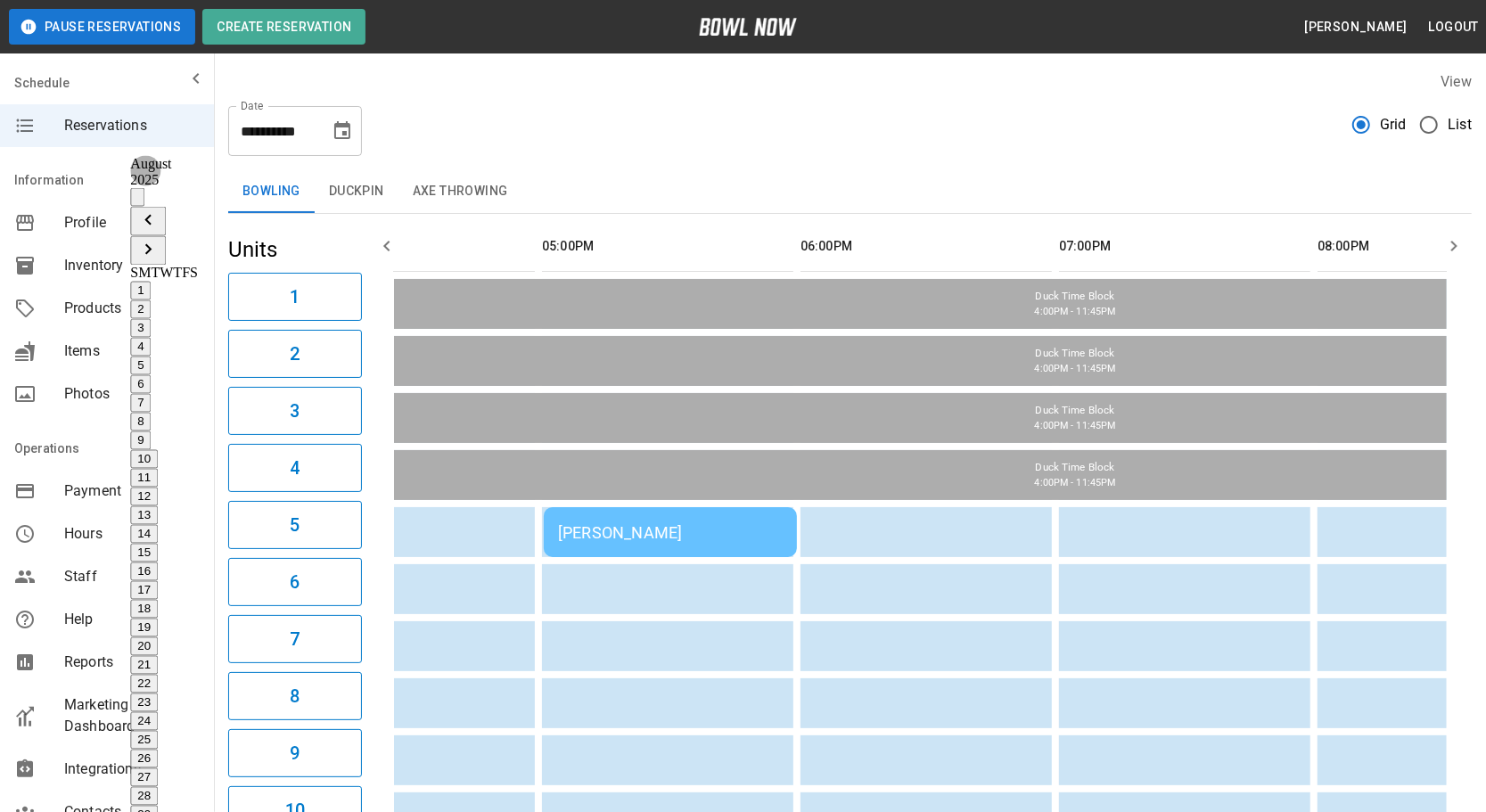
click at [159, 239] on icon "Next month" at bounding box center [147, 250] width 22 height 22
click at [150, 431] on button "9" at bounding box center [141, 441] width 21 height 19
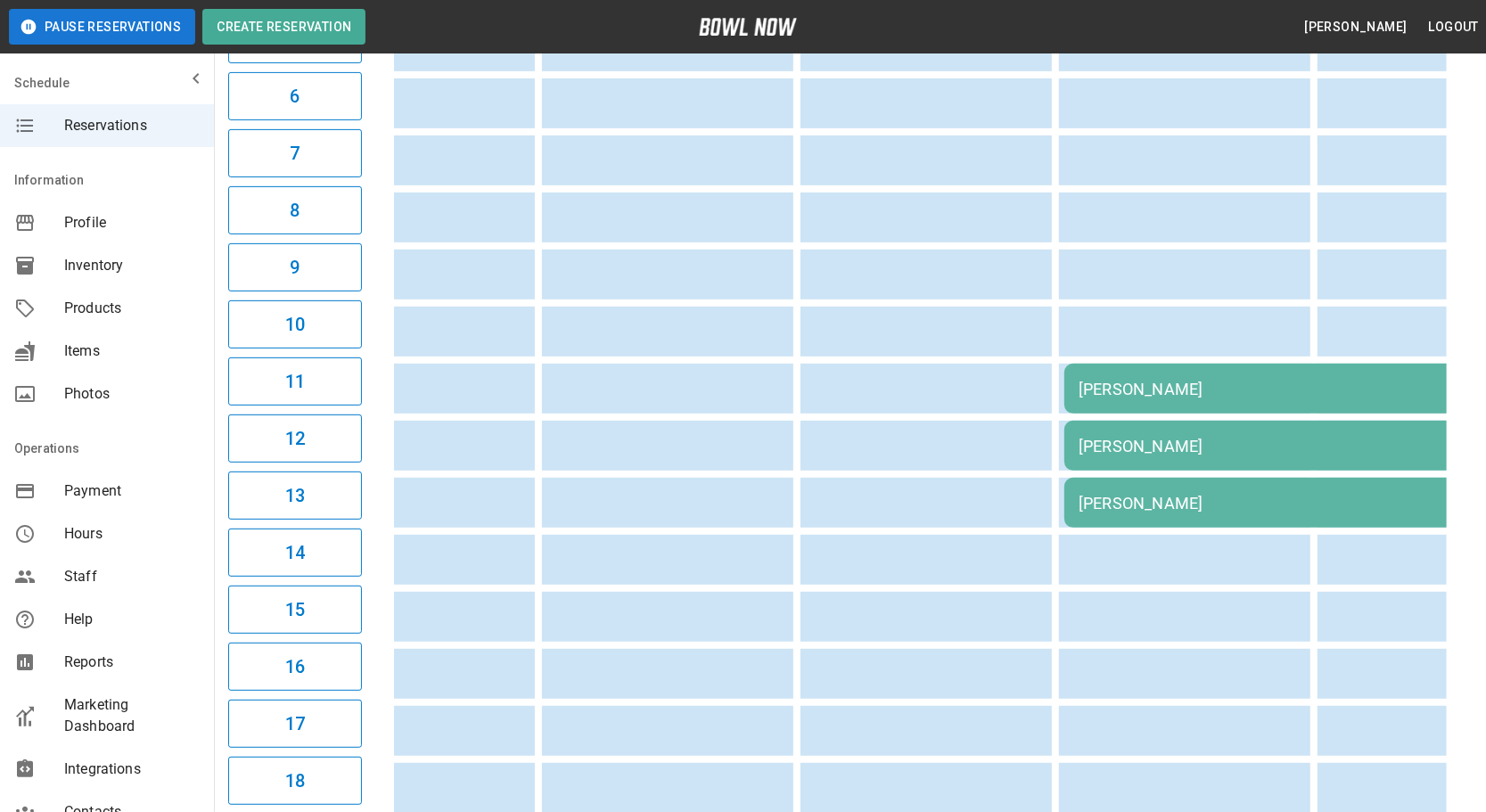
click at [1110, 398] on div "[PERSON_NAME]" at bounding box center [1321, 389] width 485 height 19
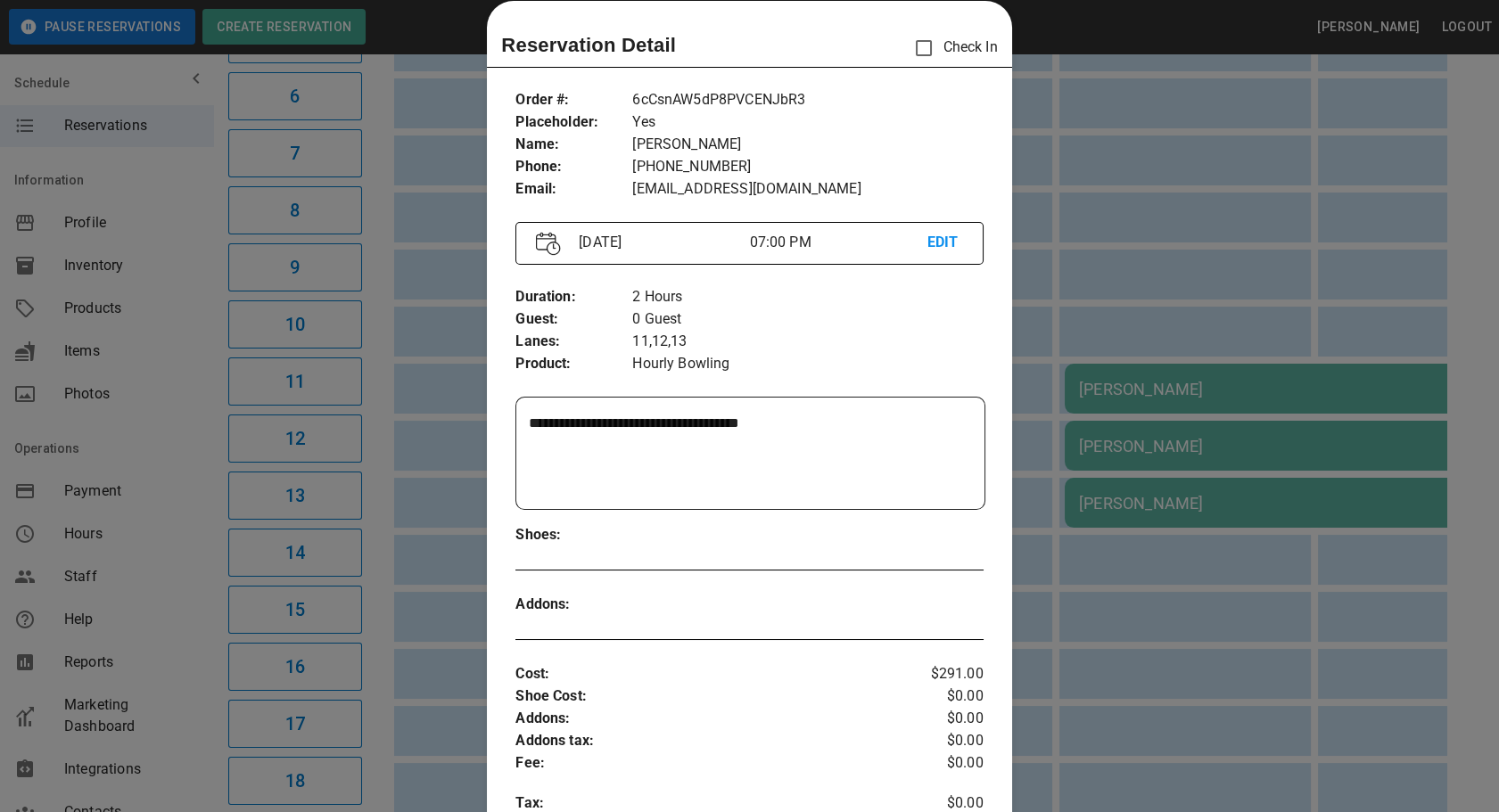
click at [379, 385] on div at bounding box center [749, 406] width 1499 height 812
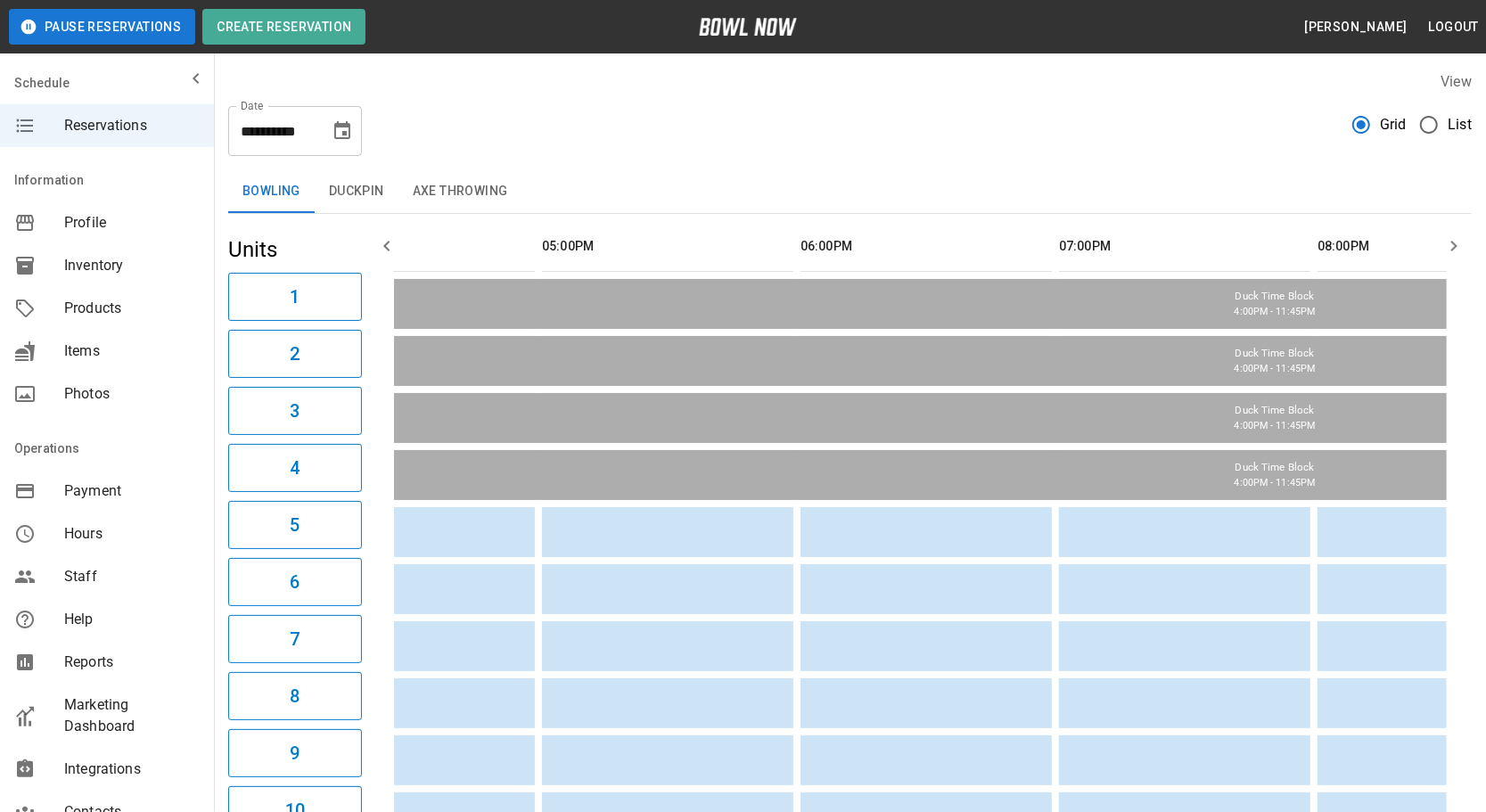
click at [332, 138] on icon "Choose date, selected date is Sep 9, 2025" at bounding box center [342, 130] width 22 height 22
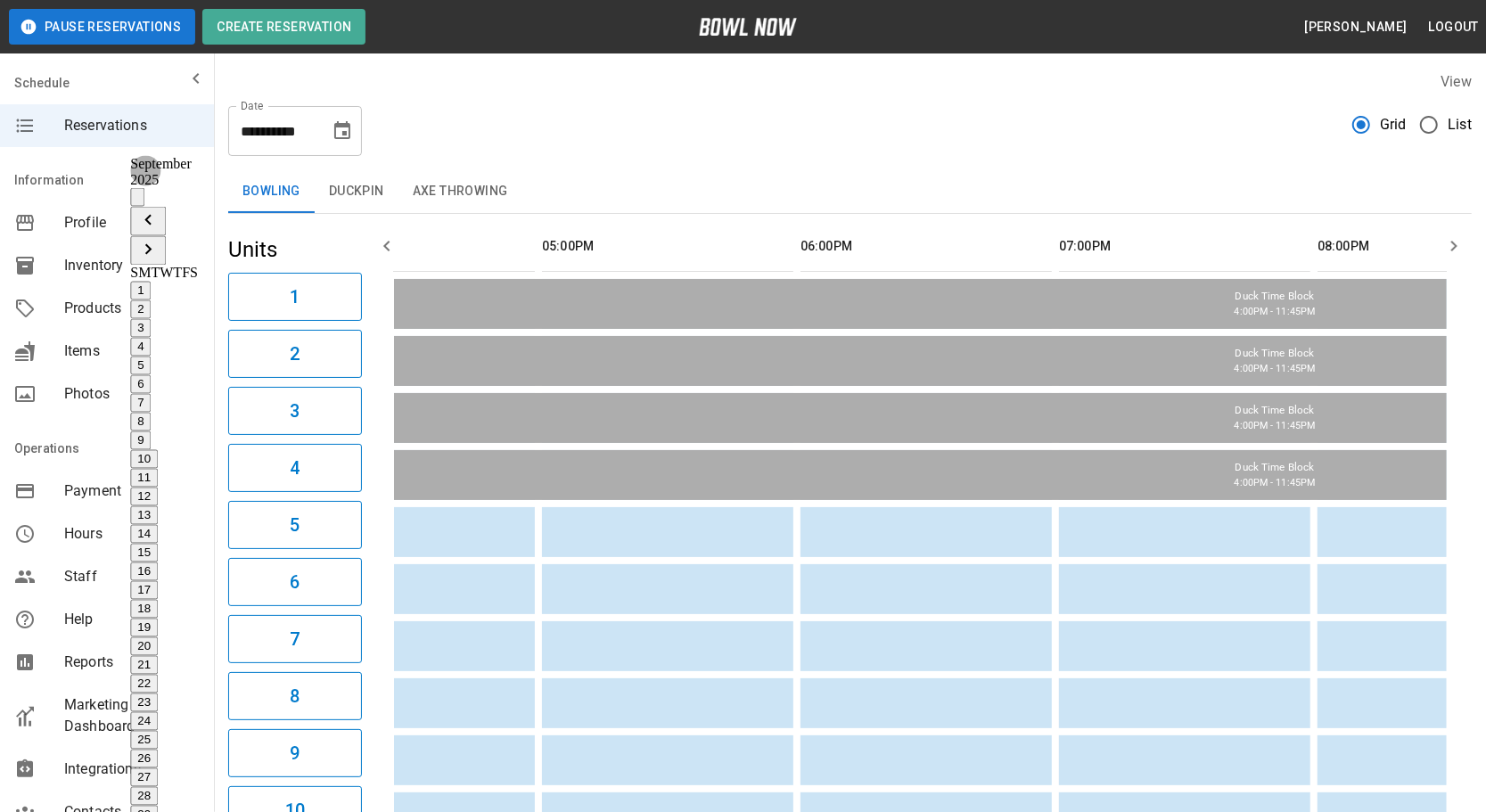
click at [159, 210] on icon "Previous month" at bounding box center [147, 220] width 22 height 22
click at [158, 786] on button "28" at bounding box center [144, 796] width 27 height 19
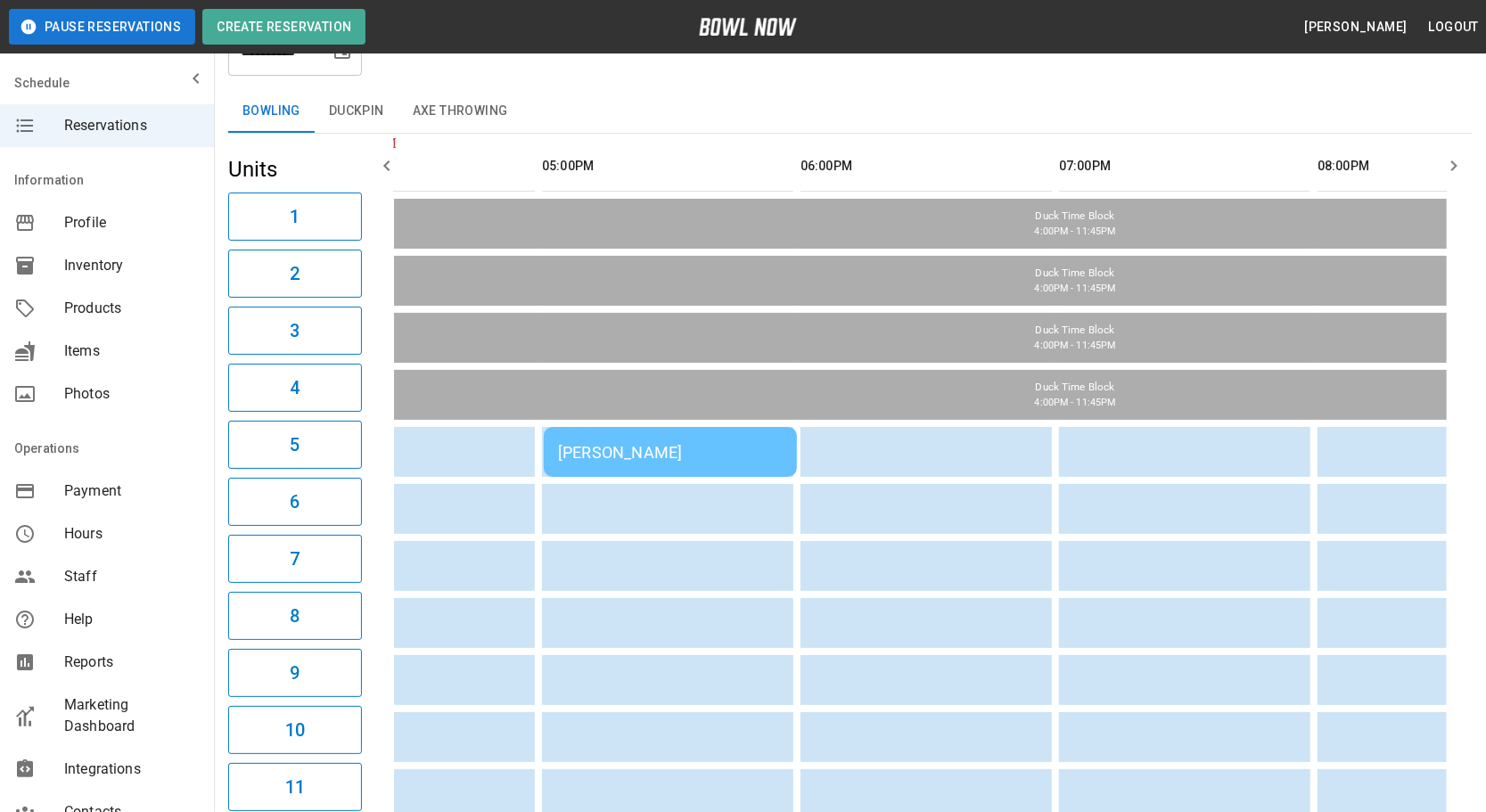
click at [660, 448] on div "[PERSON_NAME]" at bounding box center [670, 453] width 225 height 19
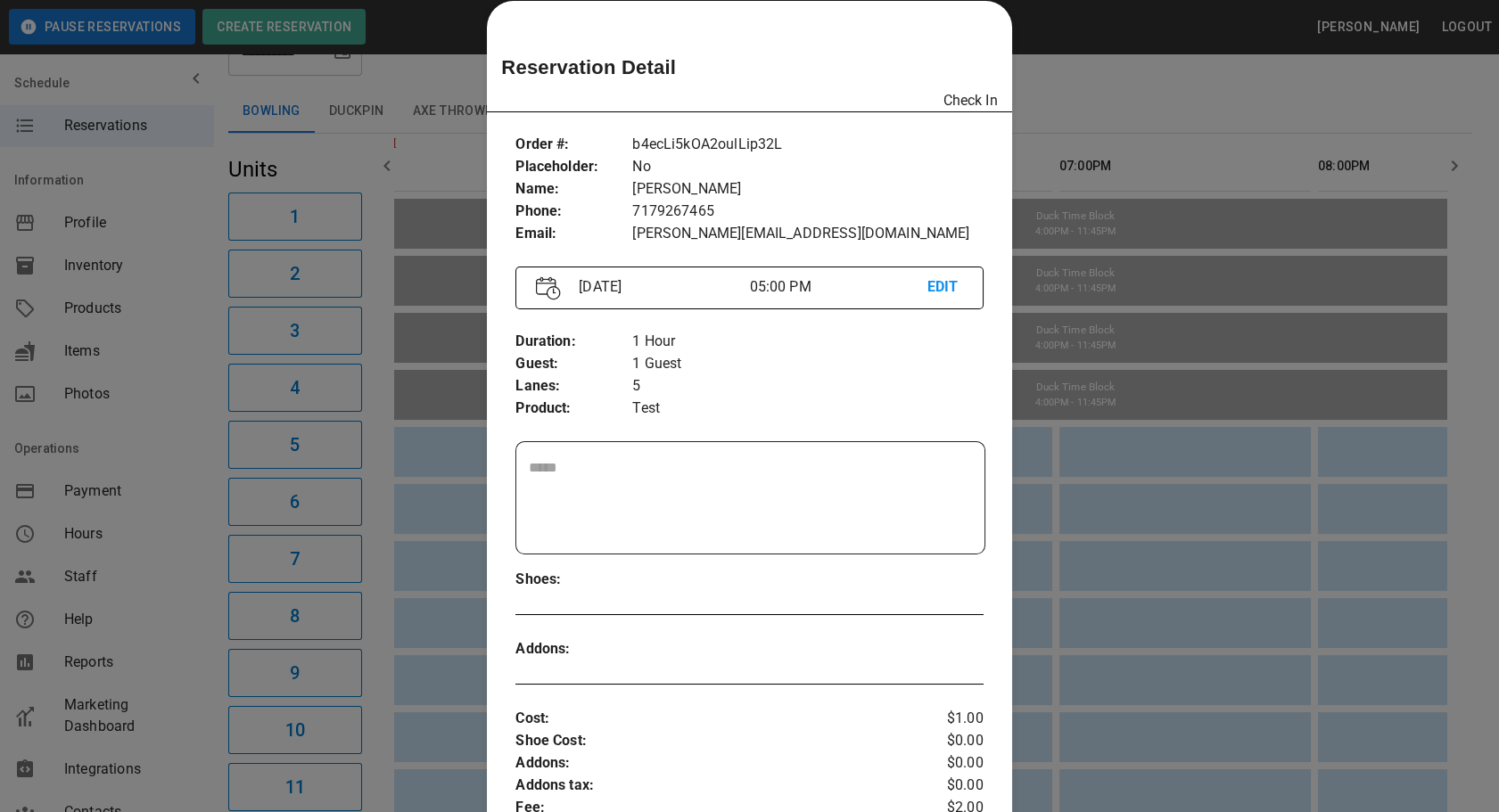
click at [1102, 89] on div at bounding box center [749, 406] width 1499 height 812
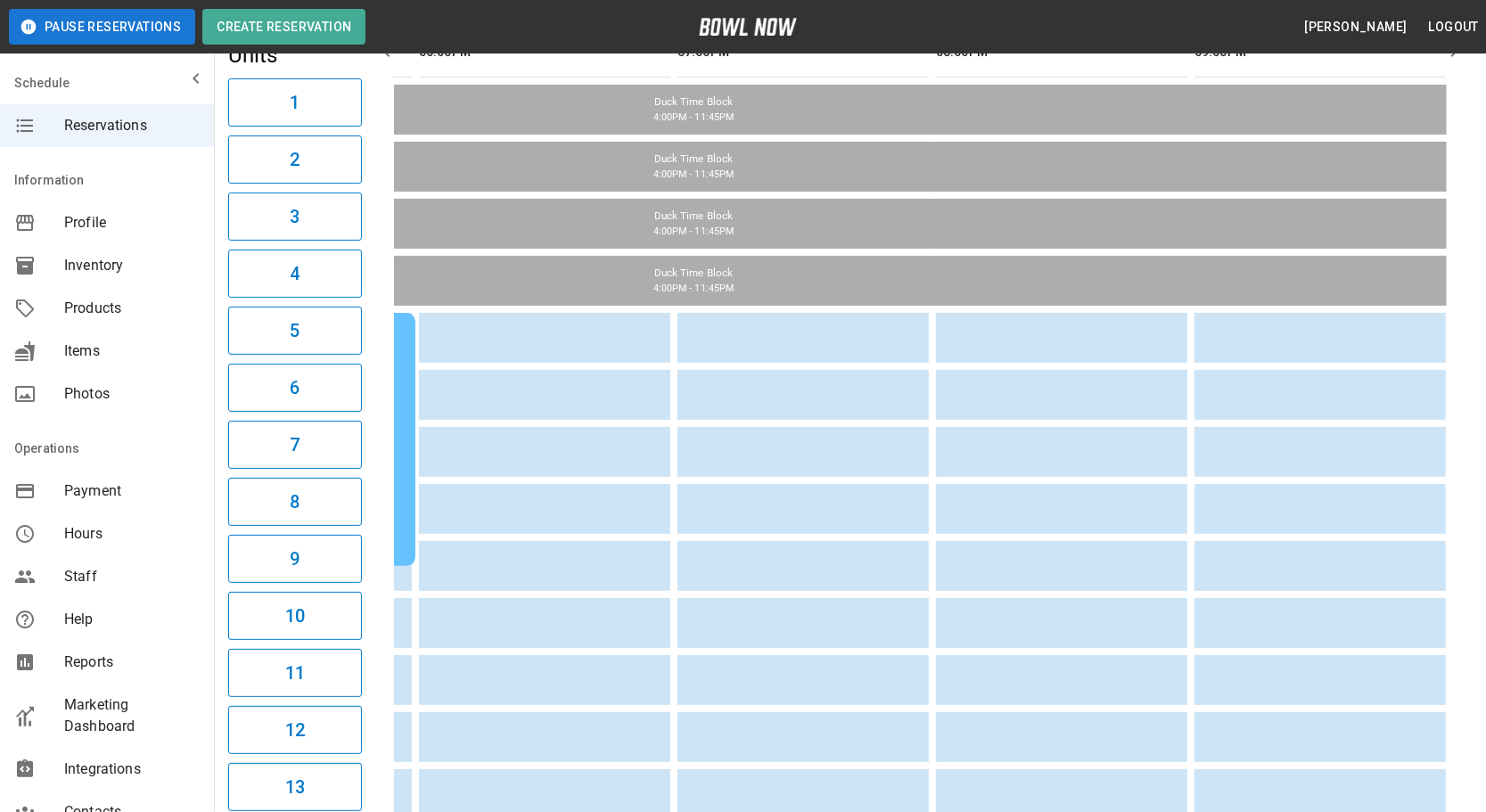
drag, startPoint x: 537, startPoint y: 530, endPoint x: 1021, endPoint y: 533, distance: 484.0
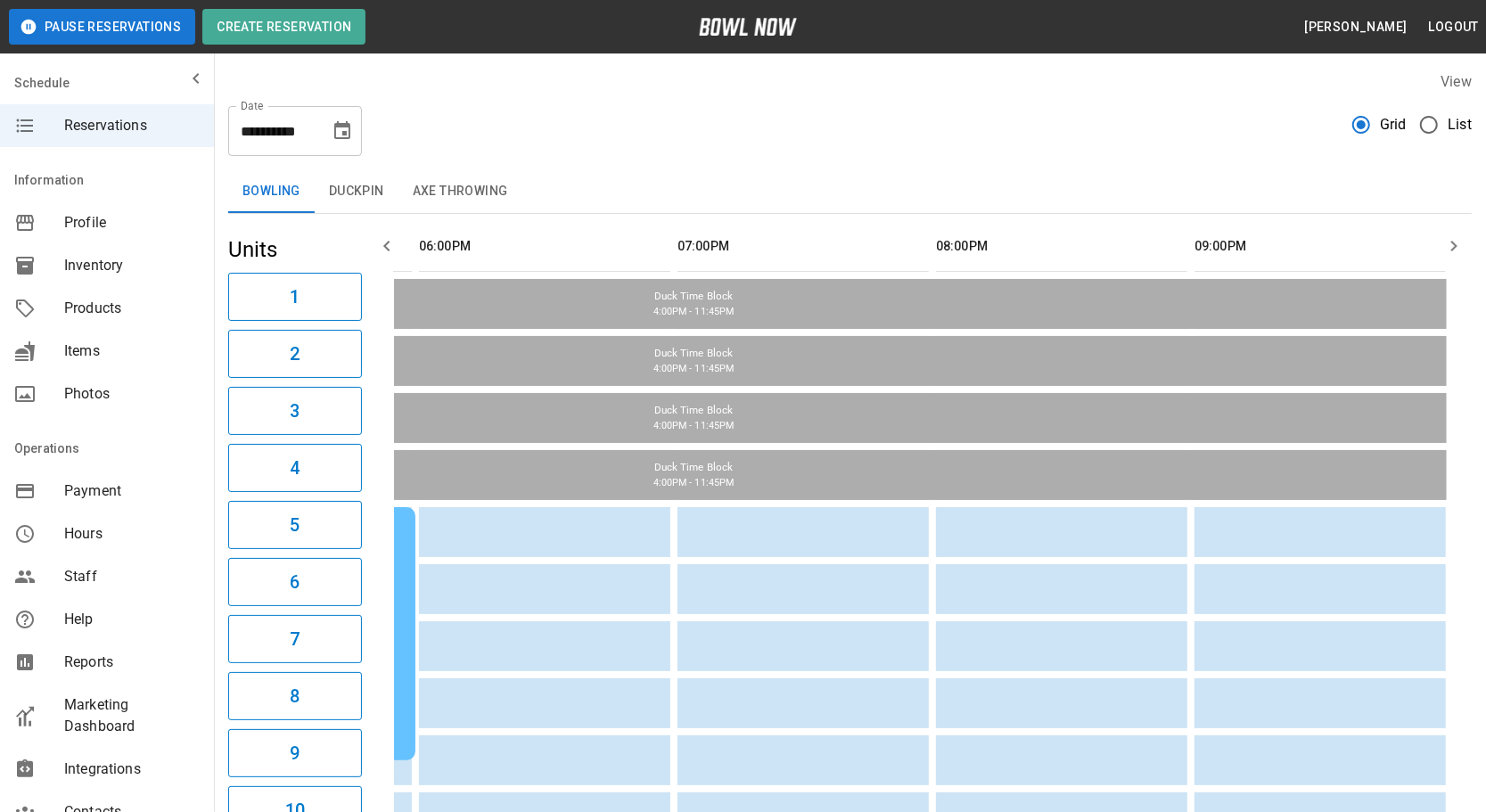
click at [328, 179] on button "Duckpin" at bounding box center [356, 191] width 84 height 43
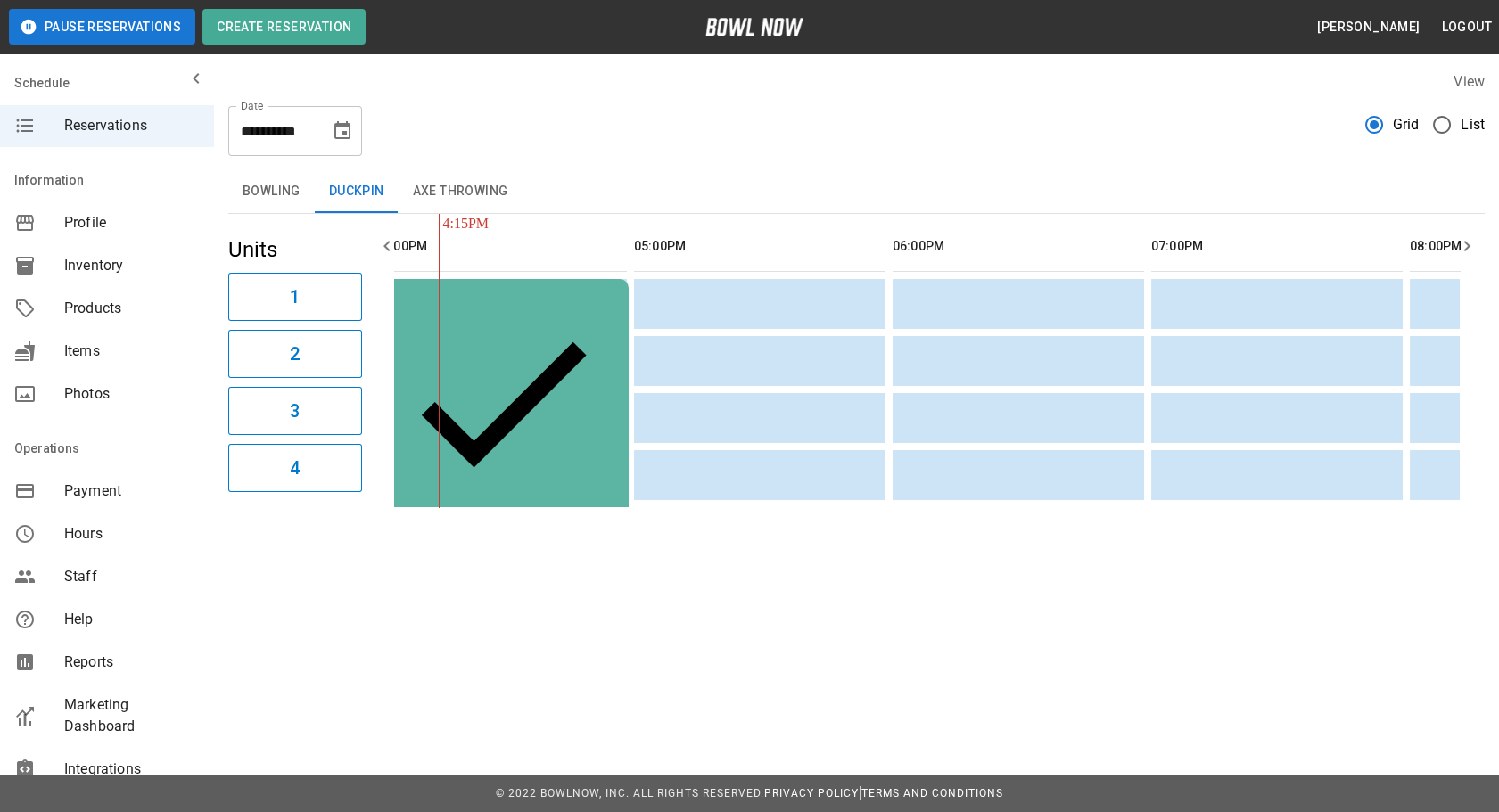
drag, startPoint x: 492, startPoint y: 422, endPoint x: 357, endPoint y: 406, distance: 135.9
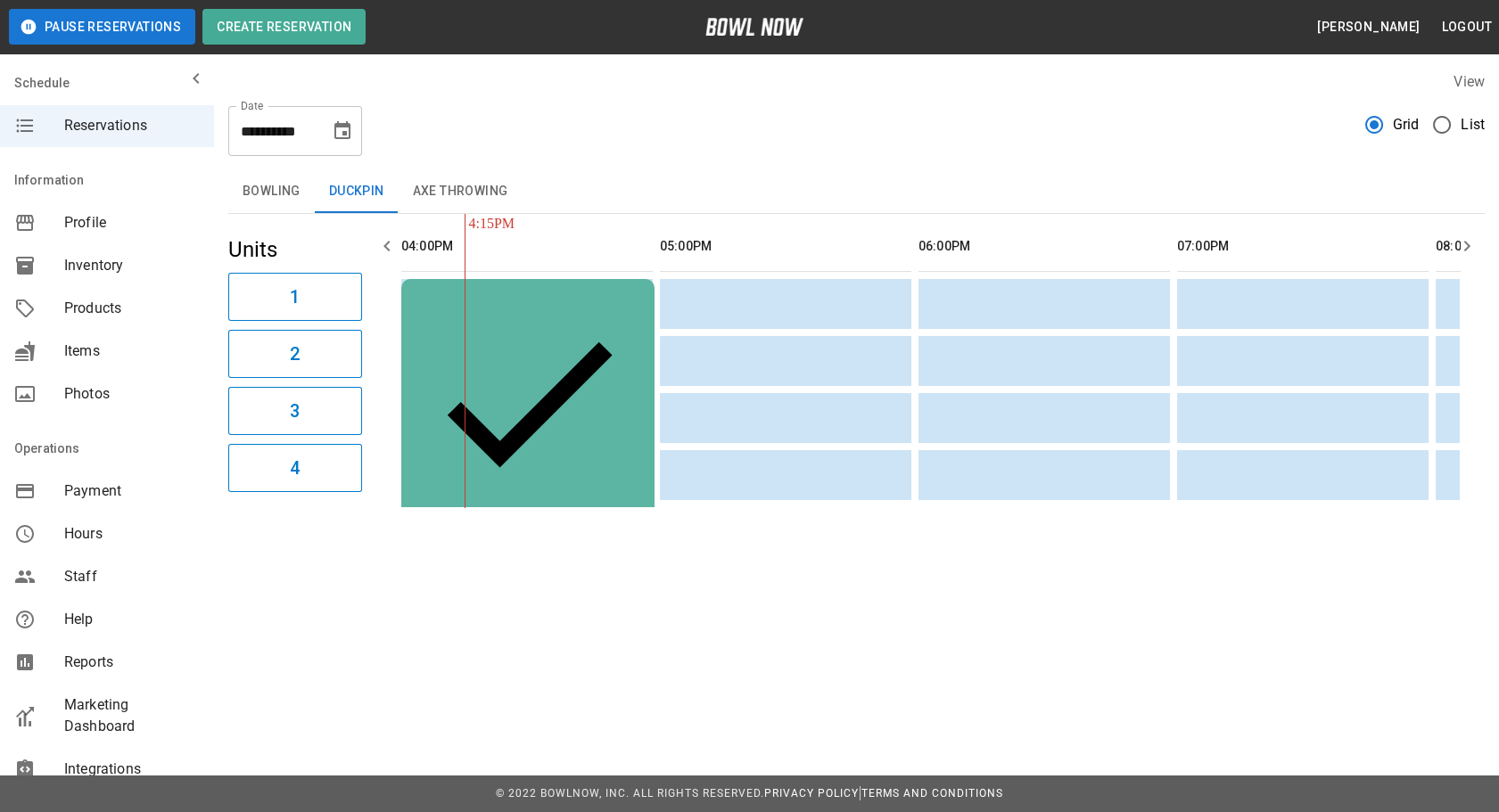
click at [433, 181] on button "Axe Throwing" at bounding box center [460, 191] width 124 height 43
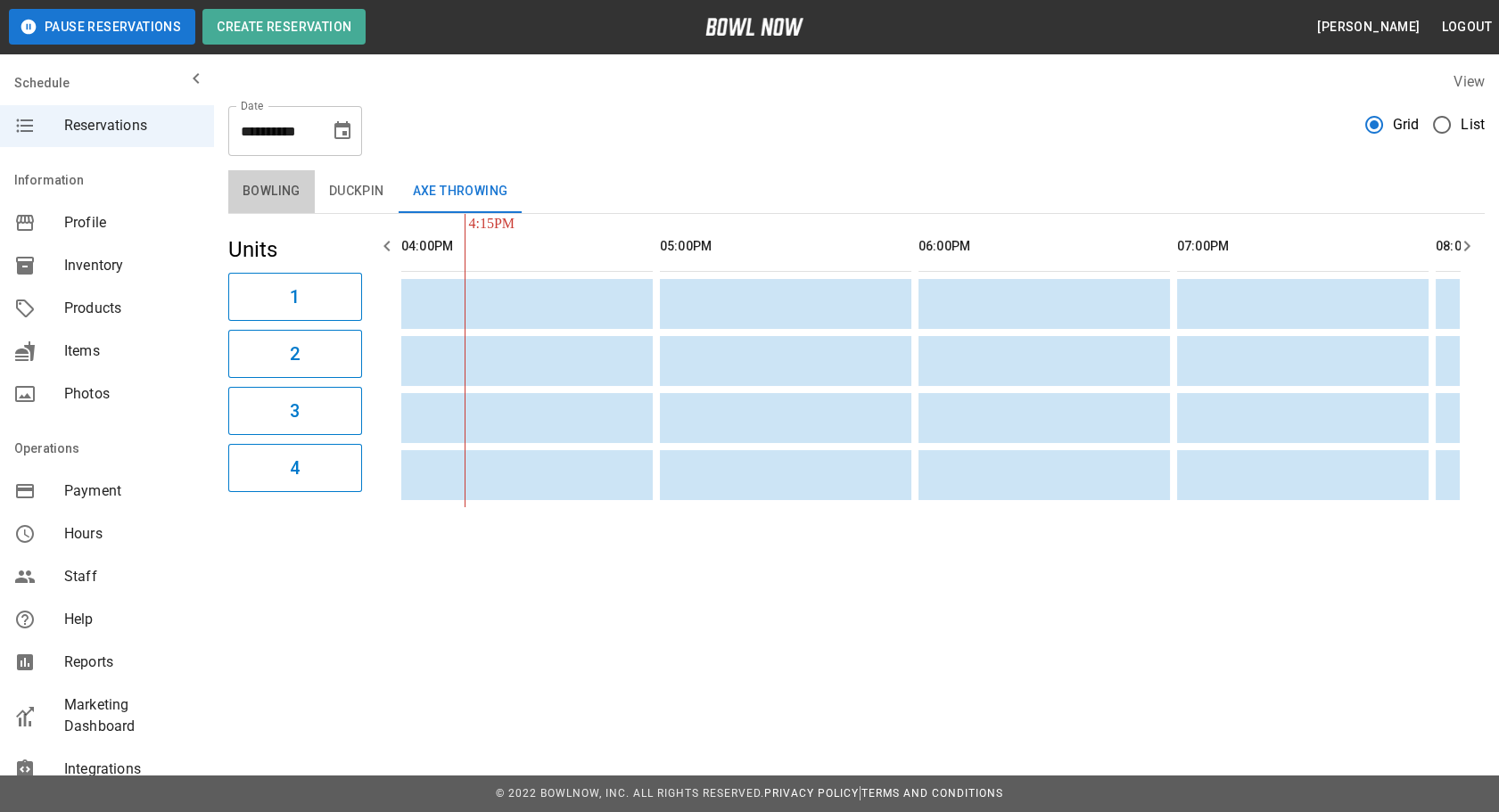
click at [241, 181] on button "Bowling" at bounding box center [270, 191] width 86 height 43
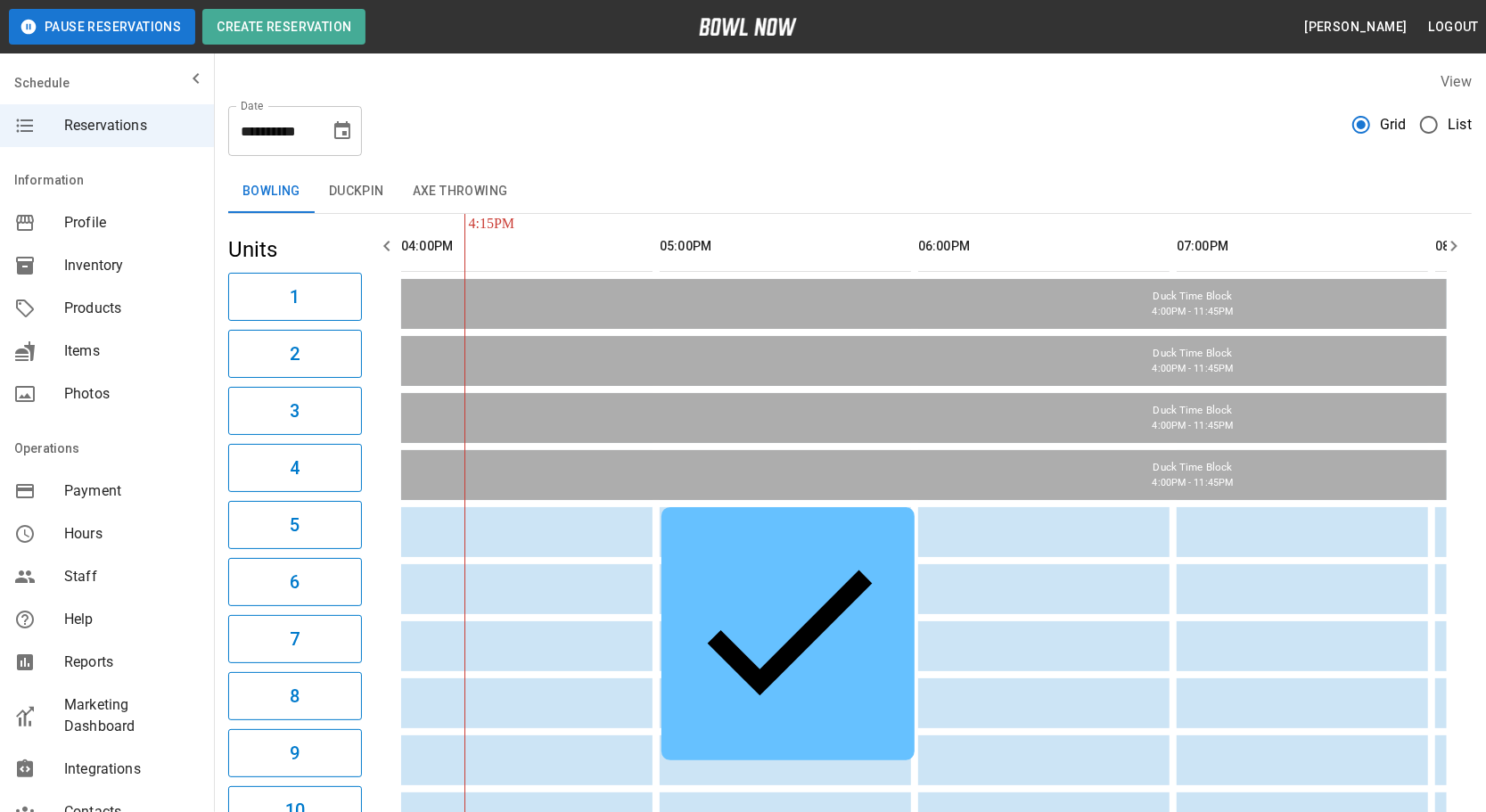
click at [561, 133] on div "**********" at bounding box center [849, 124] width 1243 height 64
click at [340, 131] on icon "Choose date, selected date is Aug 28, 2025" at bounding box center [342, 130] width 22 height 22
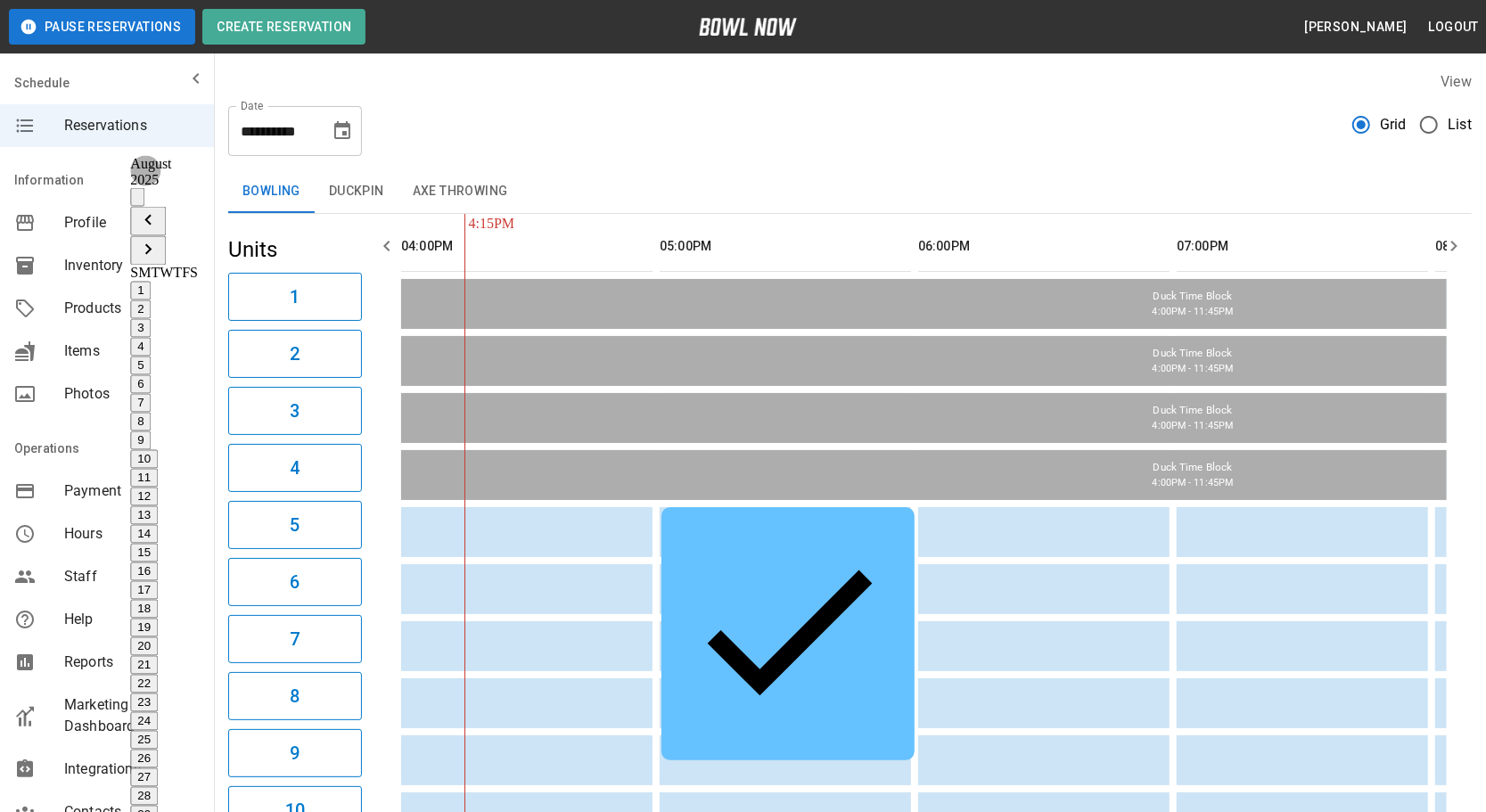
click at [151, 244] on icon "Next month" at bounding box center [148, 249] width 7 height 10
click at [150, 431] on button "9" at bounding box center [141, 441] width 21 height 19
type input "**********"
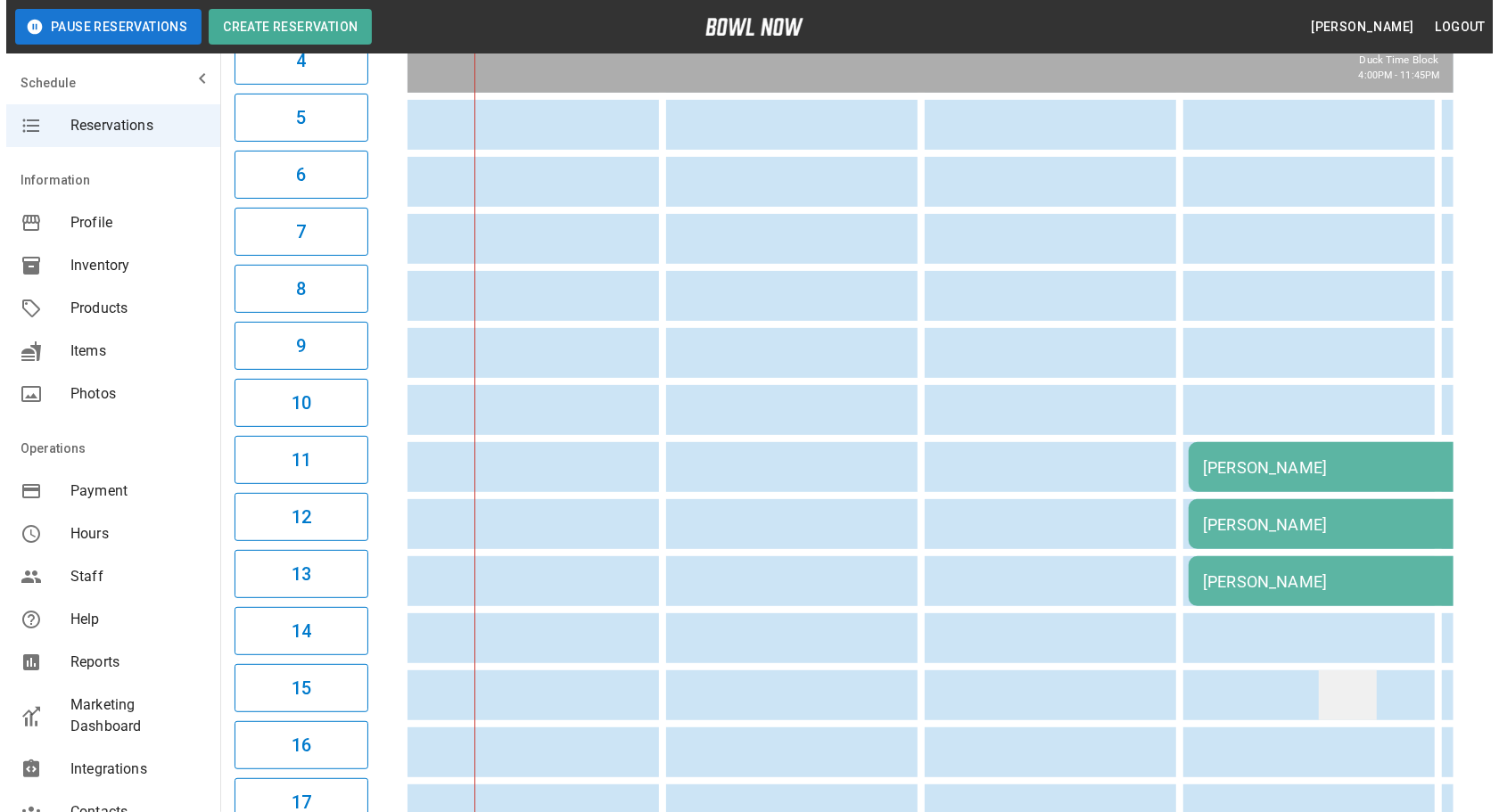
scroll to position [486, 0]
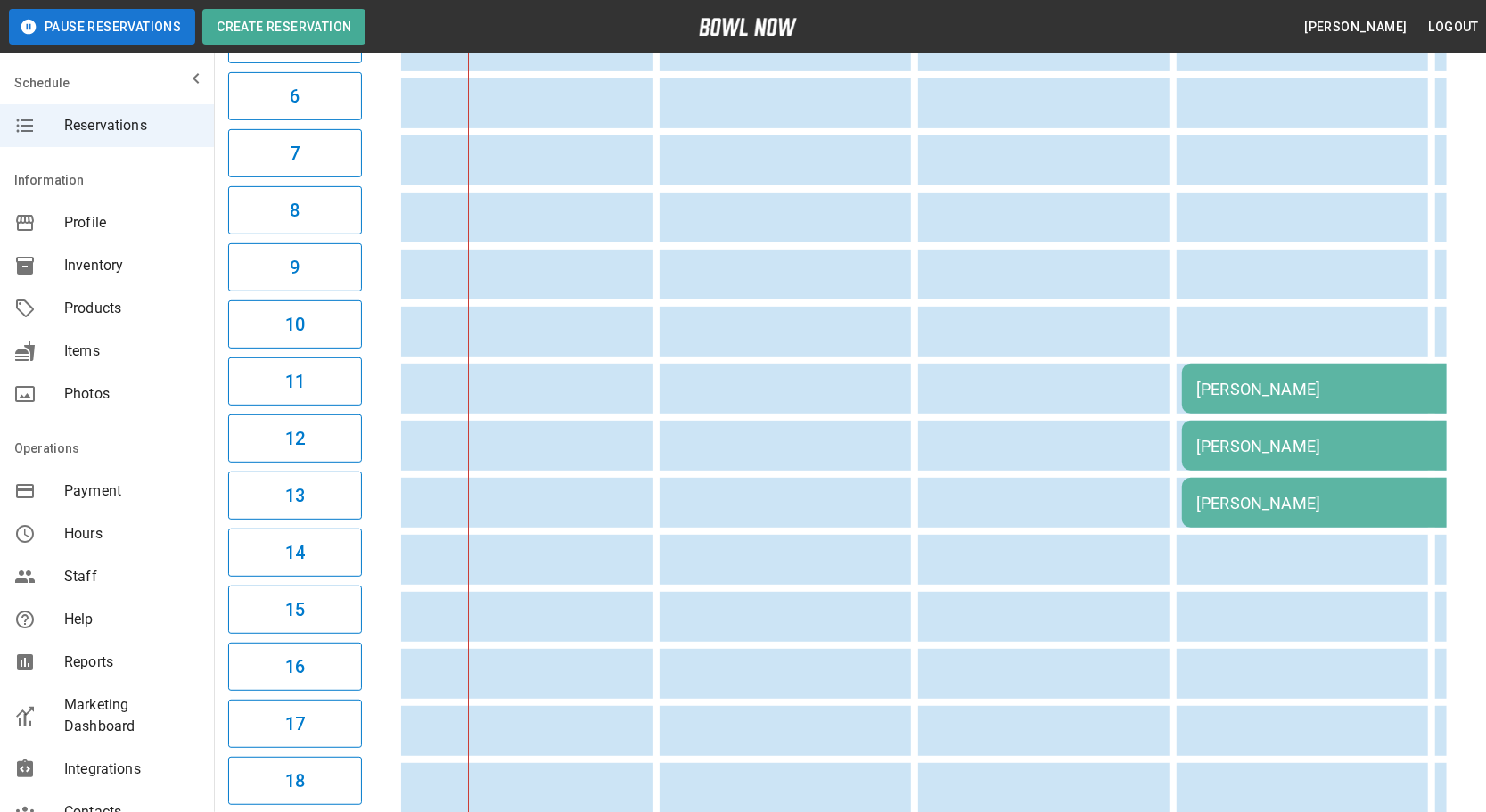
click at [1322, 413] on td "[PERSON_NAME]" at bounding box center [1438, 389] width 513 height 50
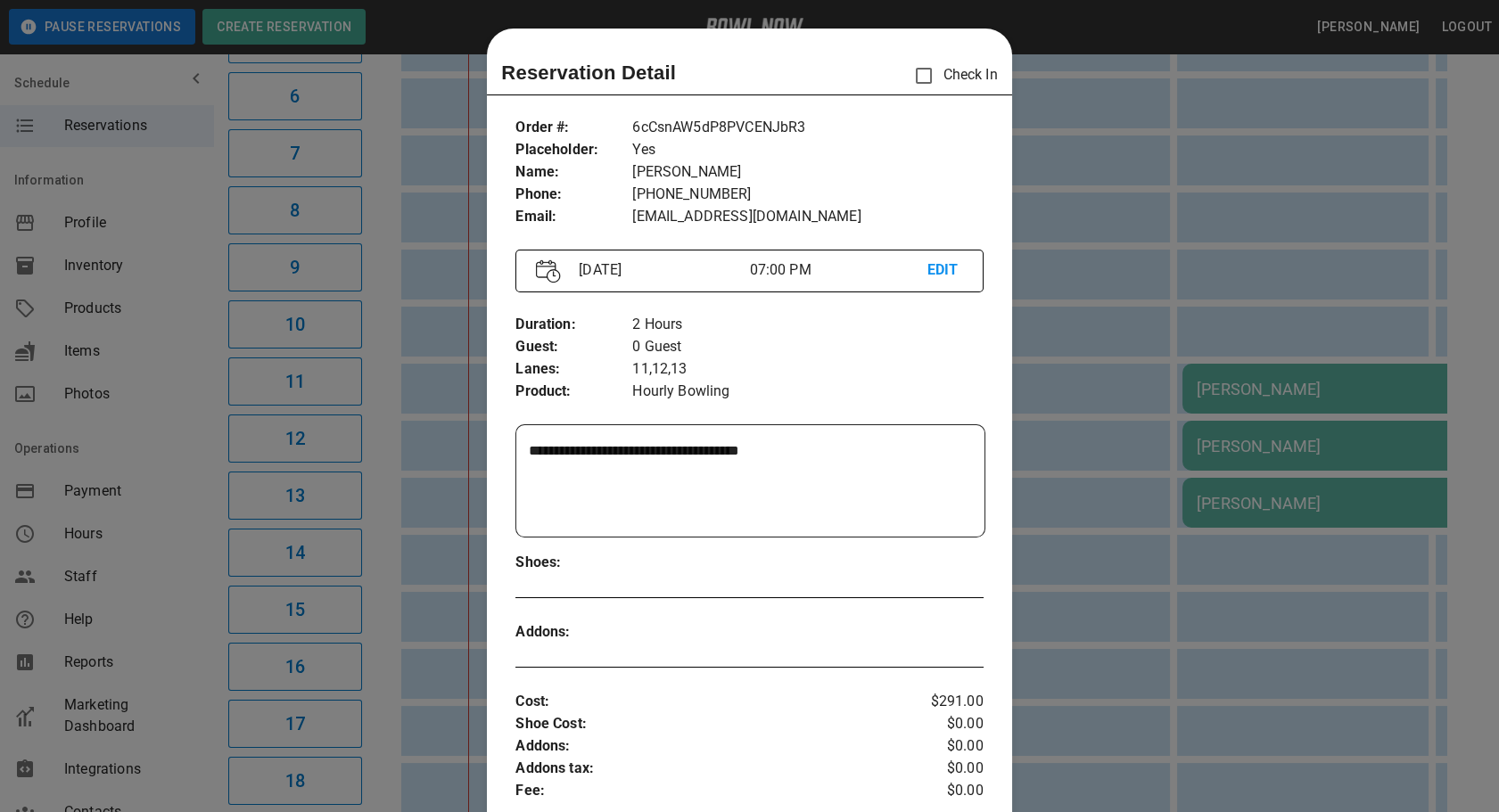
scroll to position [27, 0]
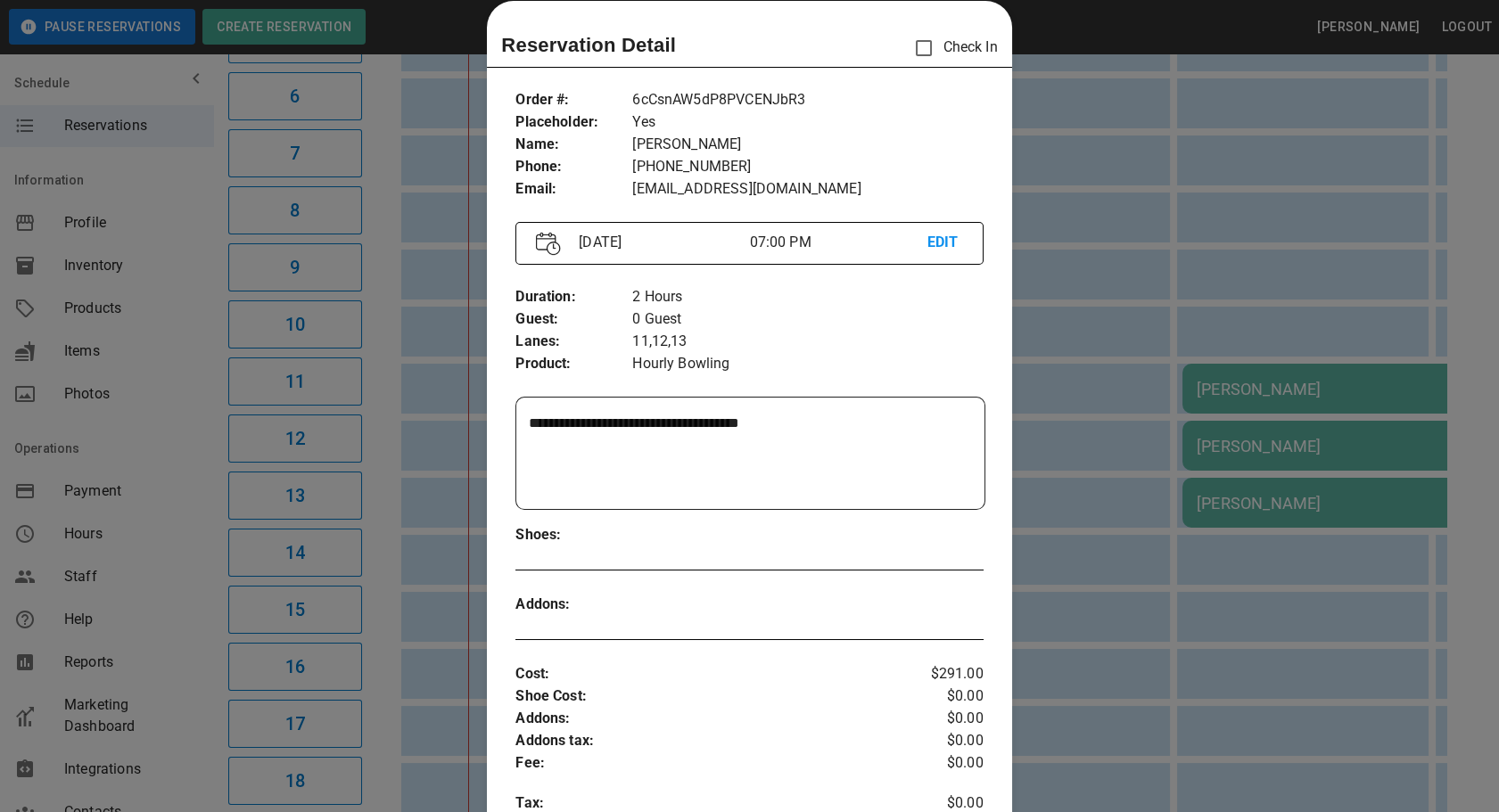
click at [816, 441] on textarea "**********" at bounding box center [748, 453] width 439 height 82
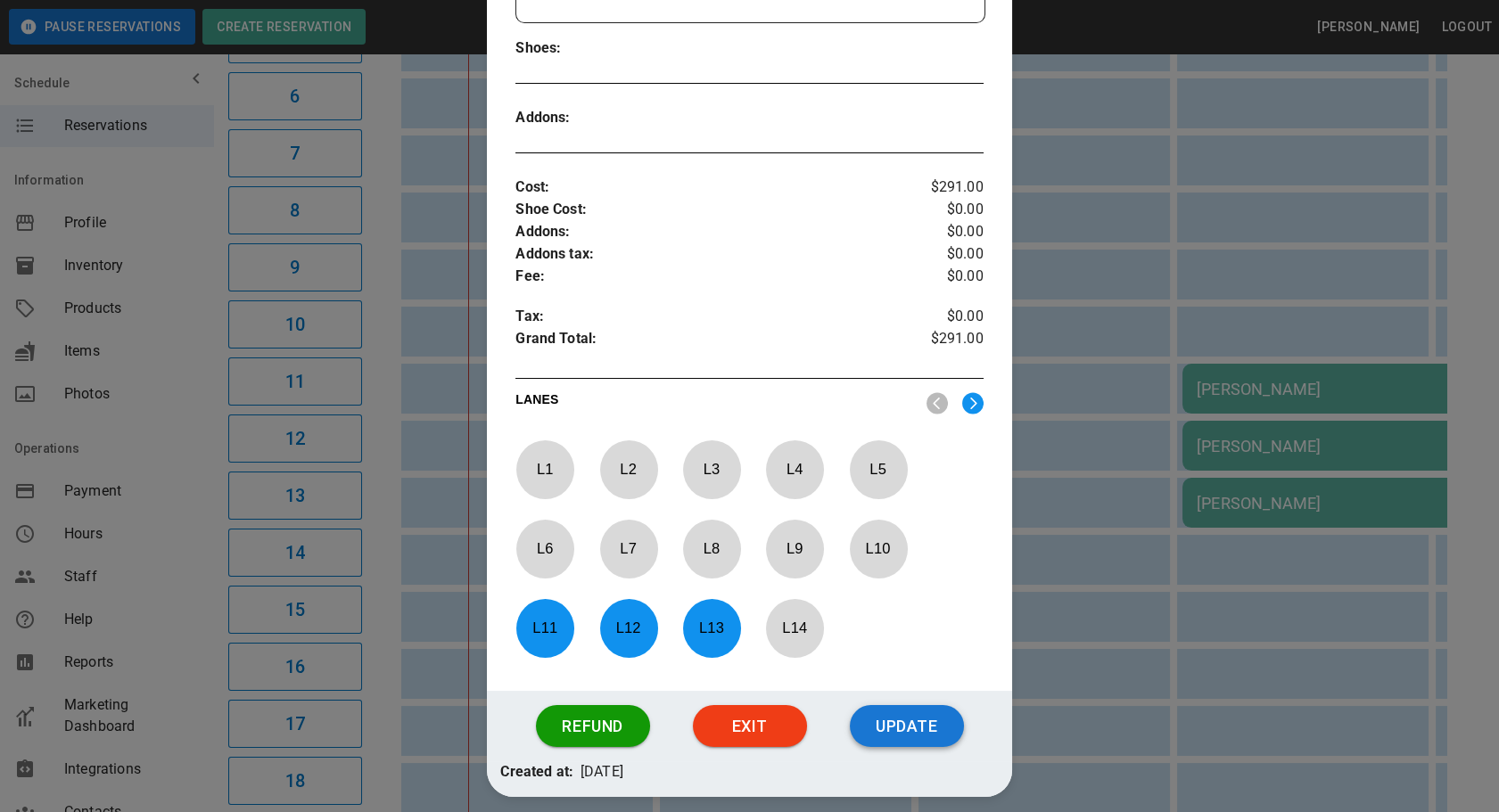
type textarea "**********"
click at [891, 727] on button "Update" at bounding box center [906, 726] width 114 height 43
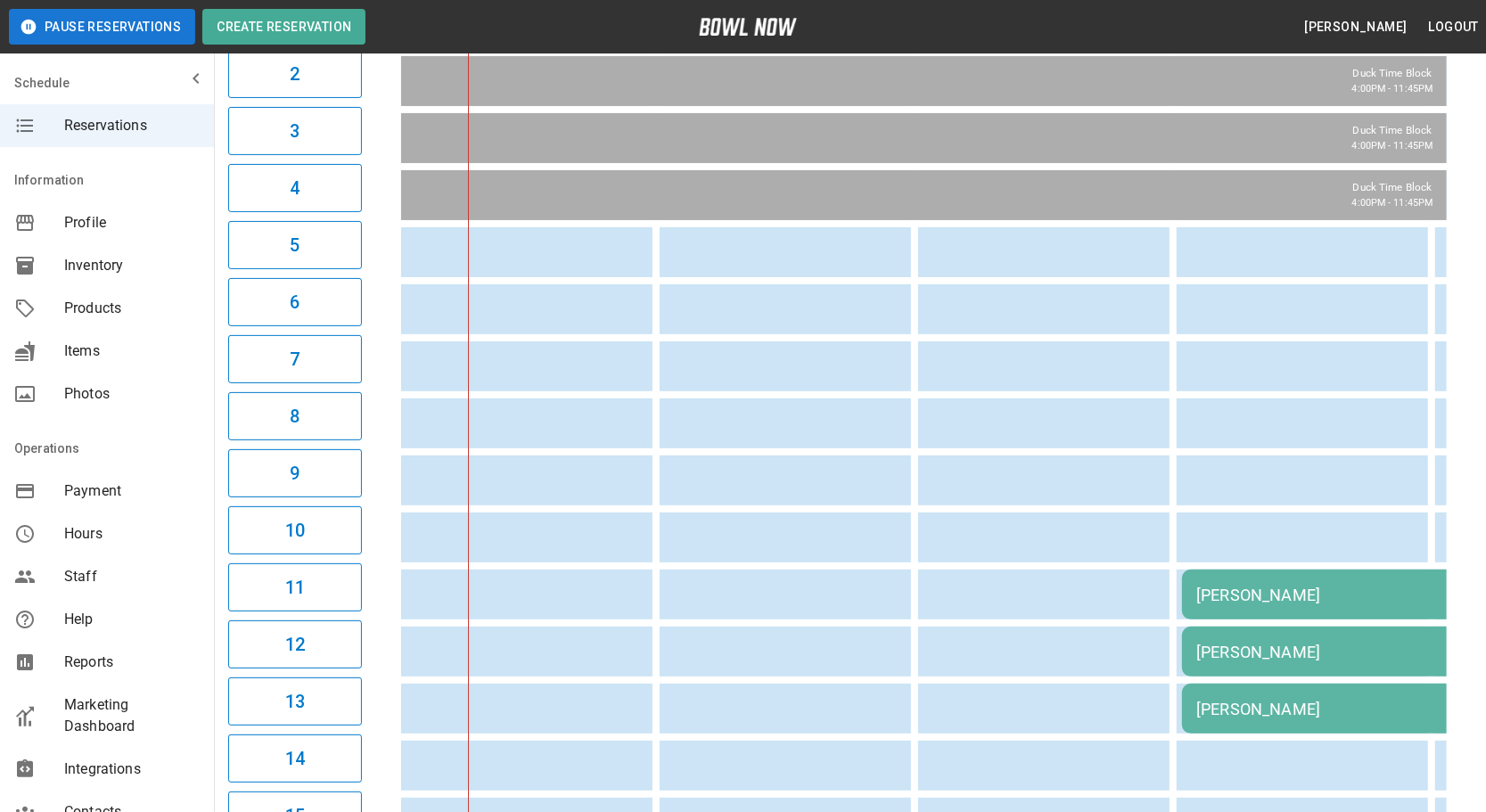
scroll to position [0, 0]
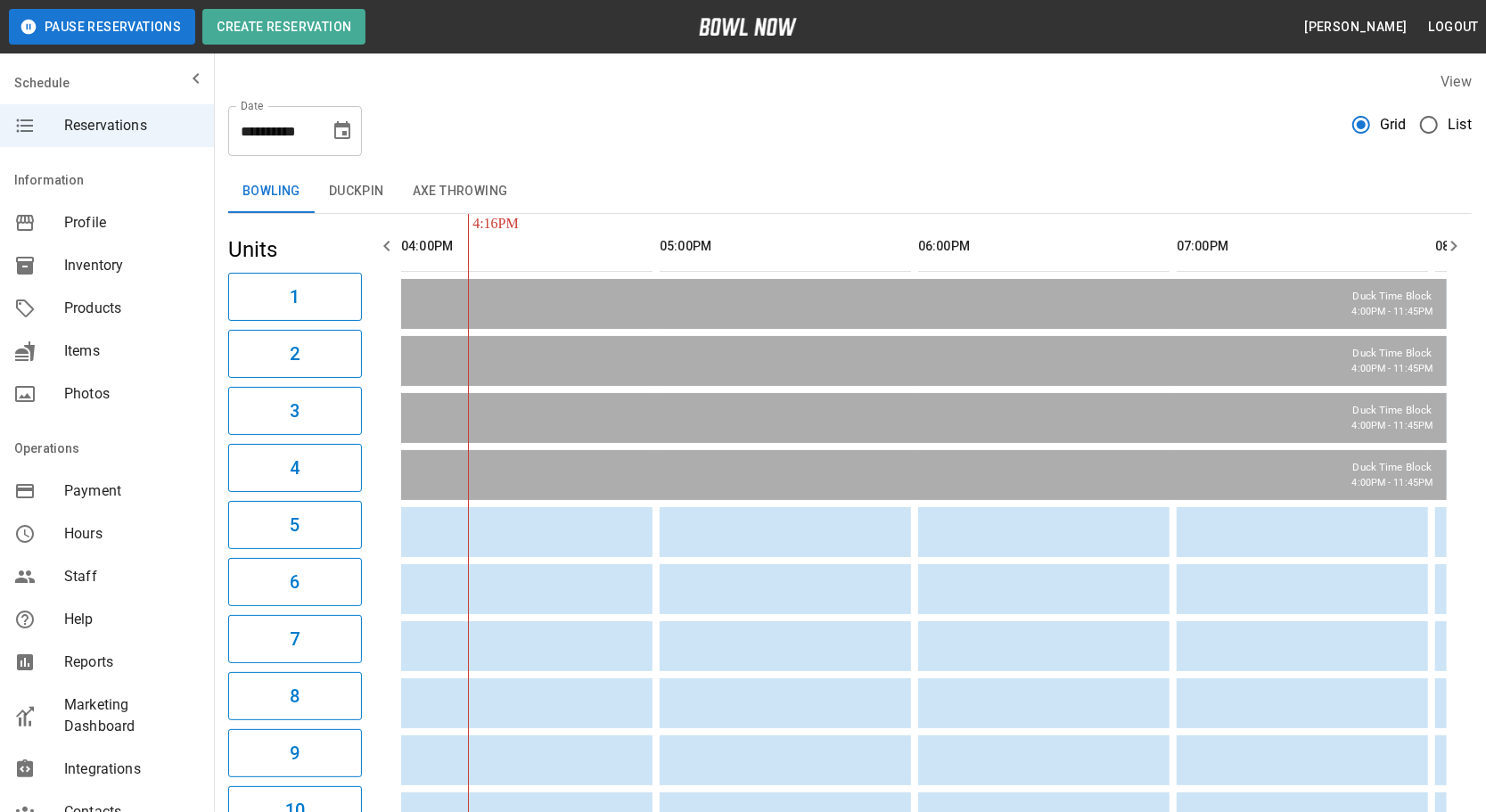
click at [264, 117] on input "**********" at bounding box center [272, 130] width 89 height 50
click at [356, 97] on div "**********" at bounding box center [849, 124] width 1243 height 64
click at [342, 134] on icon "Choose date, selected date is Sep 9, 2025" at bounding box center [342, 130] width 16 height 18
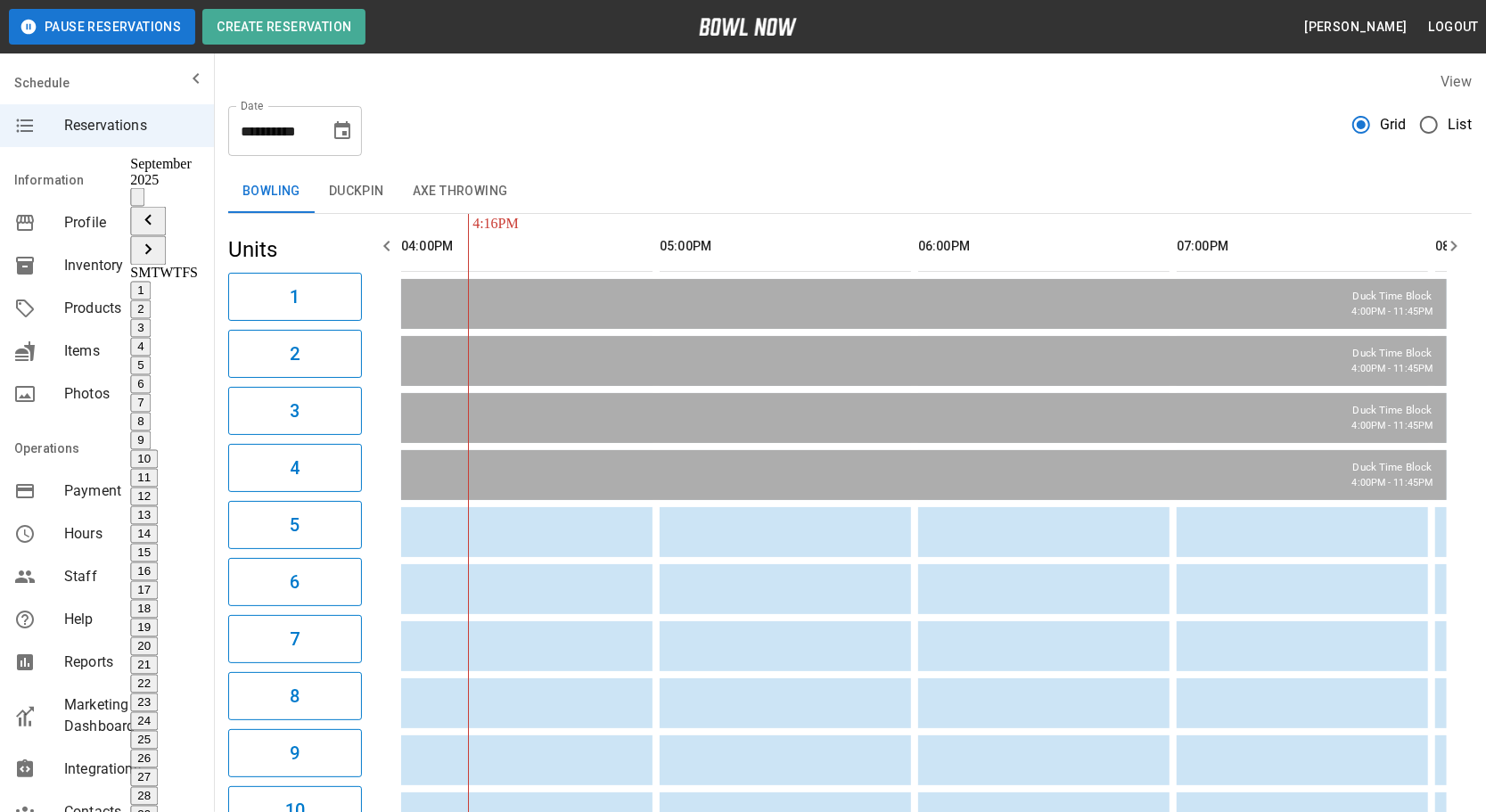
click at [159, 210] on icon "Previous month" at bounding box center [147, 220] width 22 height 22
click at [158, 786] on button "28" at bounding box center [144, 796] width 27 height 19
type input "**********"
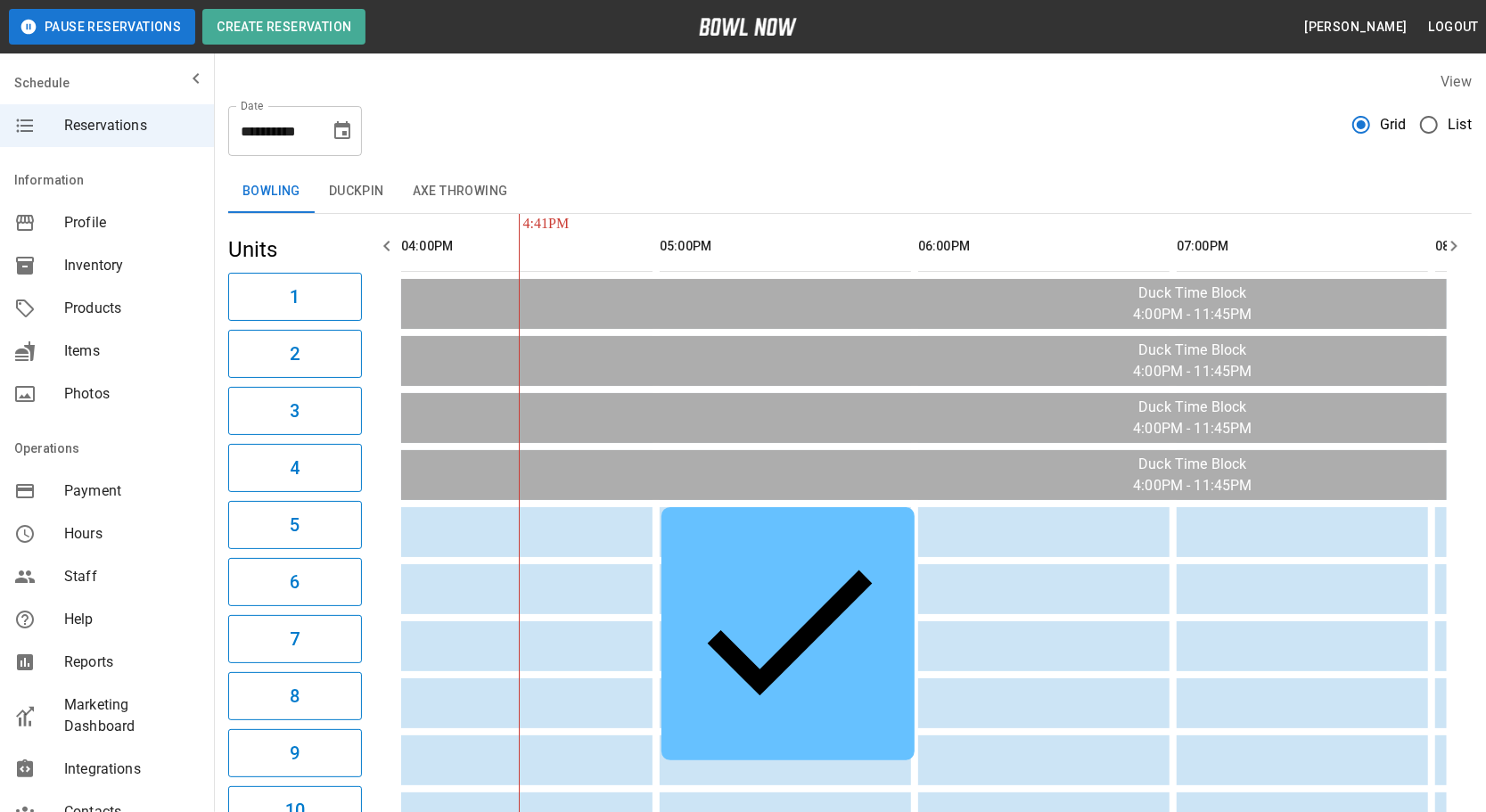
click at [324, 113] on button "Choose date, selected date is Aug 28, 2025" at bounding box center [342, 131] width 36 height 36
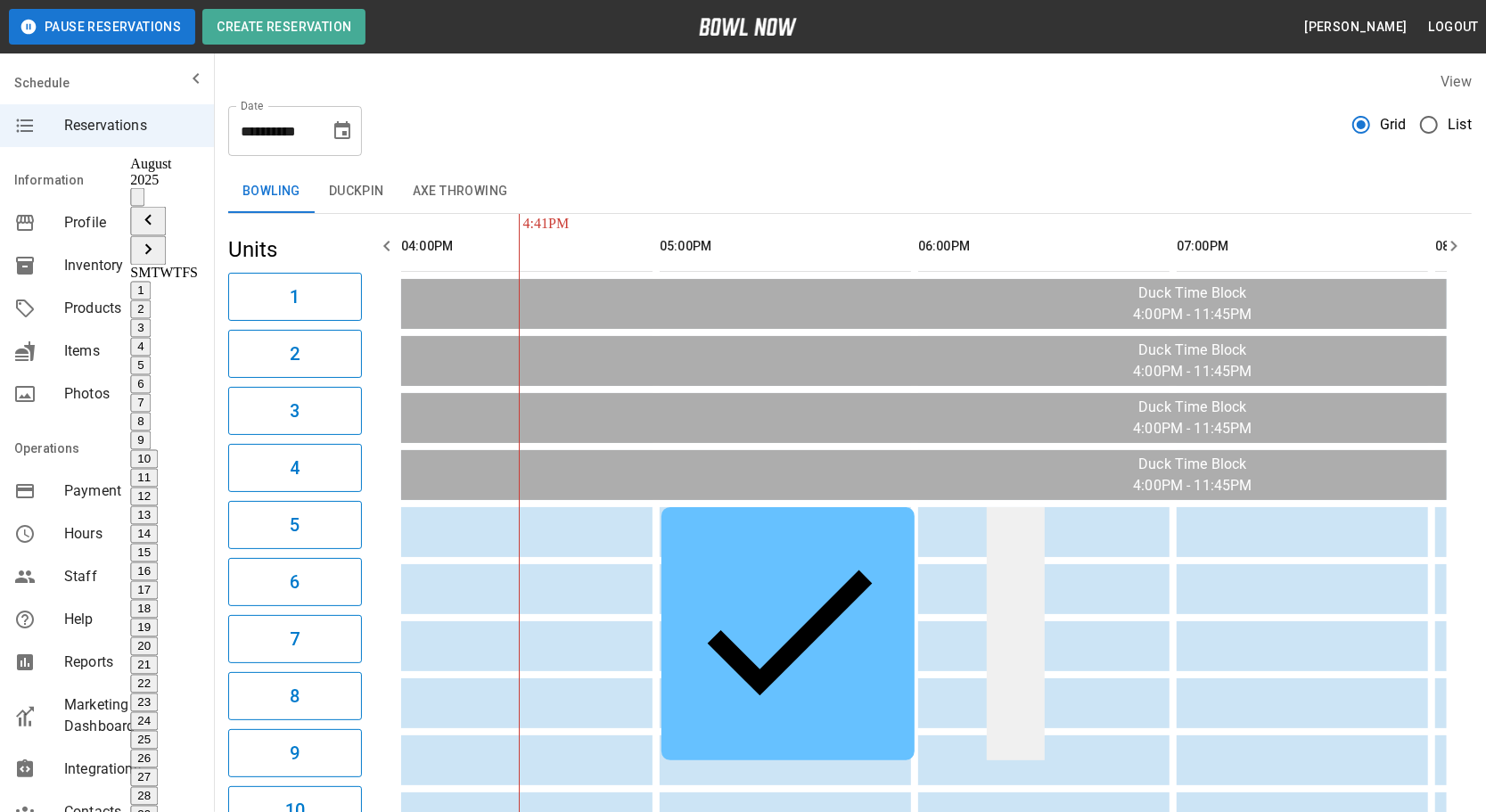
click at [1025, 534] on td "sticky table" at bounding box center [1015, 633] width 58 height 253
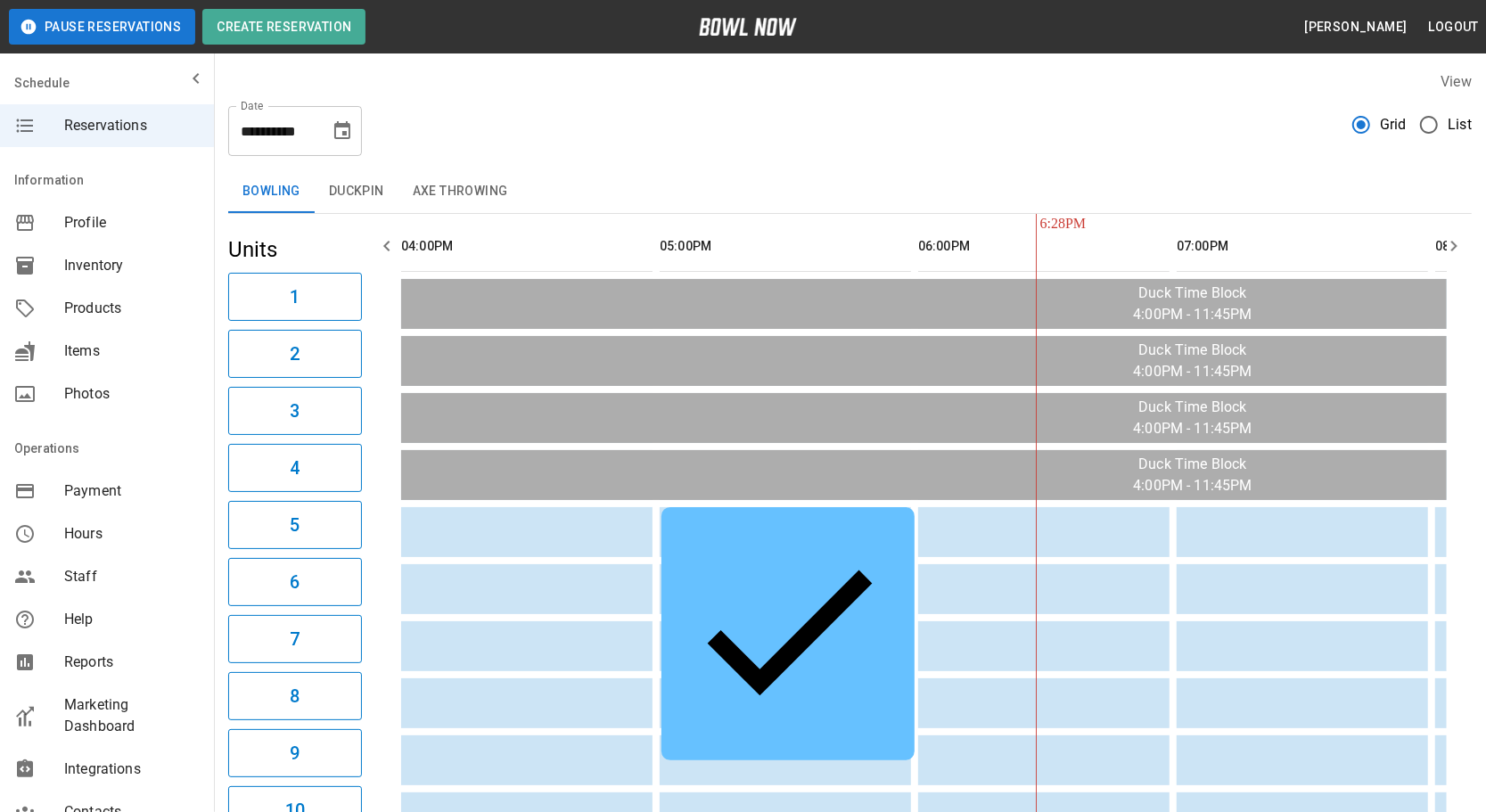
scroll to position [0, 499]
